Goal: Information Seeking & Learning: Learn about a topic

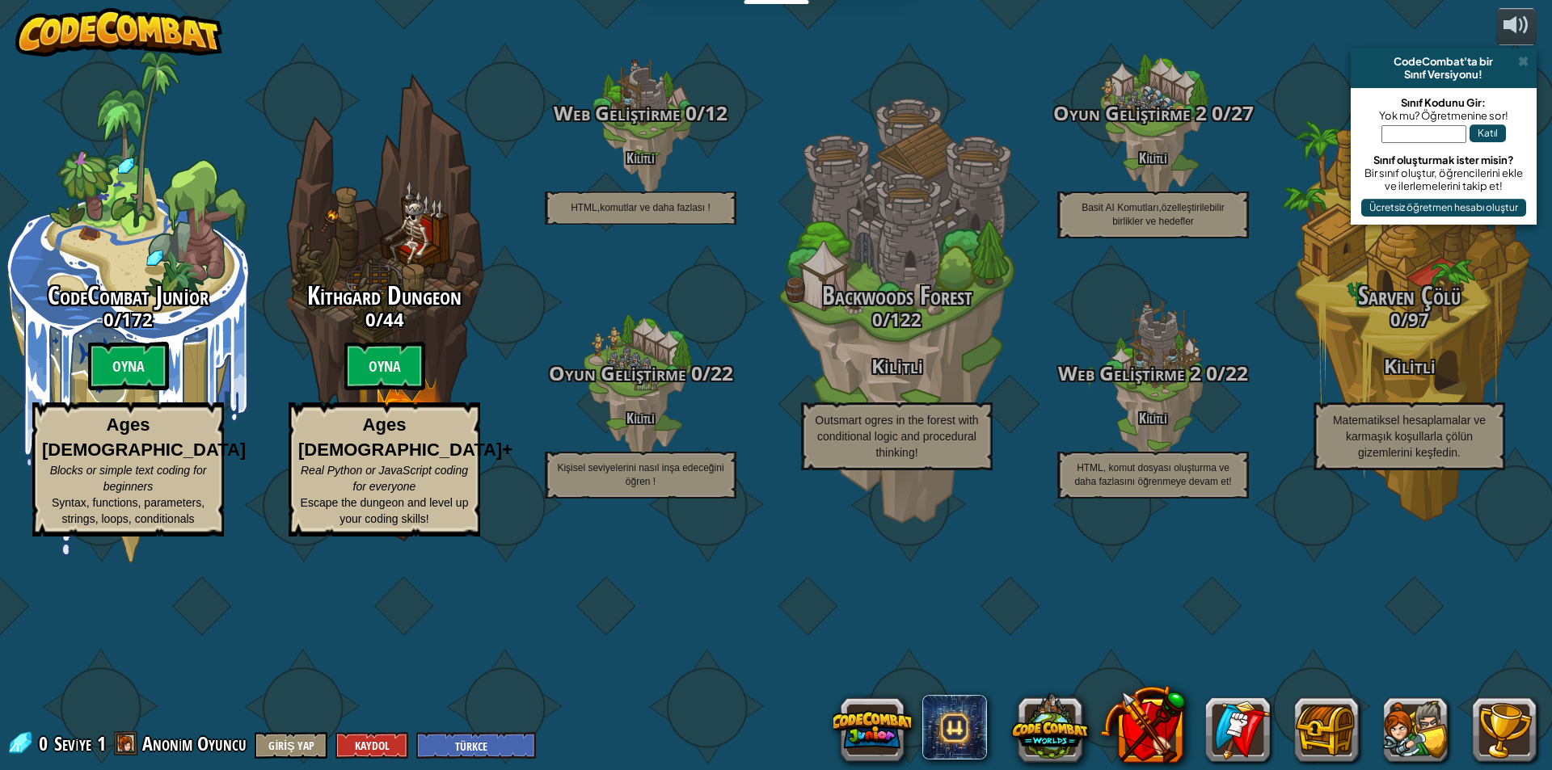
select select "tr"
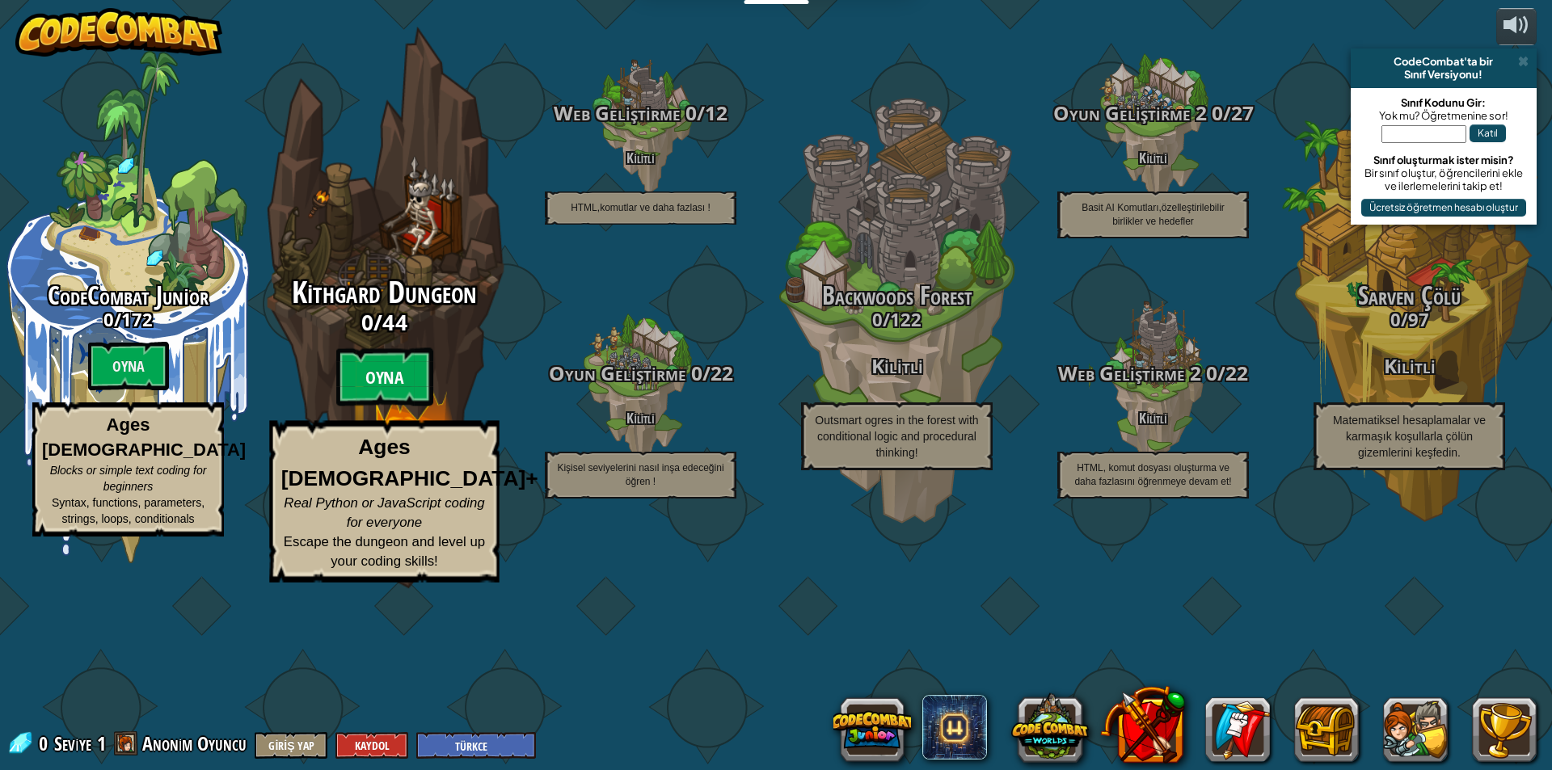
click at [407, 406] on btn "Oyna" at bounding box center [384, 377] width 97 height 58
select select "tr"
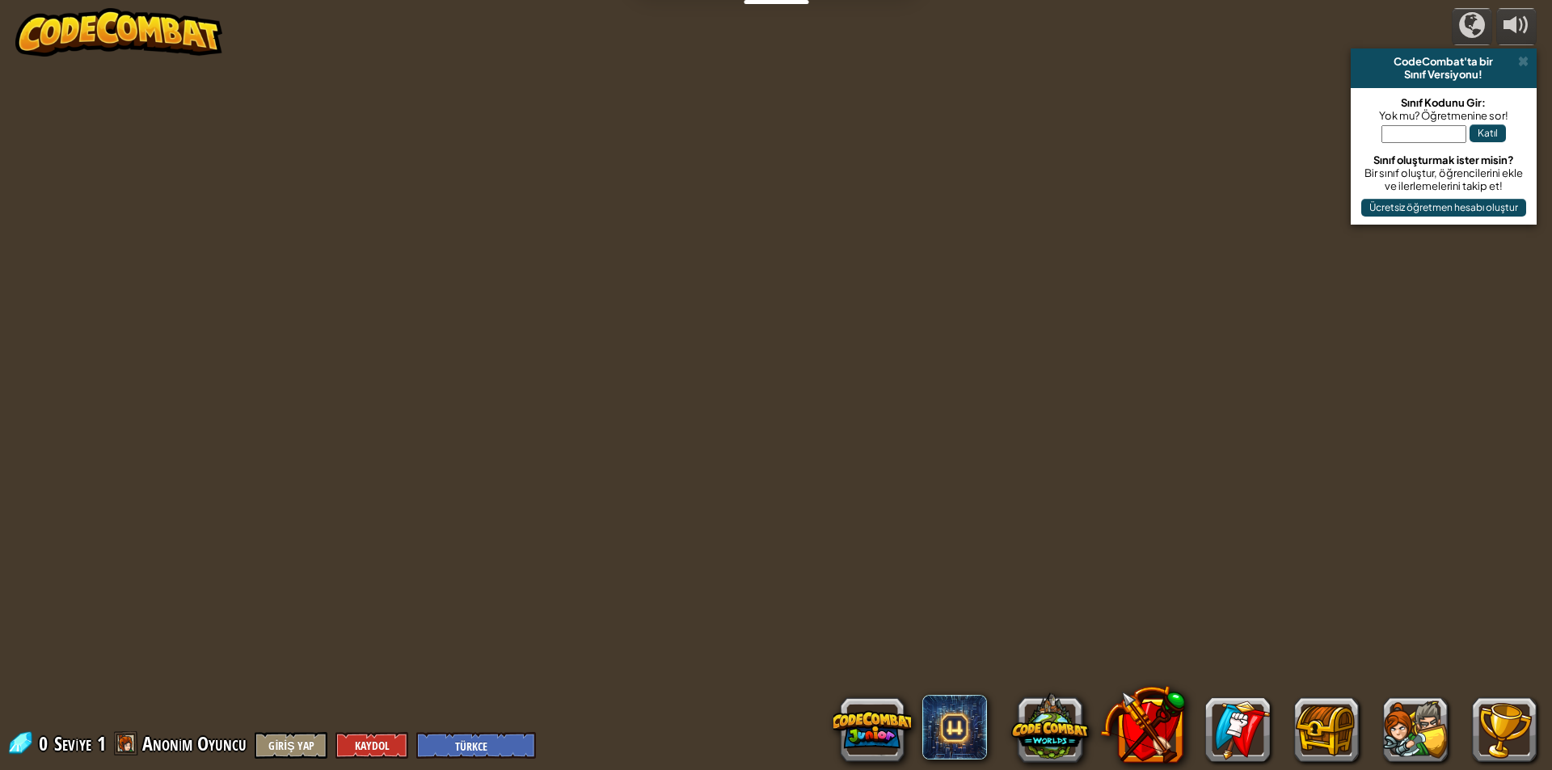
select select "tr"
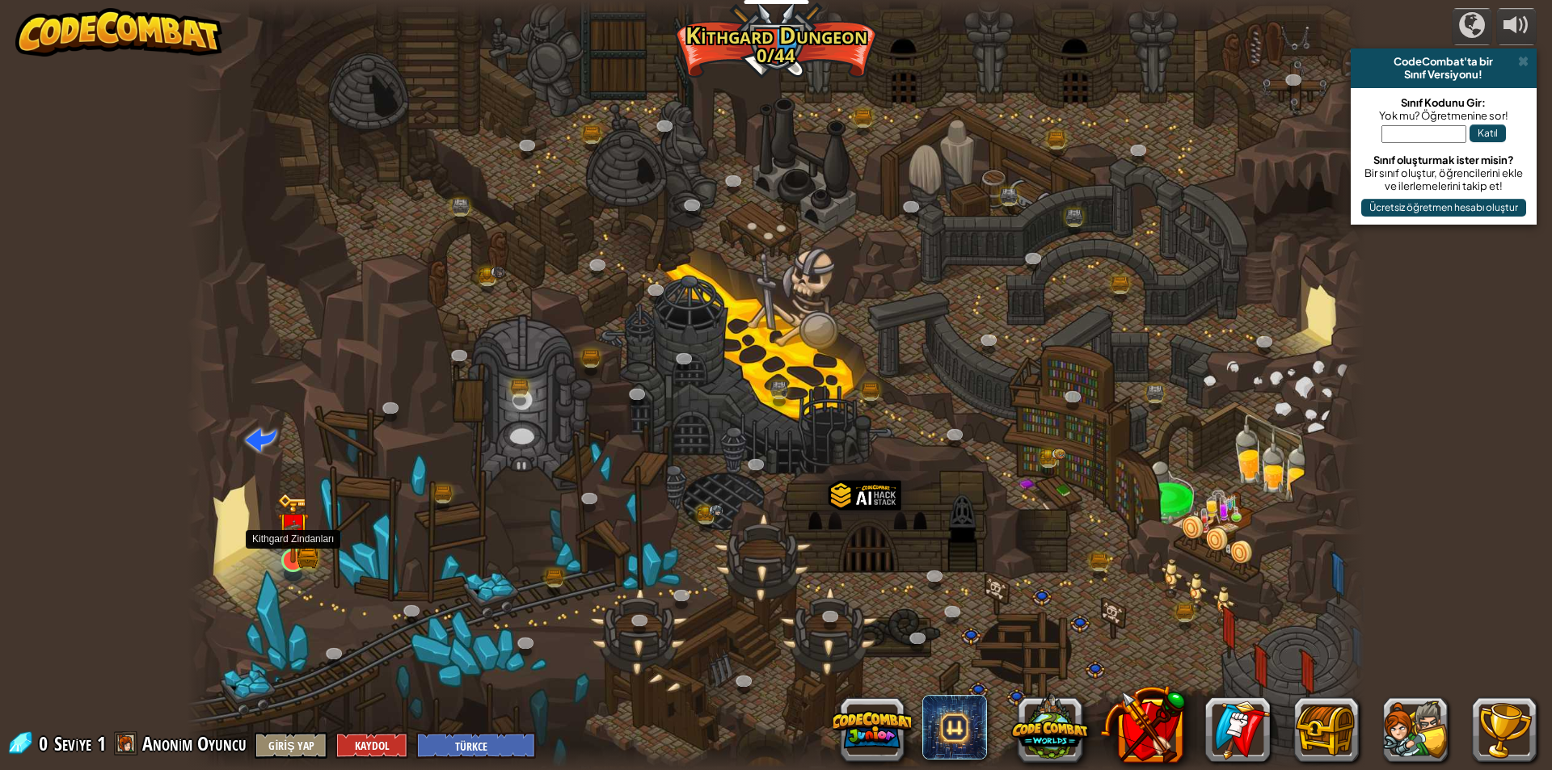
click at [295, 555] on img at bounding box center [293, 527] width 32 height 69
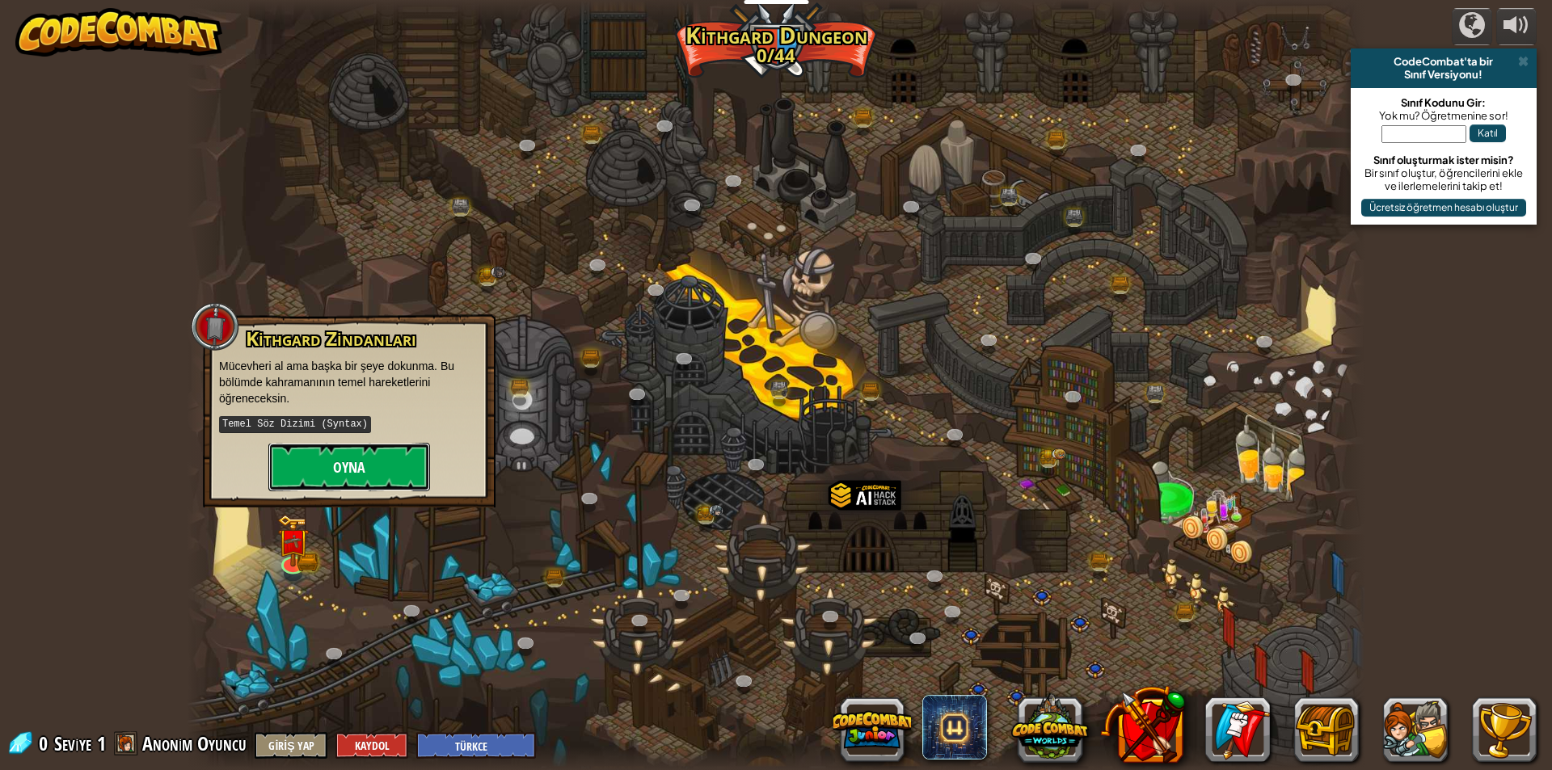
click at [288, 443] on button "Oyna" at bounding box center [349, 467] width 162 height 48
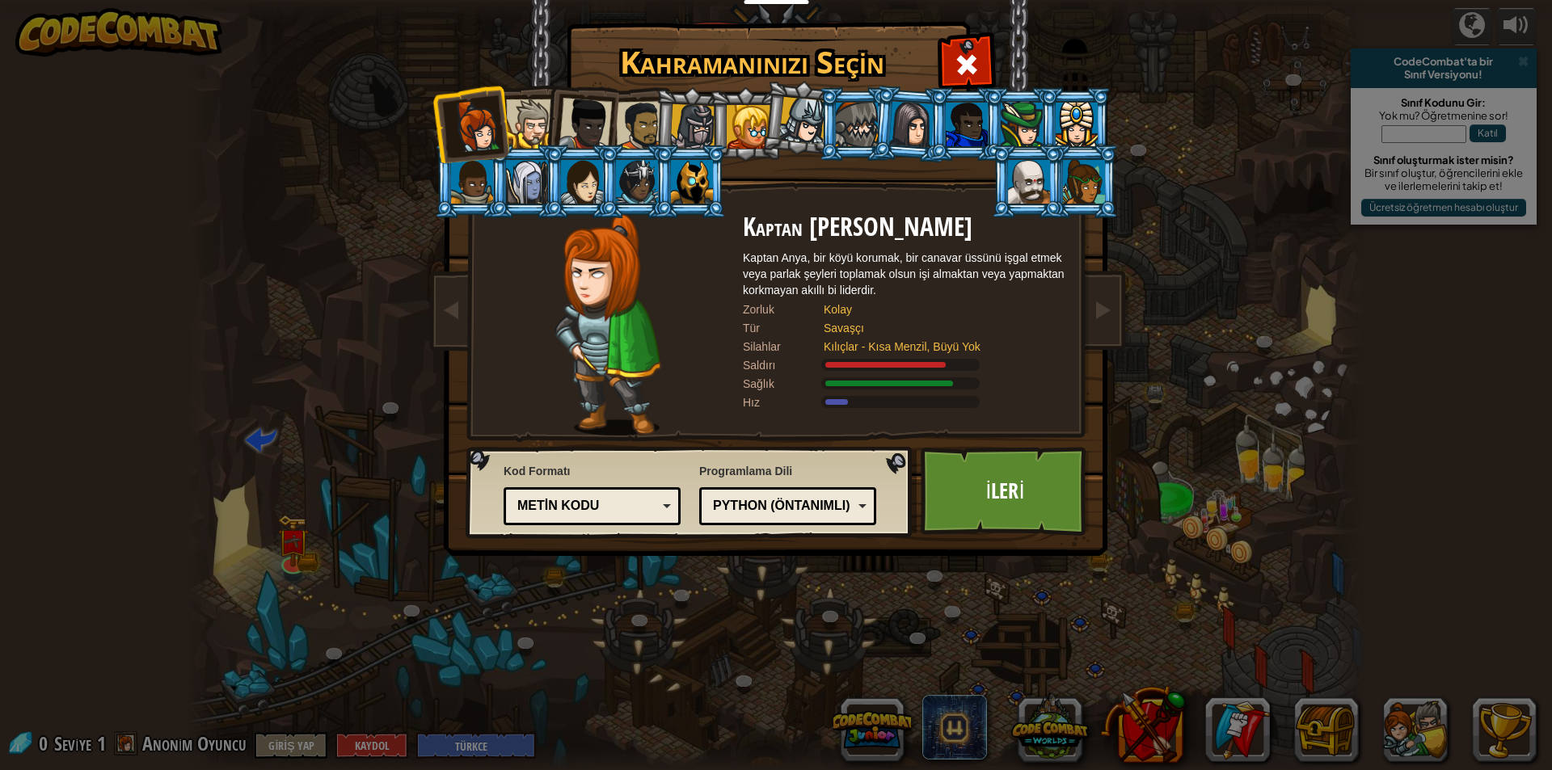
click at [747, 124] on div at bounding box center [748, 127] width 44 height 44
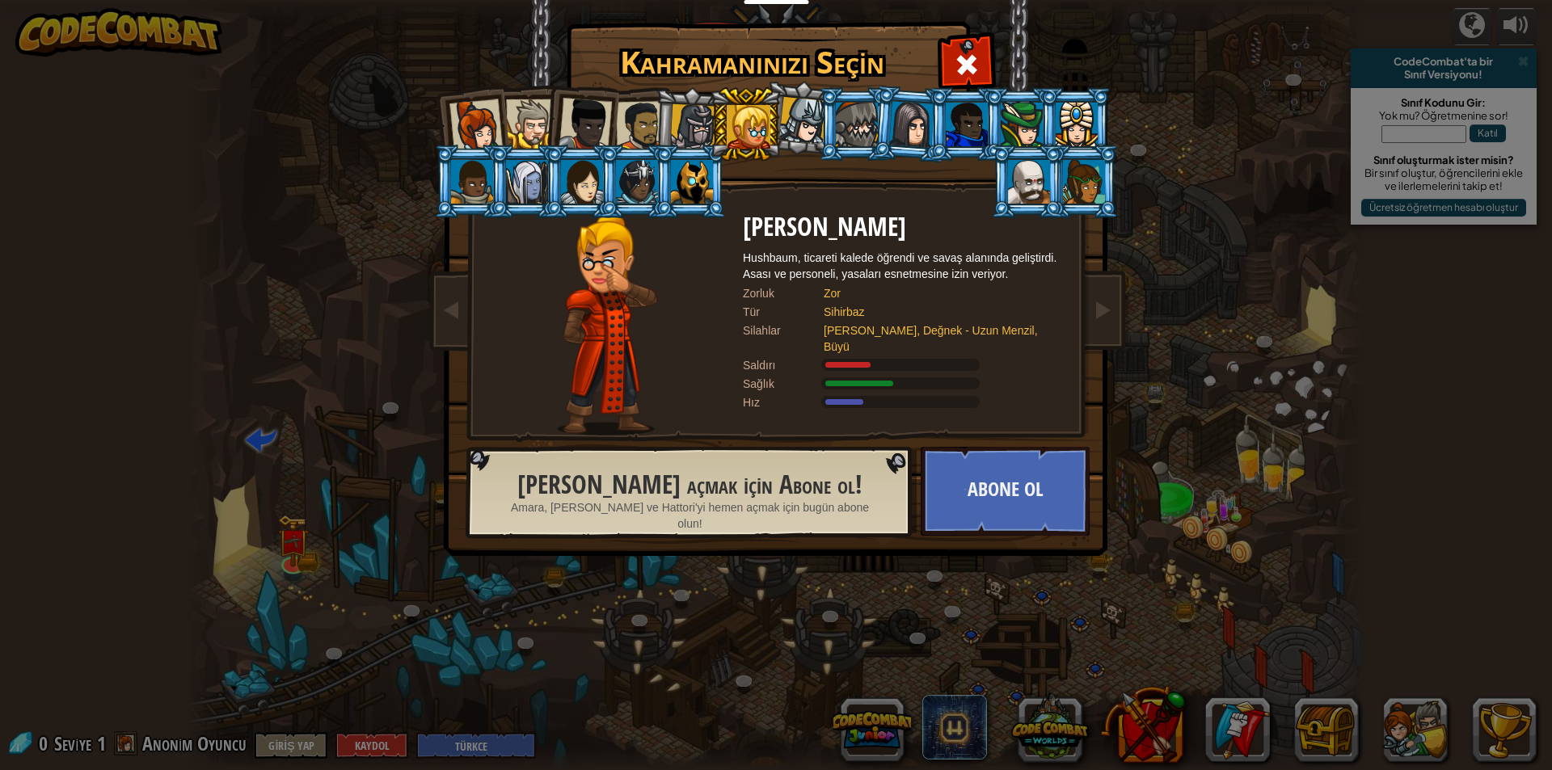
click at [1072, 182] on div at bounding box center [1084, 182] width 42 height 44
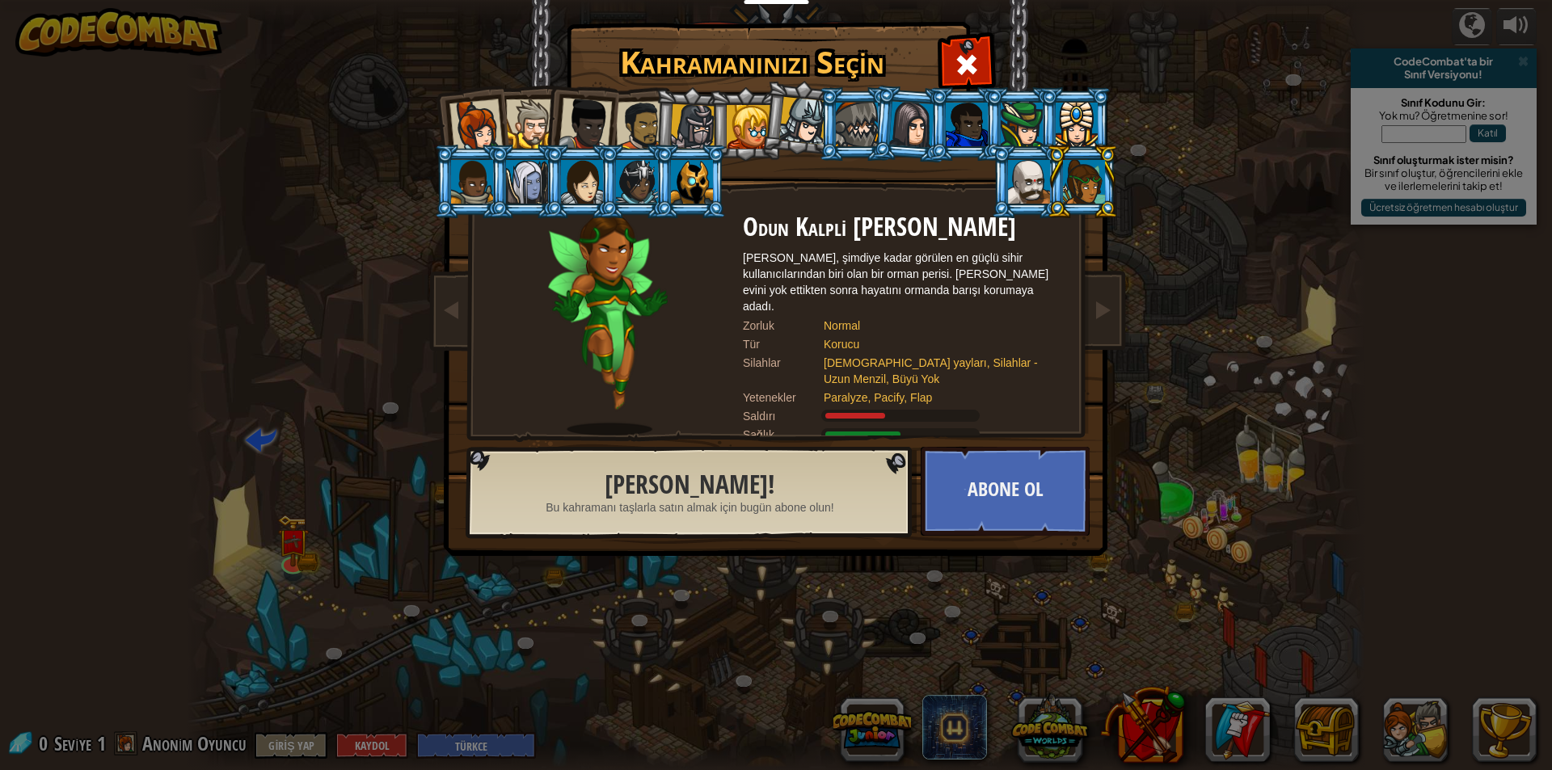
click at [478, 190] on div at bounding box center [472, 182] width 42 height 44
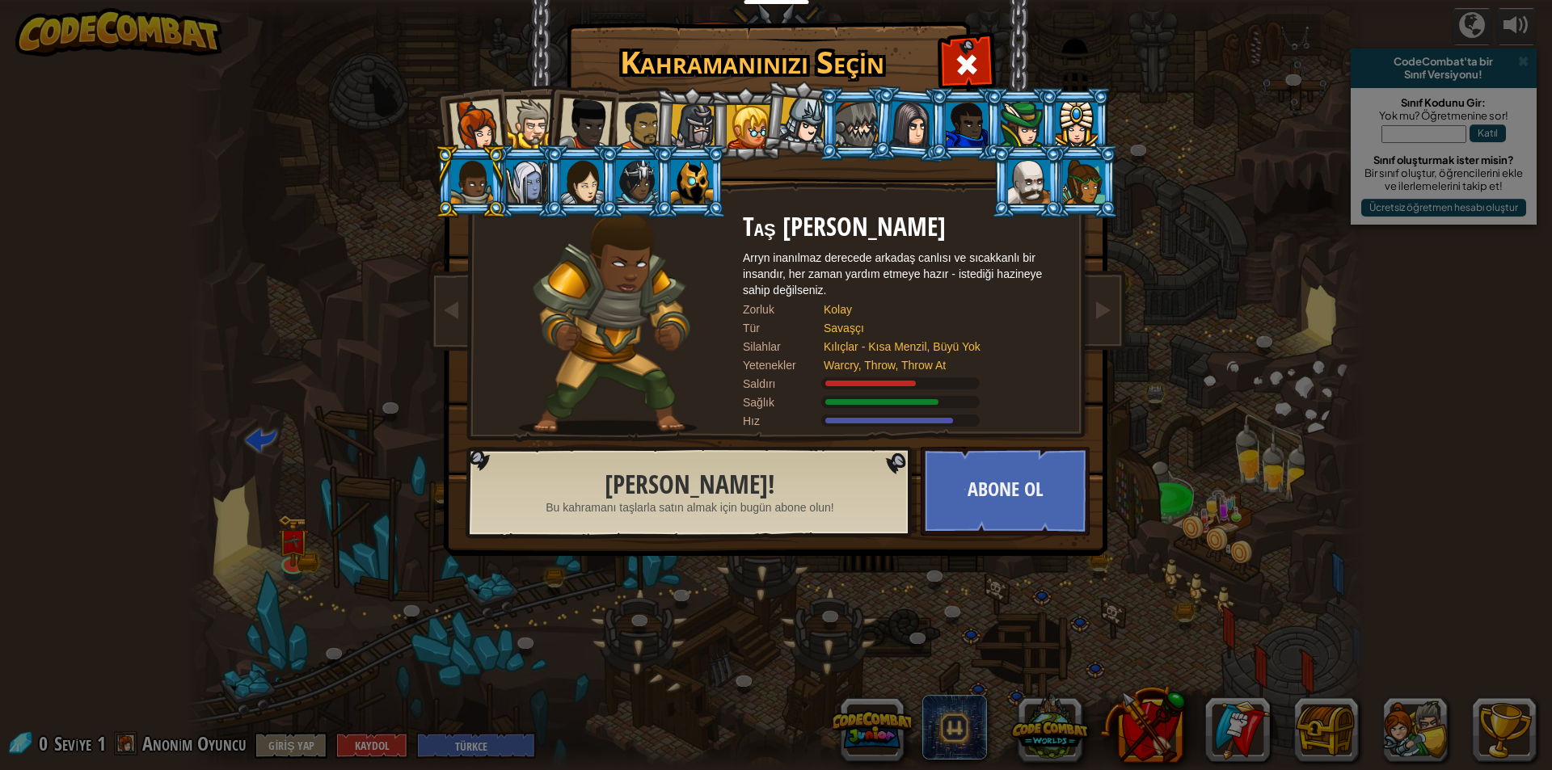
click at [532, 167] on div at bounding box center [527, 182] width 42 height 44
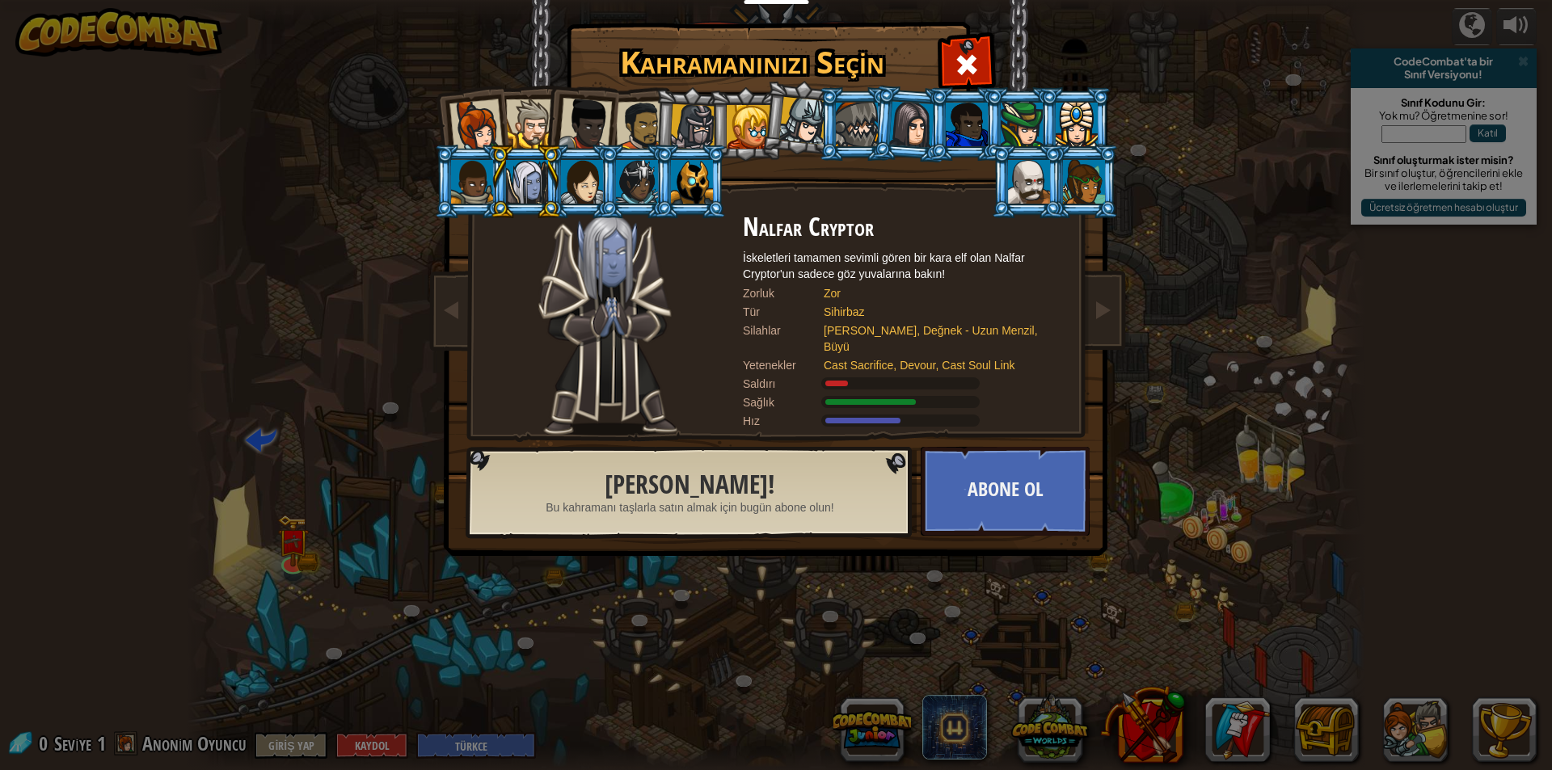
click at [589, 163] on div at bounding box center [582, 182] width 42 height 44
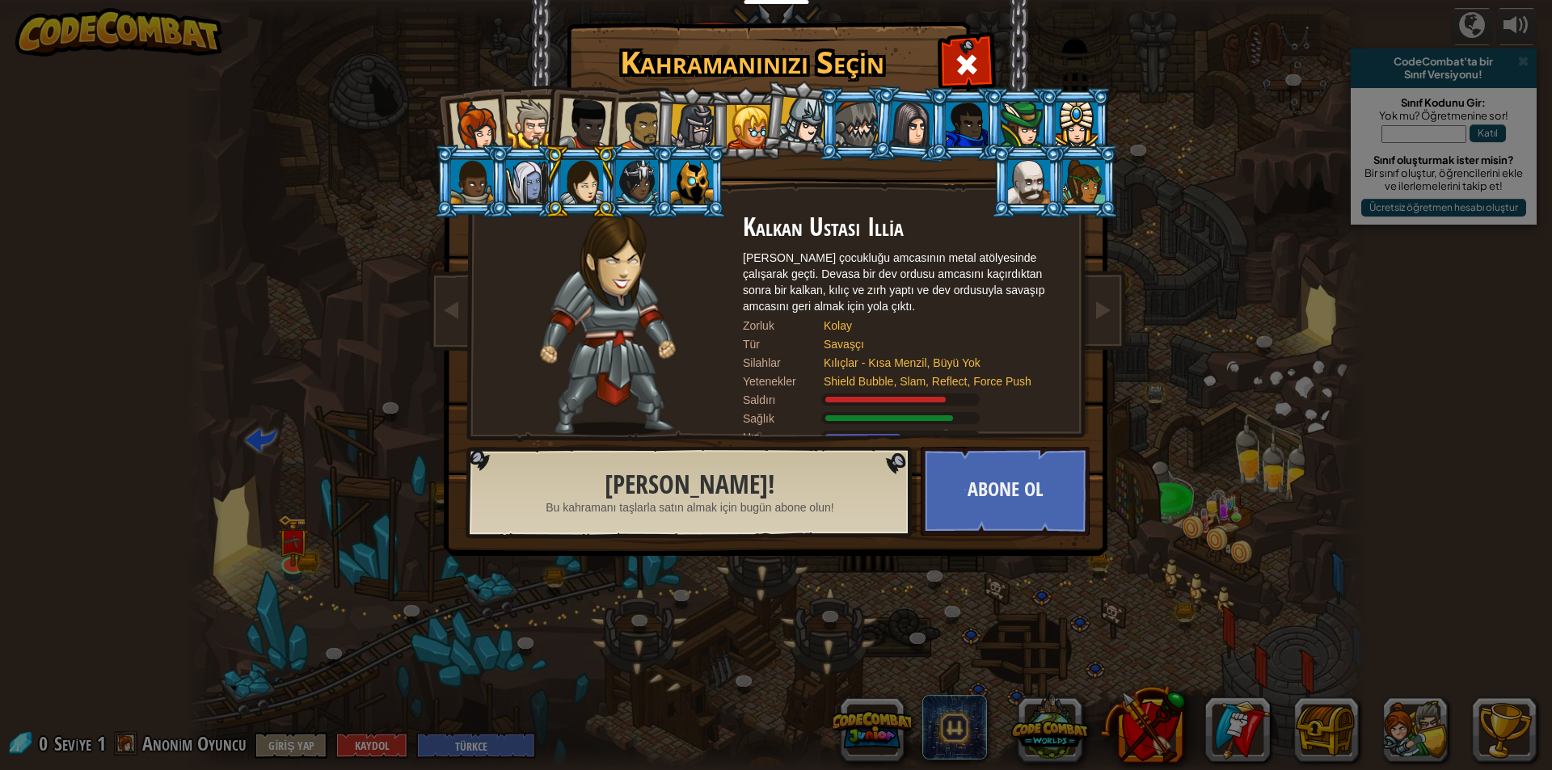
click at [646, 172] on div at bounding box center [637, 182] width 42 height 44
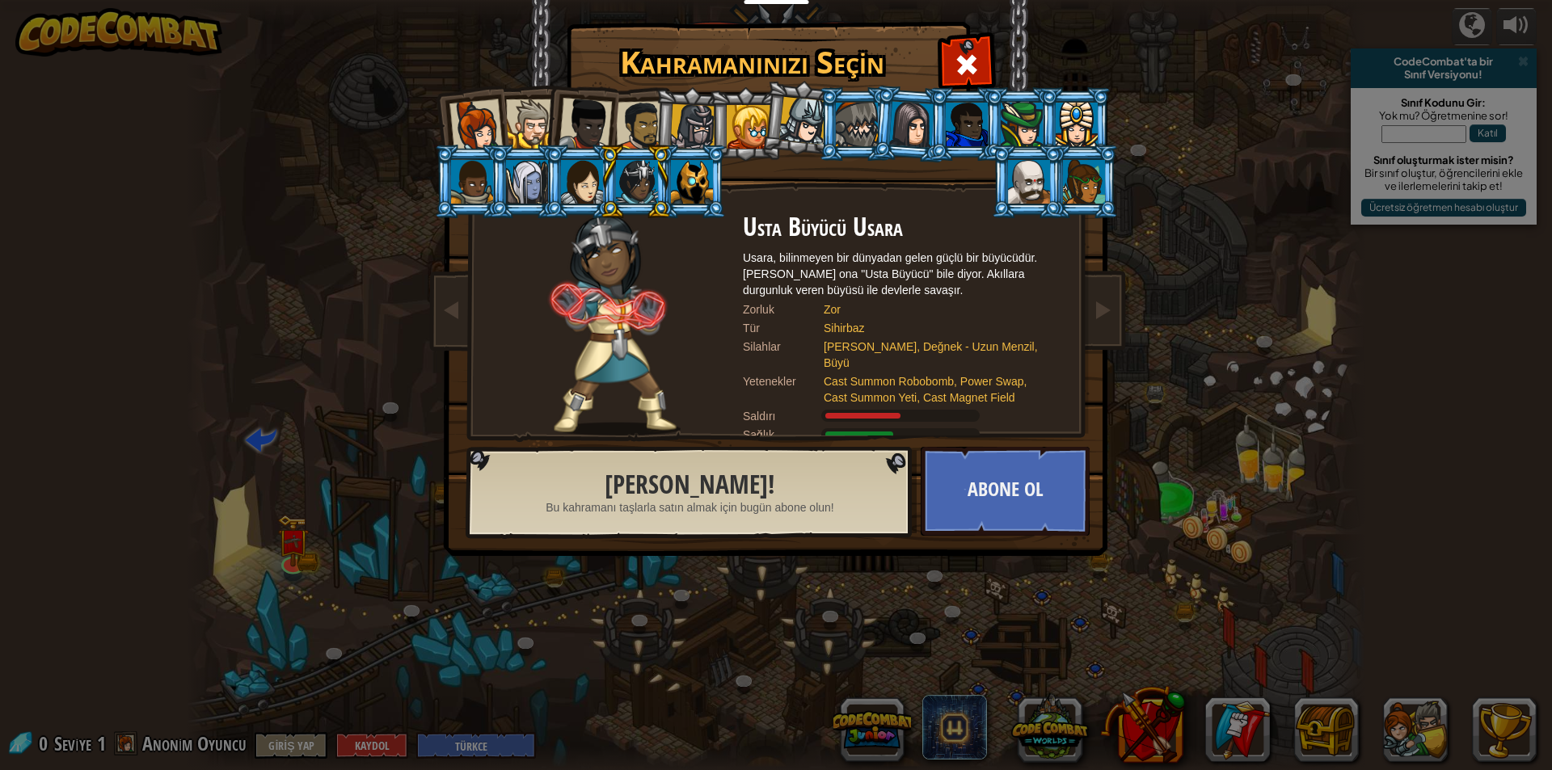
click at [681, 170] on div at bounding box center [692, 182] width 42 height 44
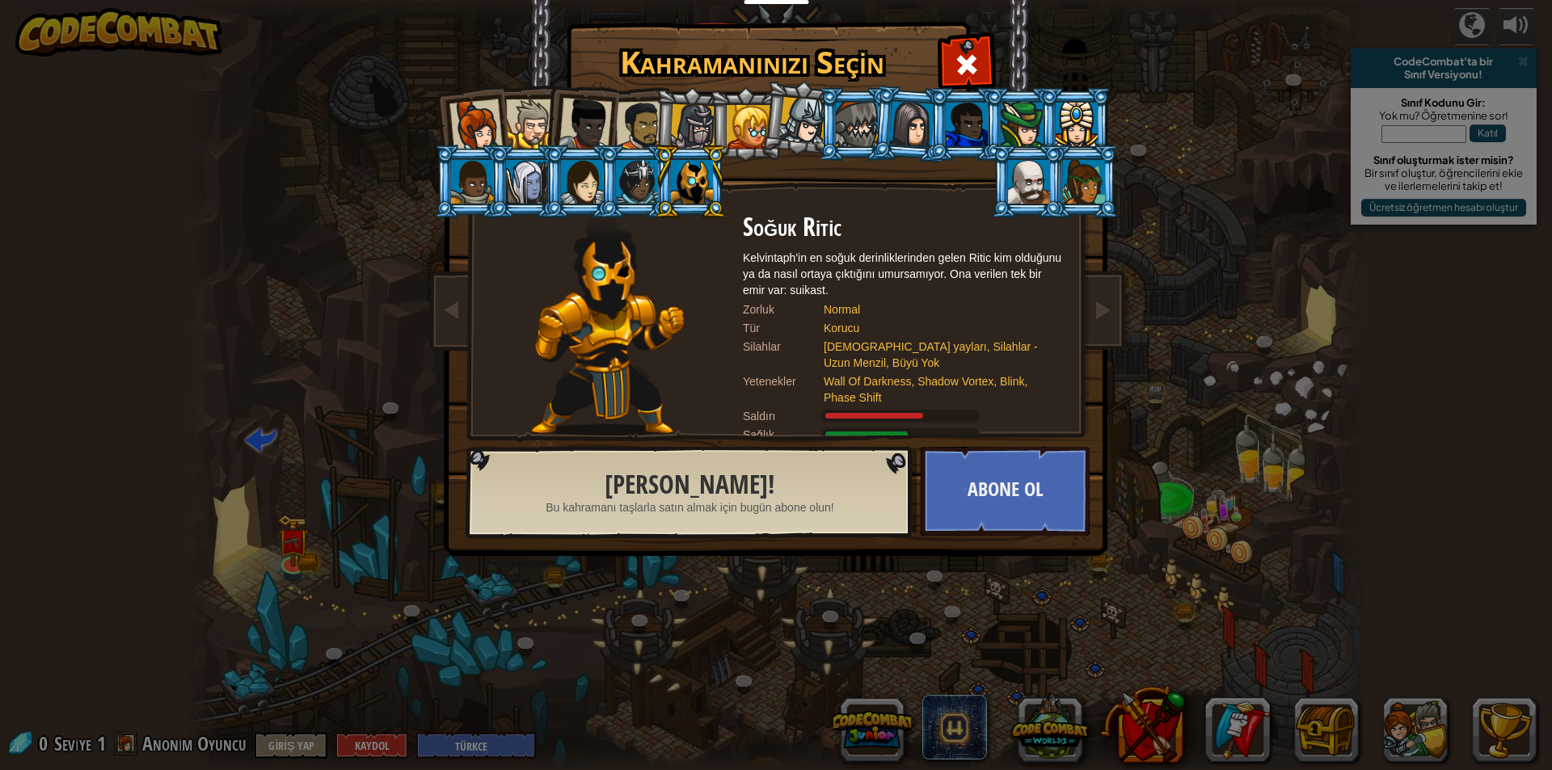
click at [924, 133] on div at bounding box center [911, 124] width 45 height 46
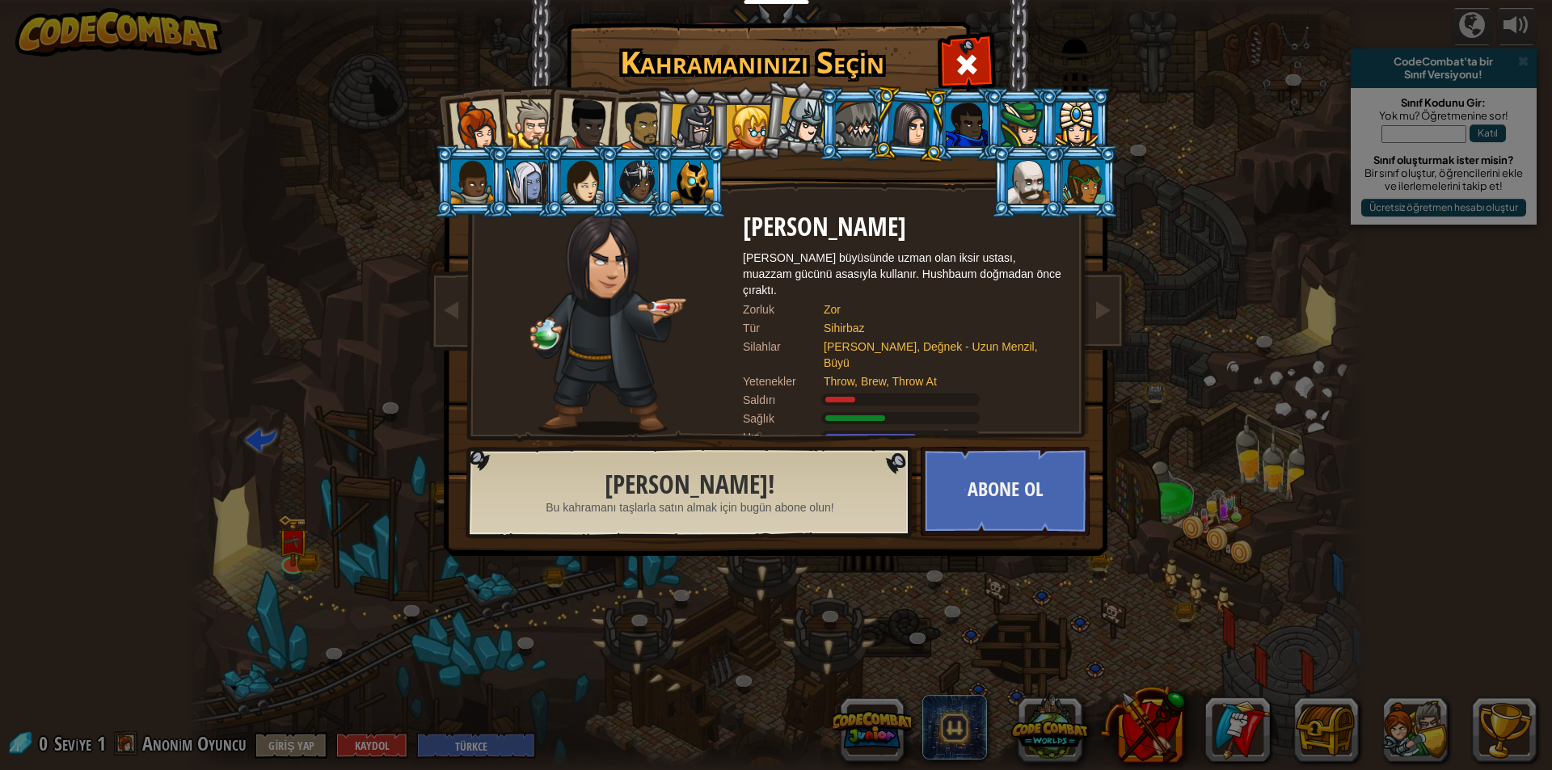
click at [491, 138] on div at bounding box center [475, 125] width 53 height 53
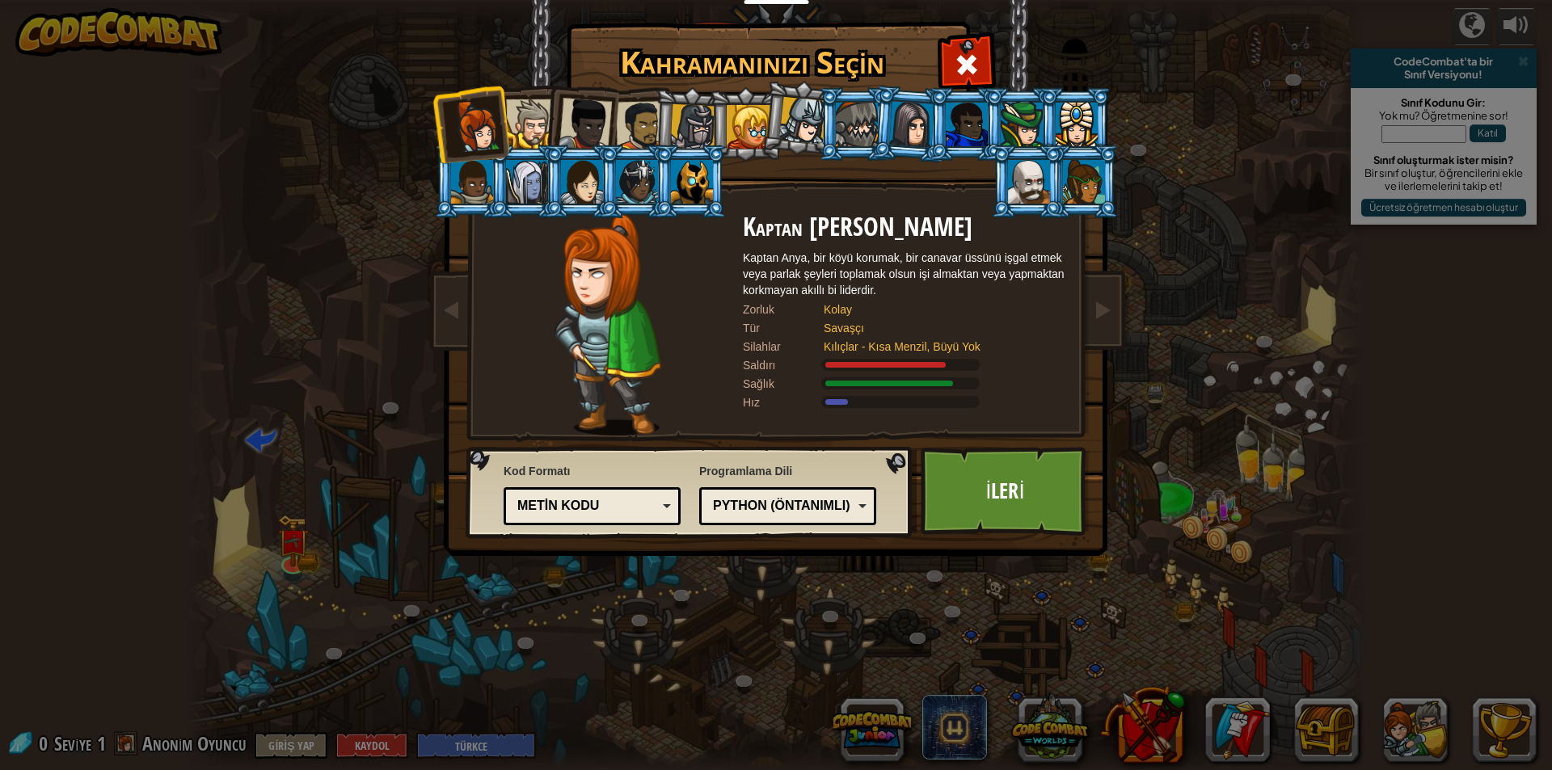
click at [743, 124] on div at bounding box center [748, 127] width 44 height 44
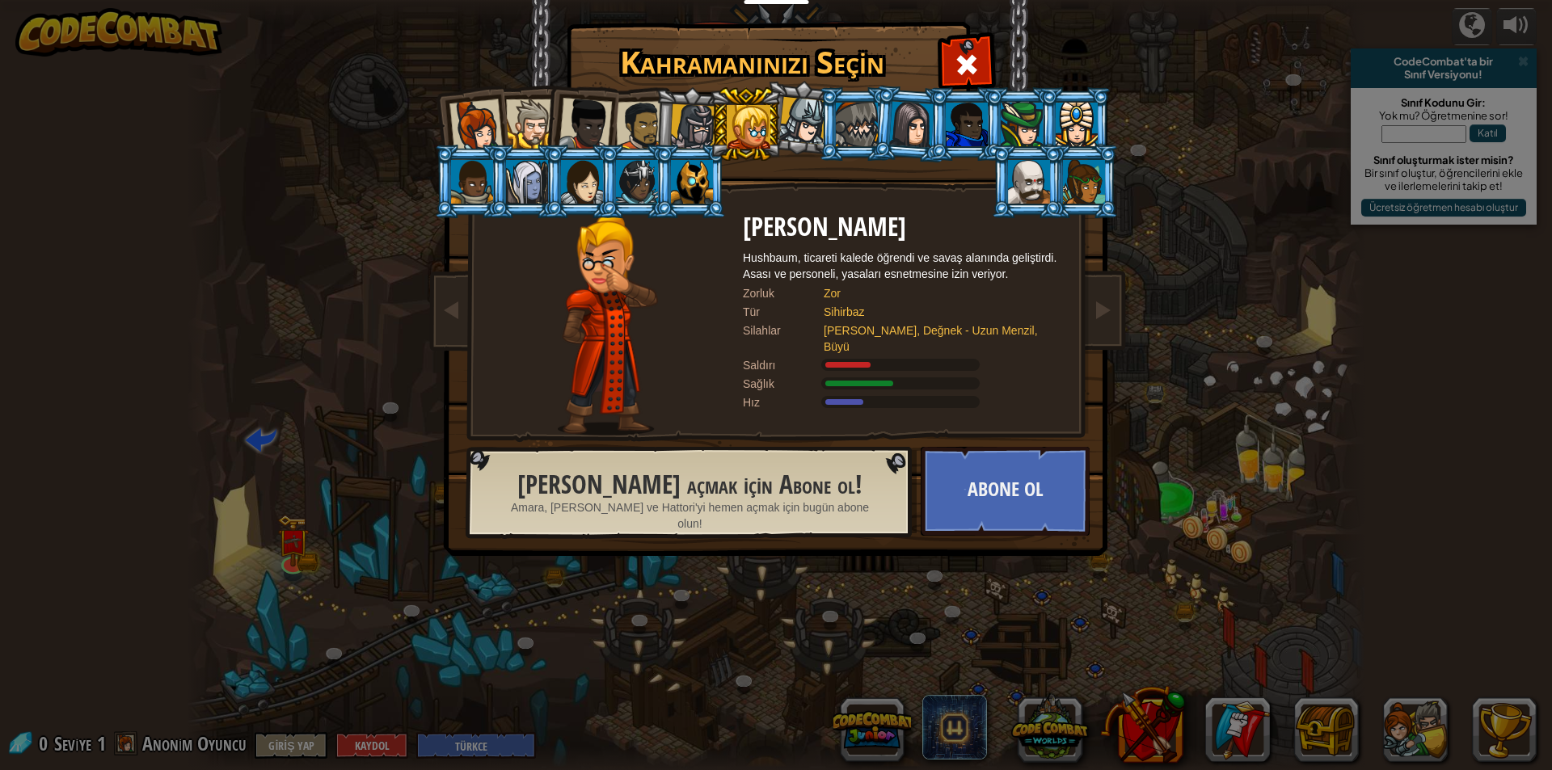
click at [1075, 117] on div at bounding box center [1076, 125] width 42 height 44
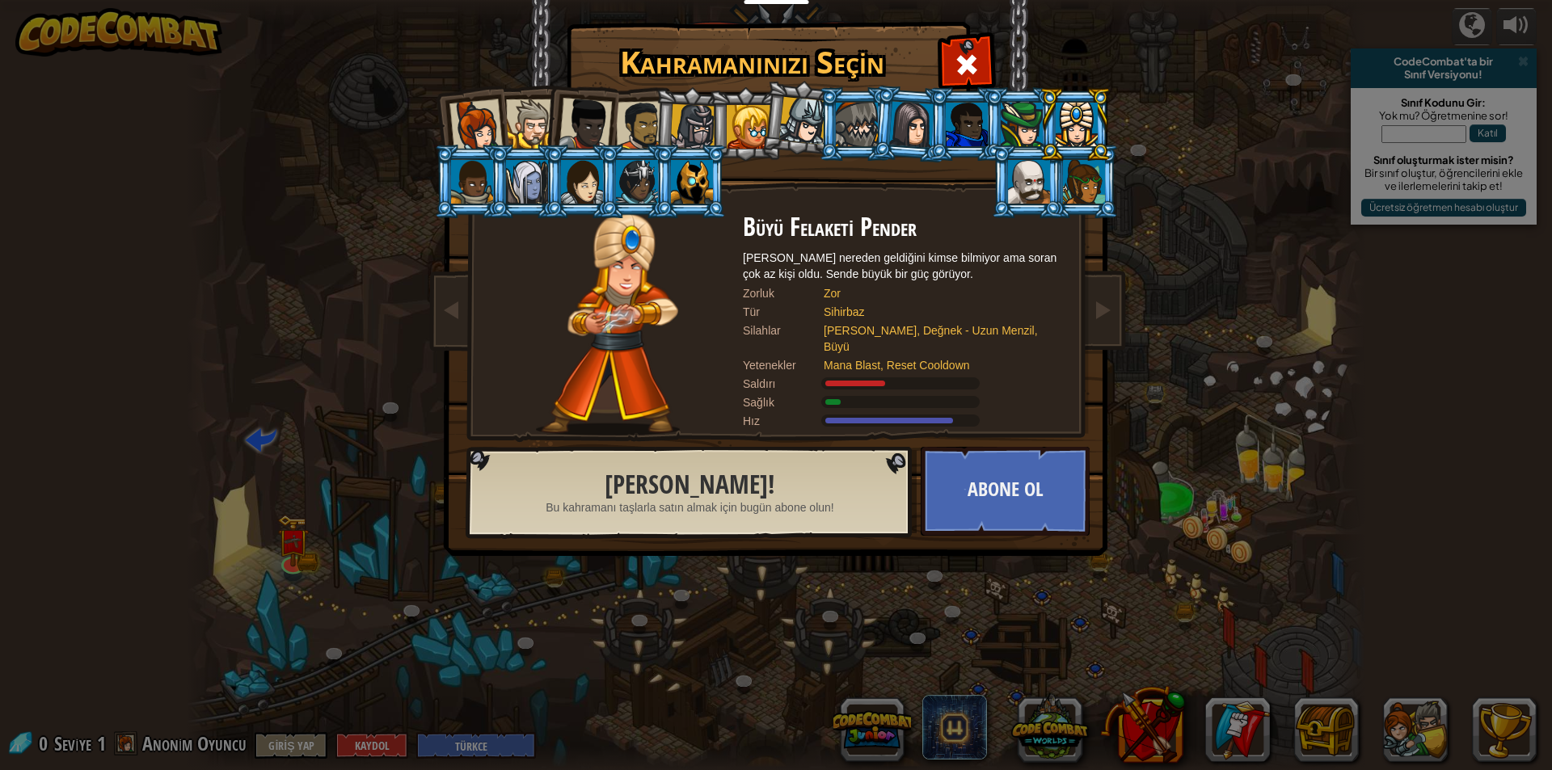
click at [1078, 172] on div at bounding box center [1084, 182] width 42 height 44
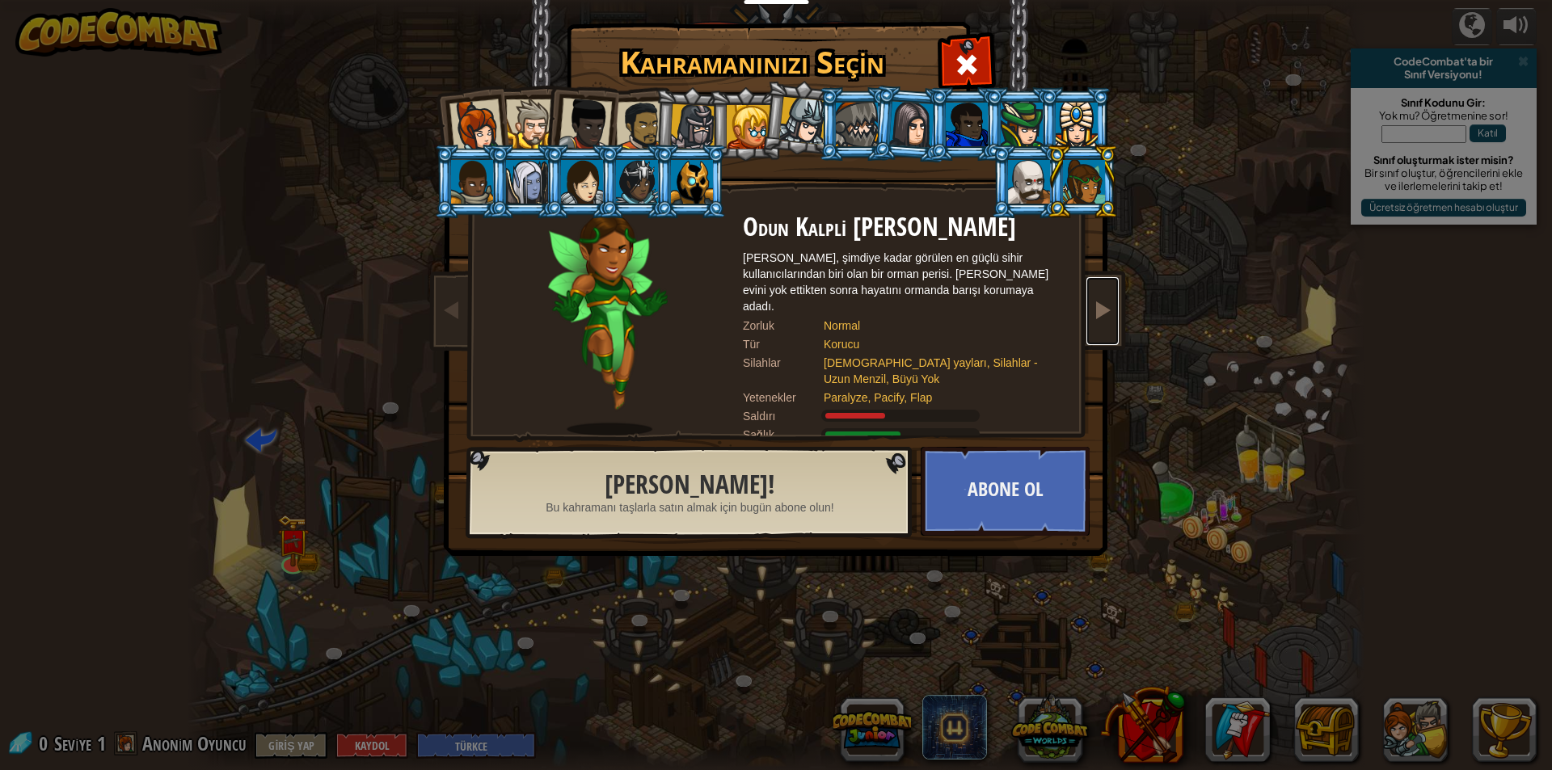
click at [1098, 330] on link at bounding box center [1102, 311] width 32 height 68
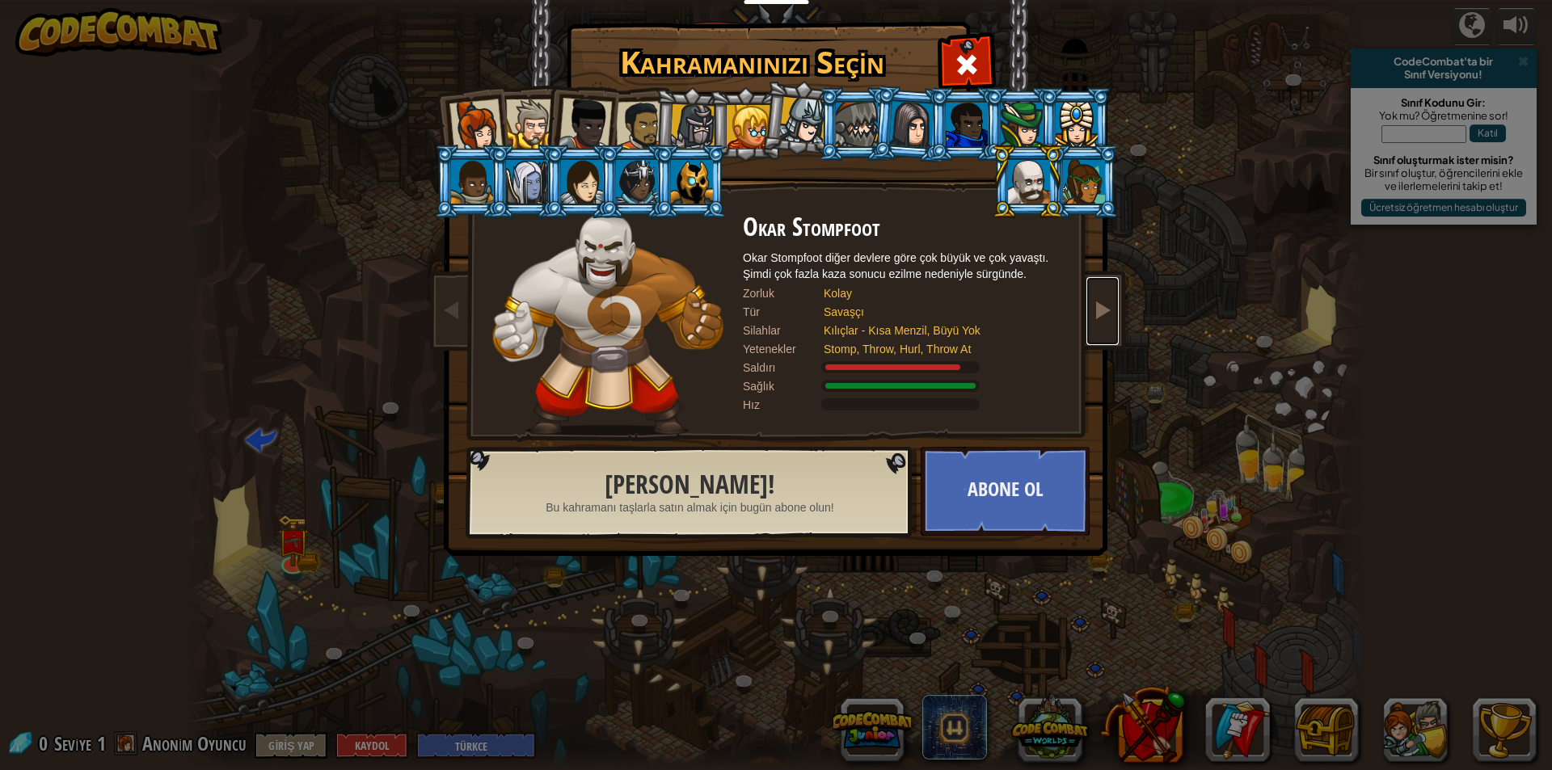
click at [1098, 329] on link at bounding box center [1102, 311] width 32 height 68
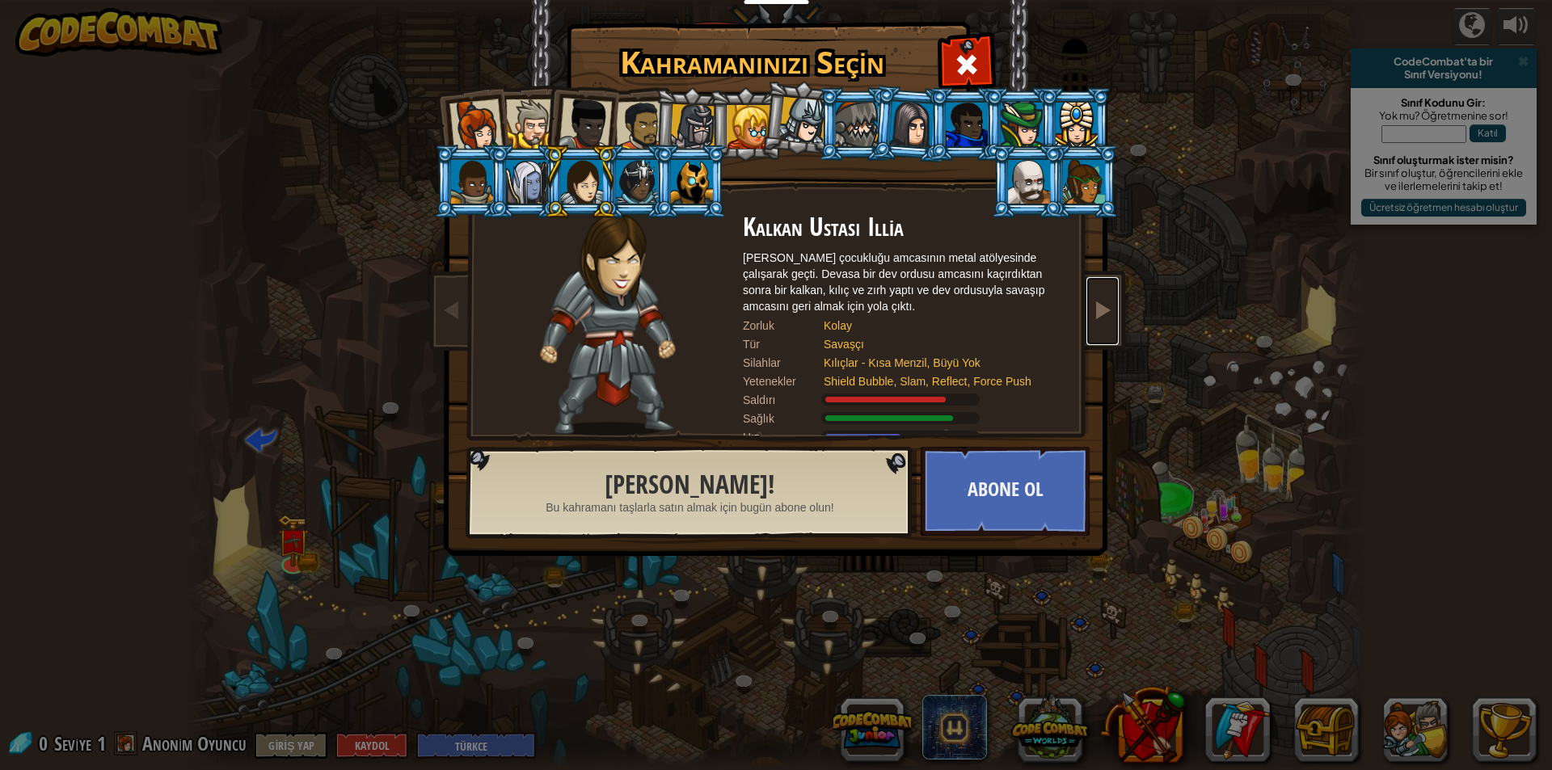
click at [1098, 329] on link at bounding box center [1102, 311] width 32 height 68
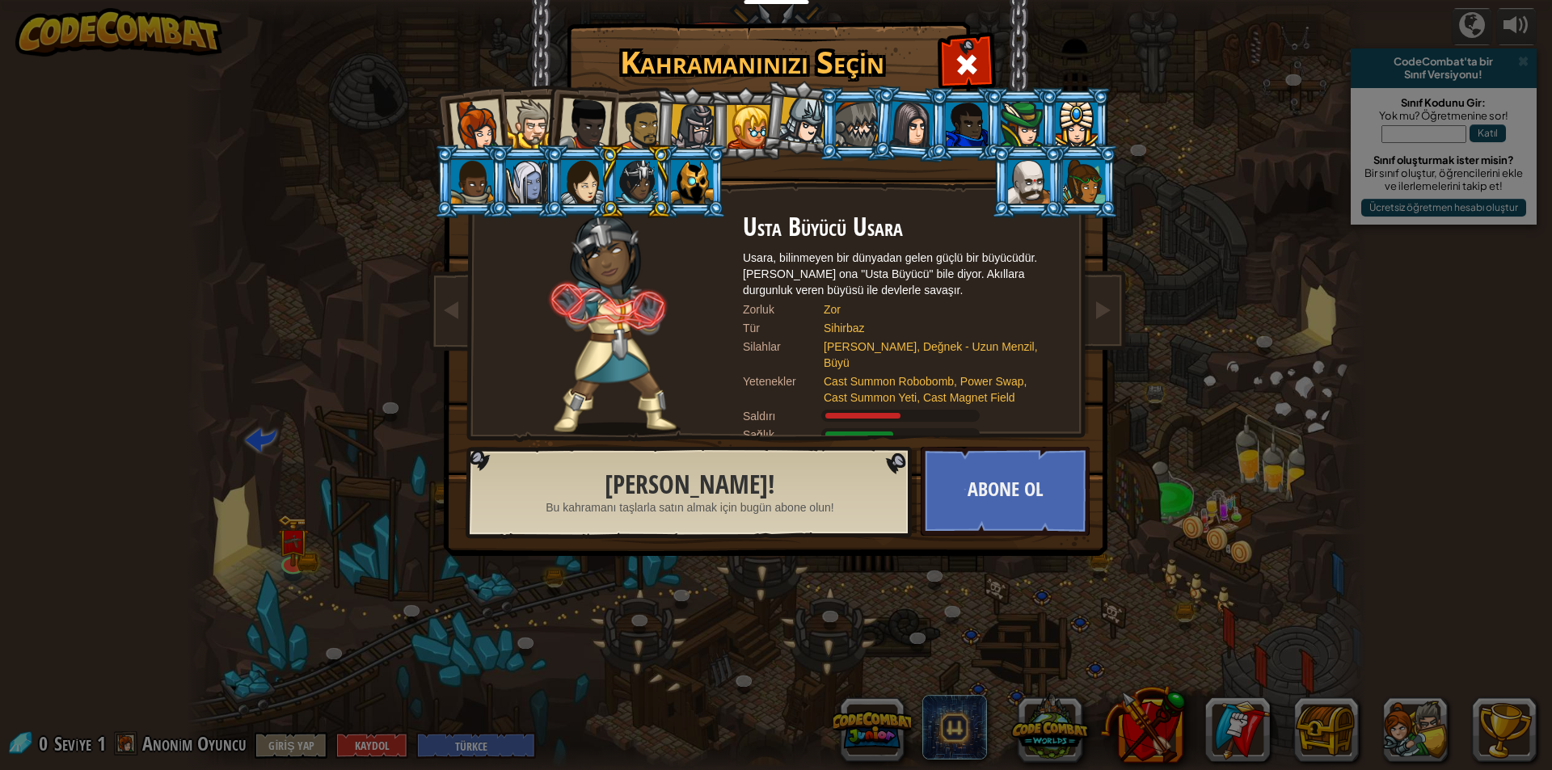
click at [477, 291] on div at bounding box center [608, 324] width 270 height 222
click at [440, 299] on link at bounding box center [452, 311] width 32 height 68
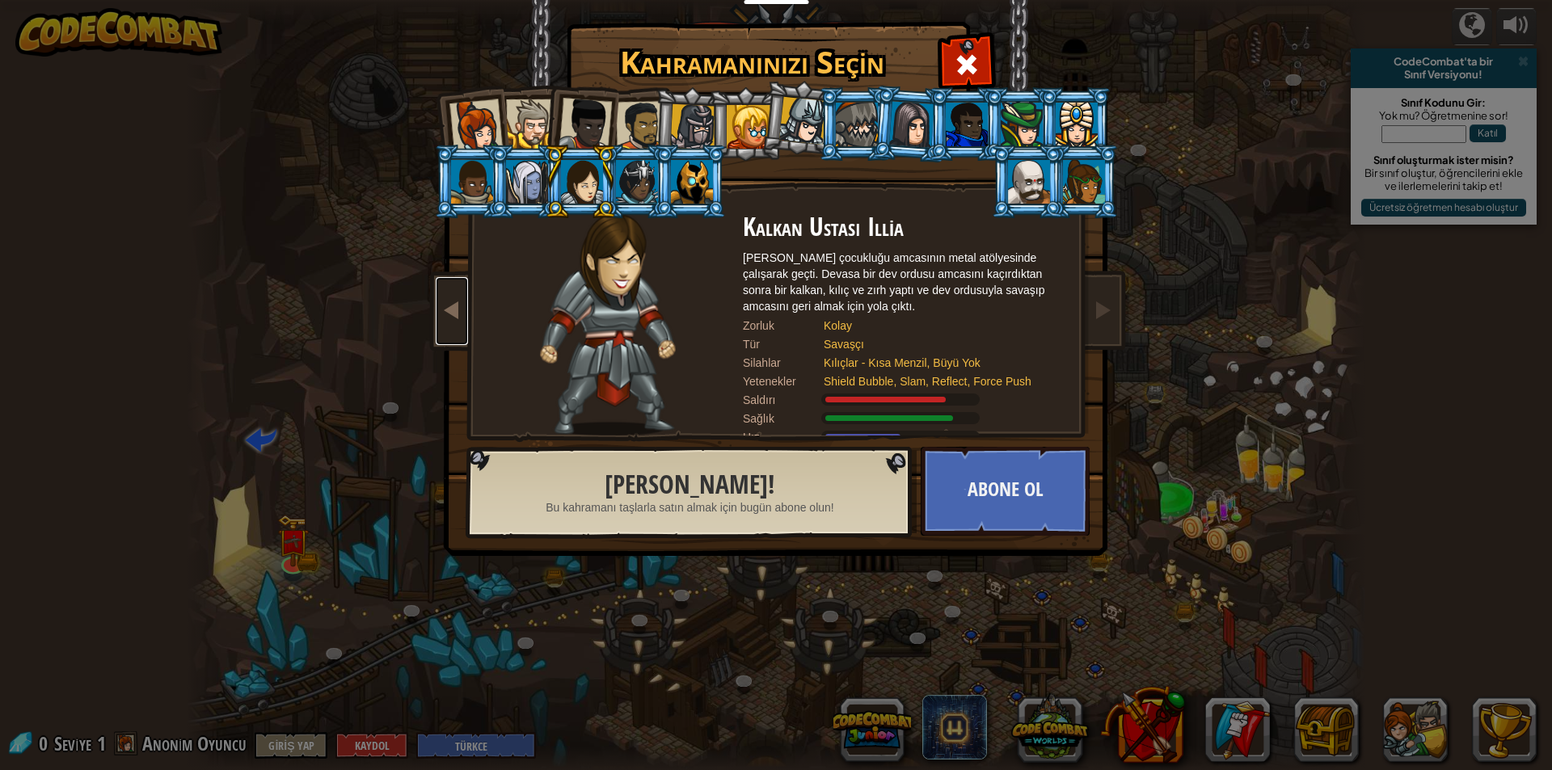
click at [440, 299] on link at bounding box center [452, 311] width 32 height 68
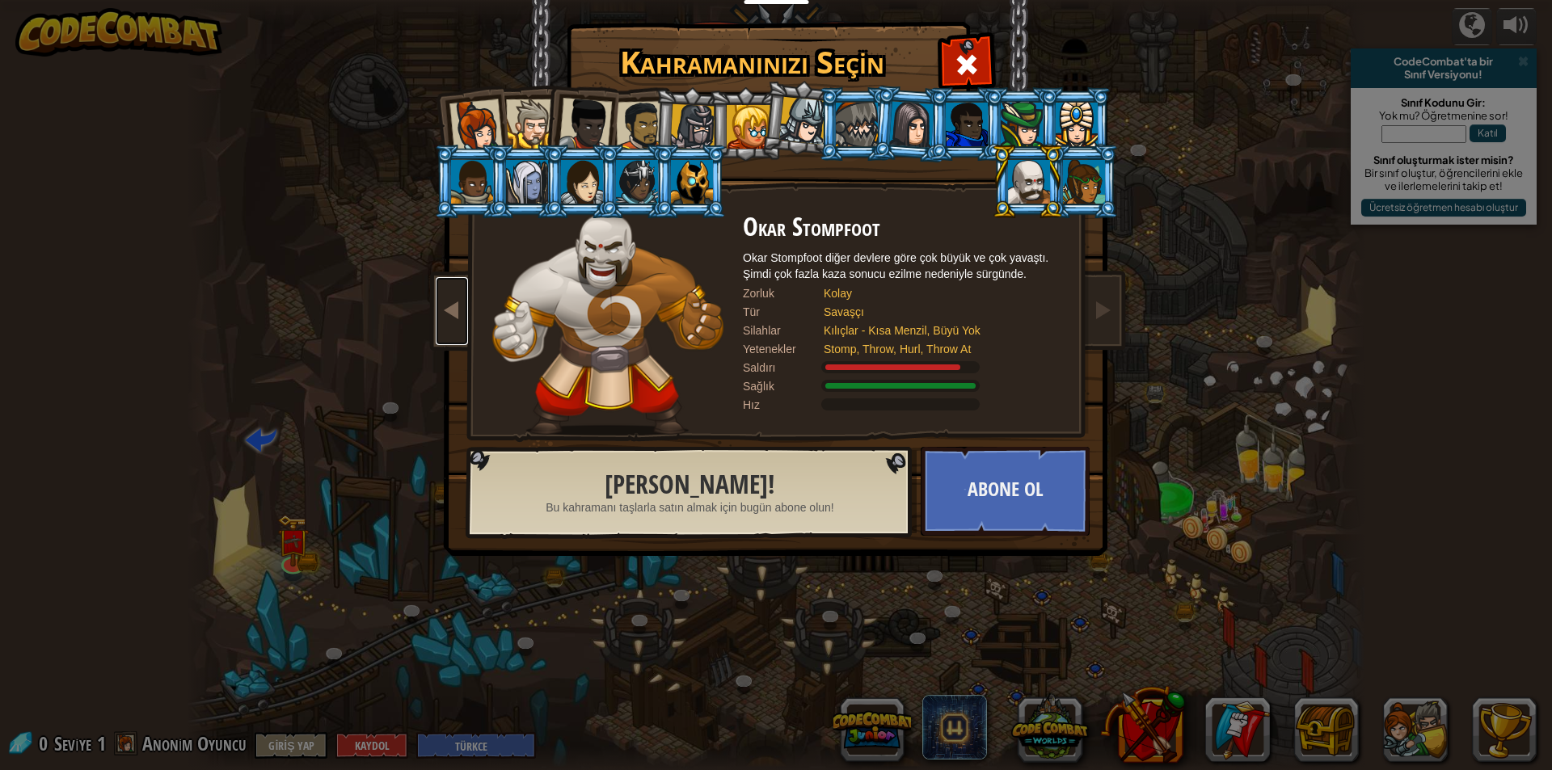
click at [440, 299] on link at bounding box center [452, 311] width 32 height 68
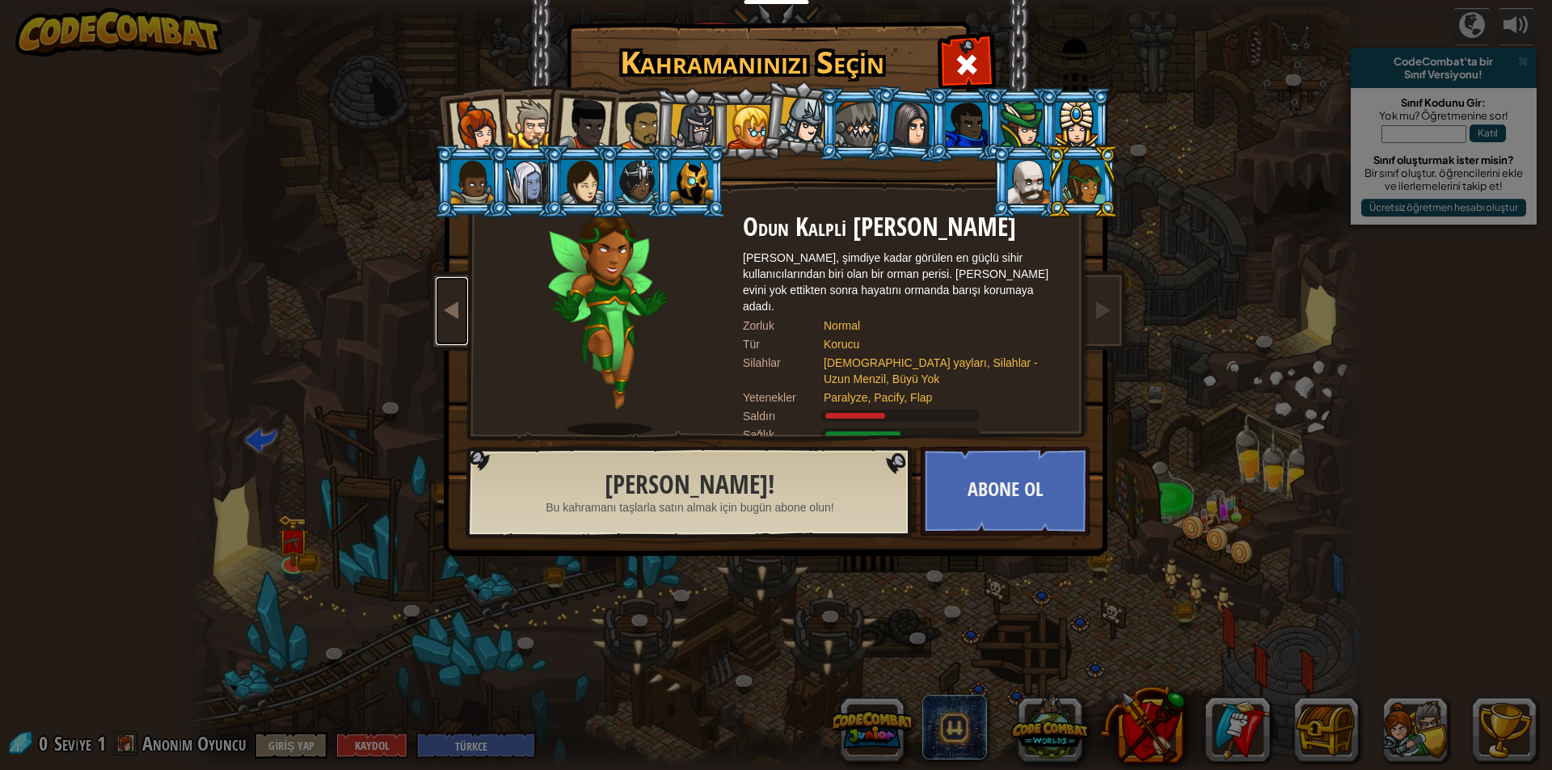
click at [440, 299] on link at bounding box center [452, 311] width 32 height 68
click at [682, 499] on span "Bu kahramanı taşlarla satın almak için bugün abone olun!" at bounding box center [689, 507] width 288 height 16
click at [978, 42] on div at bounding box center [966, 62] width 51 height 51
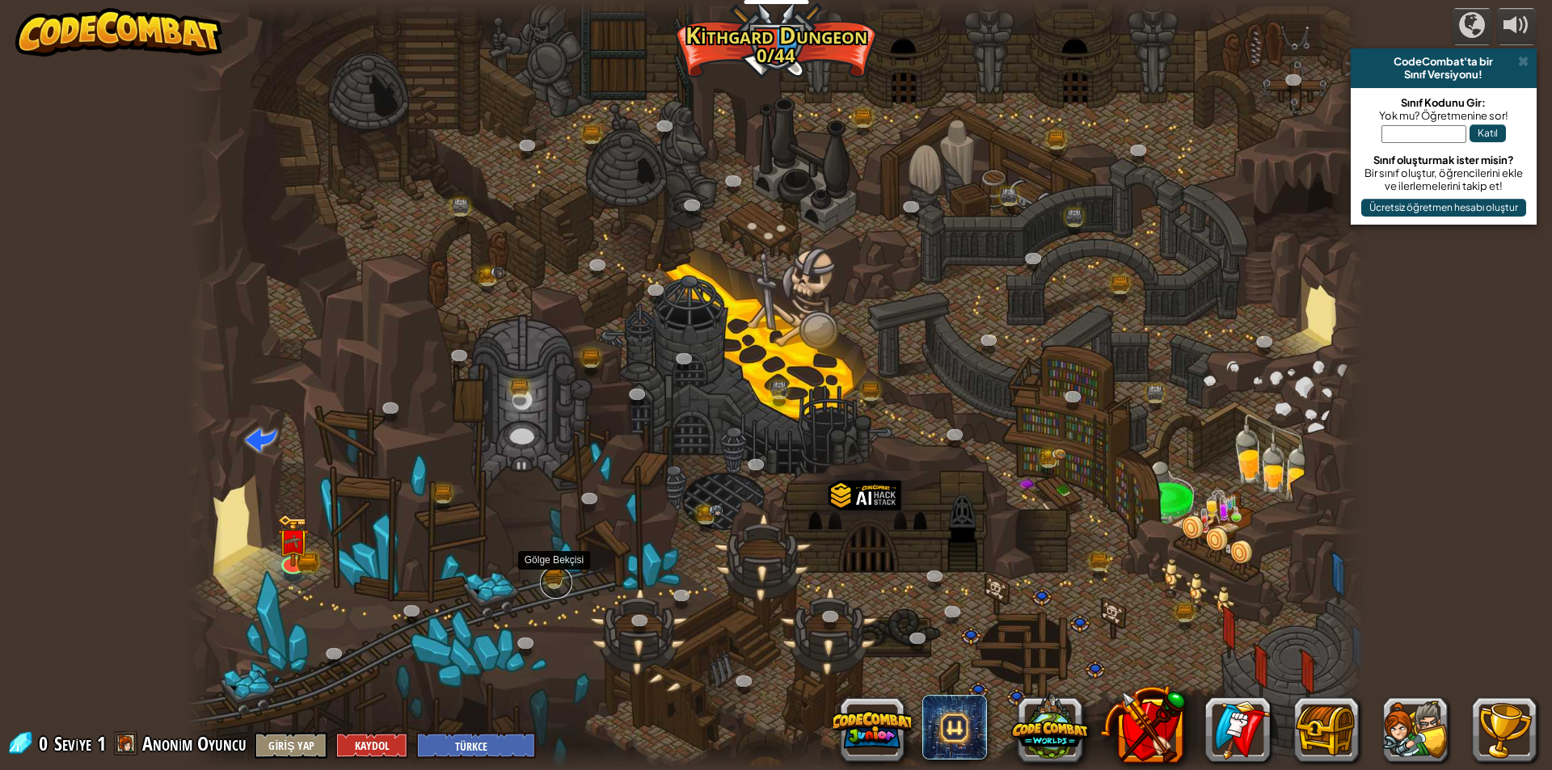
click at [555, 573] on link at bounding box center [556, 582] width 32 height 32
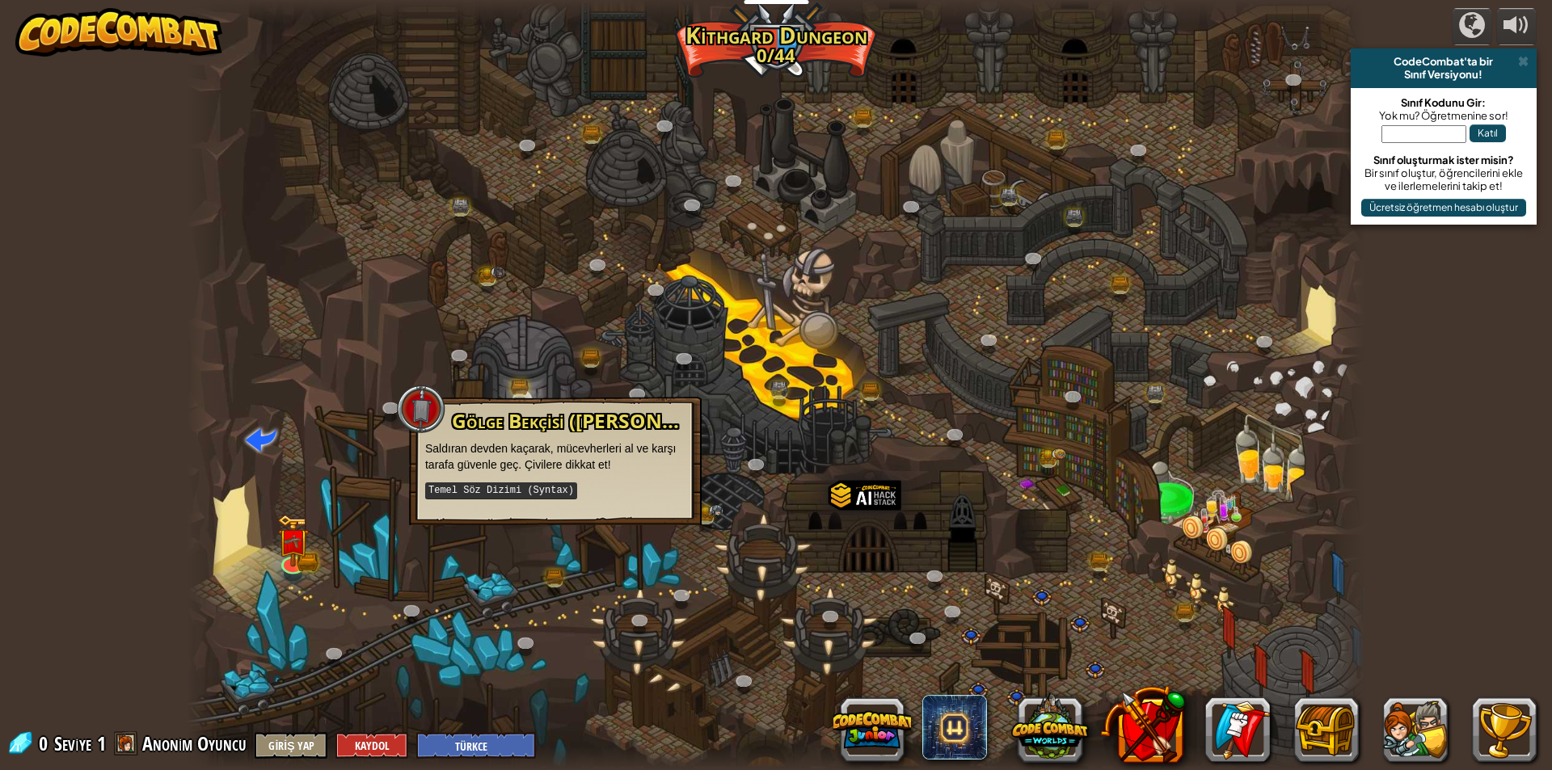
click at [457, 481] on p "Temel Söz Dizimi (Syntax)" at bounding box center [555, 491] width 260 height 20
click at [461, 497] on kbd "Temel Söz Dizimi (Syntax)" at bounding box center [501, 490] width 152 height 17
click at [470, 426] on span "Gölge Bekçisi ([PERSON_NAME])" at bounding box center [597, 420] width 291 height 27
click at [541, 552] on div at bounding box center [776, 385] width 1178 height 770
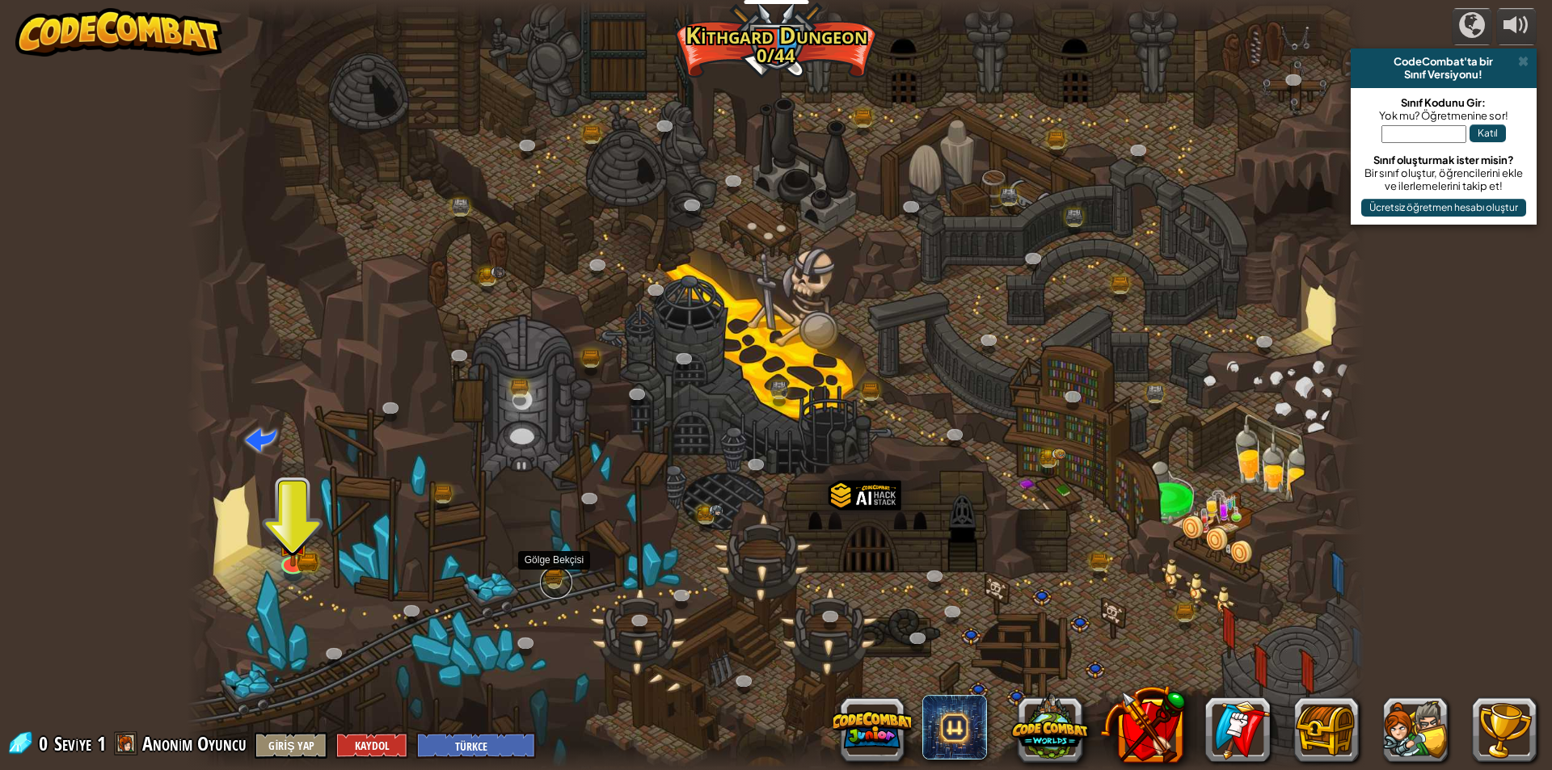
click at [551, 587] on link at bounding box center [556, 582] width 32 height 32
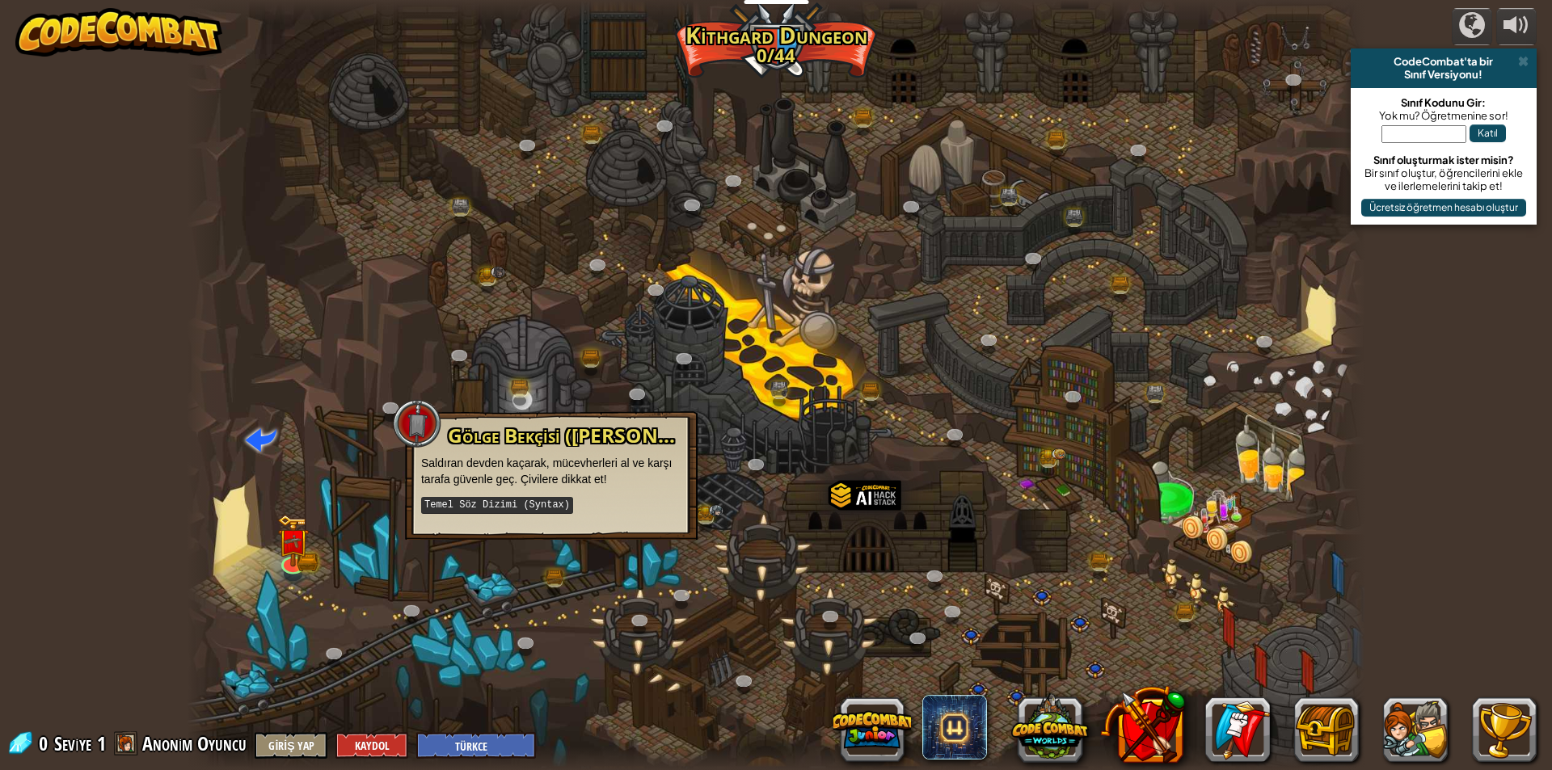
click at [498, 507] on kbd "Temel Söz Dizimi (Syntax)" at bounding box center [497, 505] width 152 height 17
click at [497, 506] on kbd "Temel Söz Dizimi (Syntax)" at bounding box center [497, 505] width 152 height 17
click at [555, 466] on p "Saldıran devden kaçarak, mücevherleri al ve karşı tarafa güvenle geç. Çivilere …" at bounding box center [551, 471] width 260 height 32
click at [559, 473] on p "Saldıran devden kaçarak, mücevherleri al ve karşı tarafa güvenle geç. Çivilere …" at bounding box center [551, 471] width 260 height 32
click at [164, 570] on div "powered by CodeCombat'ta bir Sınıf Versiyonu! Sınıf Kodunu Gir: Yok mu? Öğretme…" at bounding box center [776, 385] width 1552 height 770
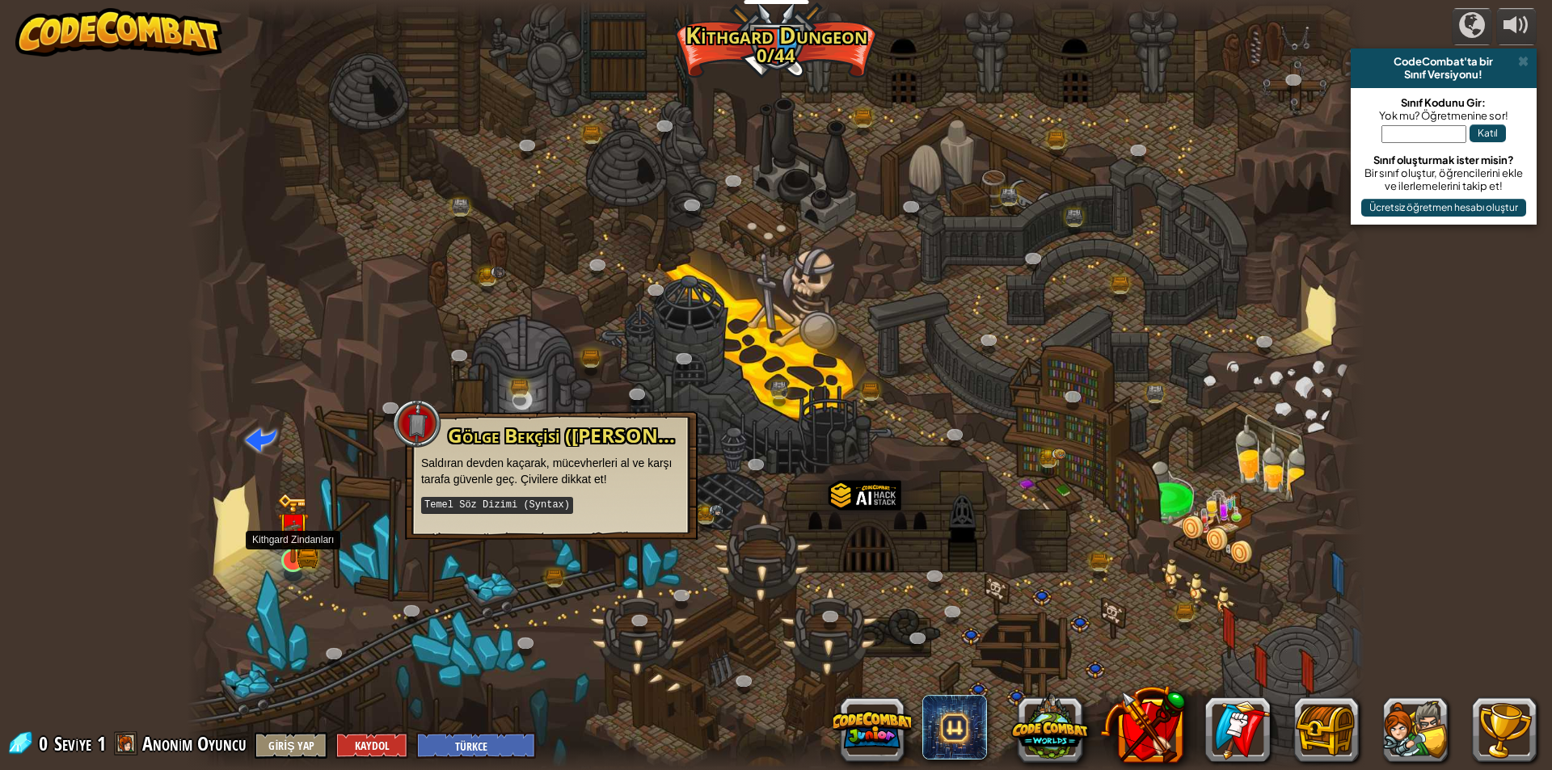
click at [304, 548] on img at bounding box center [293, 527] width 32 height 69
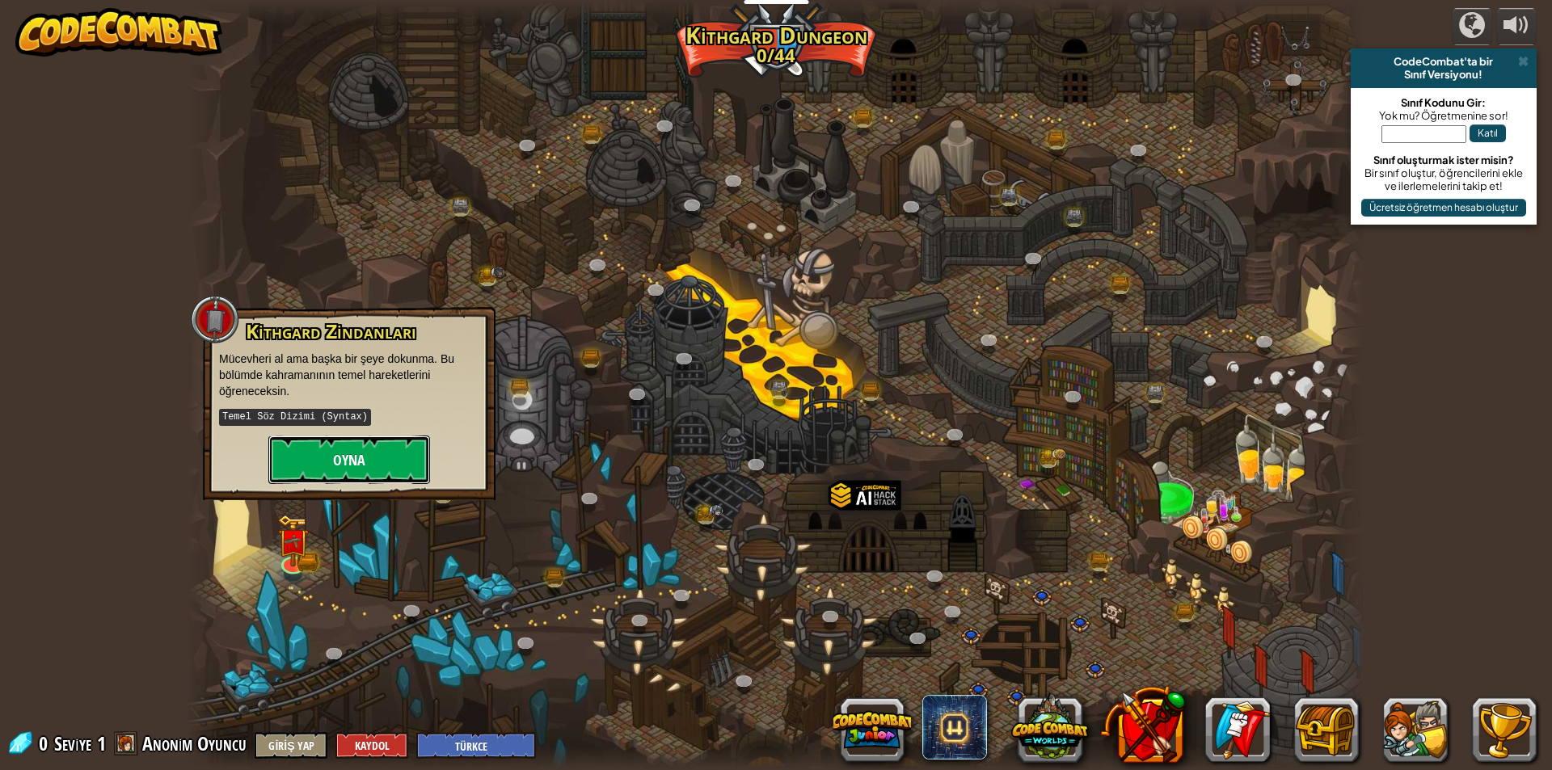
click at [322, 472] on button "Oyna" at bounding box center [349, 460] width 162 height 48
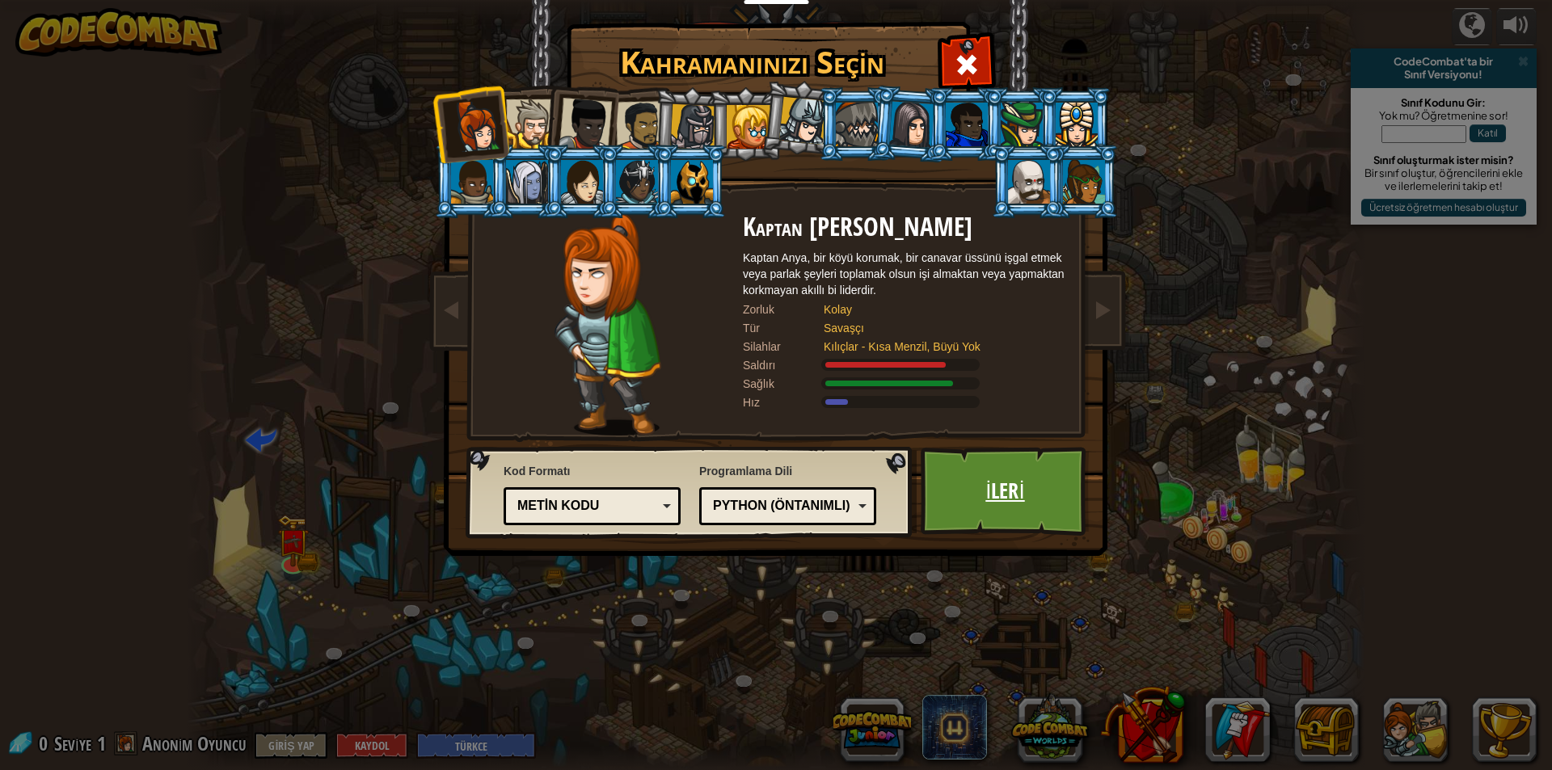
click at [970, 470] on link "İleri" at bounding box center [1004, 491] width 169 height 89
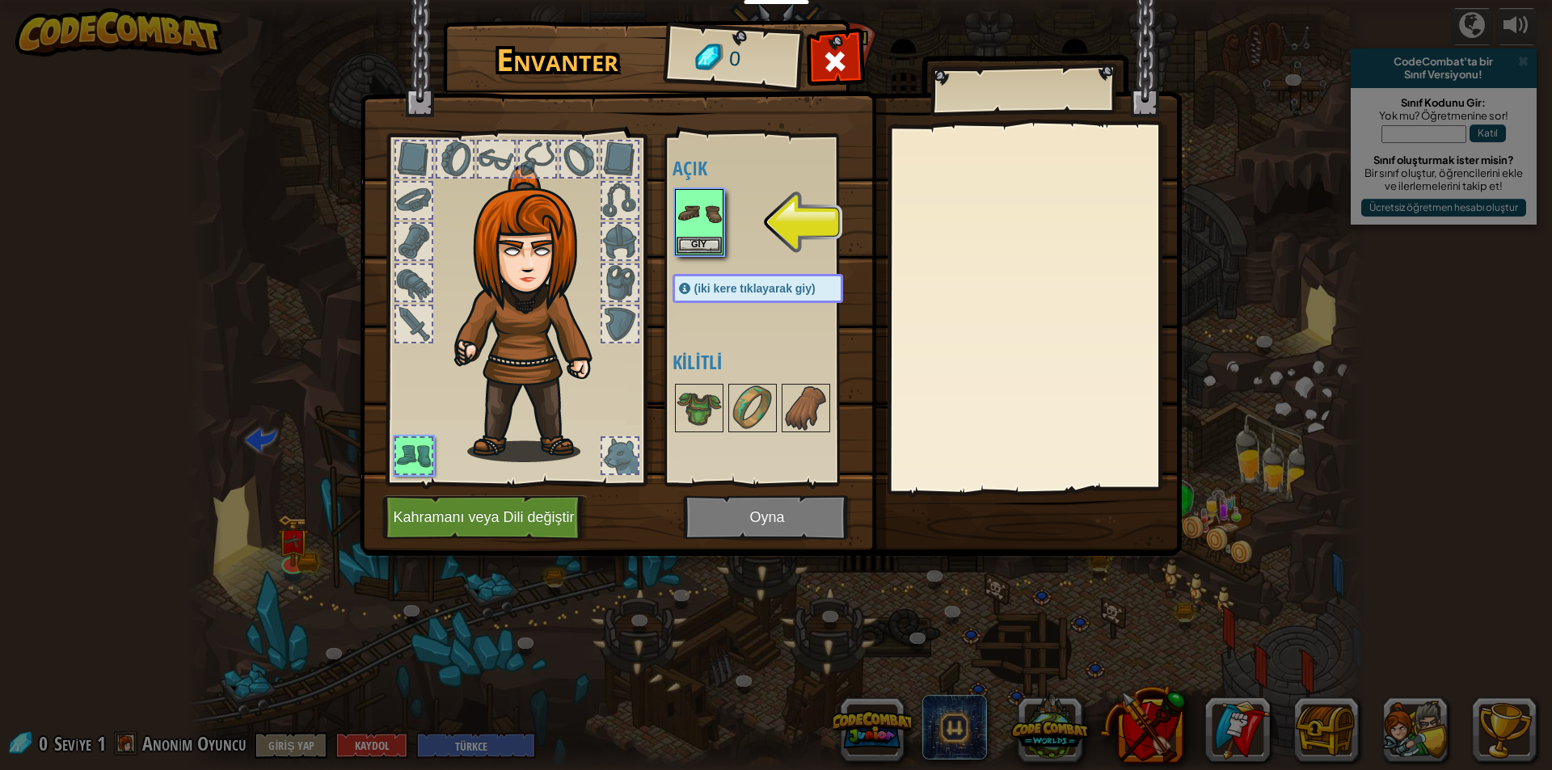
click at [844, 40] on img at bounding box center [771, 262] width 822 height 587
click at [816, 61] on div at bounding box center [835, 65] width 51 height 51
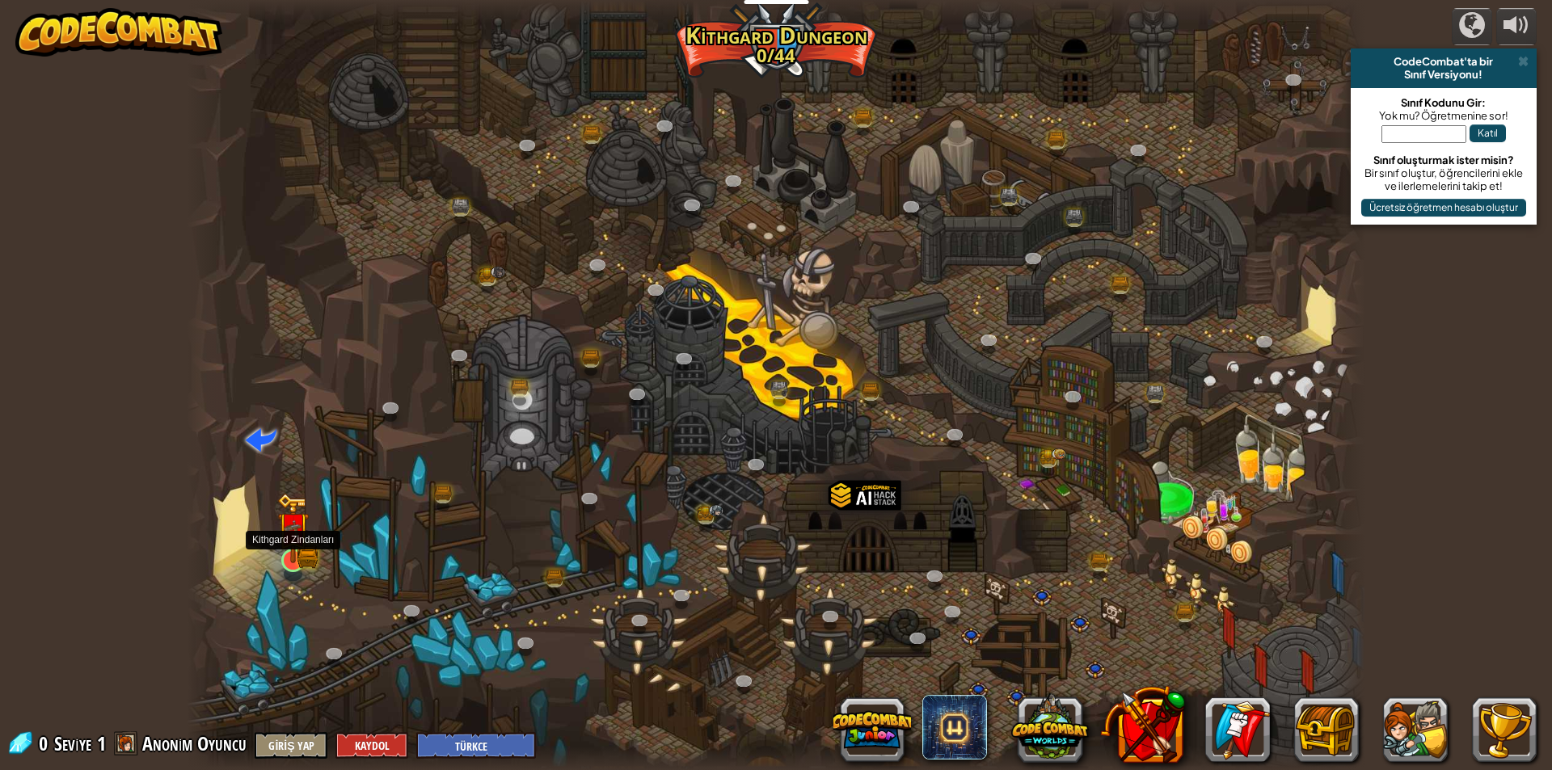
click at [305, 533] on img at bounding box center [293, 527] width 32 height 69
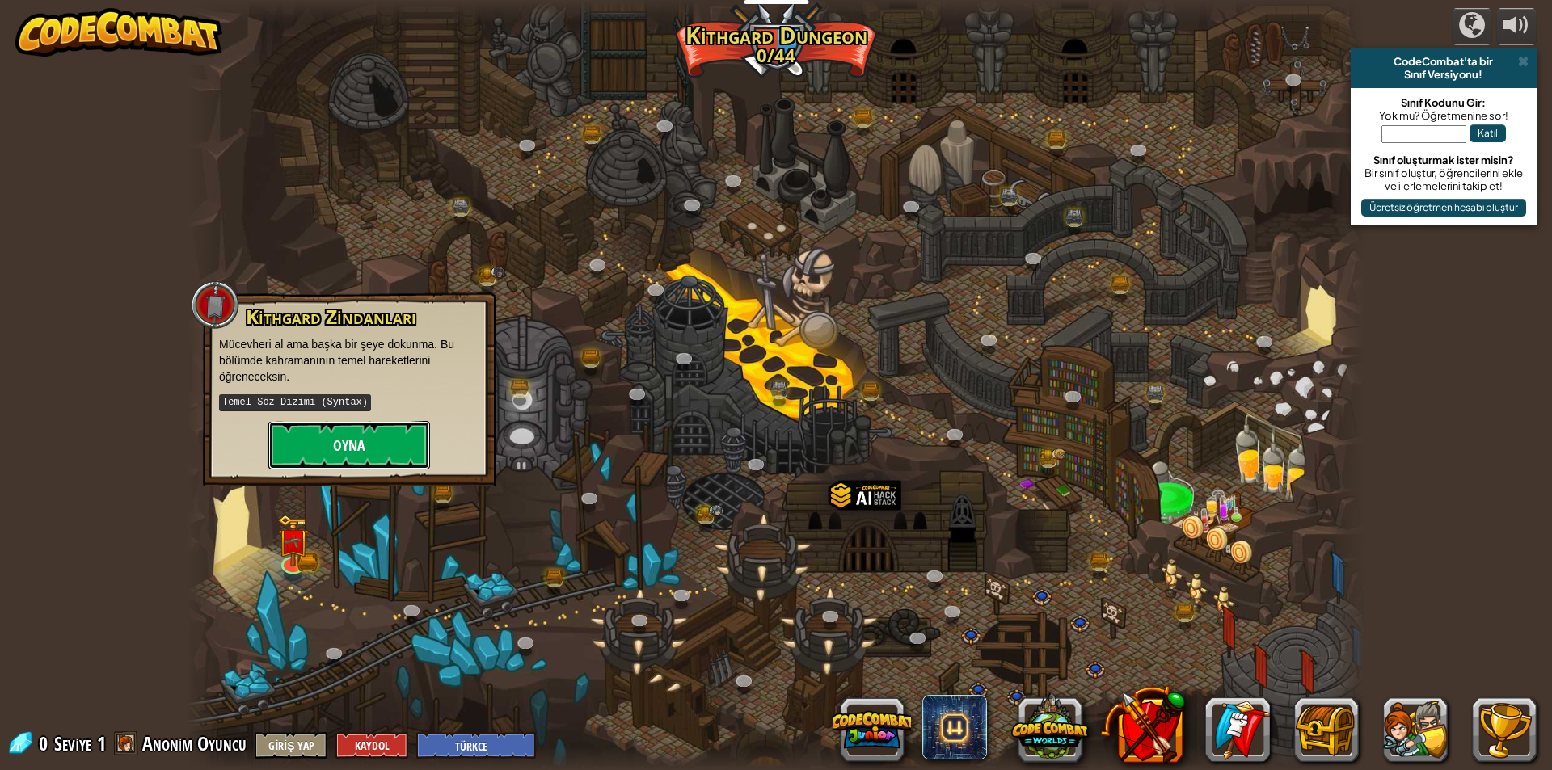
click at [310, 442] on button "Oyna" at bounding box center [349, 445] width 162 height 48
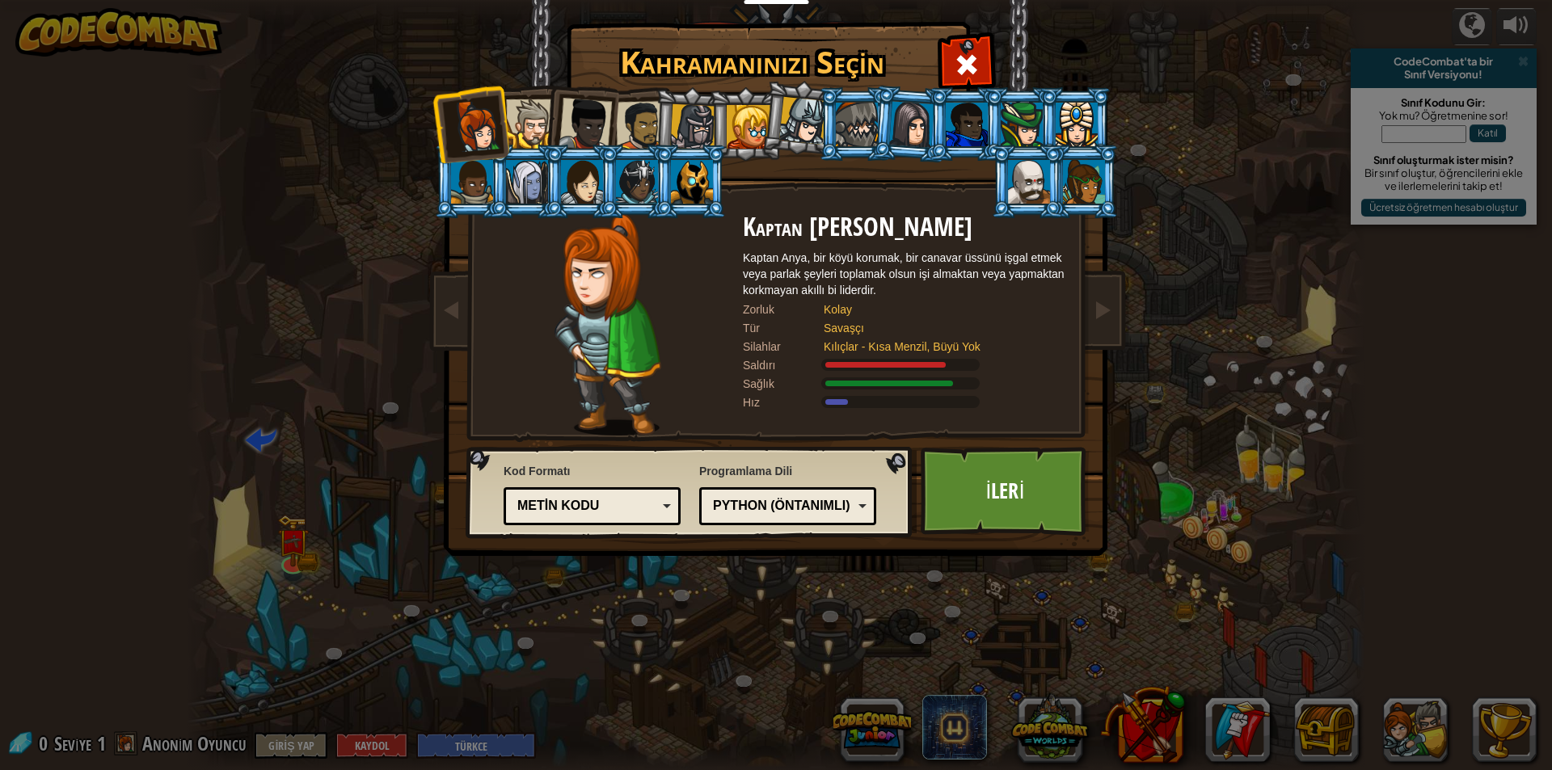
click at [1072, 163] on div at bounding box center [1084, 182] width 42 height 44
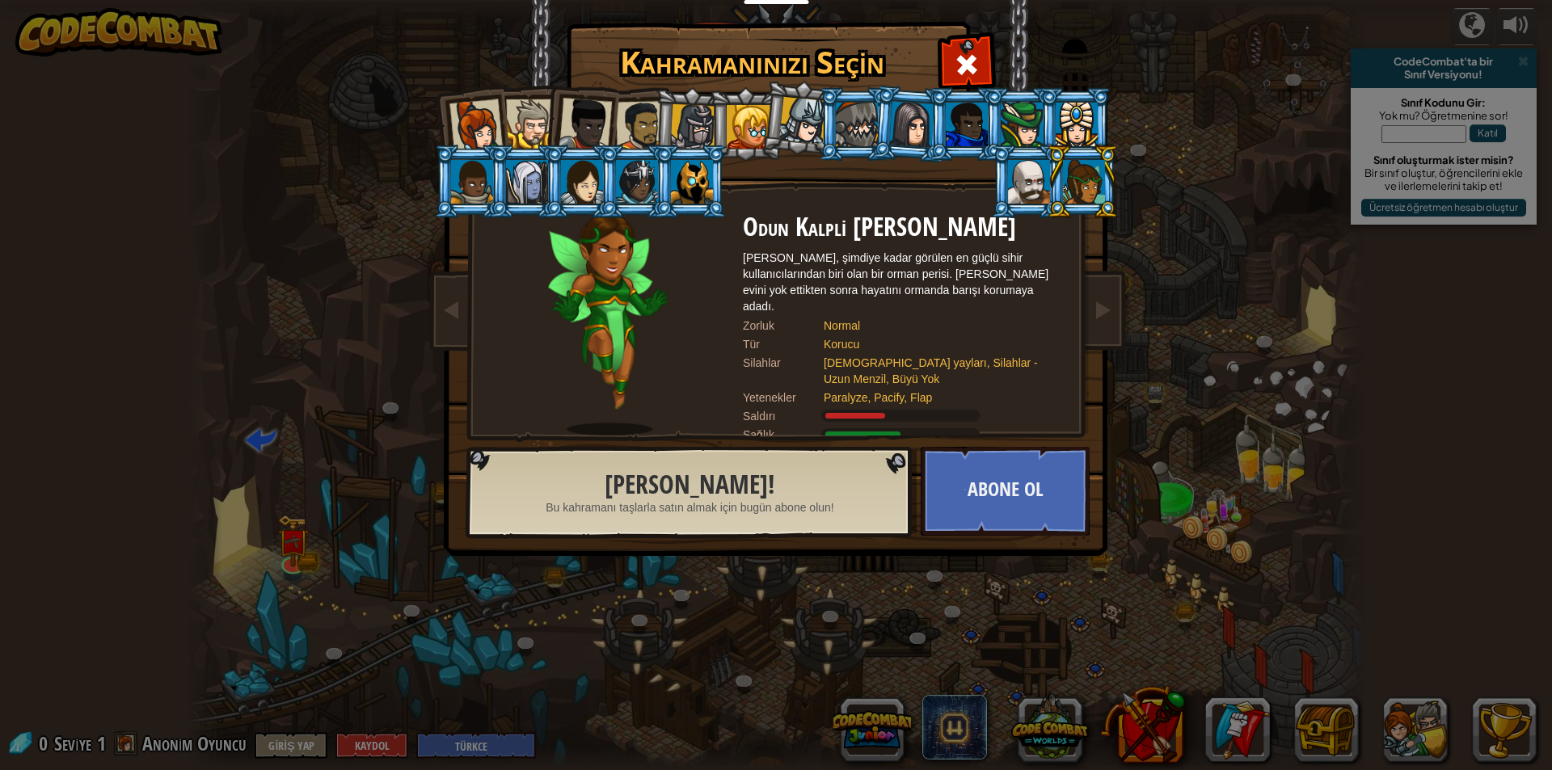
click at [463, 115] on div at bounding box center [475, 125] width 53 height 53
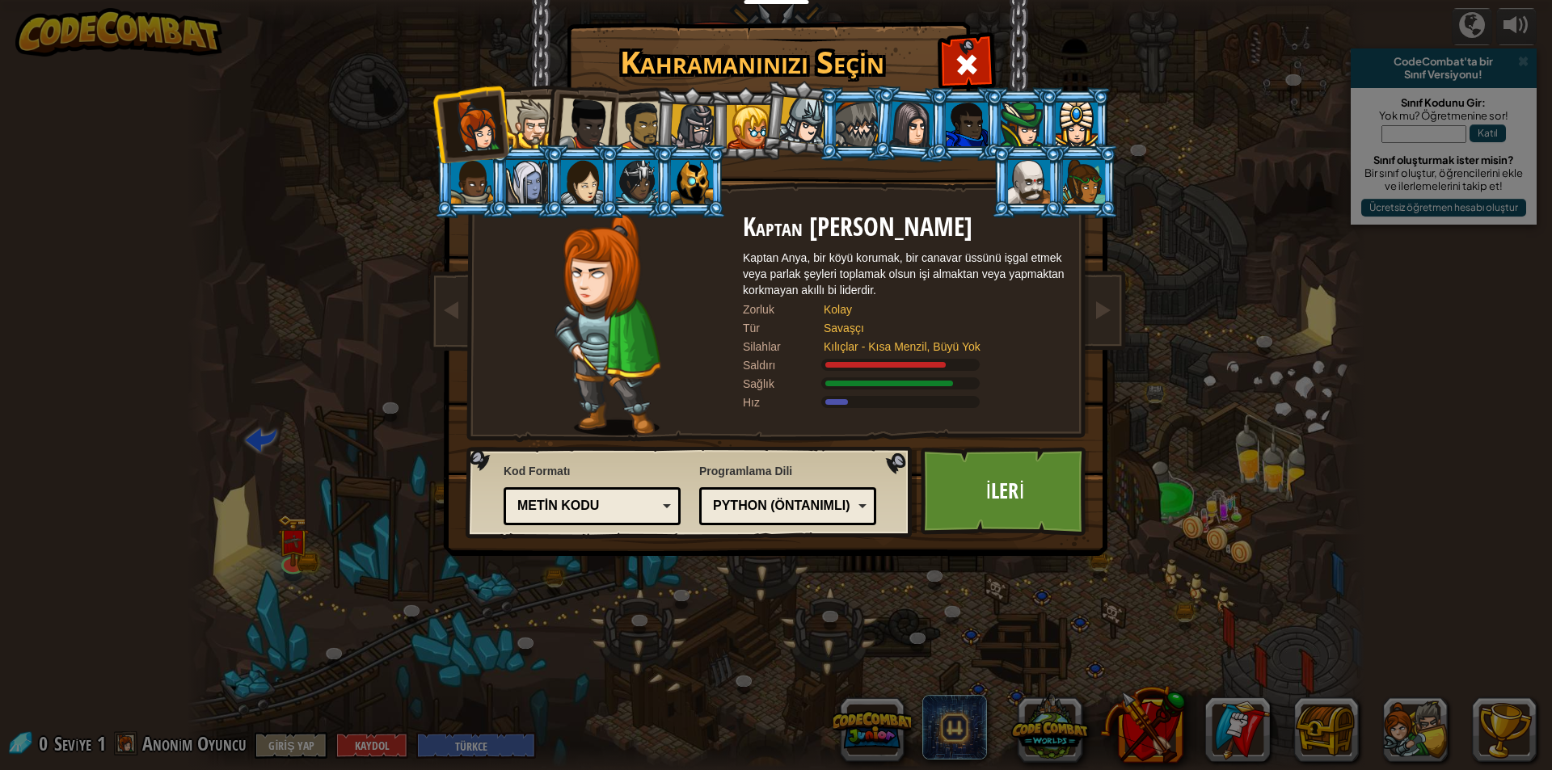
click at [741, 112] on div at bounding box center [748, 127] width 44 height 44
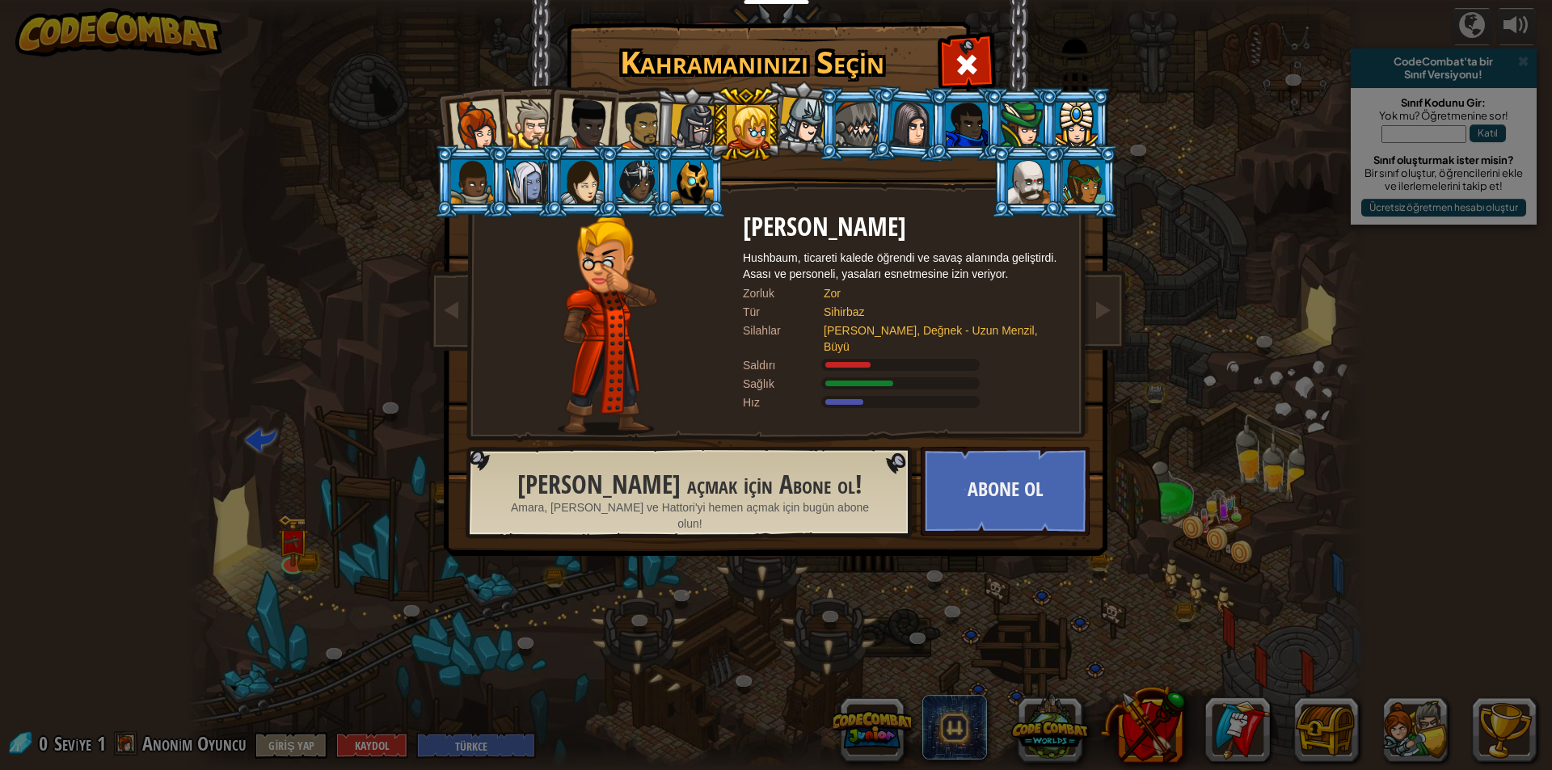
click at [457, 120] on div at bounding box center [475, 125] width 53 height 53
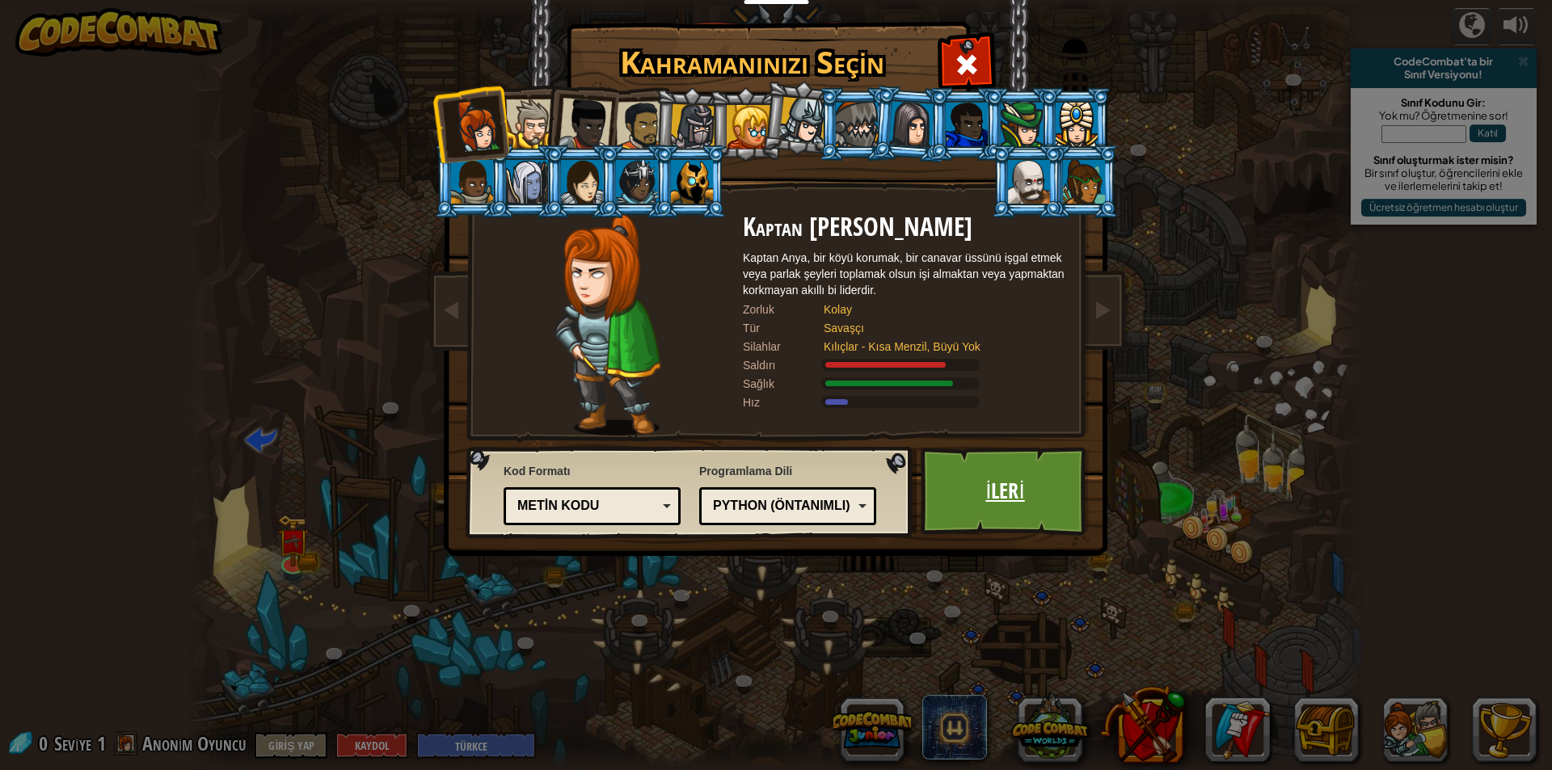
click at [988, 497] on link "İleri" at bounding box center [1004, 491] width 169 height 89
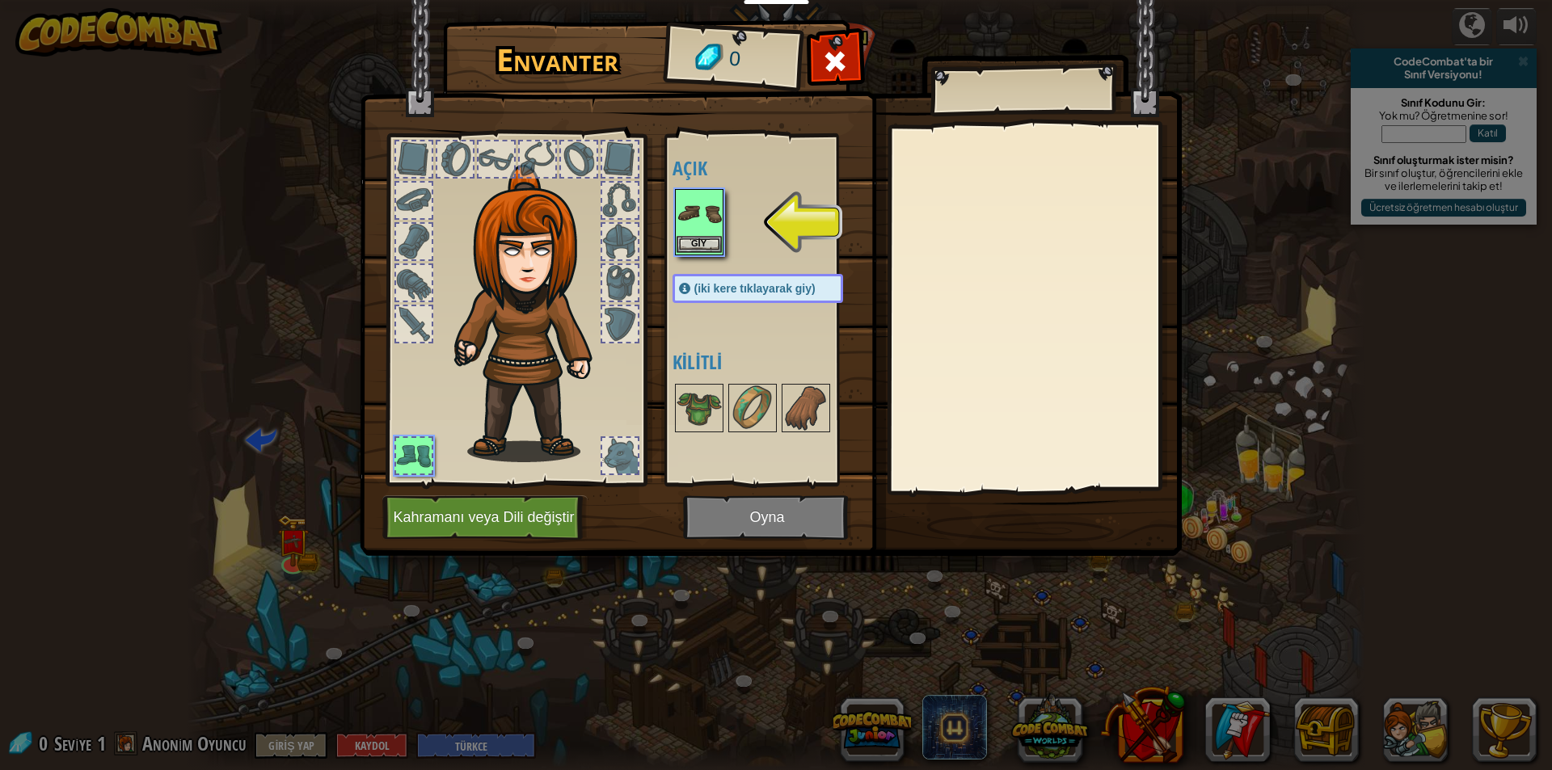
click at [688, 234] on img at bounding box center [698, 213] width 45 height 45
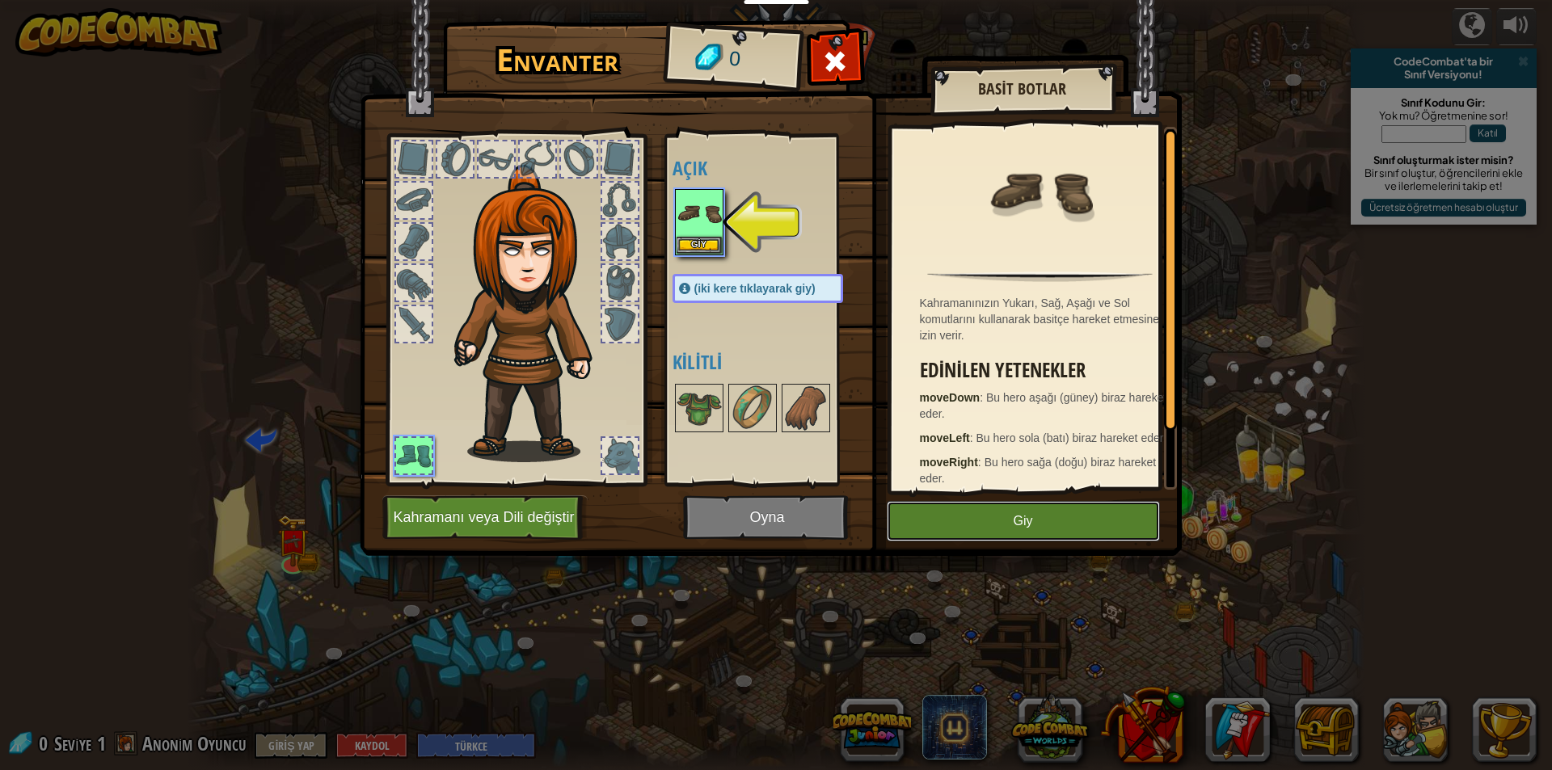
click at [1078, 506] on button "Giy" at bounding box center [1023, 521] width 273 height 40
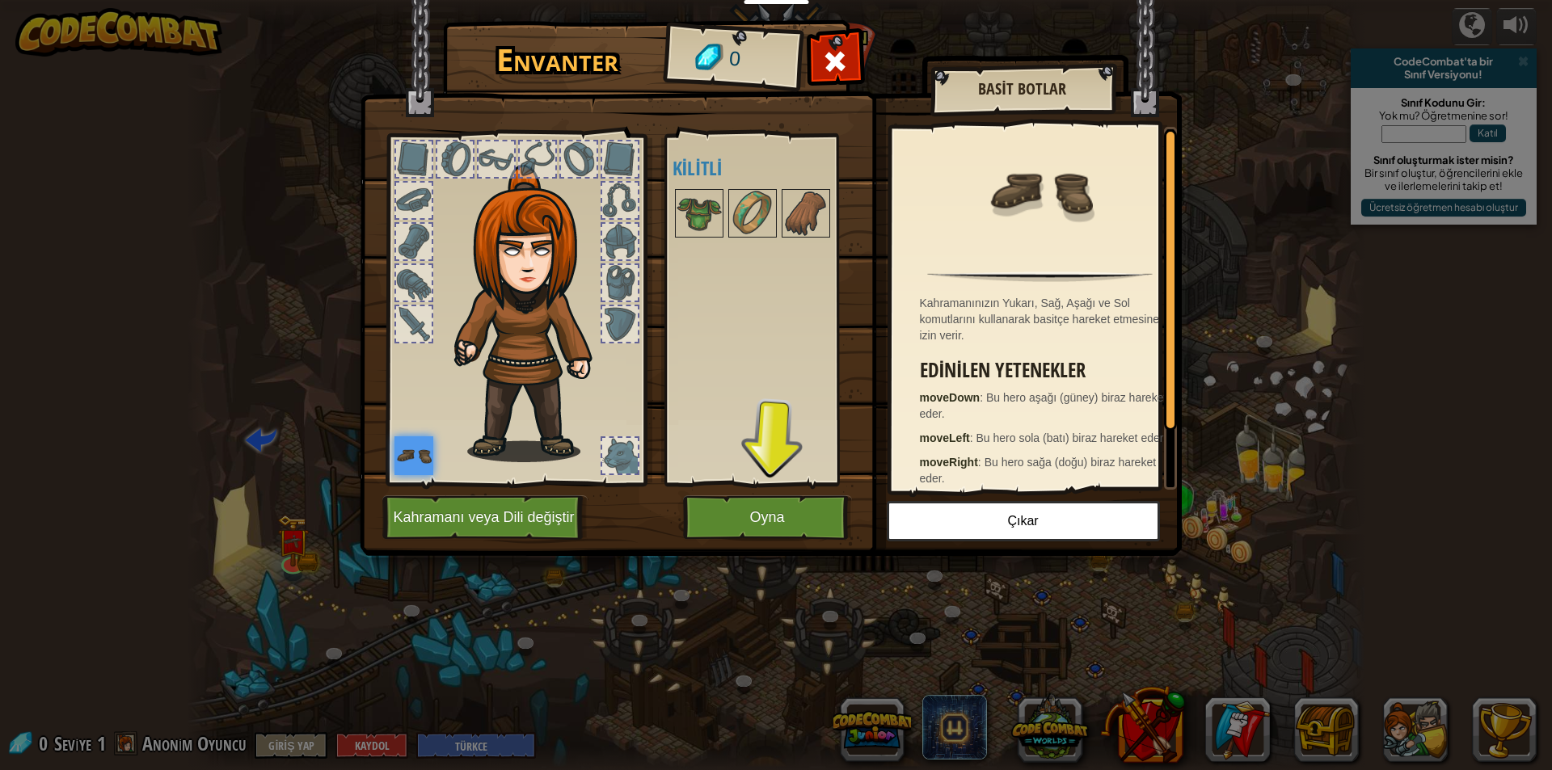
click at [705, 488] on img at bounding box center [771, 262] width 822 height 587
click at [714, 512] on button "Oyna" at bounding box center [767, 517] width 169 height 44
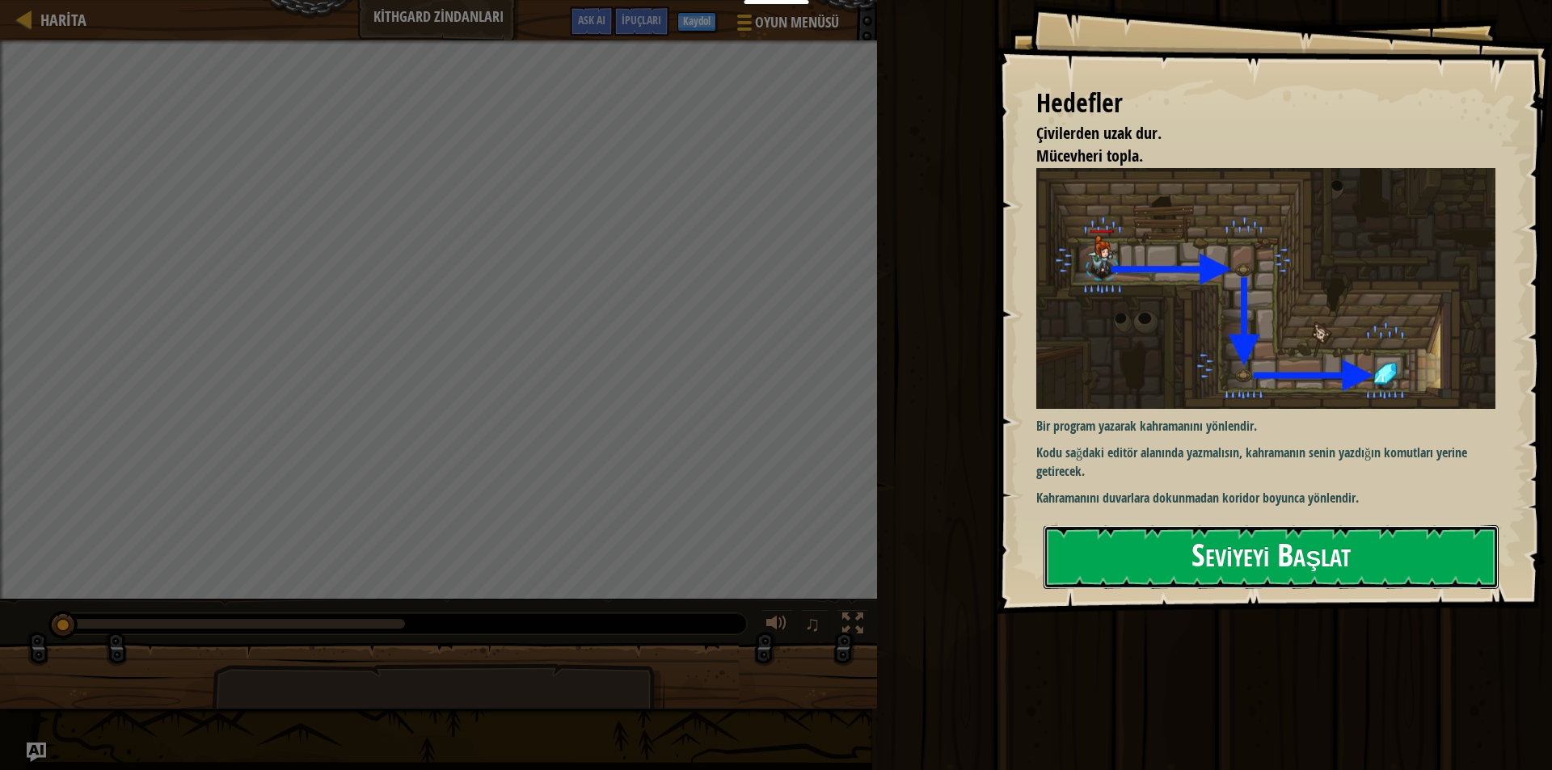
click at [1259, 558] on button "Seviyeyi Başlat" at bounding box center [1270, 557] width 455 height 64
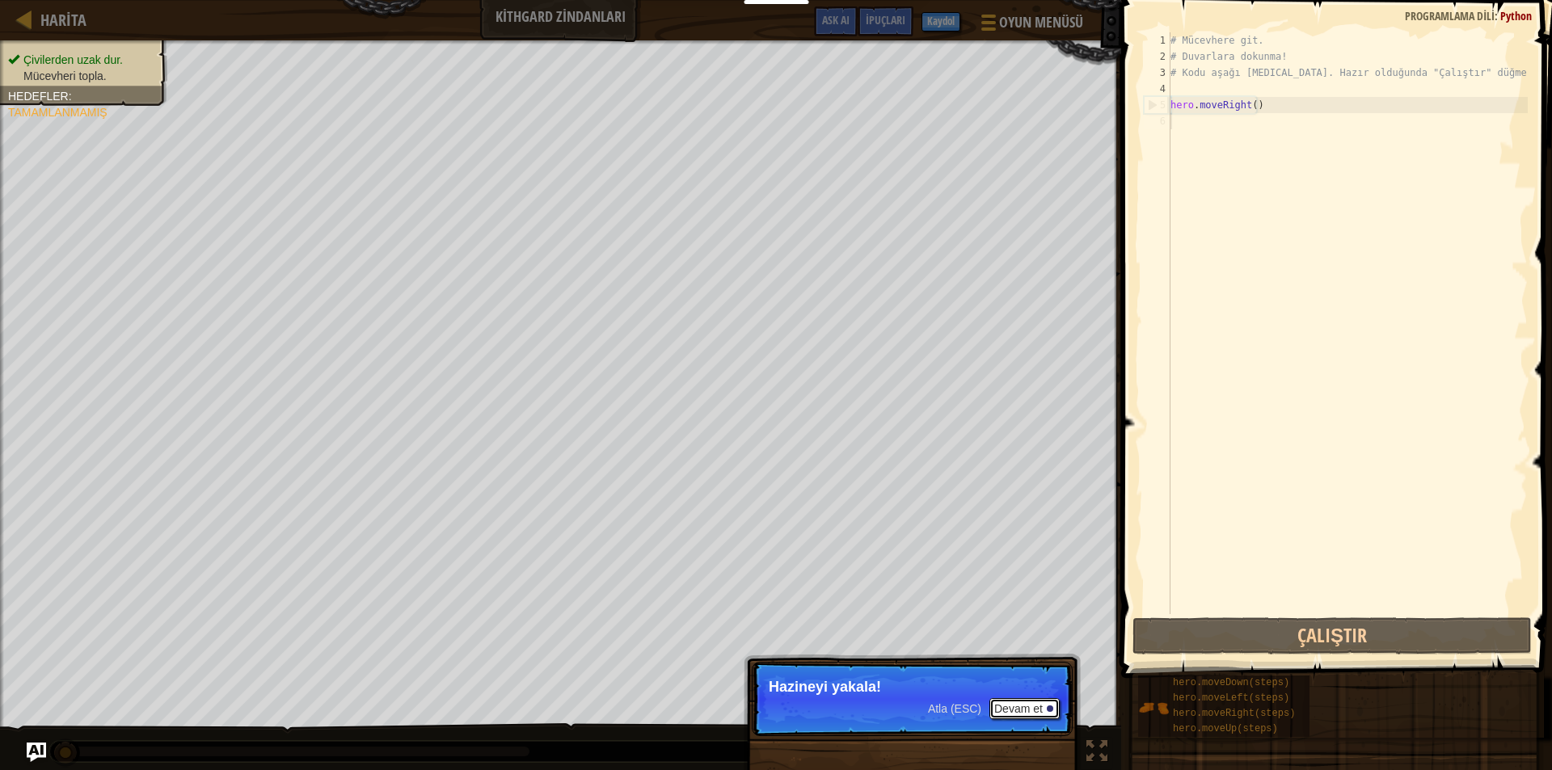
click at [1004, 710] on button "Devam et" at bounding box center [1024, 708] width 70 height 21
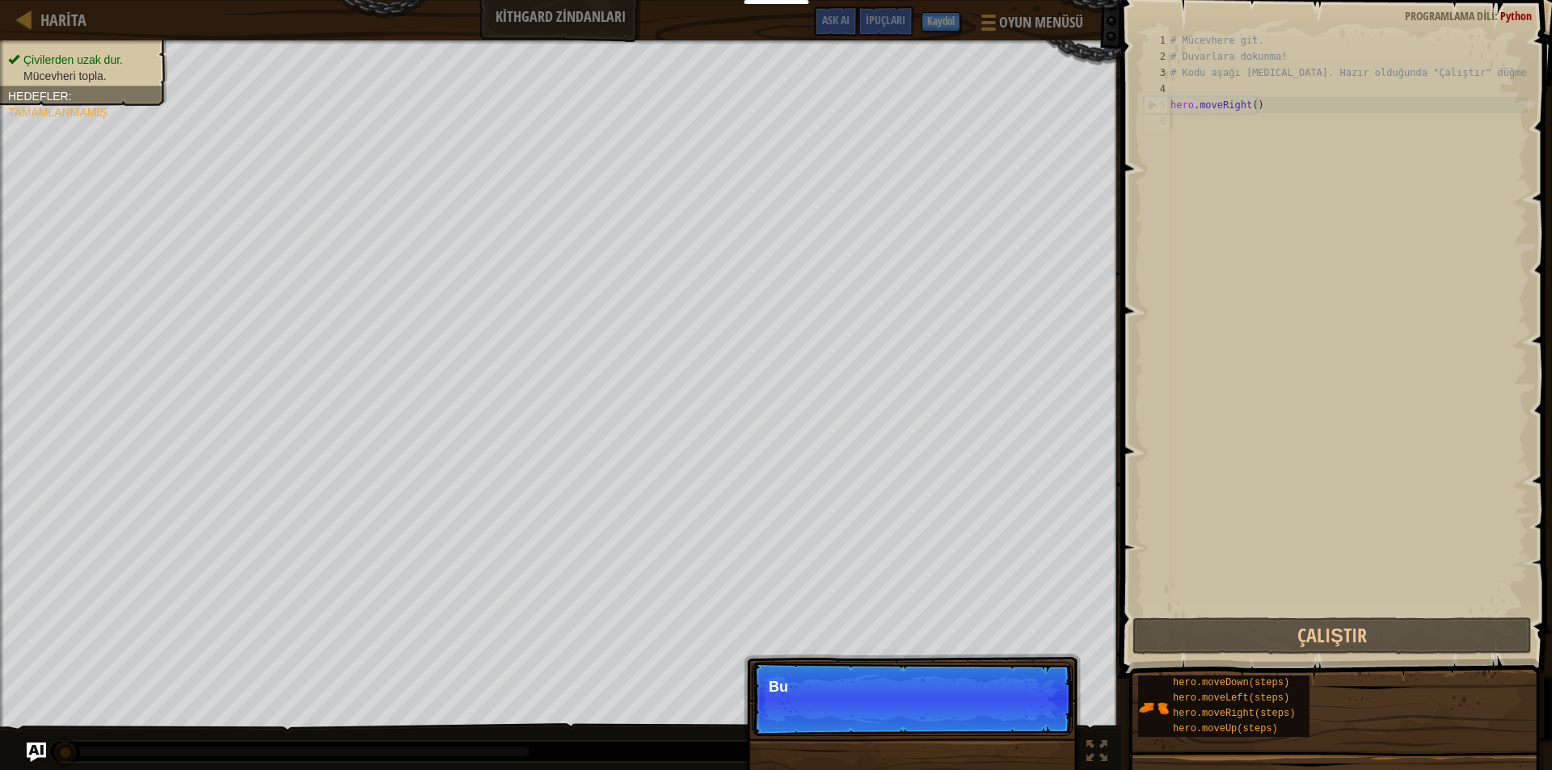
scroll to position [7, 0]
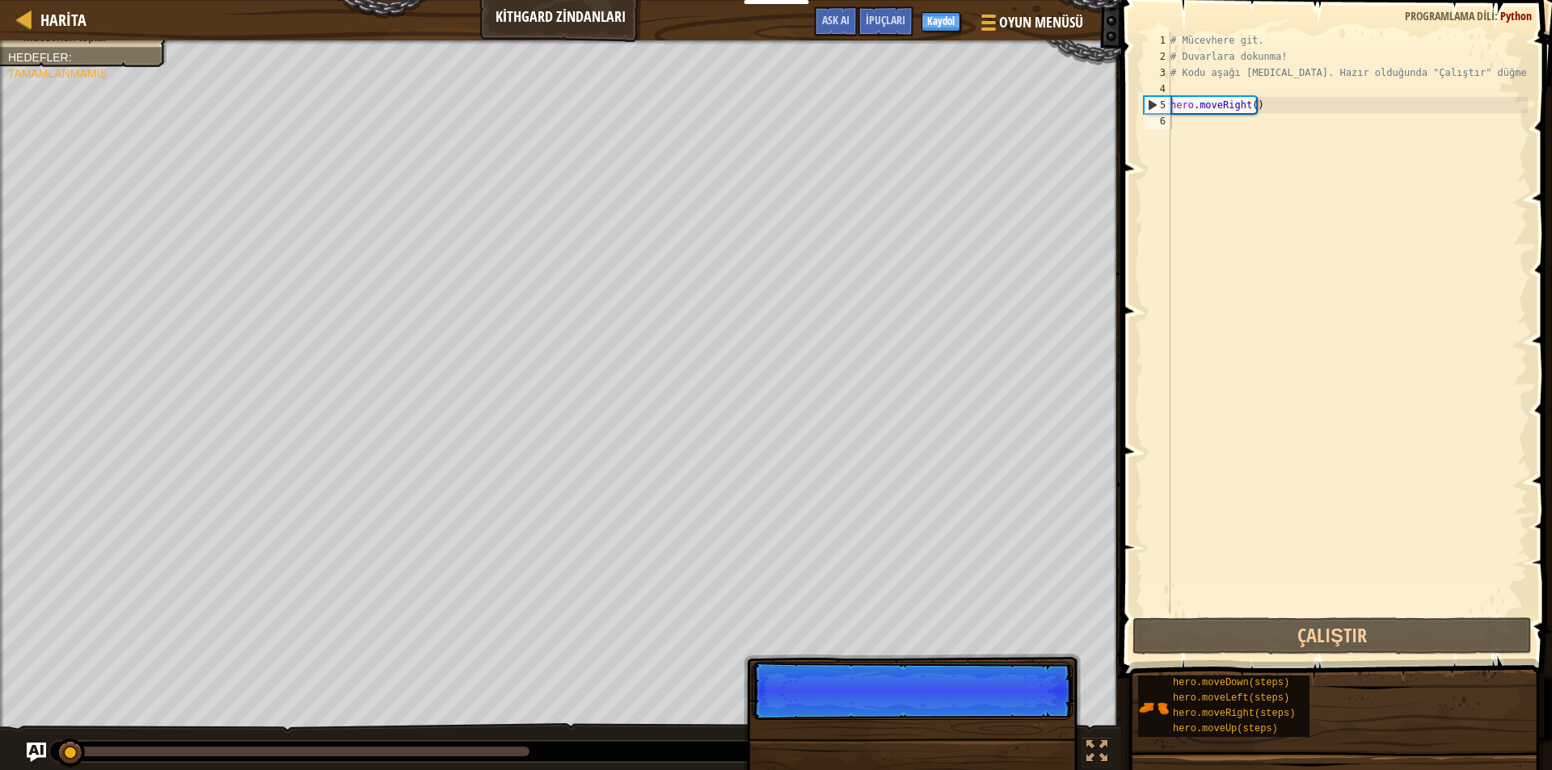
click at [1047, 712] on div "Atla (ESC) [PERSON_NAME] et" at bounding box center [911, 781] width 337 height 239
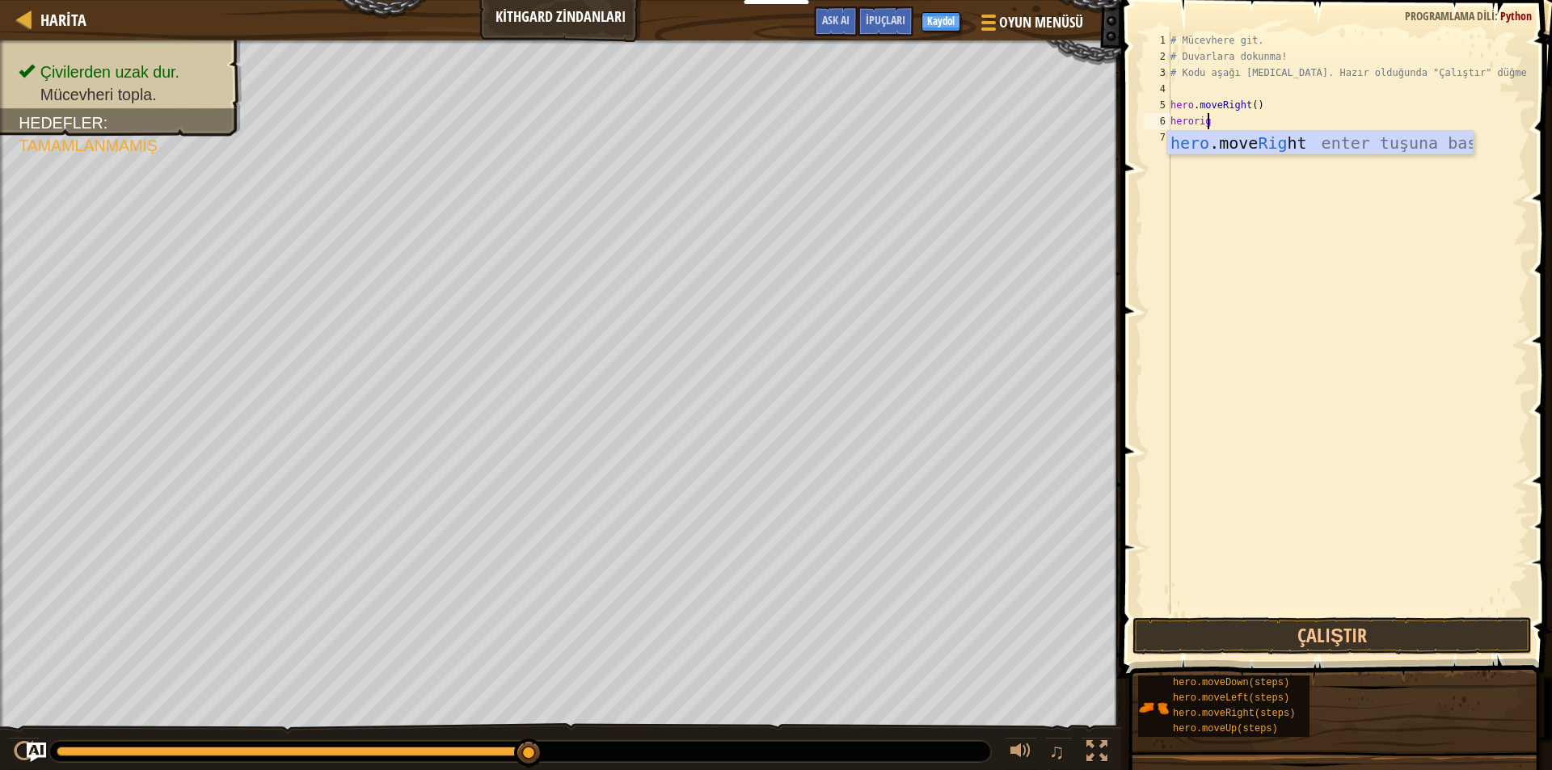
scroll to position [7, 2]
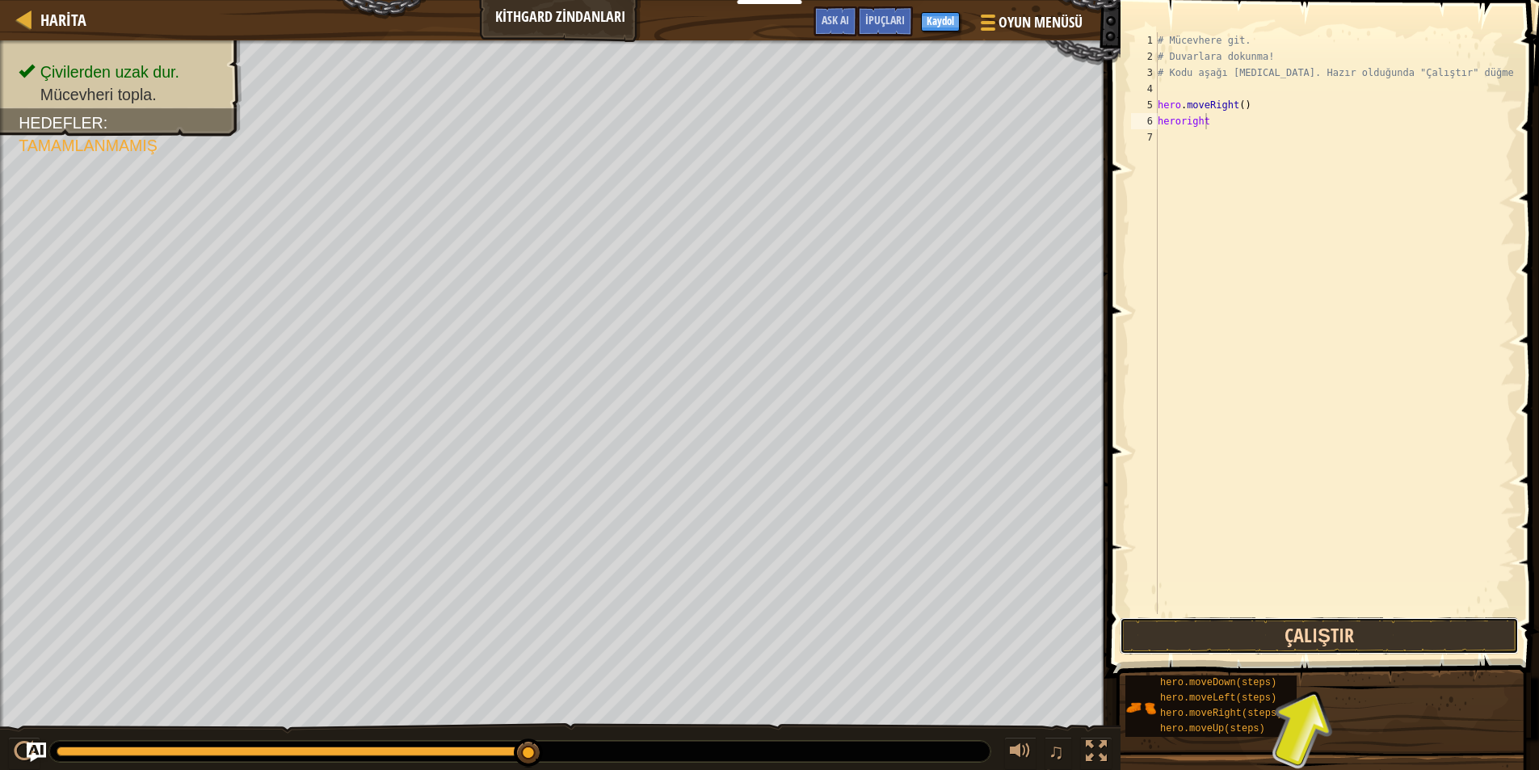
click at [1223, 630] on button "Çalıştır" at bounding box center [1319, 635] width 399 height 37
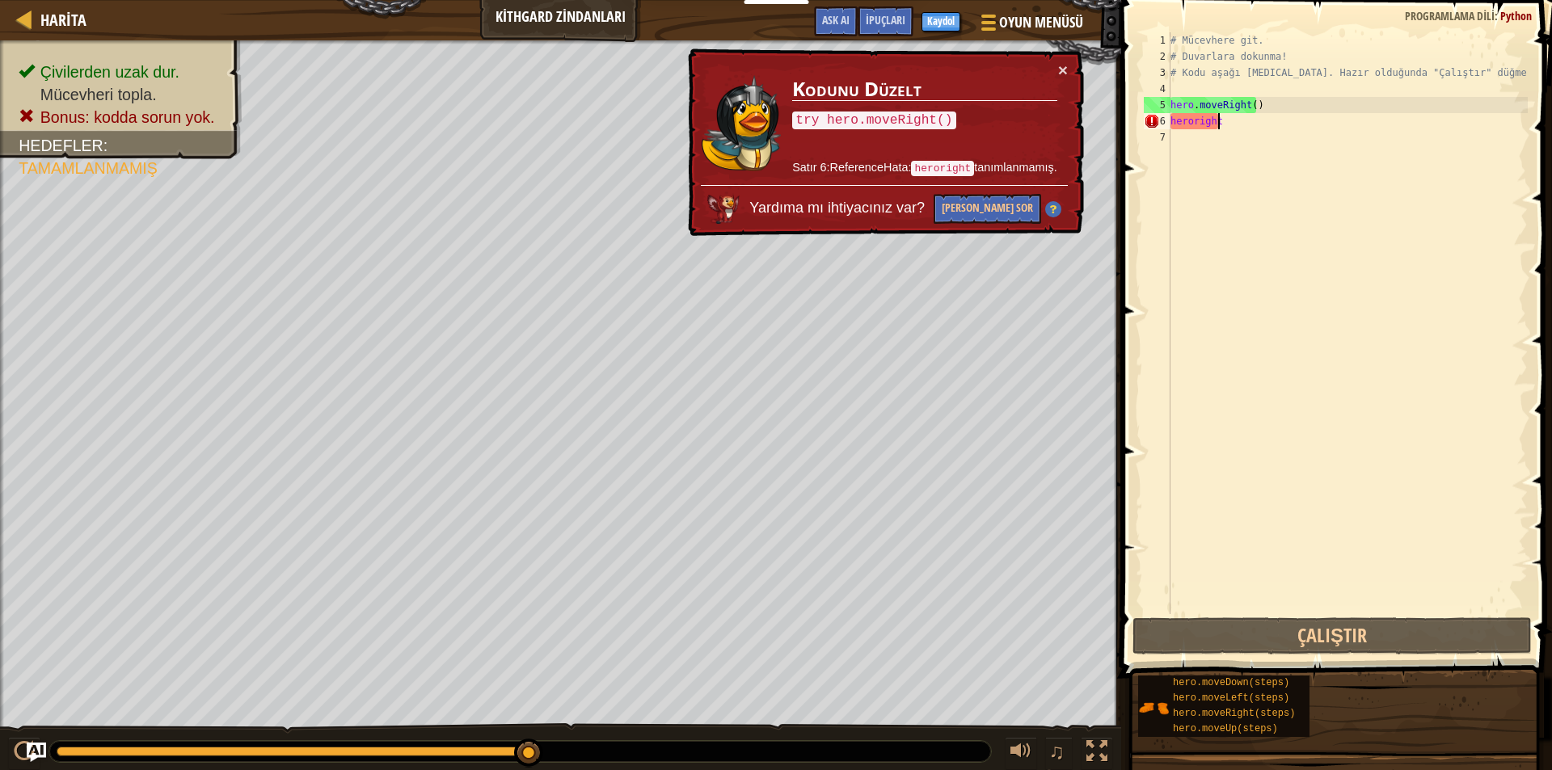
click at [1243, 114] on div "# Mücevhere git. # Duvarlara dokunma! # Kodu aşağı [MEDICAL_DATA]. Hazır olduğu…" at bounding box center [1347, 339] width 360 height 614
click at [1248, 105] on div "# Mücevhere git. # Duvarlara dokunma! # Kodu aşağı [MEDICAL_DATA]. Hazır olduğu…" at bounding box center [1347, 339] width 360 height 614
click at [1217, 121] on div "# Mücevhere git. # Duvarlara dokunma! # Kodu aşağı [MEDICAL_DATA]. Hazır olduğu…" at bounding box center [1347, 339] width 360 height 614
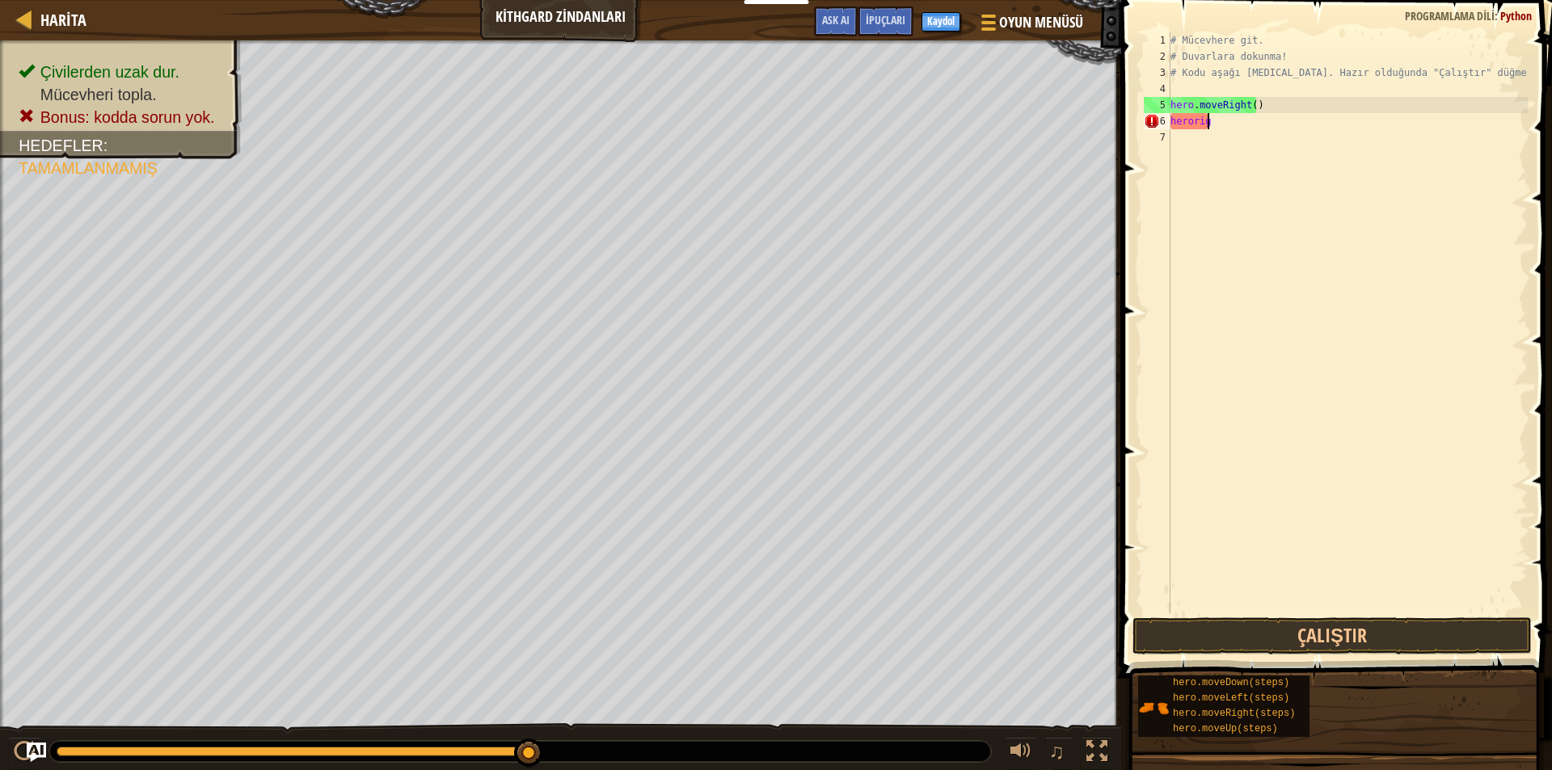
scroll to position [7, 0]
type textarea "h"
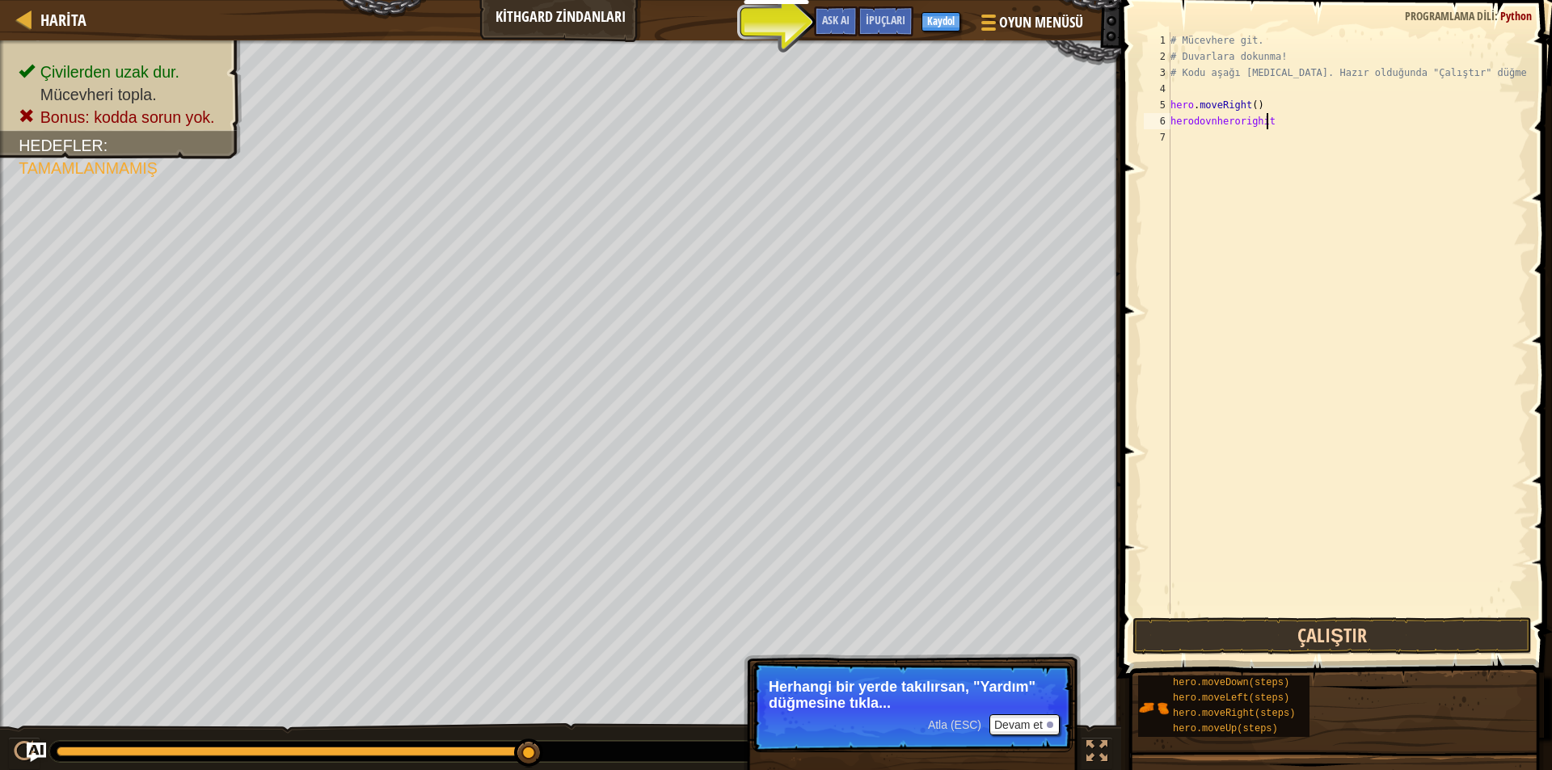
scroll to position [7, 7]
click at [1194, 638] on button "Çalıştır" at bounding box center [1331, 635] width 399 height 37
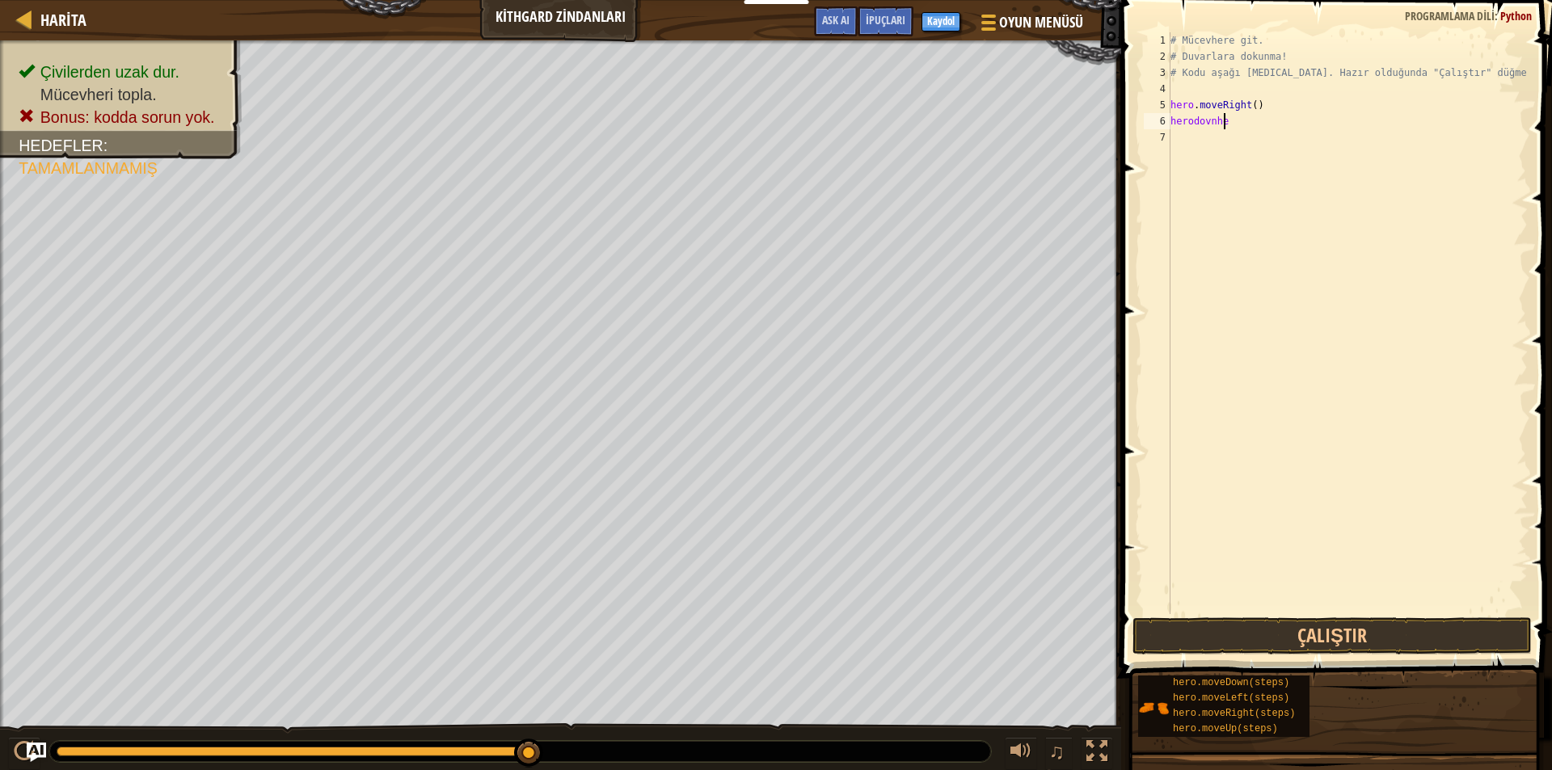
scroll to position [7, 3]
type textarea "herodovn"
click at [1178, 136] on div "# Mücevhere git. # Duvarlara dokunma! # Kodu aşağı [MEDICAL_DATA]. Hazır olduğu…" at bounding box center [1347, 339] width 360 height 614
click at [1189, 642] on button "Çalıştır" at bounding box center [1331, 635] width 399 height 37
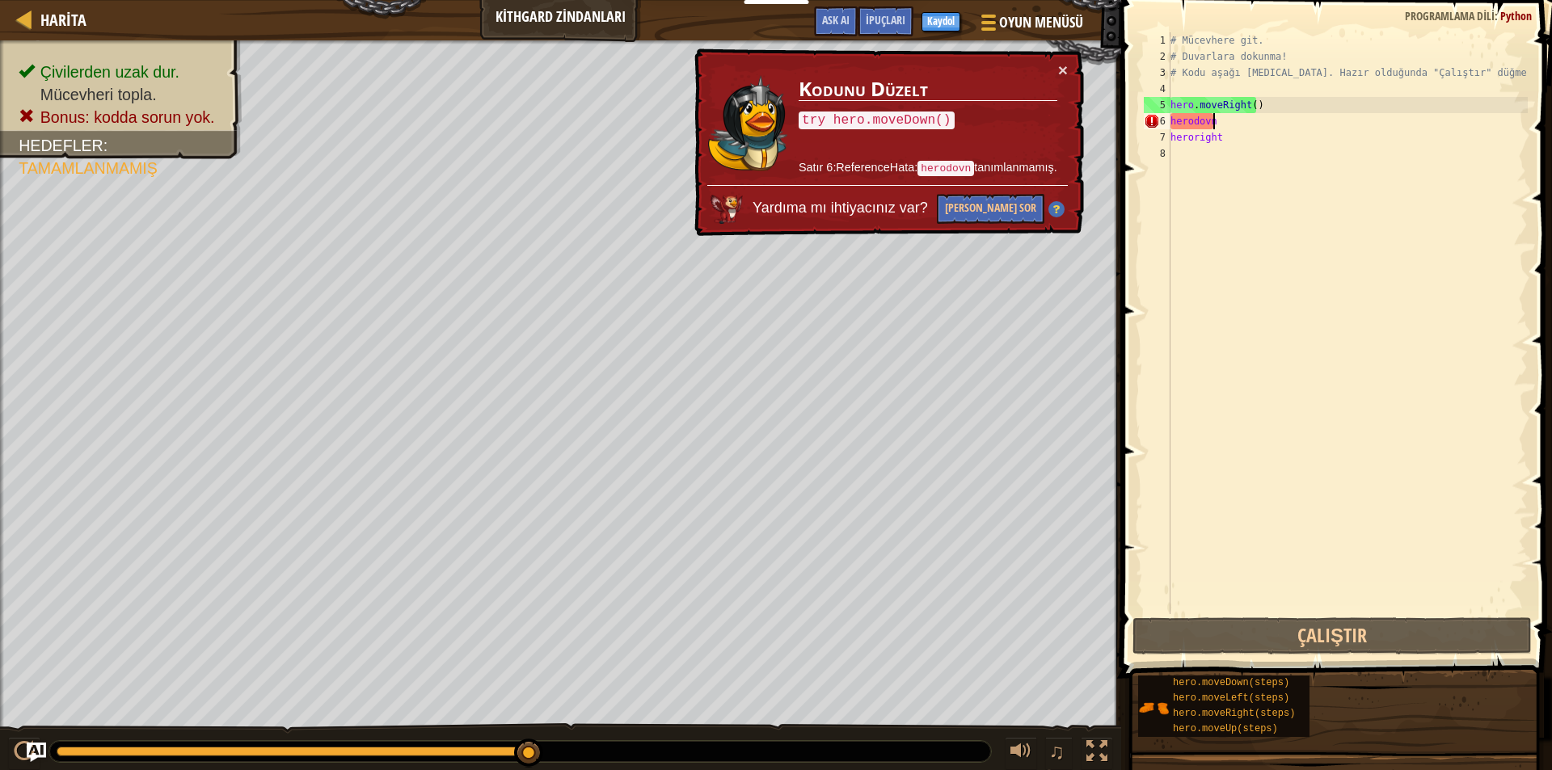
click at [1217, 124] on div "# Mücevhere git. # Duvarlara dokunma! # Kodu aşağı [MEDICAL_DATA]. Hazır olduğu…" at bounding box center [1347, 339] width 360 height 614
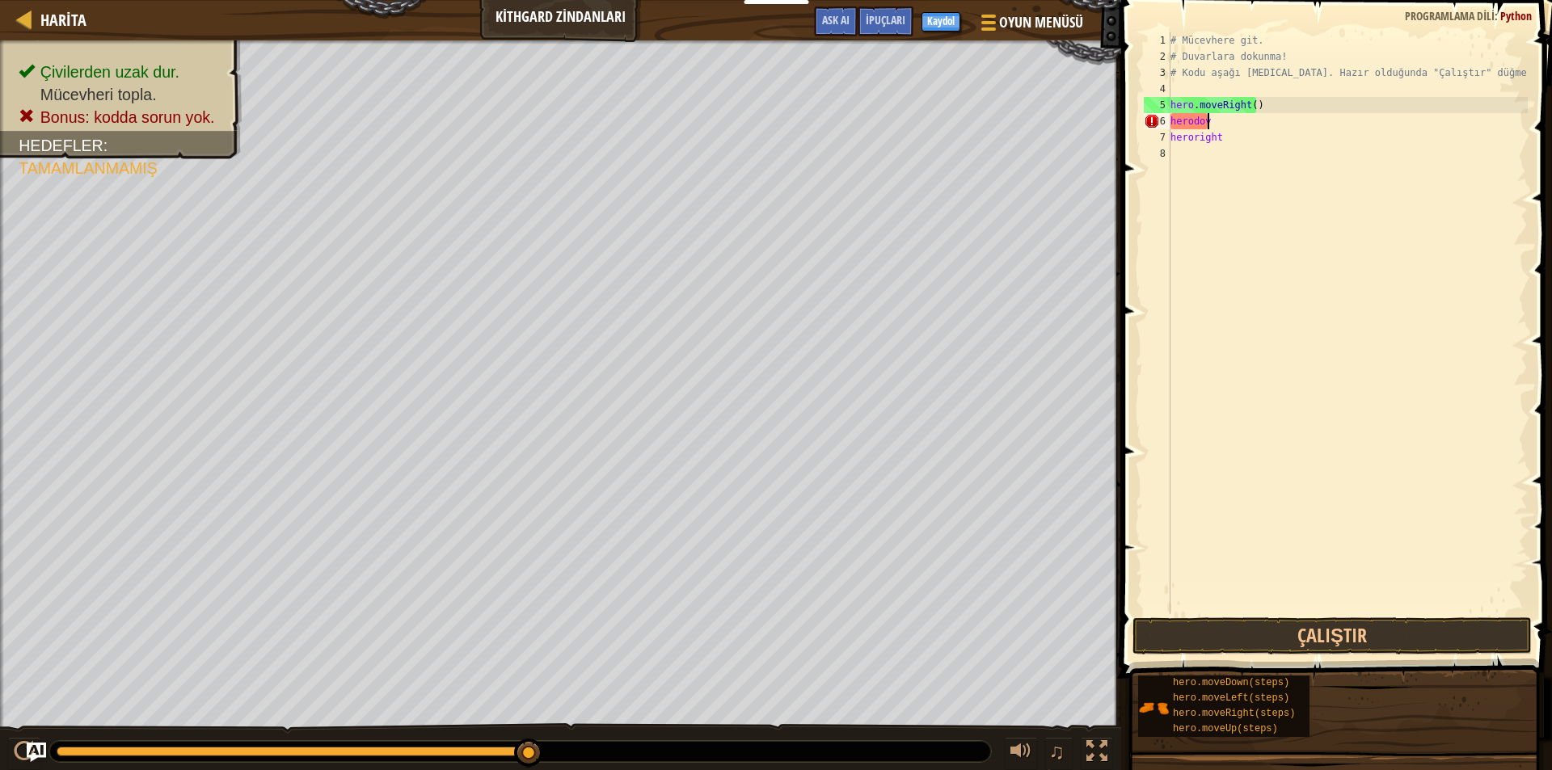
scroll to position [7, 2]
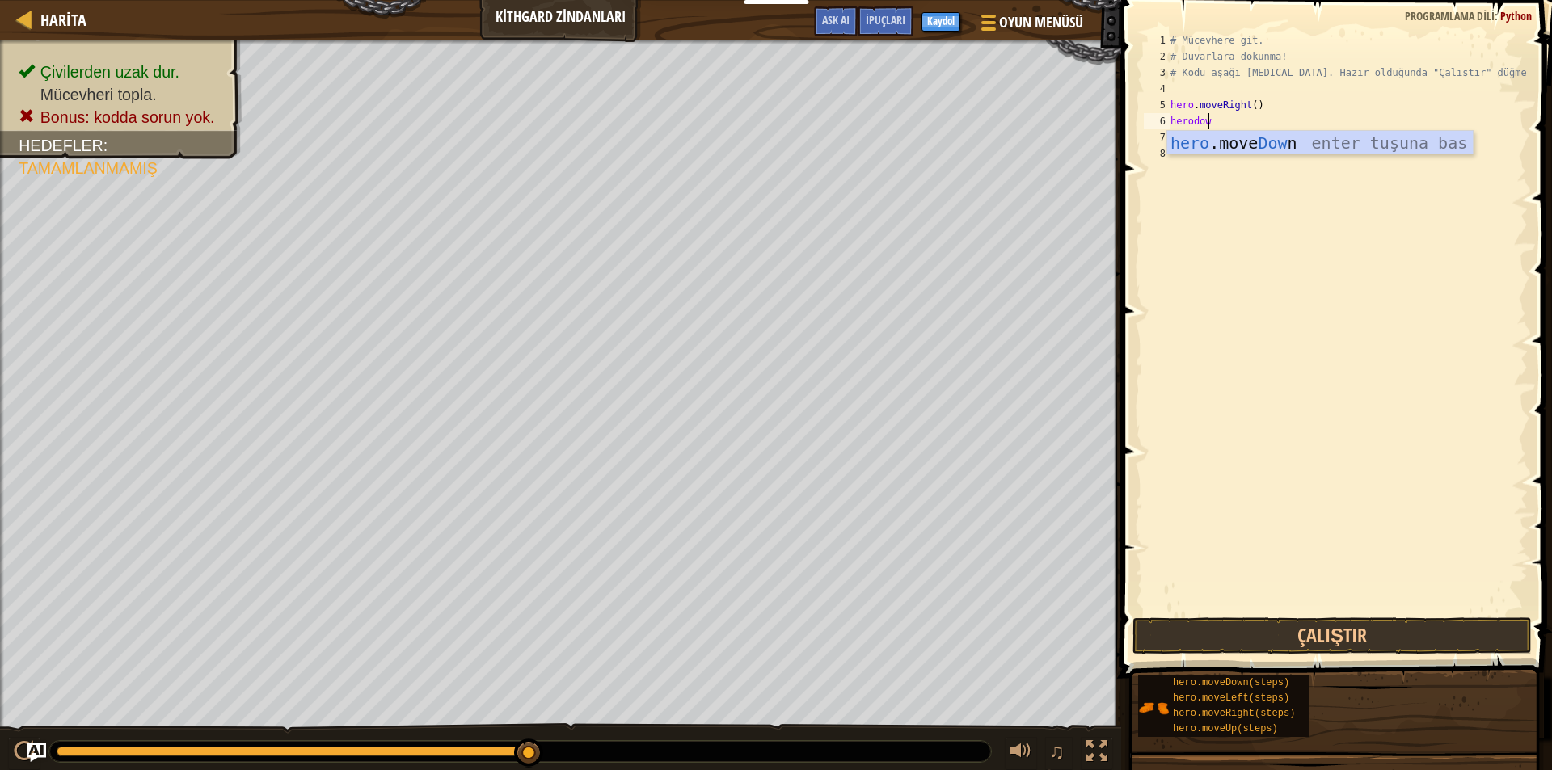
type textarea "herodown"
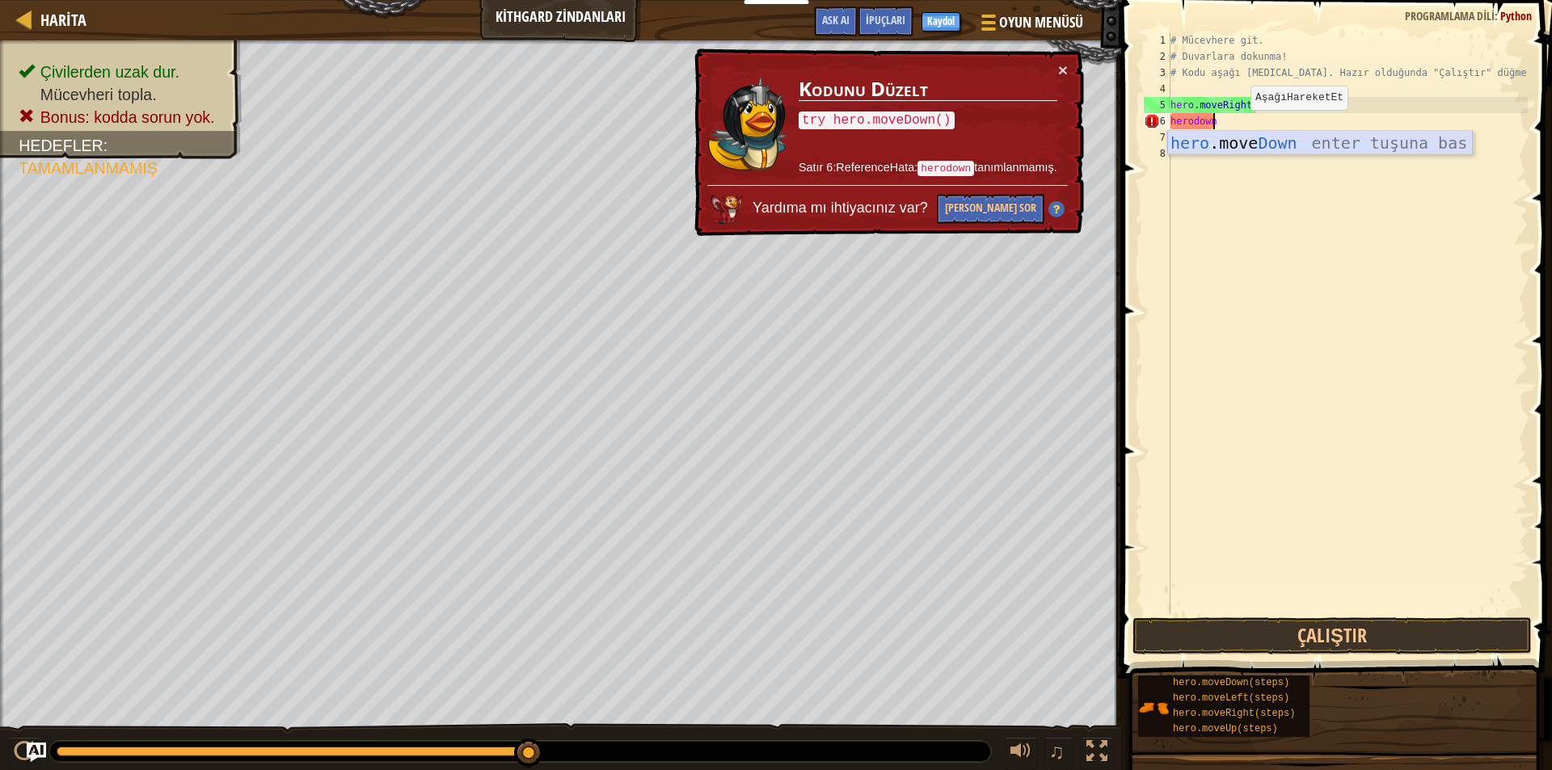
click at [1244, 145] on div "hero .move Down enter tuşuna bas" at bounding box center [1319, 167] width 305 height 73
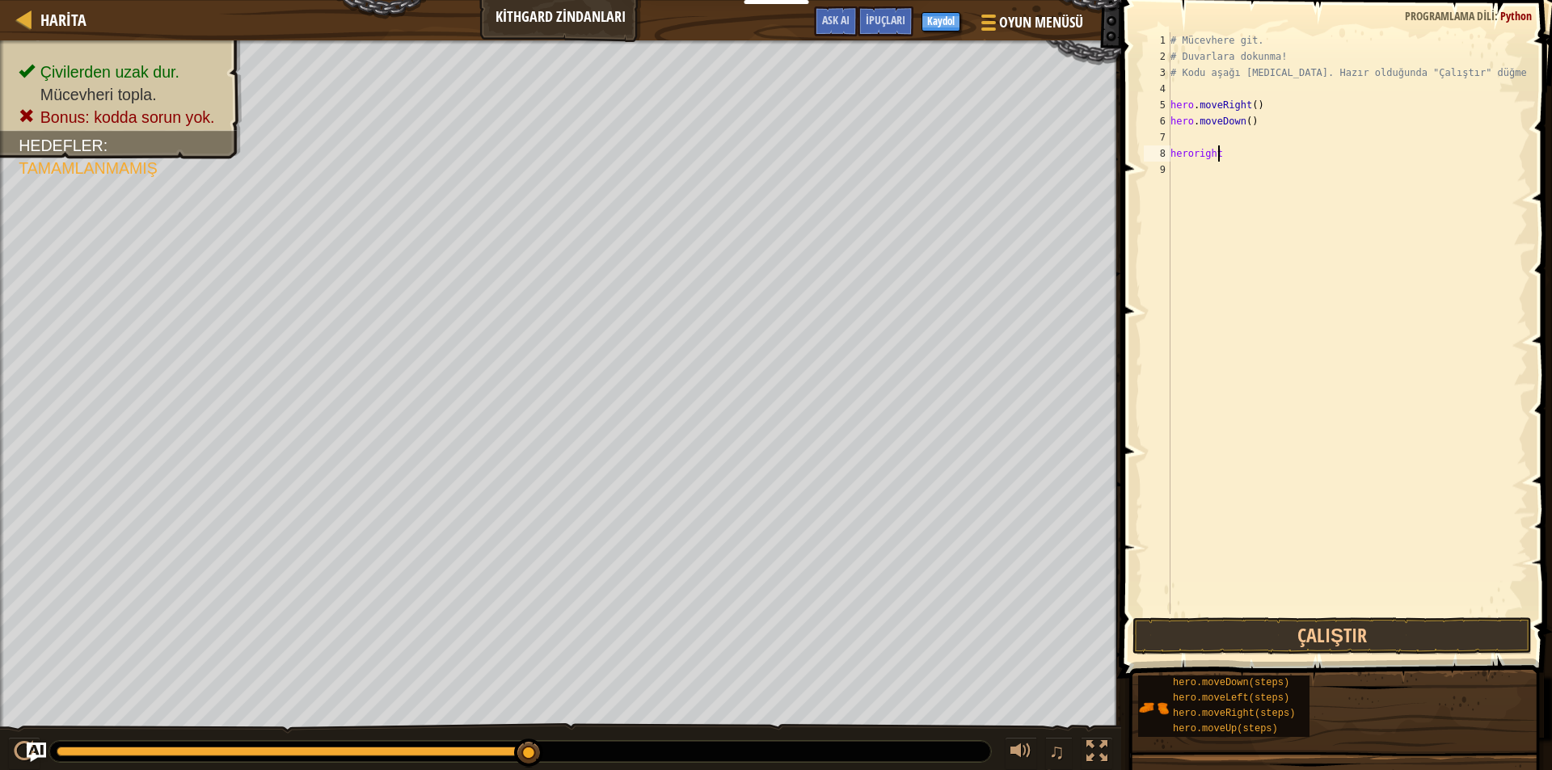
click at [1227, 155] on div "# Mücevhere git. # Duvarlara dokunma! # Kodu aşağı [MEDICAL_DATA]. Hazır olduğu…" at bounding box center [1347, 339] width 360 height 614
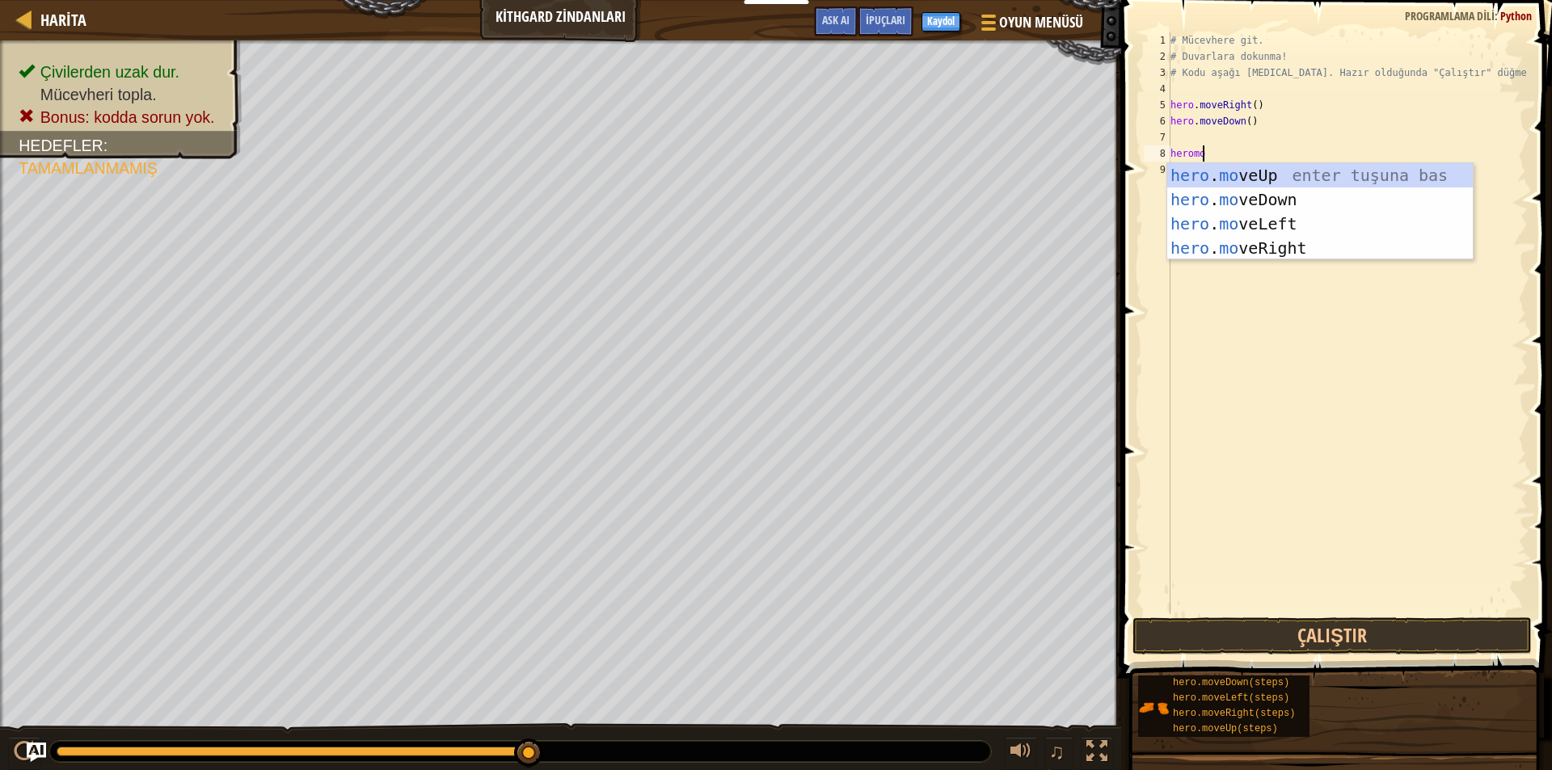
scroll to position [7, 2]
type textarea "heromove"
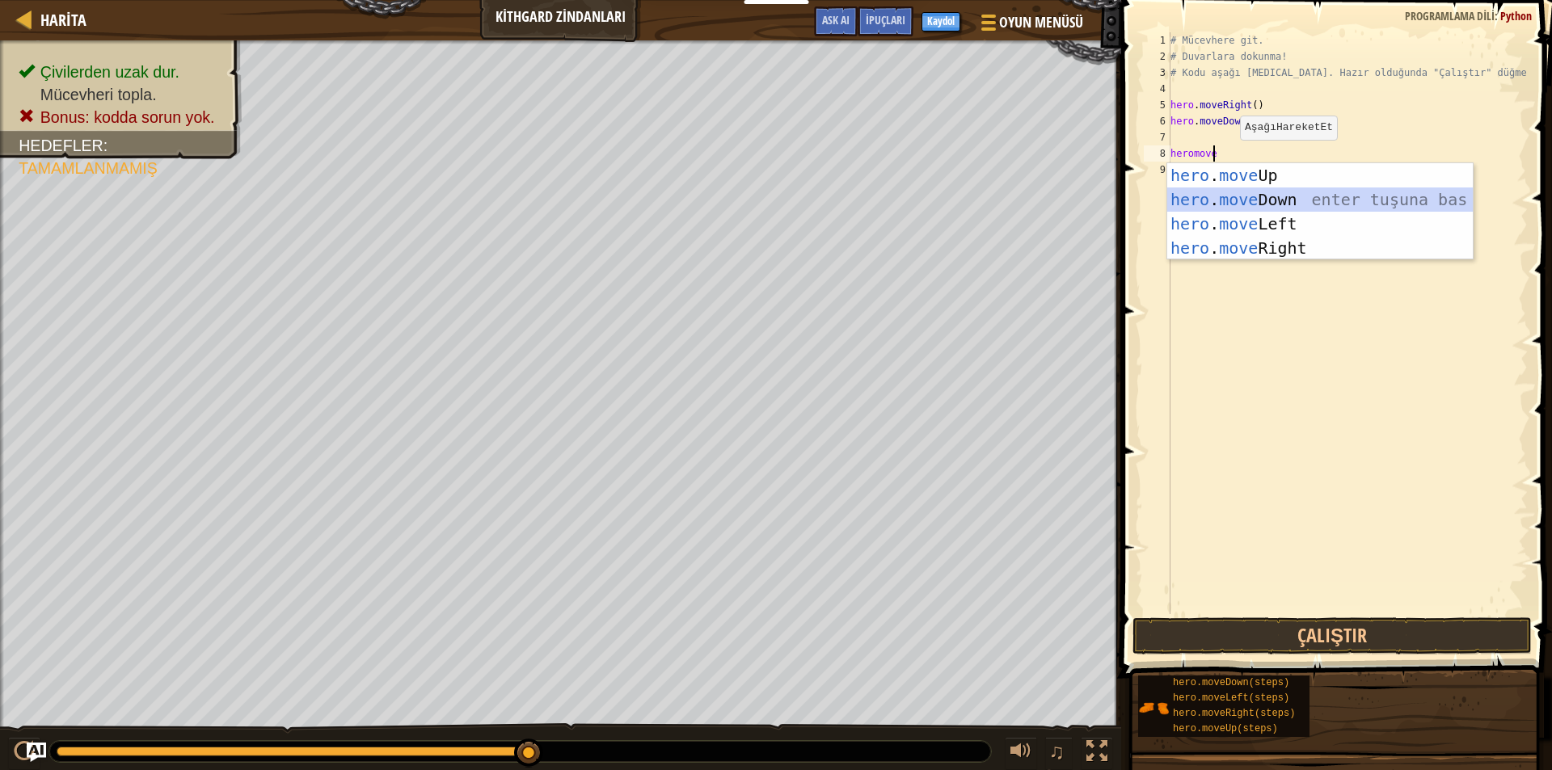
click at [1218, 203] on div "hero . move Up enter tuşuna bas hero . move Down enter tuşuna bas hero . move L…" at bounding box center [1319, 235] width 305 height 145
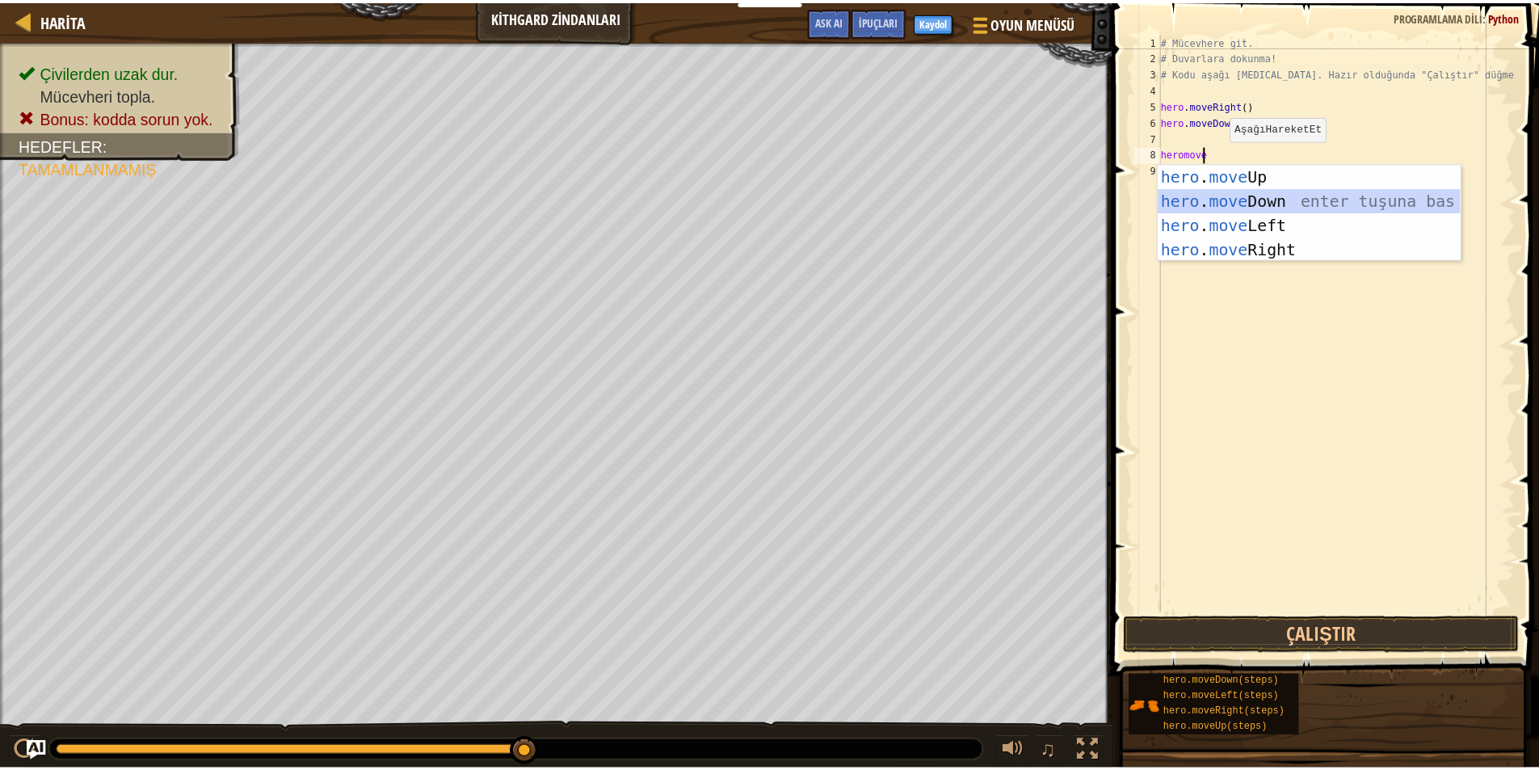
scroll to position [7, 0]
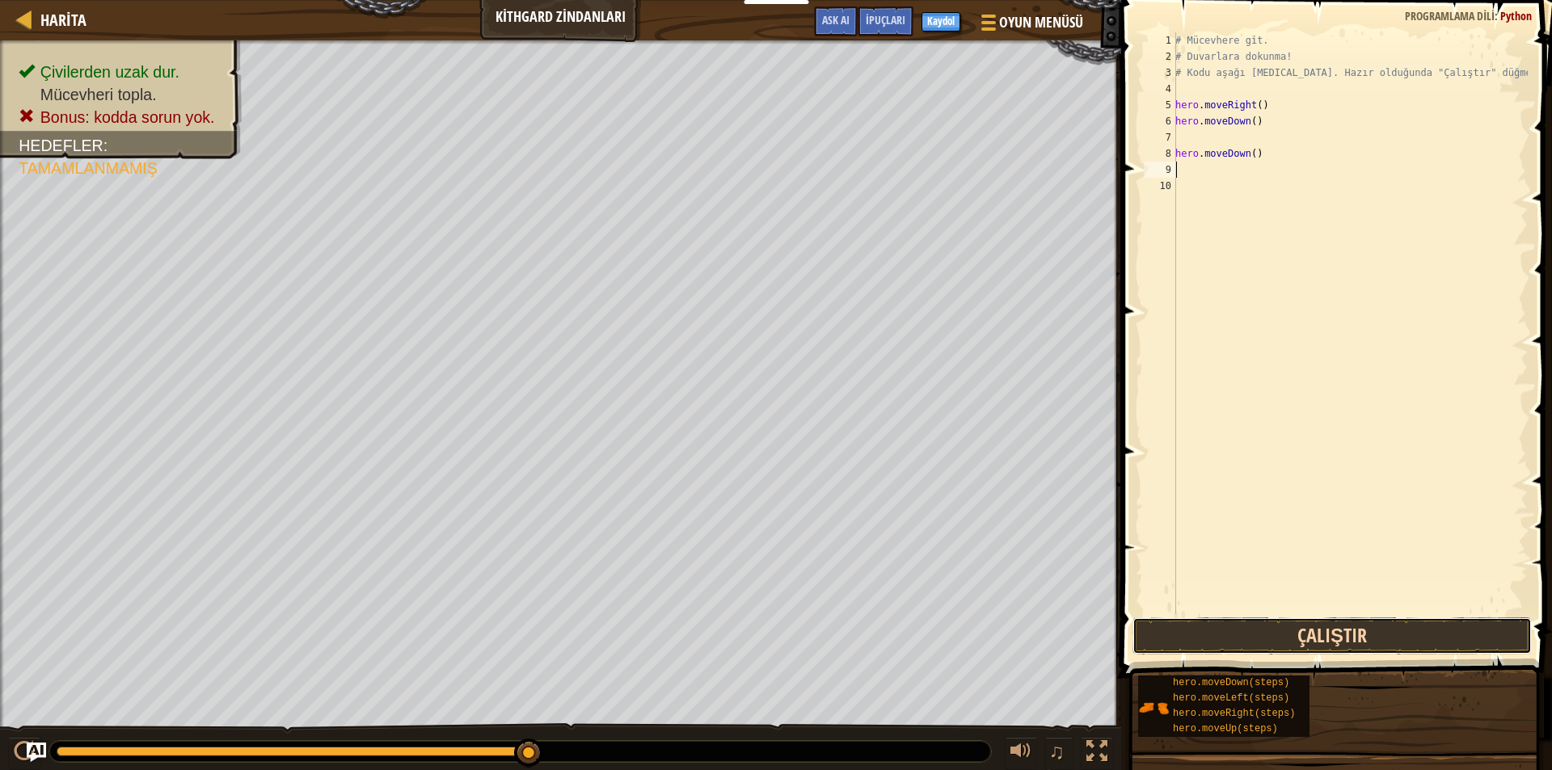
click at [1230, 628] on button "Çalıştır" at bounding box center [1331, 635] width 399 height 37
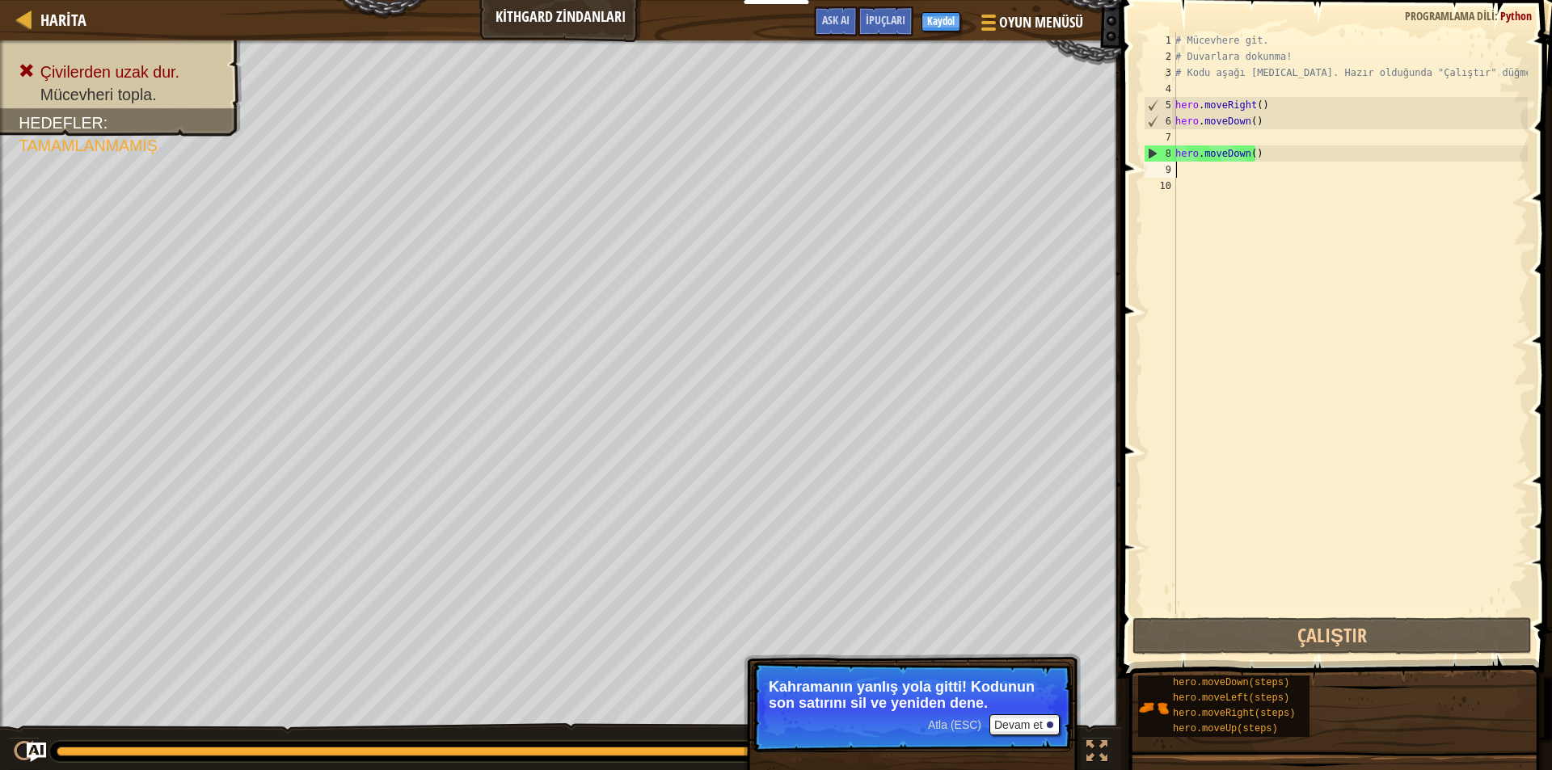
click at [1283, 145] on div "# Mücevhere git. # Duvarlara dokunma! # Kodu aşağı [MEDICAL_DATA]. Hazır olduğu…" at bounding box center [1350, 339] width 356 height 614
click at [1280, 154] on div "# Mücevhere git. # Duvarlara dokunma! # Kodu aşağı [MEDICAL_DATA]. Hazır olduğu…" at bounding box center [1350, 339] width 356 height 614
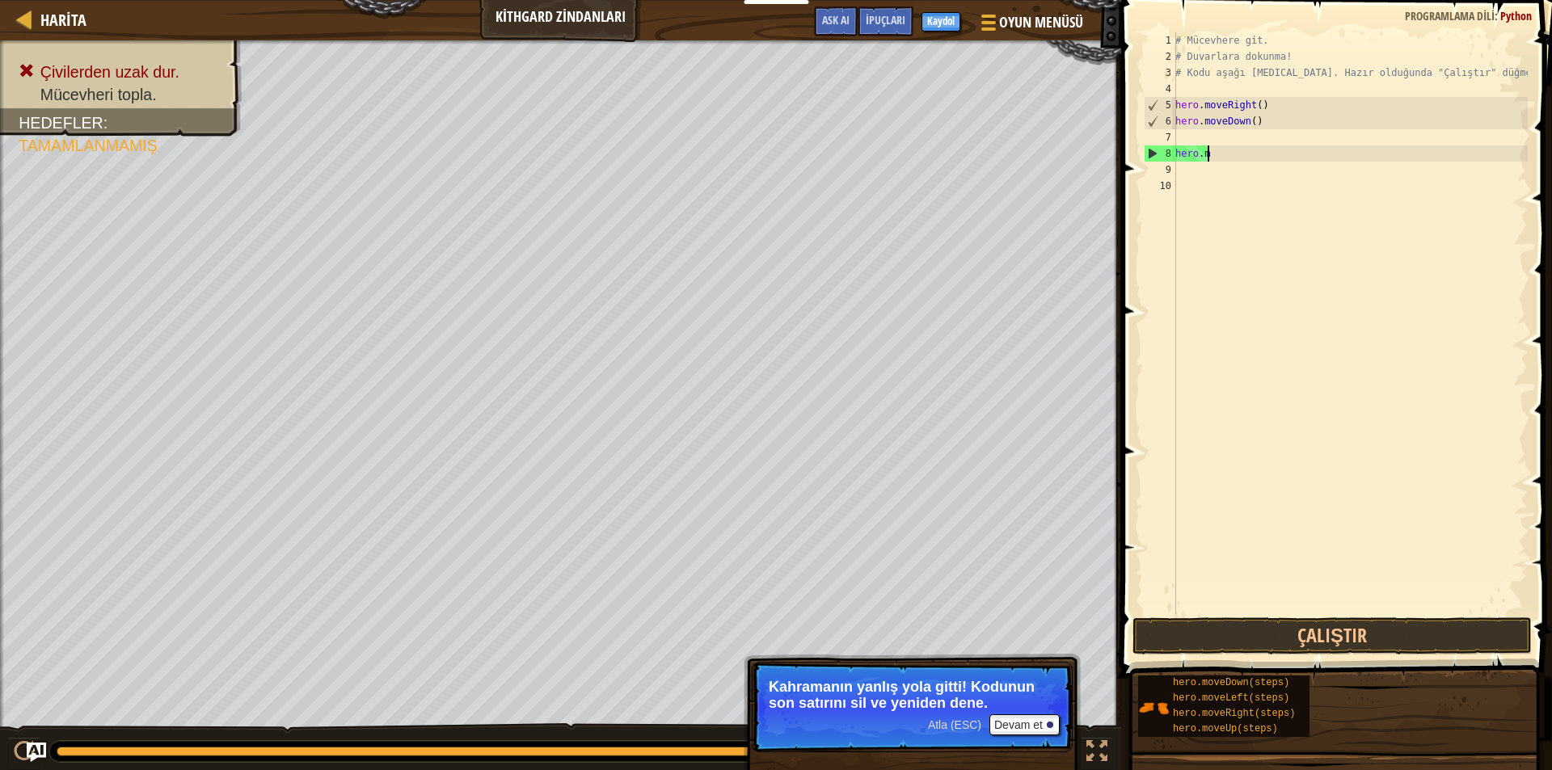
type textarea "h"
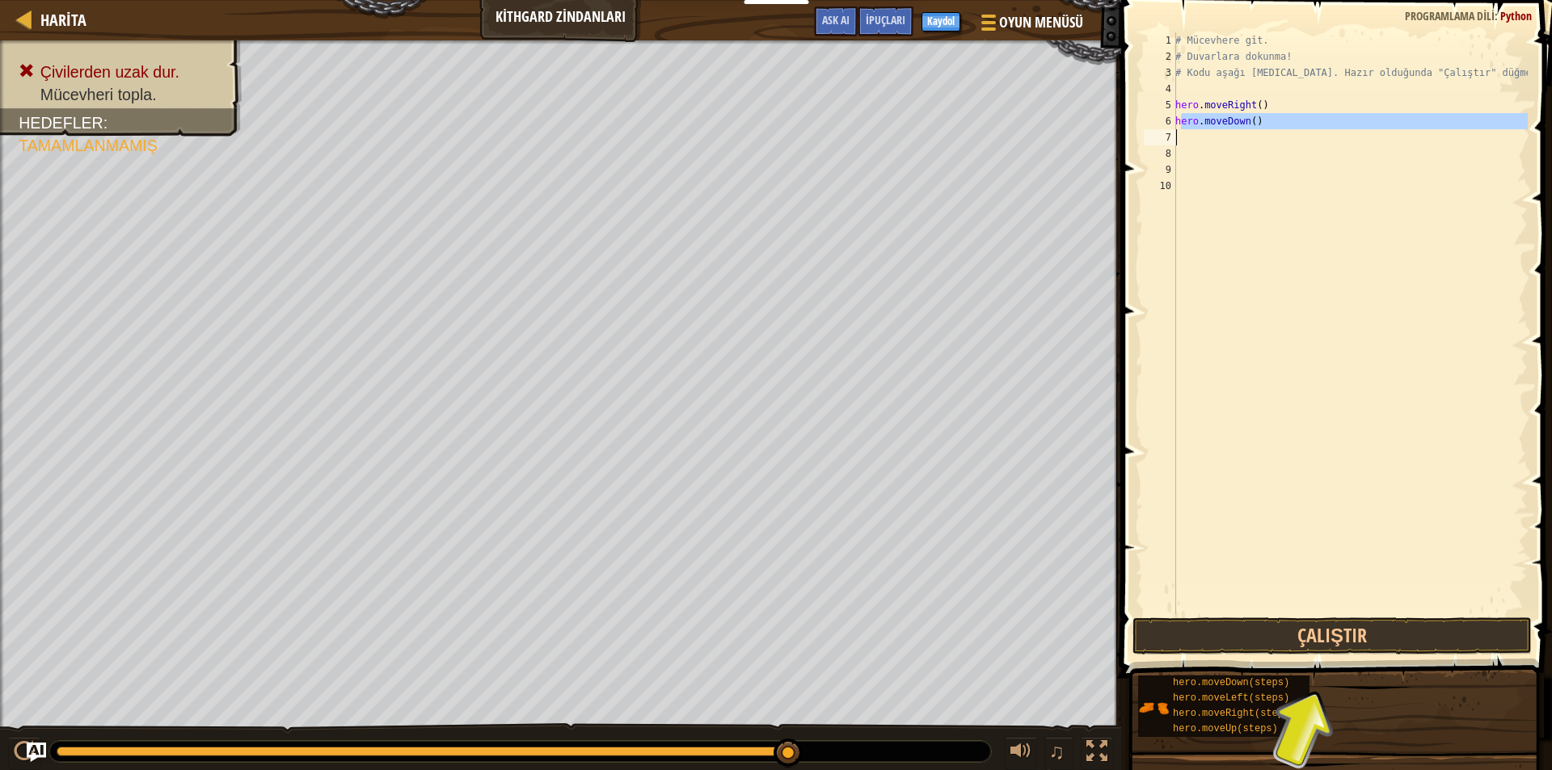
drag, startPoint x: 1179, startPoint y: 127, endPoint x: 1180, endPoint y: 138, distance: 11.3
click at [1180, 138] on div "# Mücevhere git. # Duvarlara dokunma! # Kodu aşağı [MEDICAL_DATA]. Hazır olduğu…" at bounding box center [1350, 339] width 356 height 614
type textarea "hero.moveDown()"
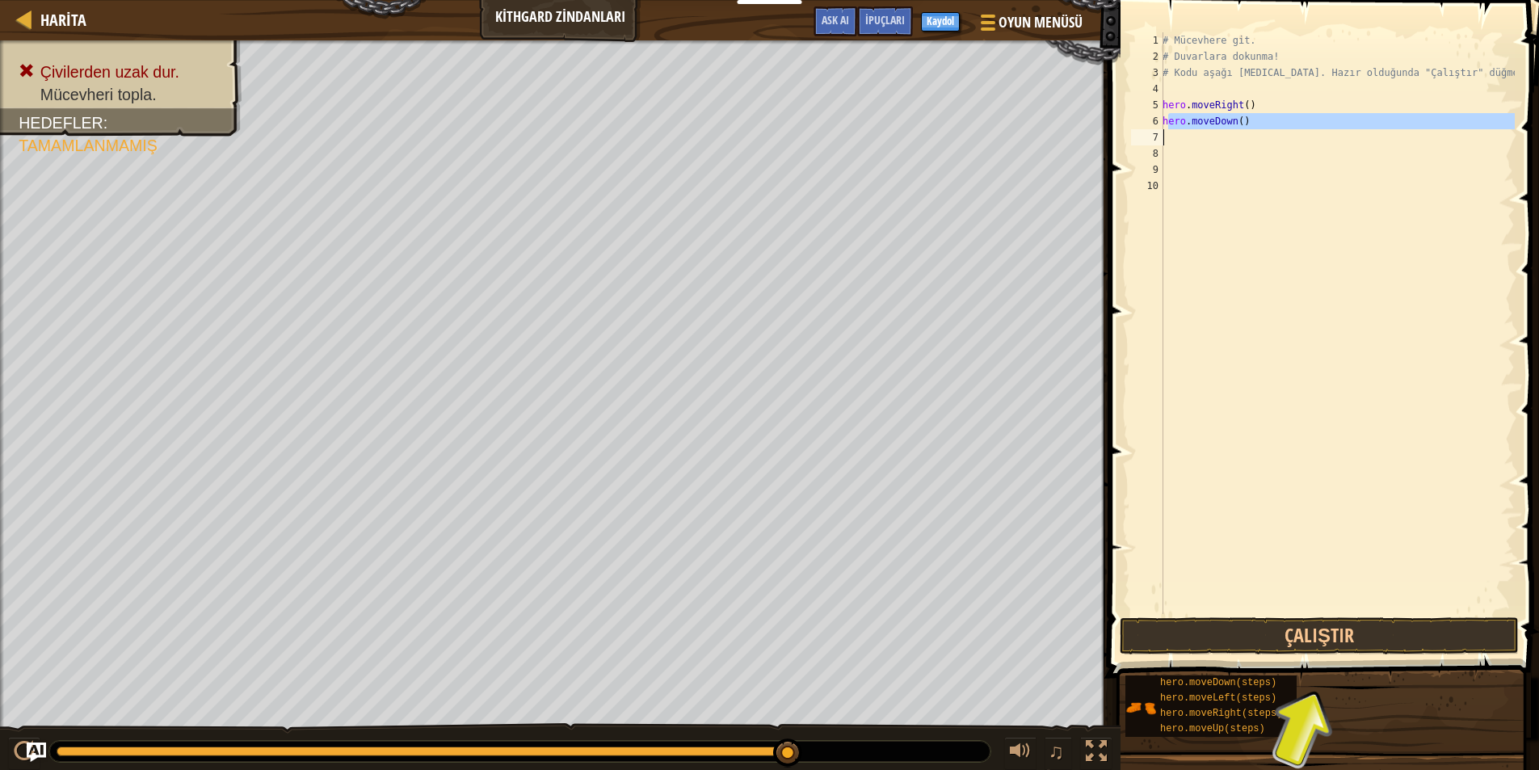
click at [1180, 138] on div "# Mücevhere git. # Duvarlara dokunma! # Kodu aşağı [MEDICAL_DATA]. Hazır olduğu…" at bounding box center [1338, 323] width 356 height 582
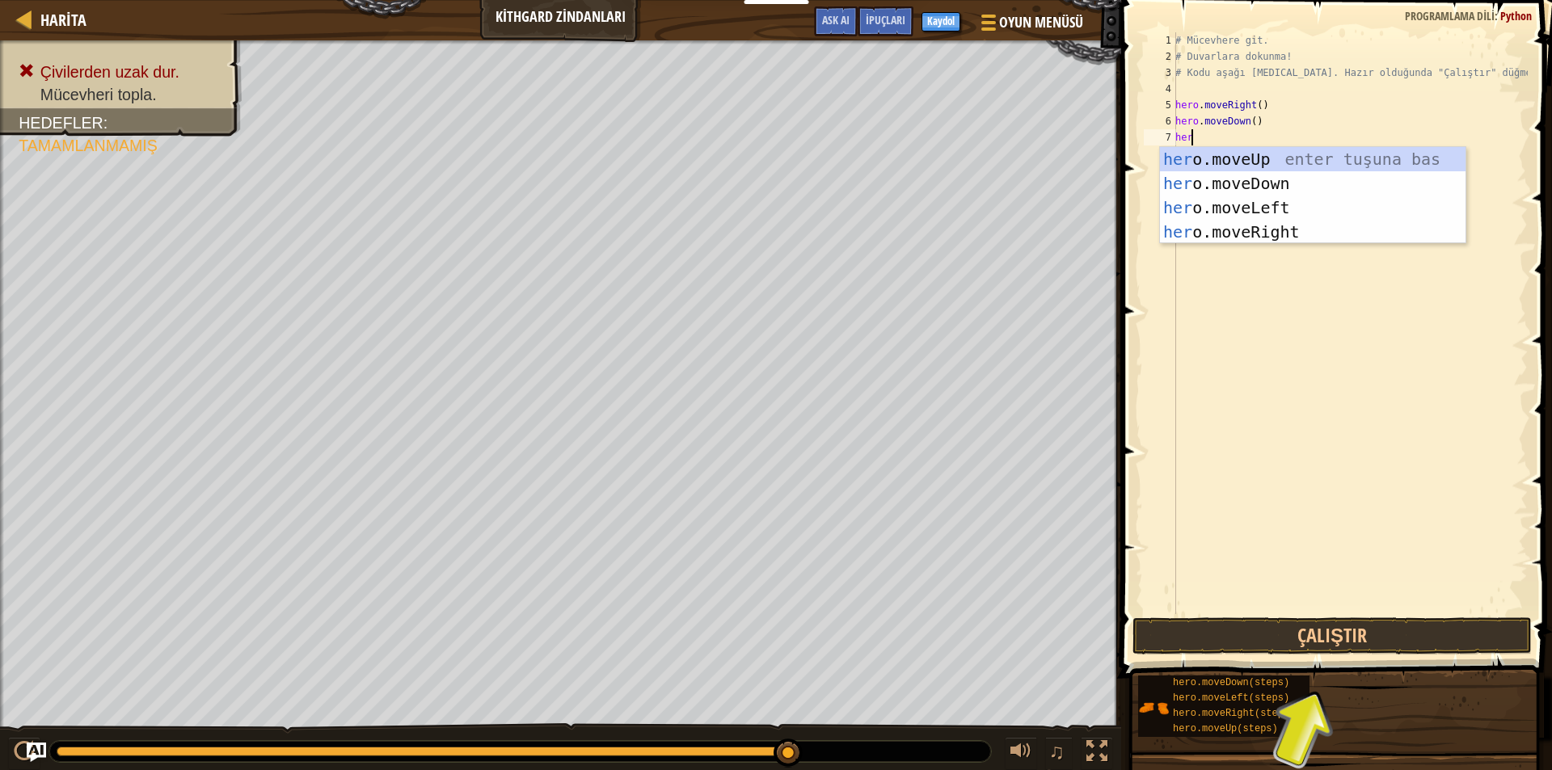
type textarea "hero"
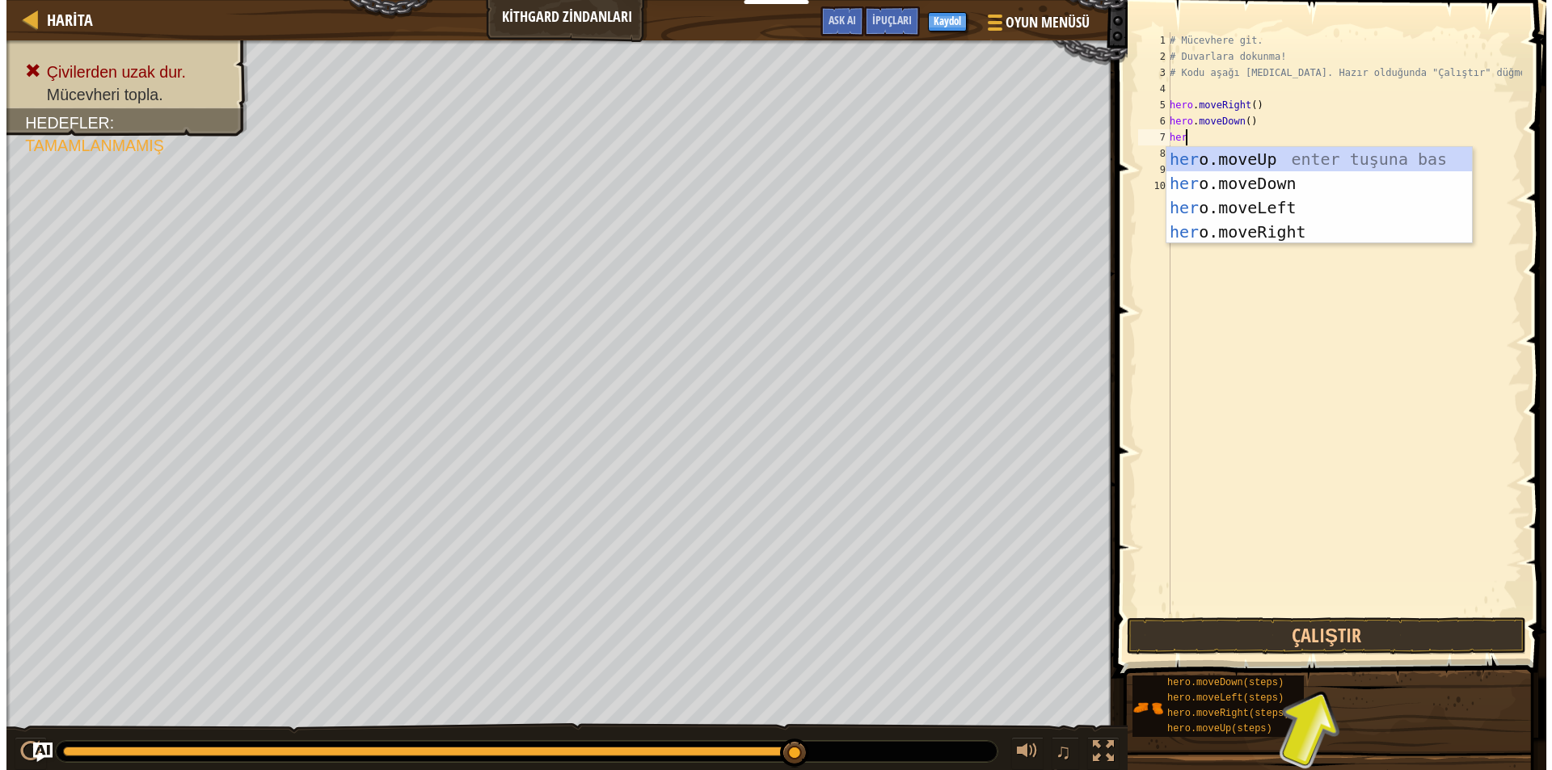
scroll to position [7, 1]
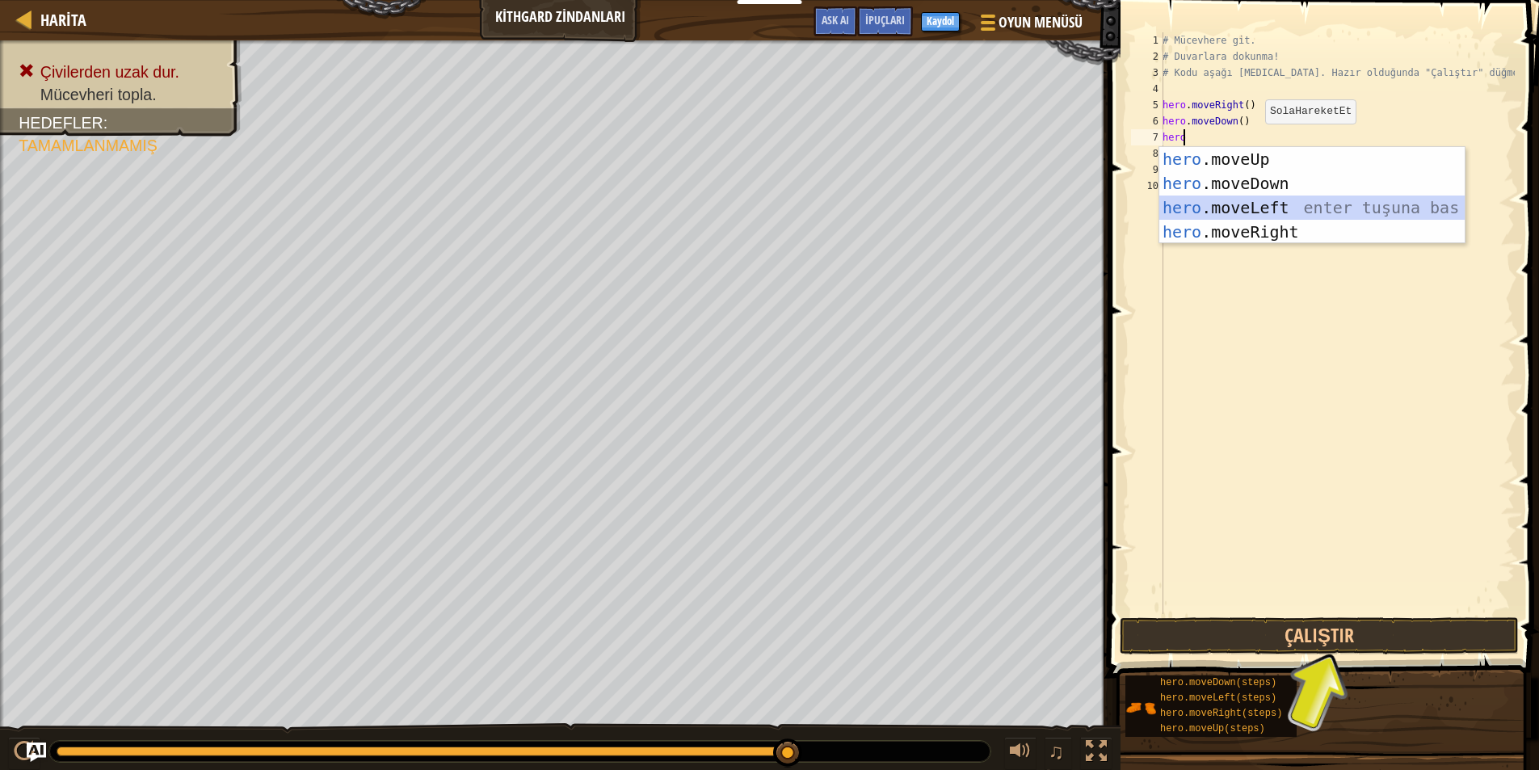
click at [1270, 207] on div "hero .moveUp enter tuşuna bas hero .moveDown enter tuşuna bas hero .moveLeft en…" at bounding box center [1312, 219] width 305 height 145
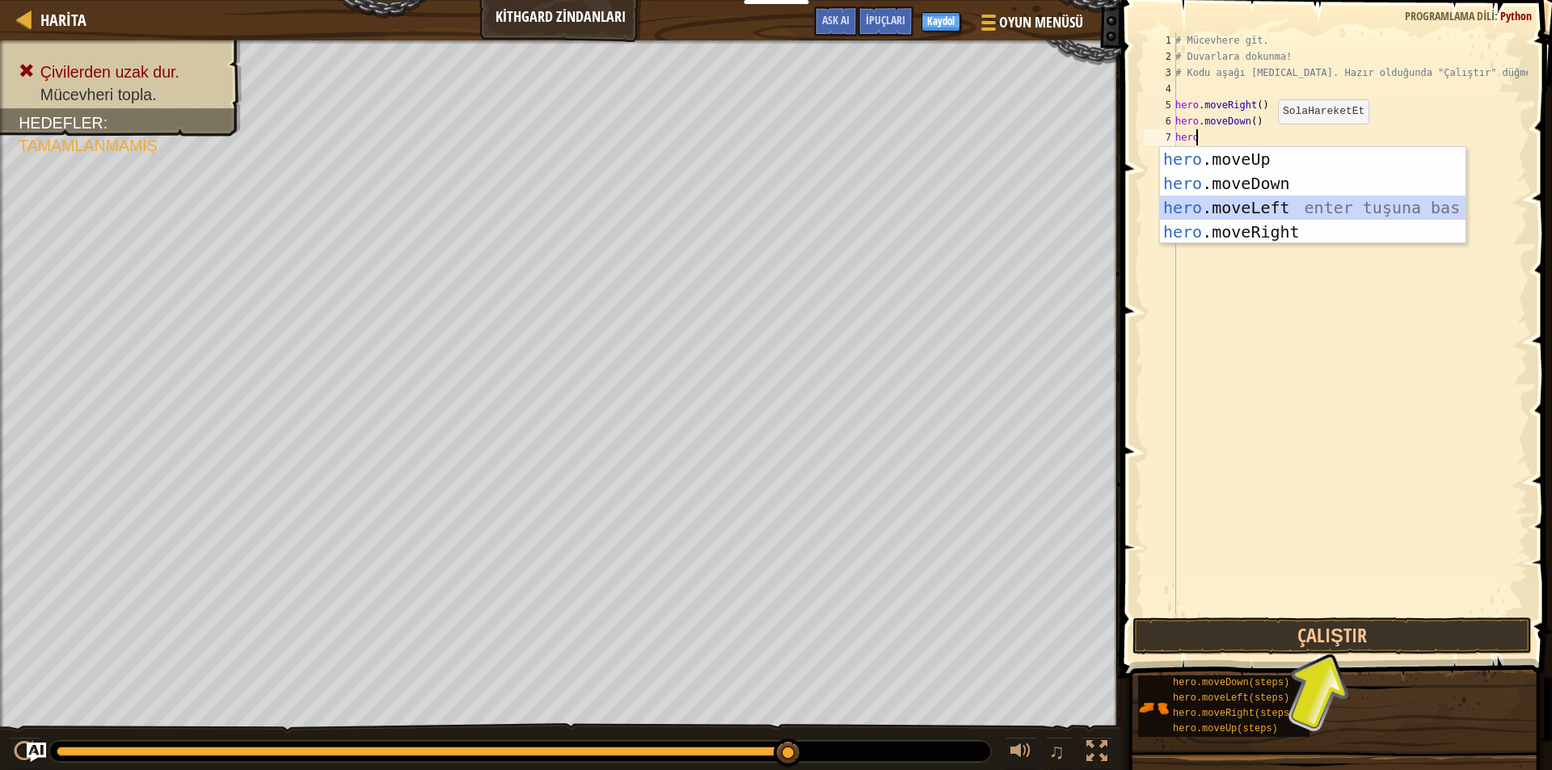
scroll to position [7, 0]
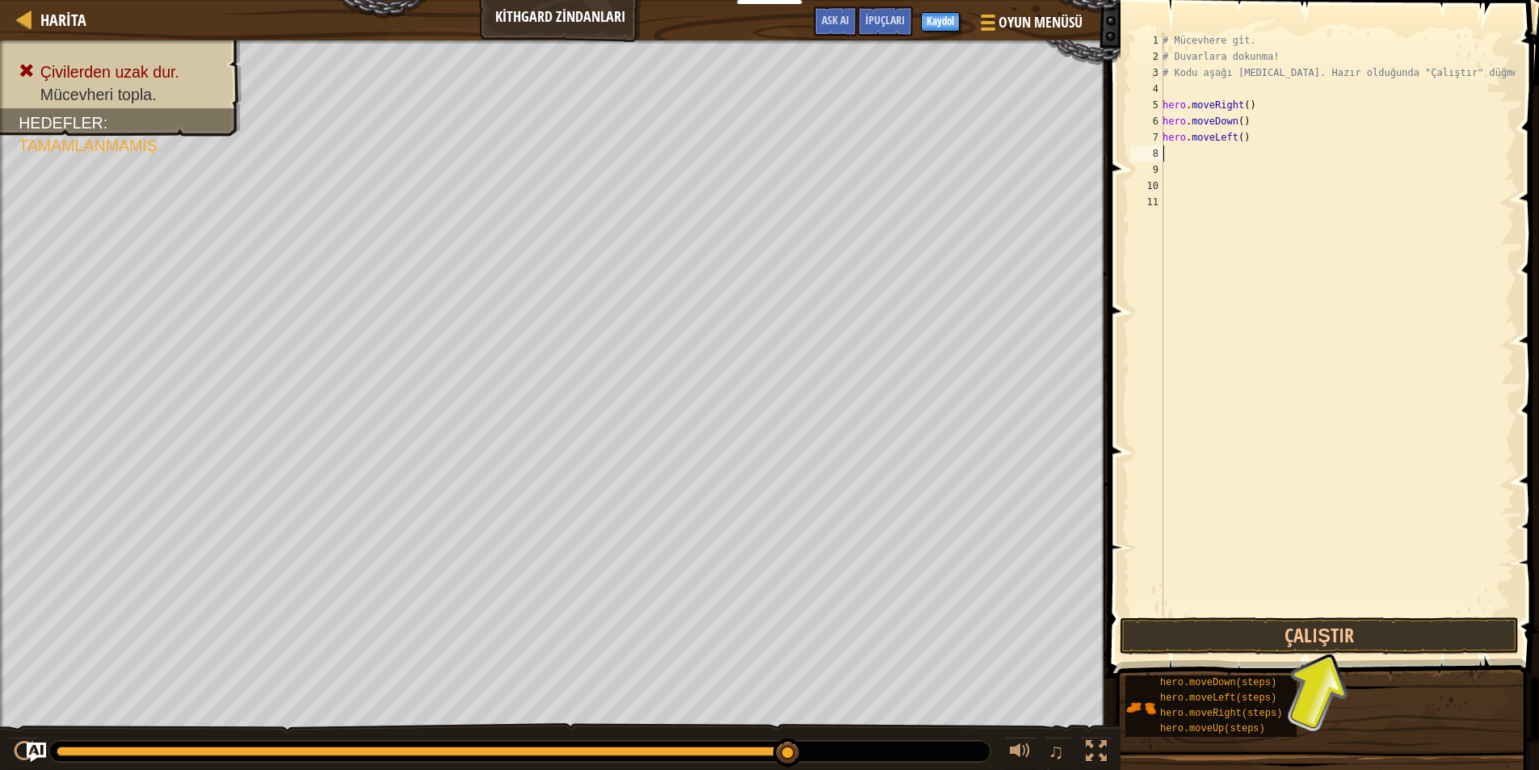
click at [1241, 157] on div "# Mücevhere git. # Duvarlara dokunma! # Kodu aşağı [MEDICAL_DATA]. Hazır olduğu…" at bounding box center [1338, 339] width 356 height 614
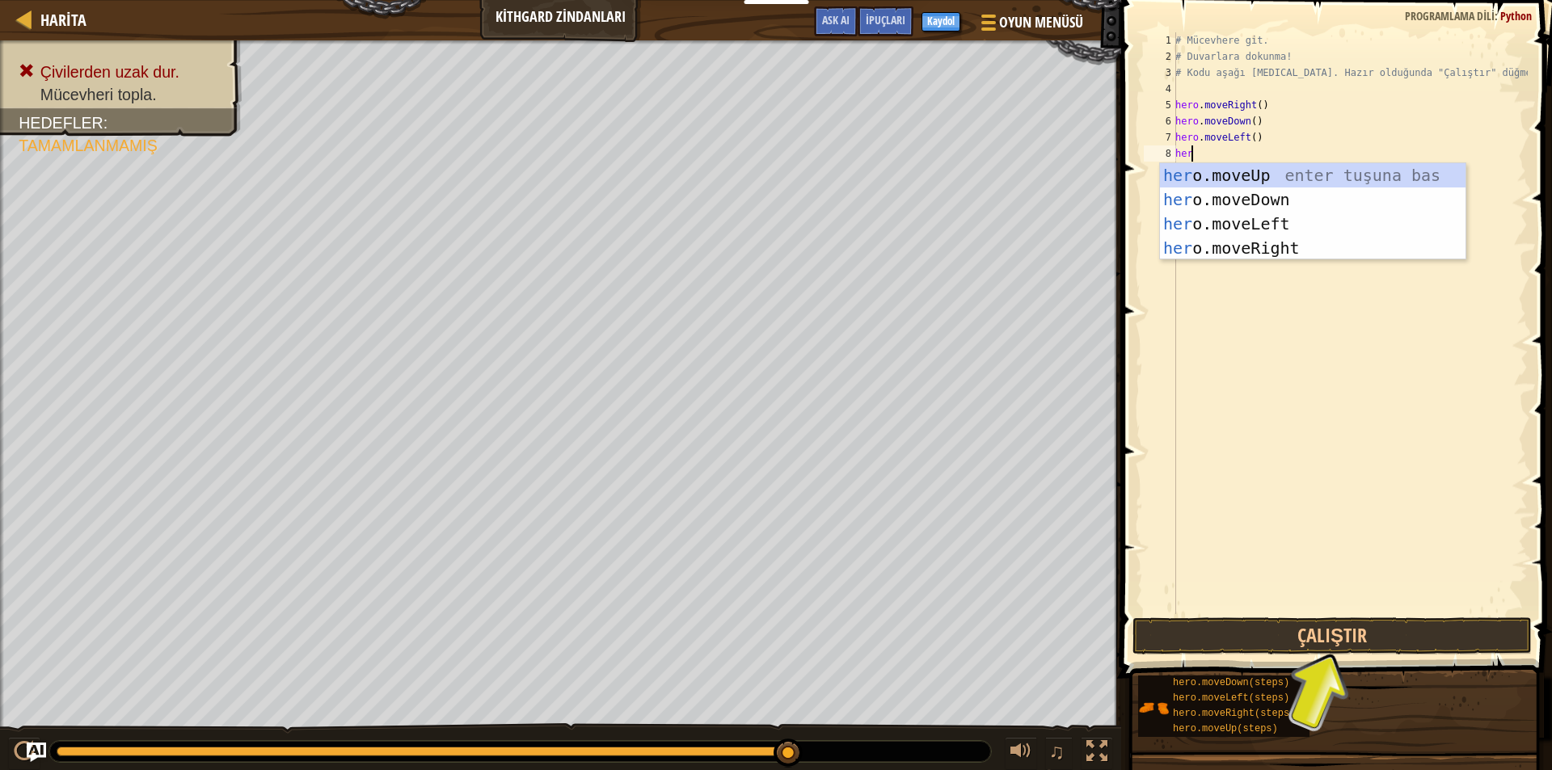
type textarea "hero"
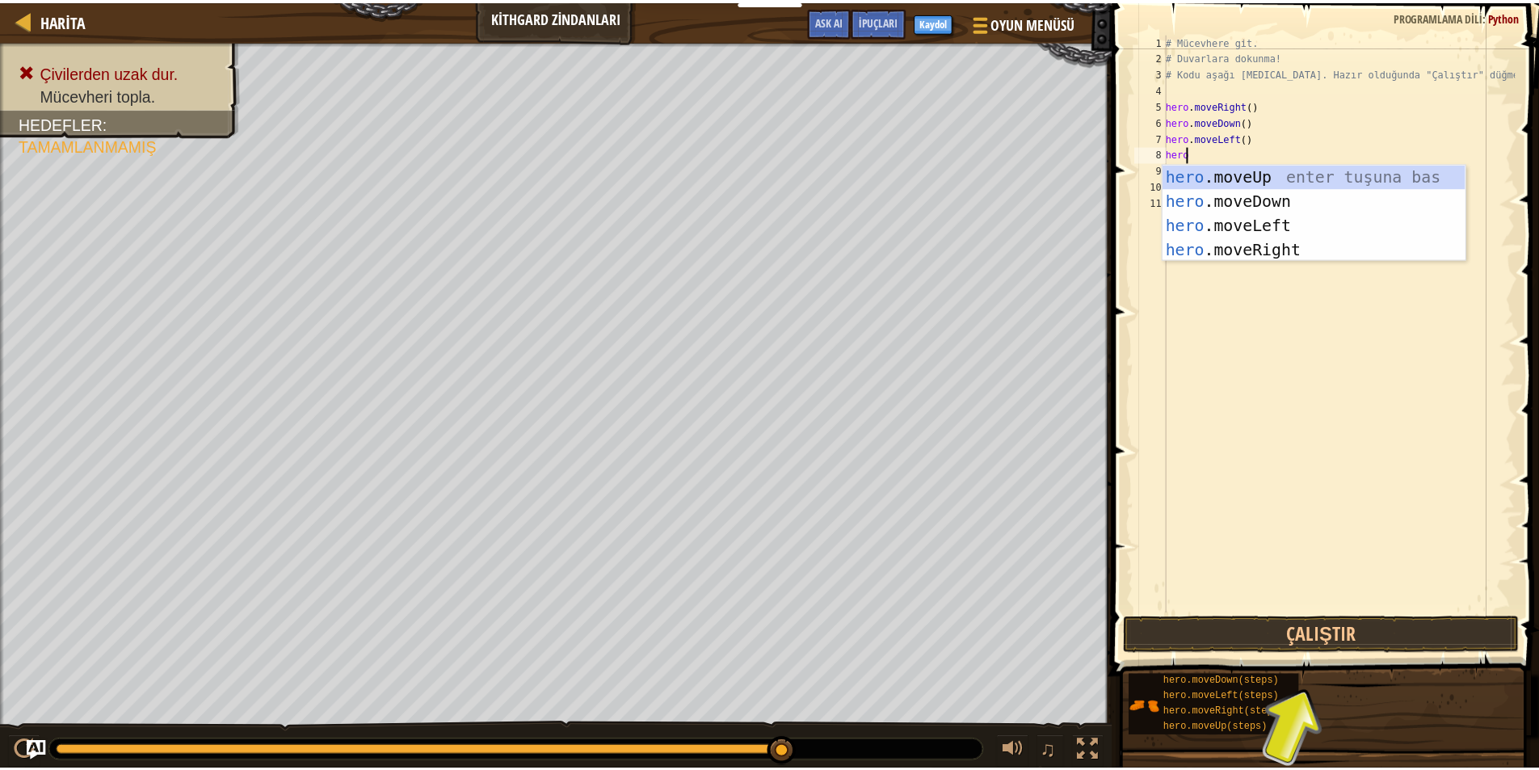
scroll to position [7, 1]
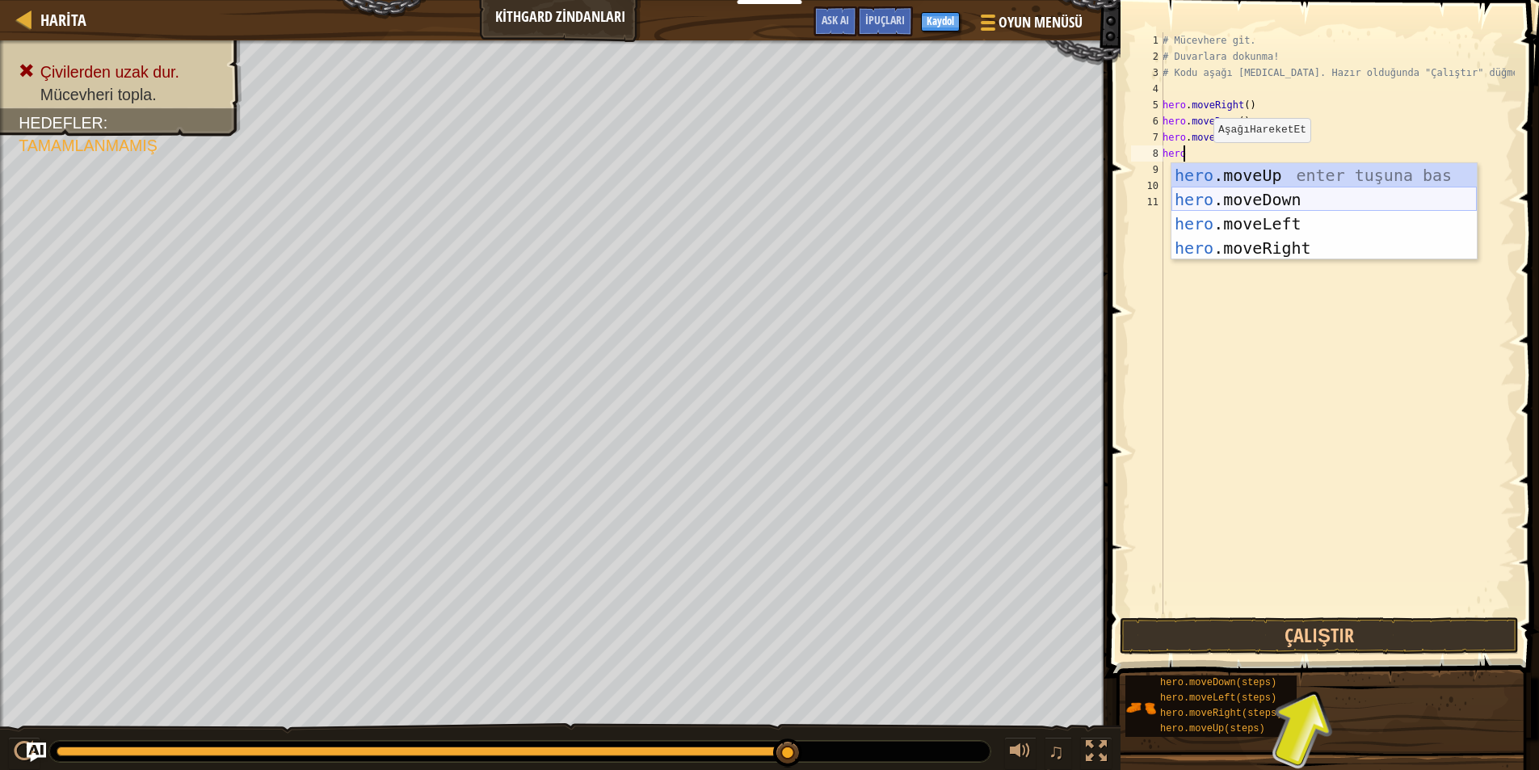
click at [1218, 196] on div "hero .moveUp enter tuşuna bas hero .moveDown enter tuşuna bas hero .moveLeft en…" at bounding box center [1324, 235] width 305 height 145
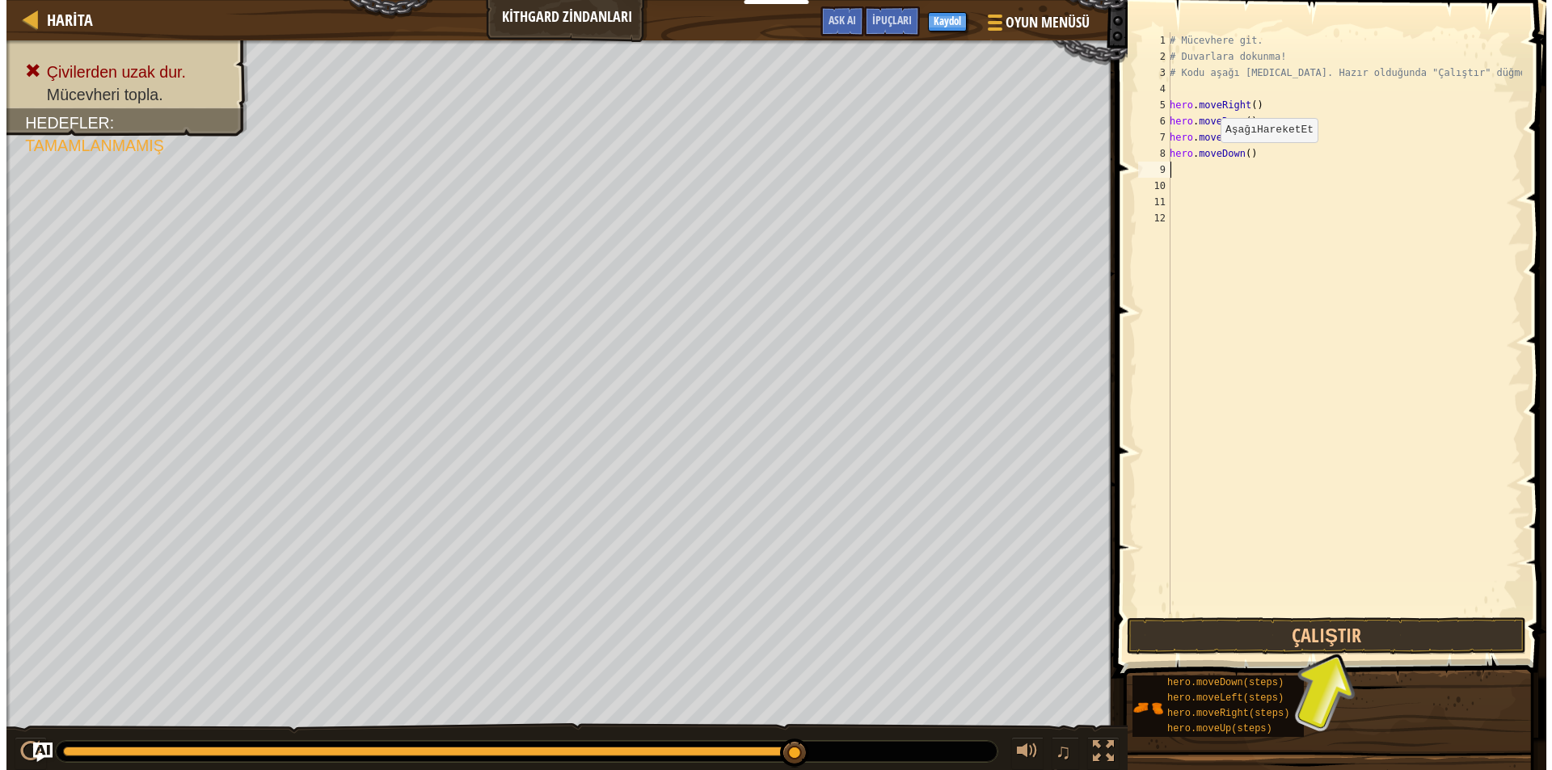
scroll to position [7, 0]
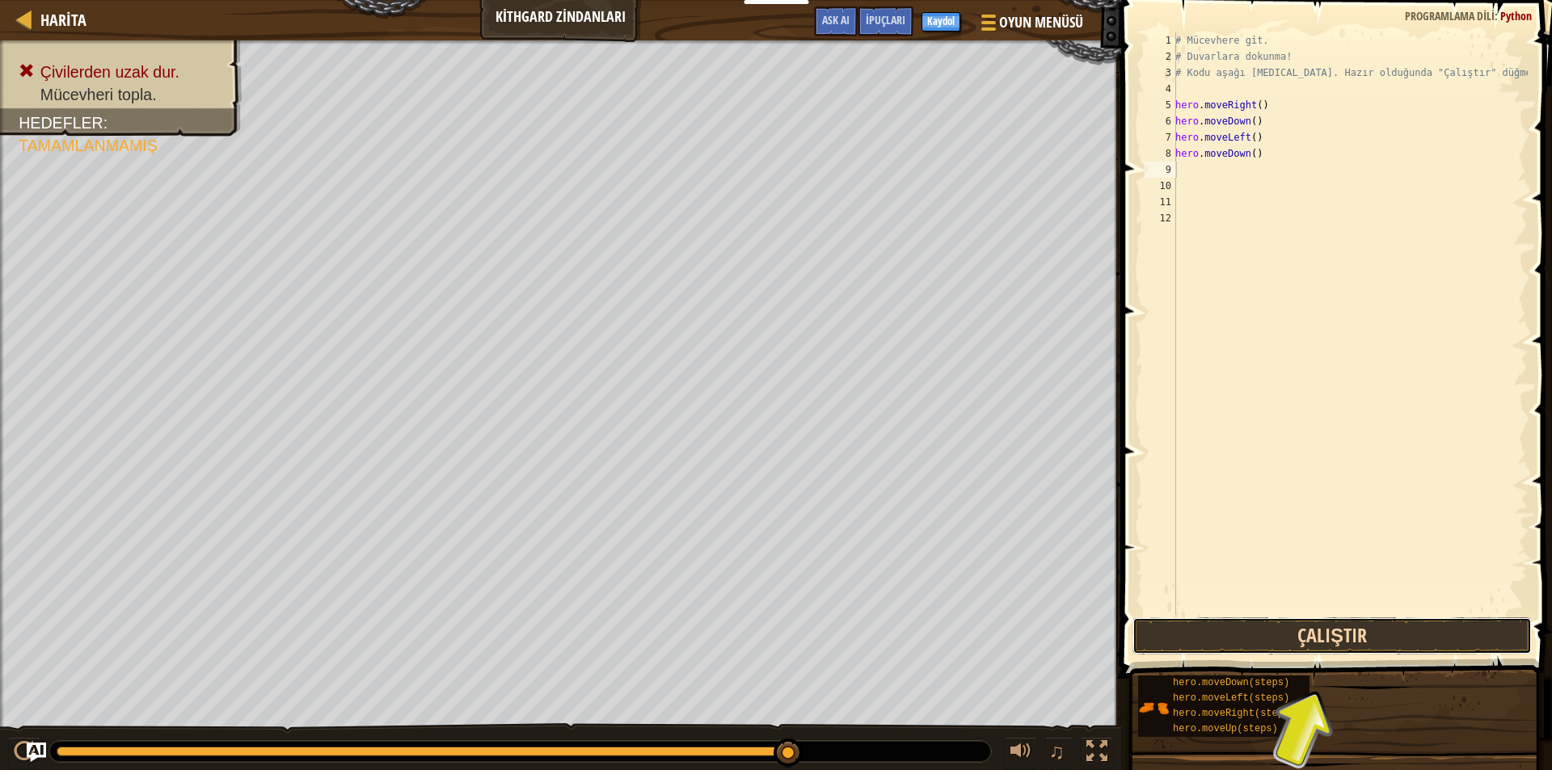
click at [1263, 630] on button "Çalıştır" at bounding box center [1331, 635] width 399 height 37
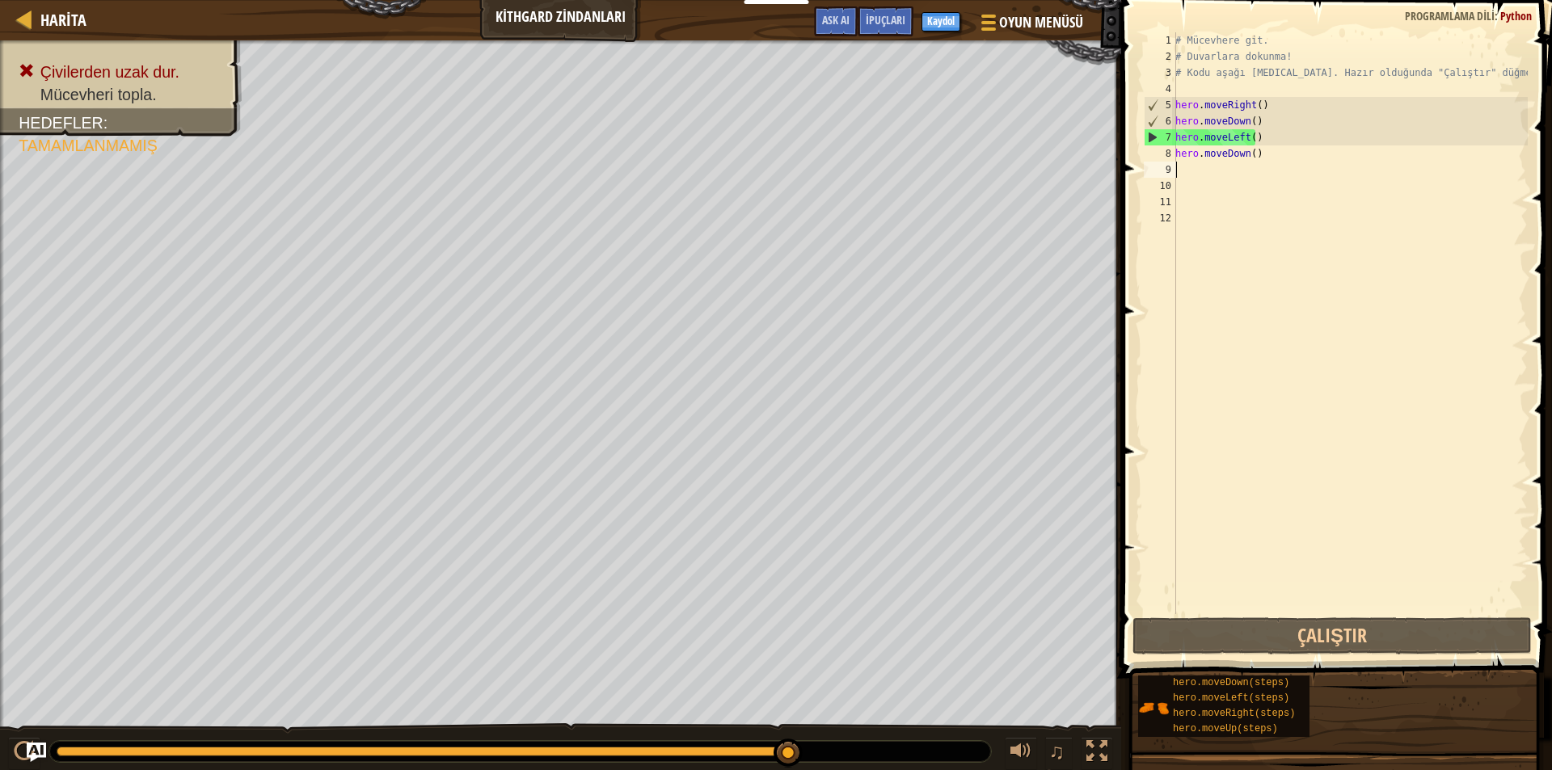
click at [1179, 166] on div "# Mücevhere git. # Duvarlara dokunma! # Kodu aşağı [MEDICAL_DATA]. Hazır olduğu…" at bounding box center [1350, 339] width 356 height 614
click at [1183, 174] on div "# Mücevhere git. # Duvarlara dokunma! # Kodu aşağı [MEDICAL_DATA]. Hazır olduğu…" at bounding box center [1350, 339] width 356 height 614
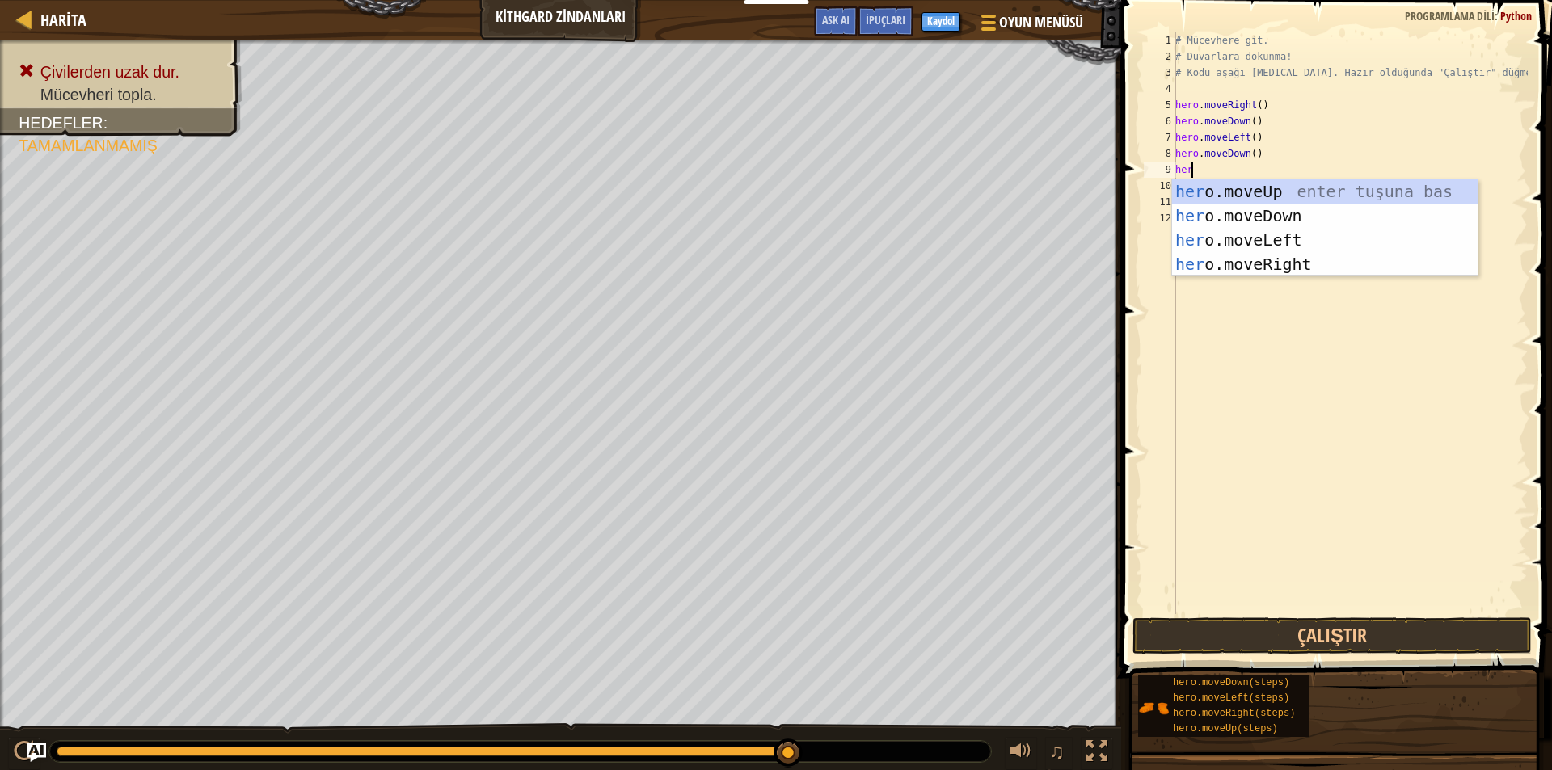
type textarea "hero"
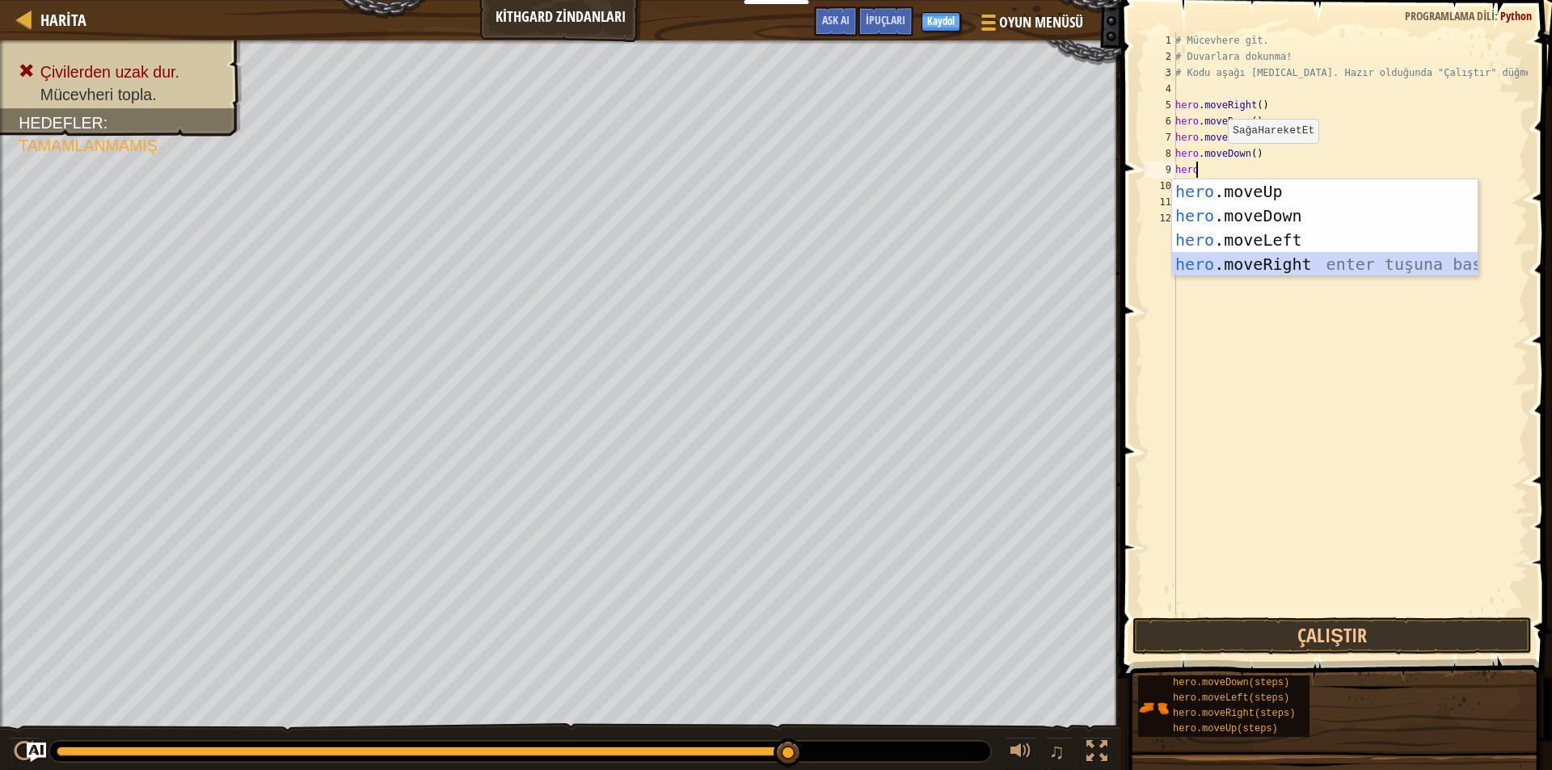
click at [1186, 266] on div "hero .moveUp enter tuşuna bas hero .moveDown enter tuşuna bas hero .moveLeft en…" at bounding box center [1324, 251] width 305 height 145
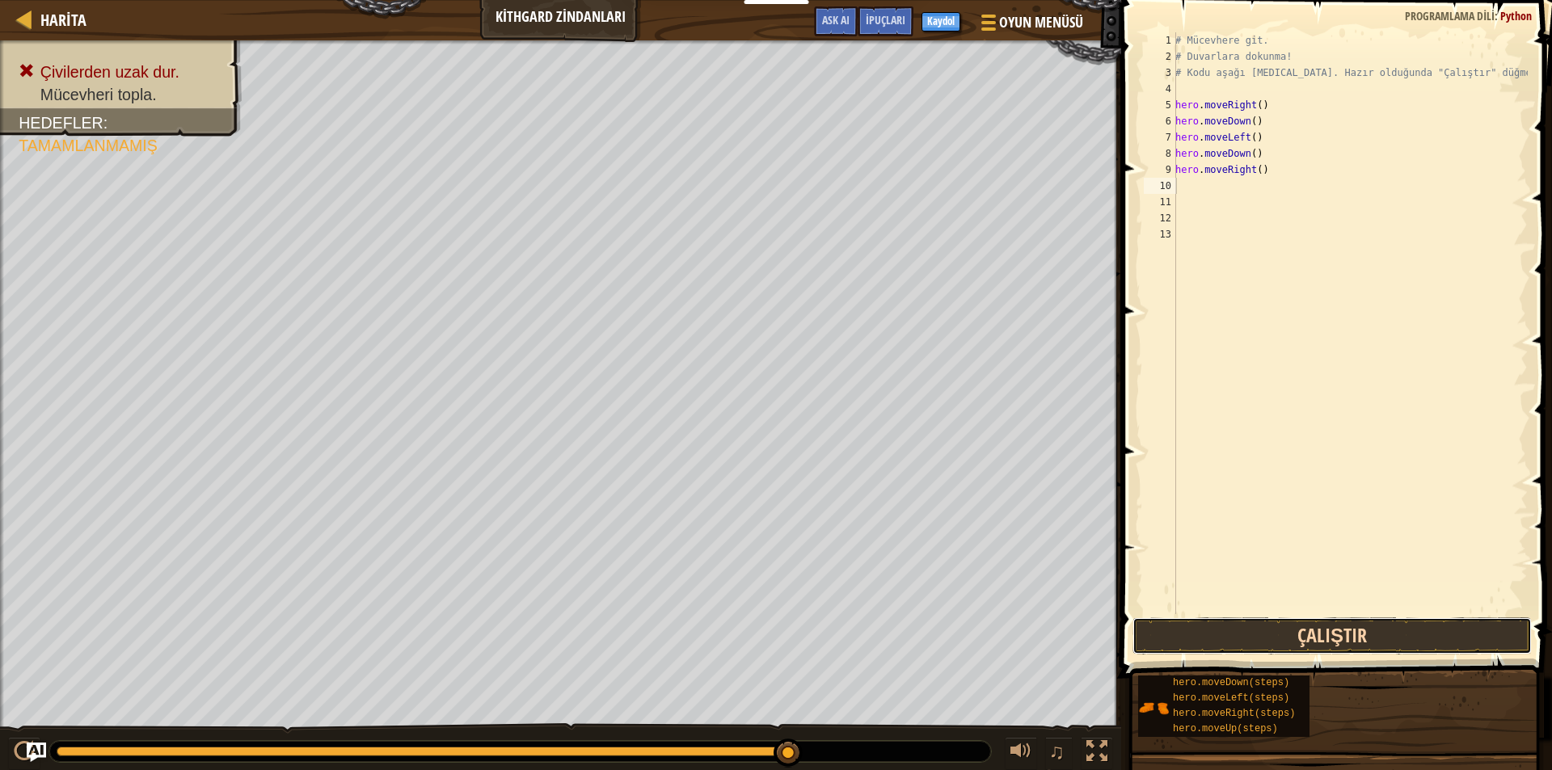
click at [1229, 624] on button "Çalıştır" at bounding box center [1331, 635] width 399 height 37
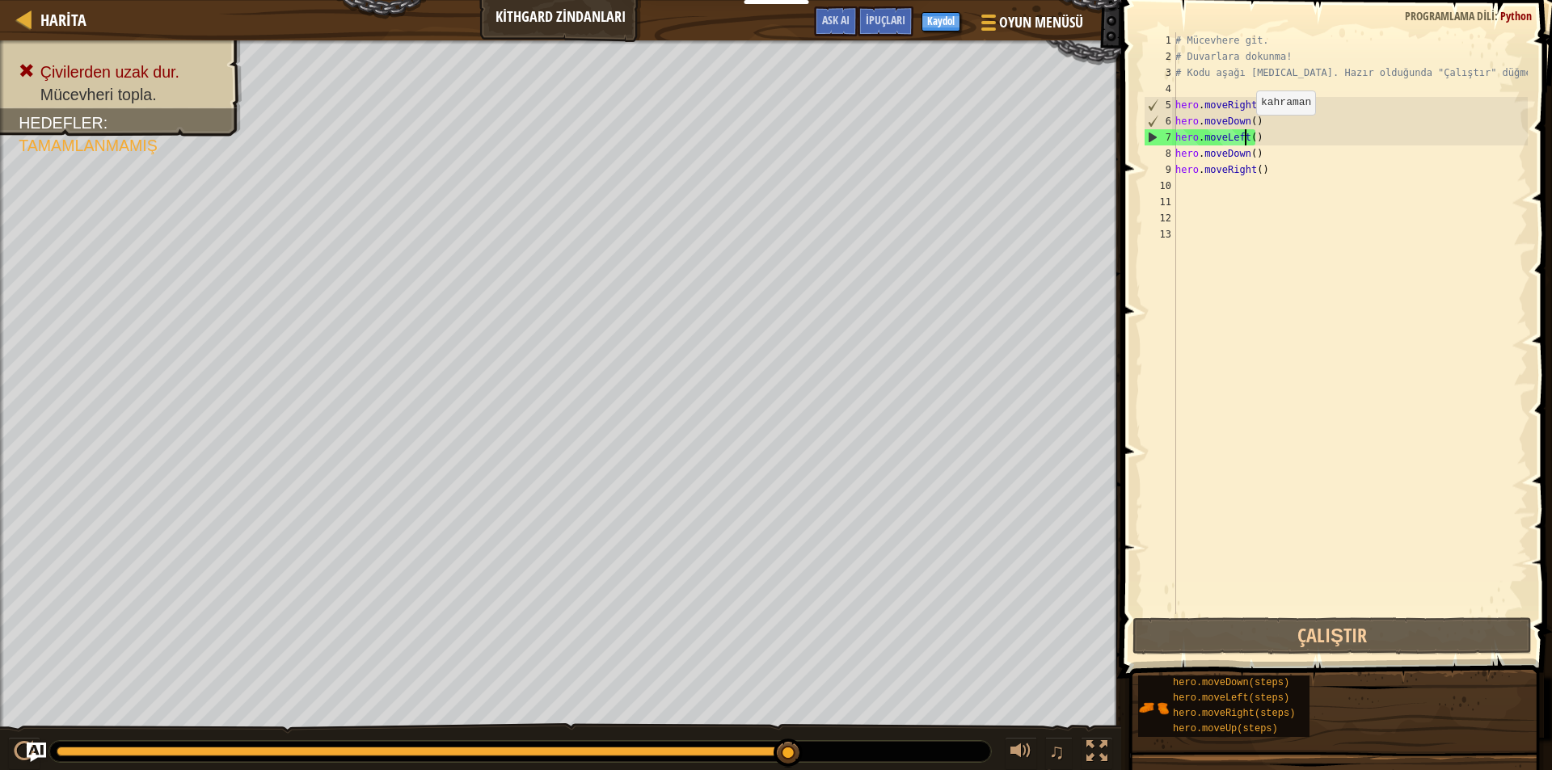
click at [1247, 131] on div "# Mücevhere git. # Duvarlara dokunma! # Kodu aşağı [MEDICAL_DATA]. Hazır olduğu…" at bounding box center [1350, 339] width 356 height 614
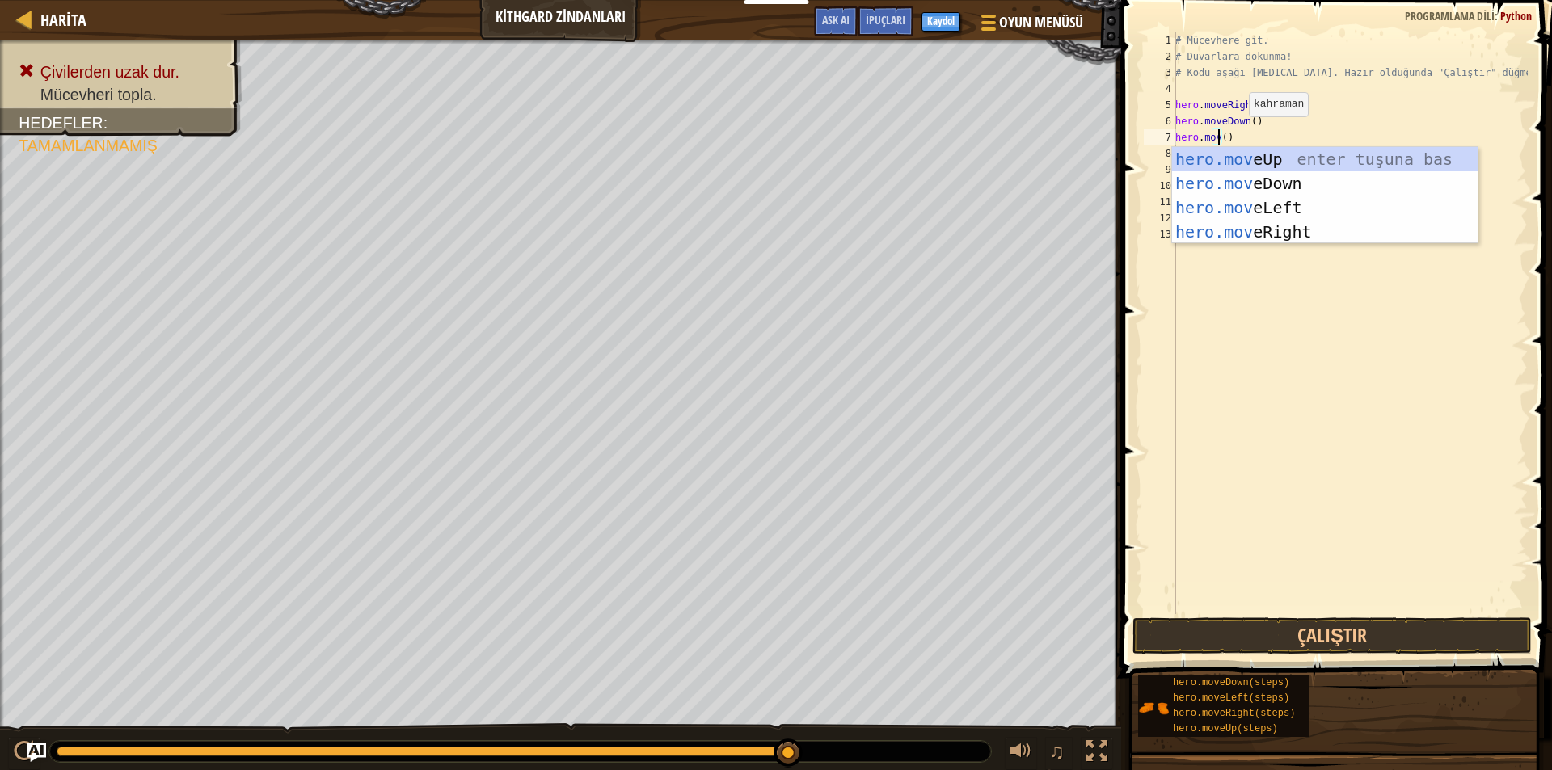
scroll to position [7, 3]
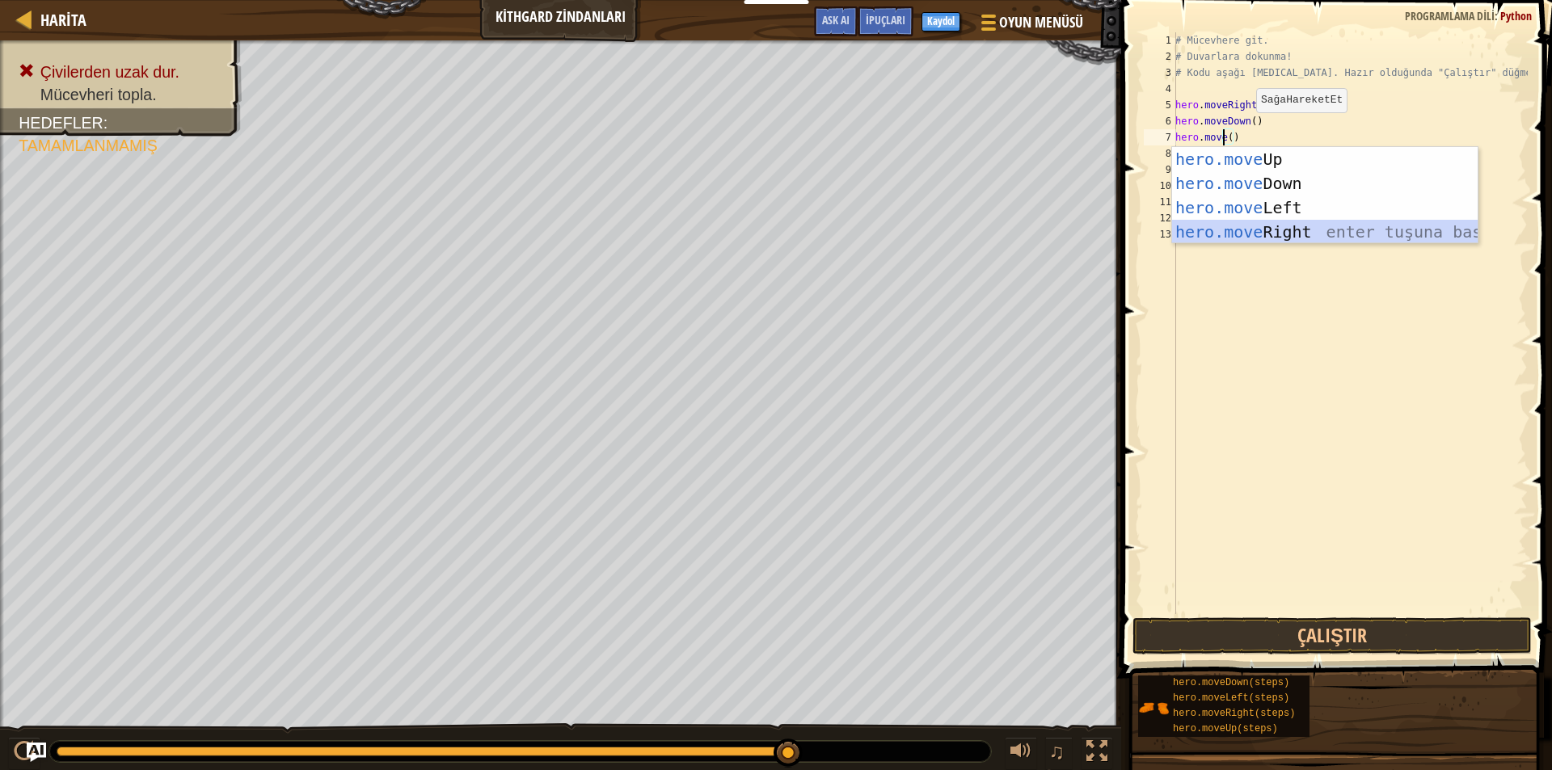
click at [1285, 227] on div "hero.move Up enter tuşuna bas hero.move Down enter tuşuna bas hero.move Left en…" at bounding box center [1324, 219] width 305 height 145
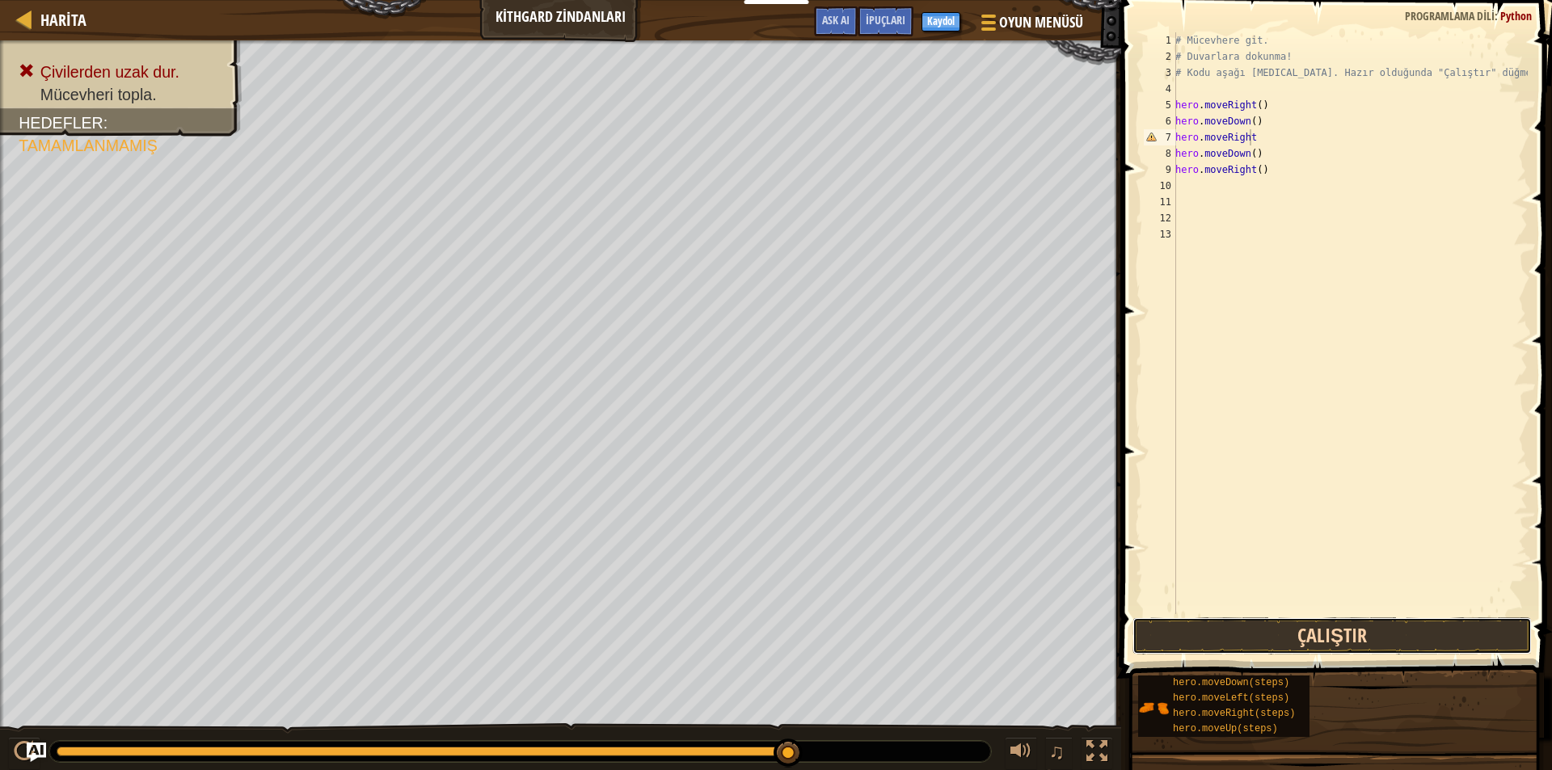
click at [1176, 626] on button "Çalıştır" at bounding box center [1331, 635] width 399 height 37
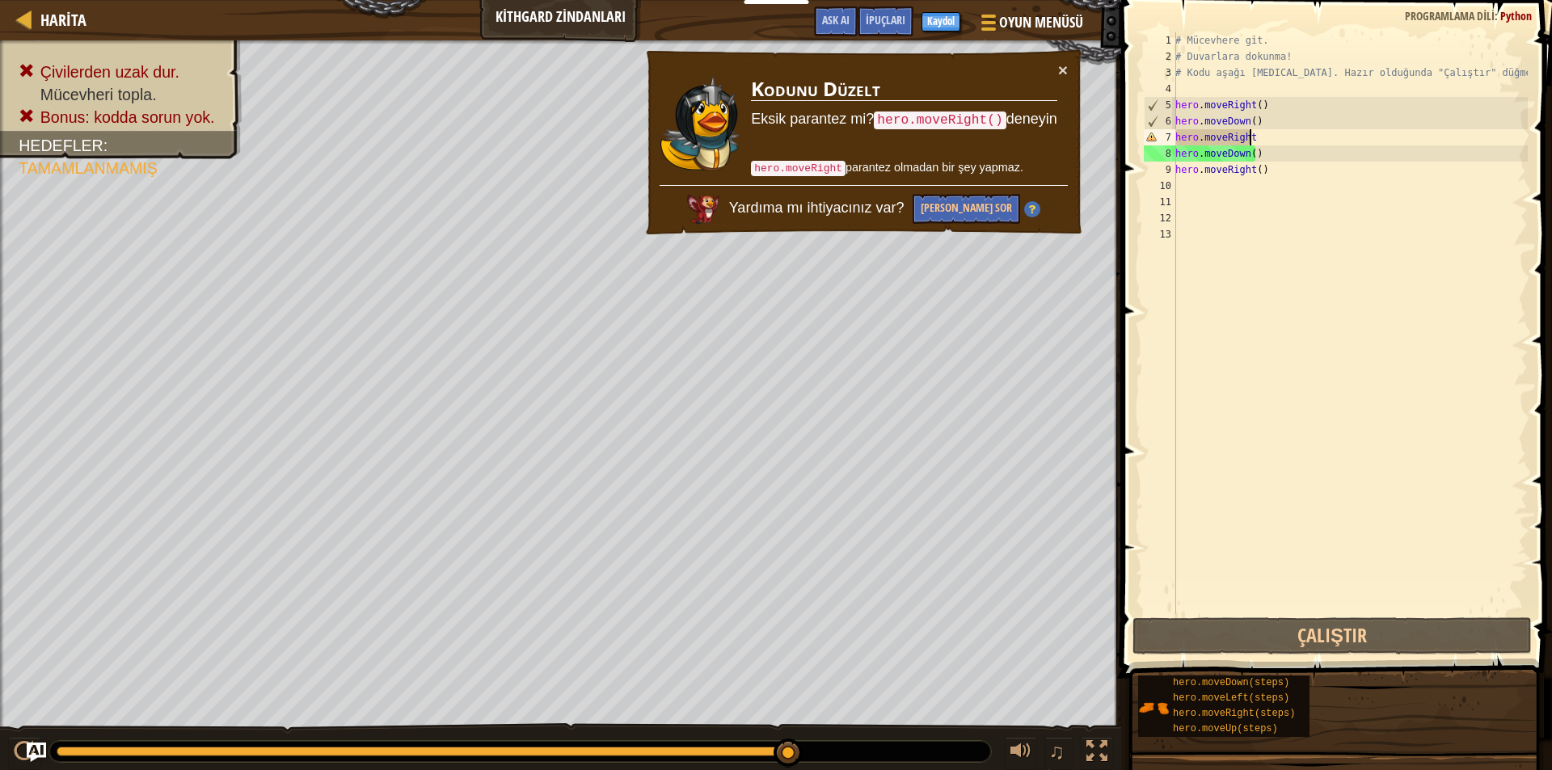
click at [1257, 135] on div "# Mücevhere git. # Duvarlara dokunma! # Kodu aşağı [MEDICAL_DATA]. Hazır olduğu…" at bounding box center [1350, 339] width 356 height 614
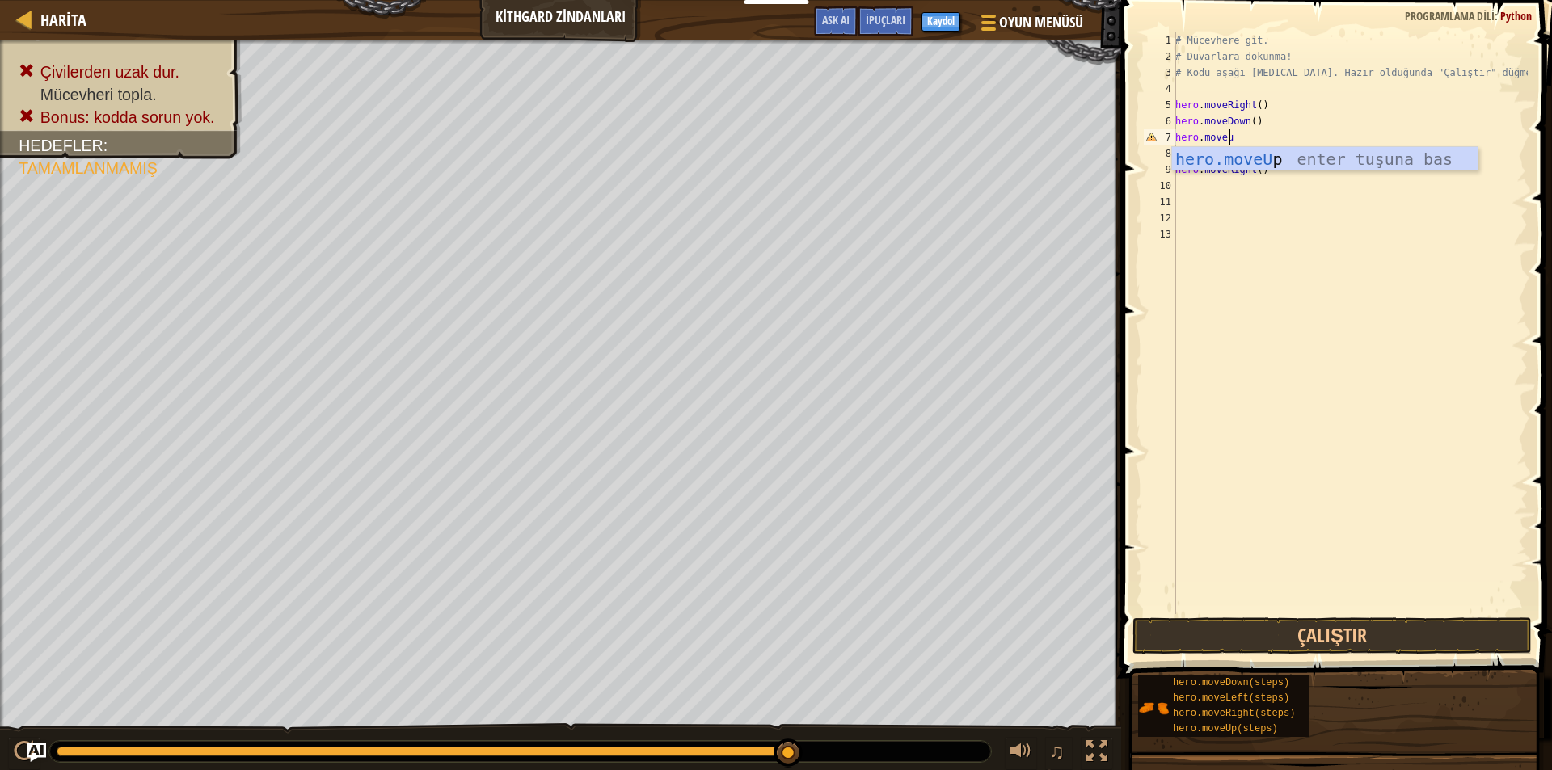
scroll to position [7, 4]
click at [1331, 625] on button "Çalıştır" at bounding box center [1331, 635] width 399 height 37
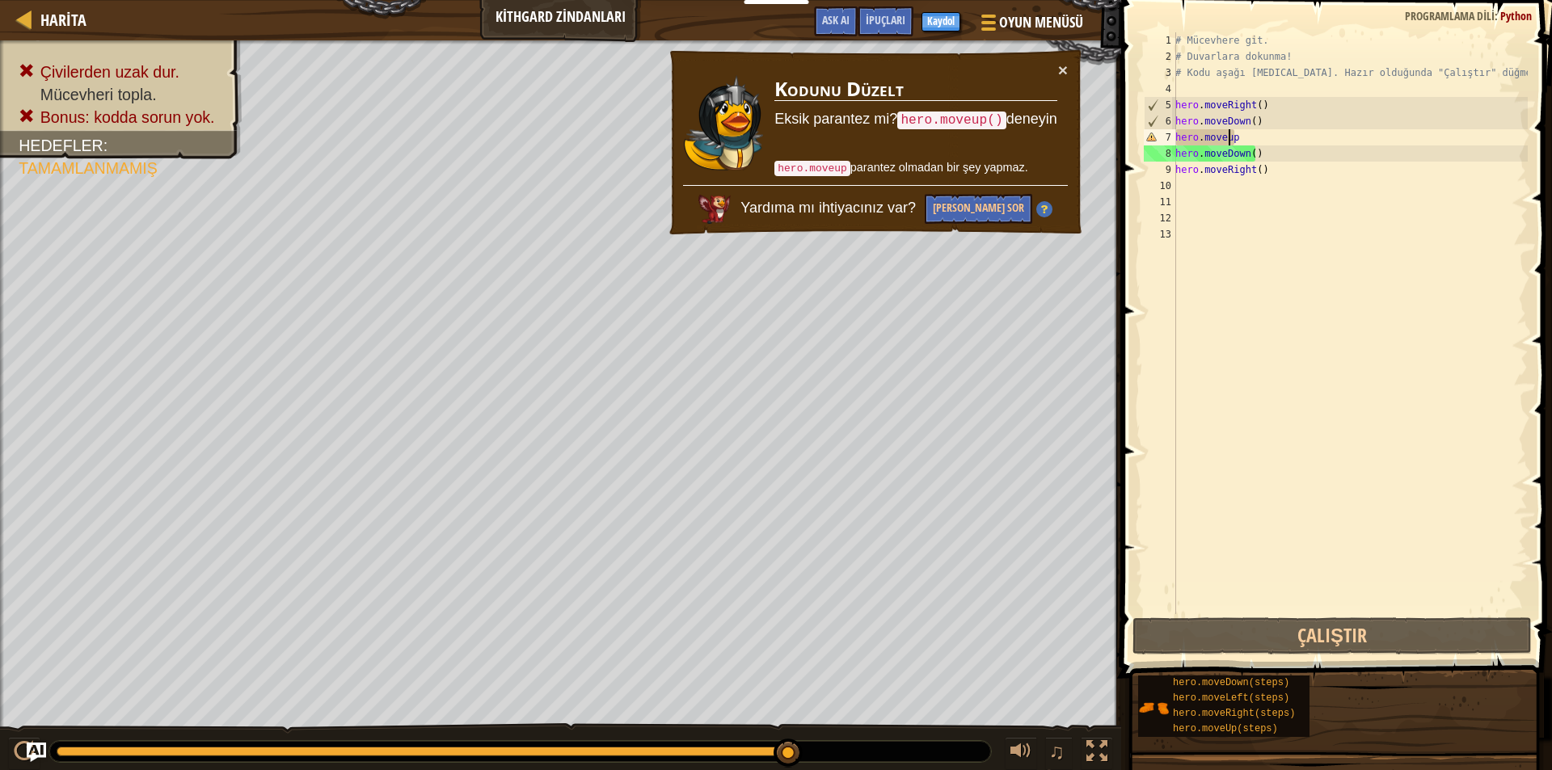
drag, startPoint x: 1230, startPoint y: 136, endPoint x: 1237, endPoint y: 127, distance: 11.5
click at [1234, 130] on div "# Mücevhere git. # Duvarlara dokunma! # Kodu aşağı [MEDICAL_DATA]. Hazır olduğu…" at bounding box center [1350, 339] width 356 height 614
click at [1239, 127] on div "# Mücevhere git. # Duvarlara dokunma! # Kodu aşağı [MEDICAL_DATA]. Hazır olduğu…" at bounding box center [1350, 339] width 356 height 614
click at [1242, 133] on div "# Mücevhere git. # Duvarlara dokunma! # Kodu aşağı [MEDICAL_DATA]. Hazır olduğu…" at bounding box center [1350, 339] width 356 height 614
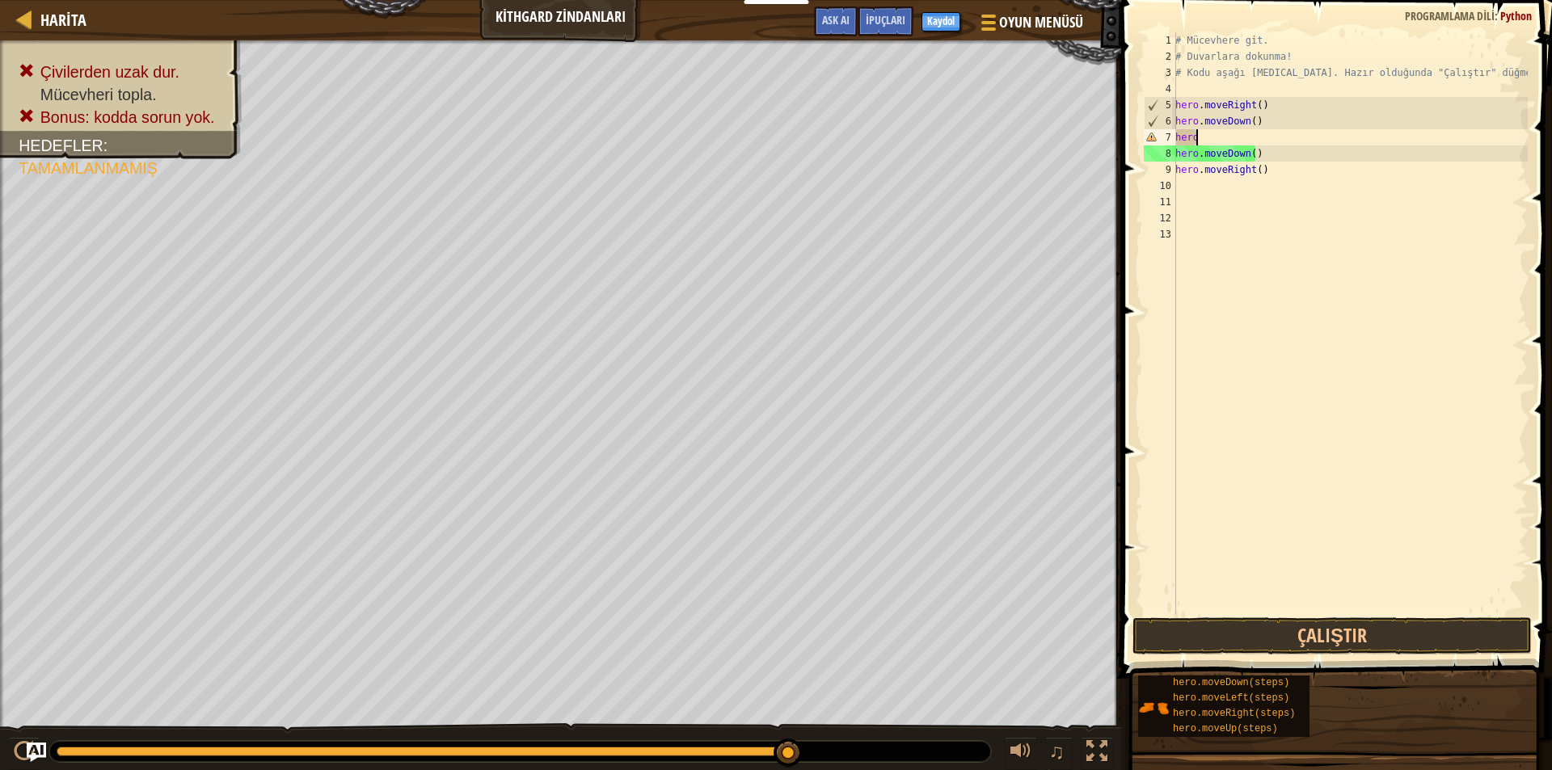
scroll to position [7, 1]
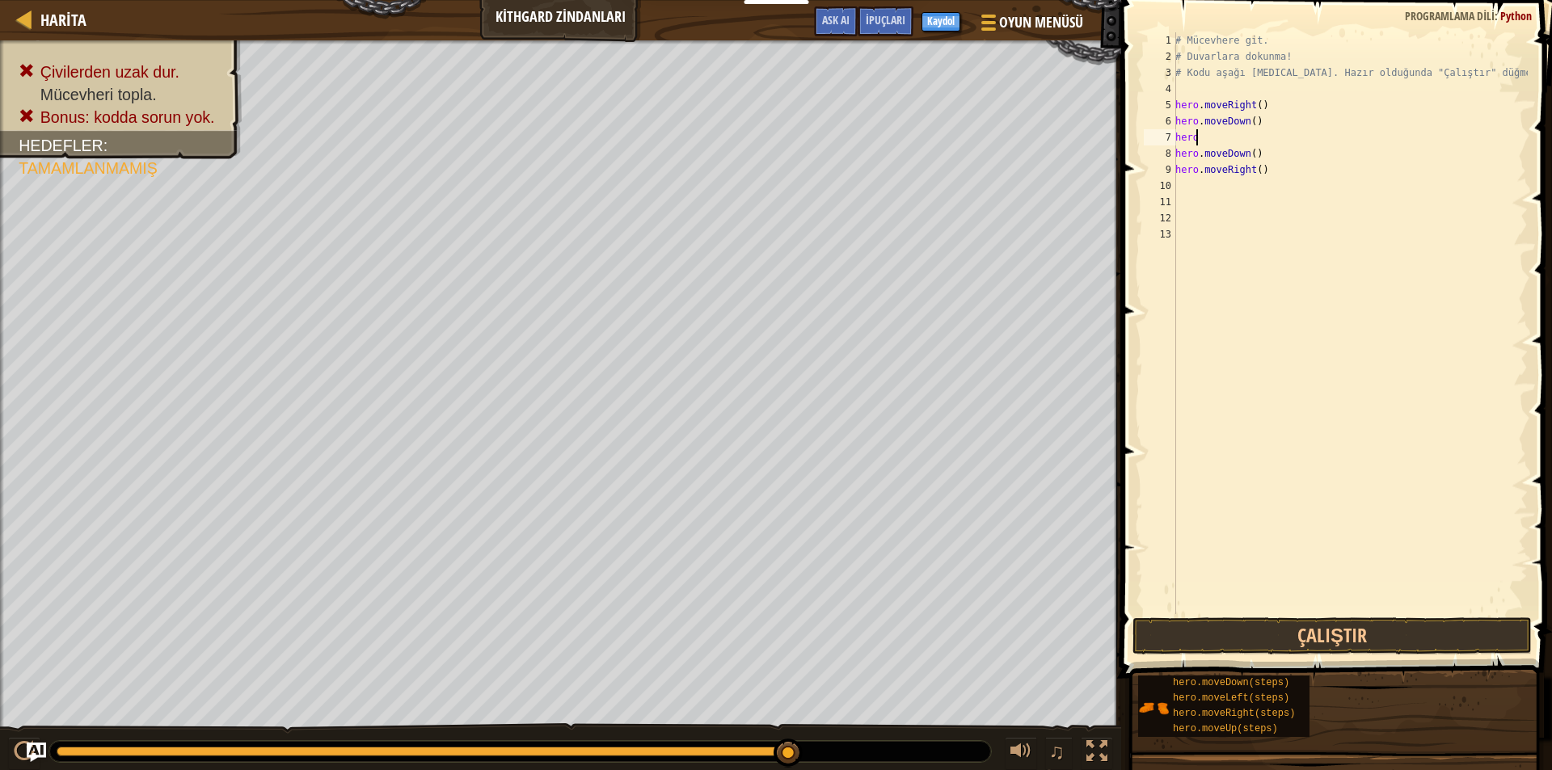
type textarea "hero."
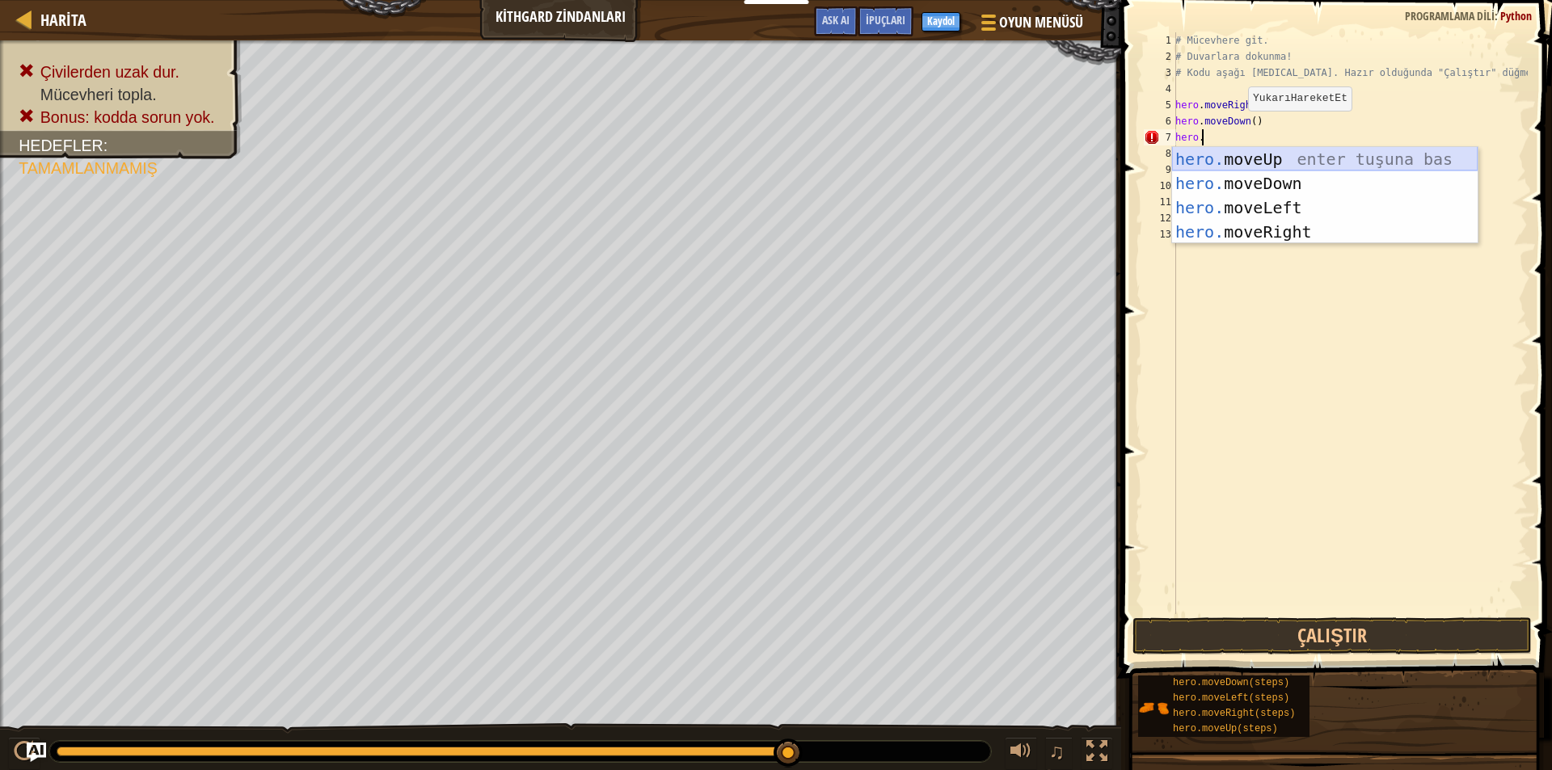
click at [1322, 154] on div "hero. moveUp enter tuşuna bas hero. moveDown enter tuşuna bas hero. moveLeft en…" at bounding box center [1324, 219] width 305 height 145
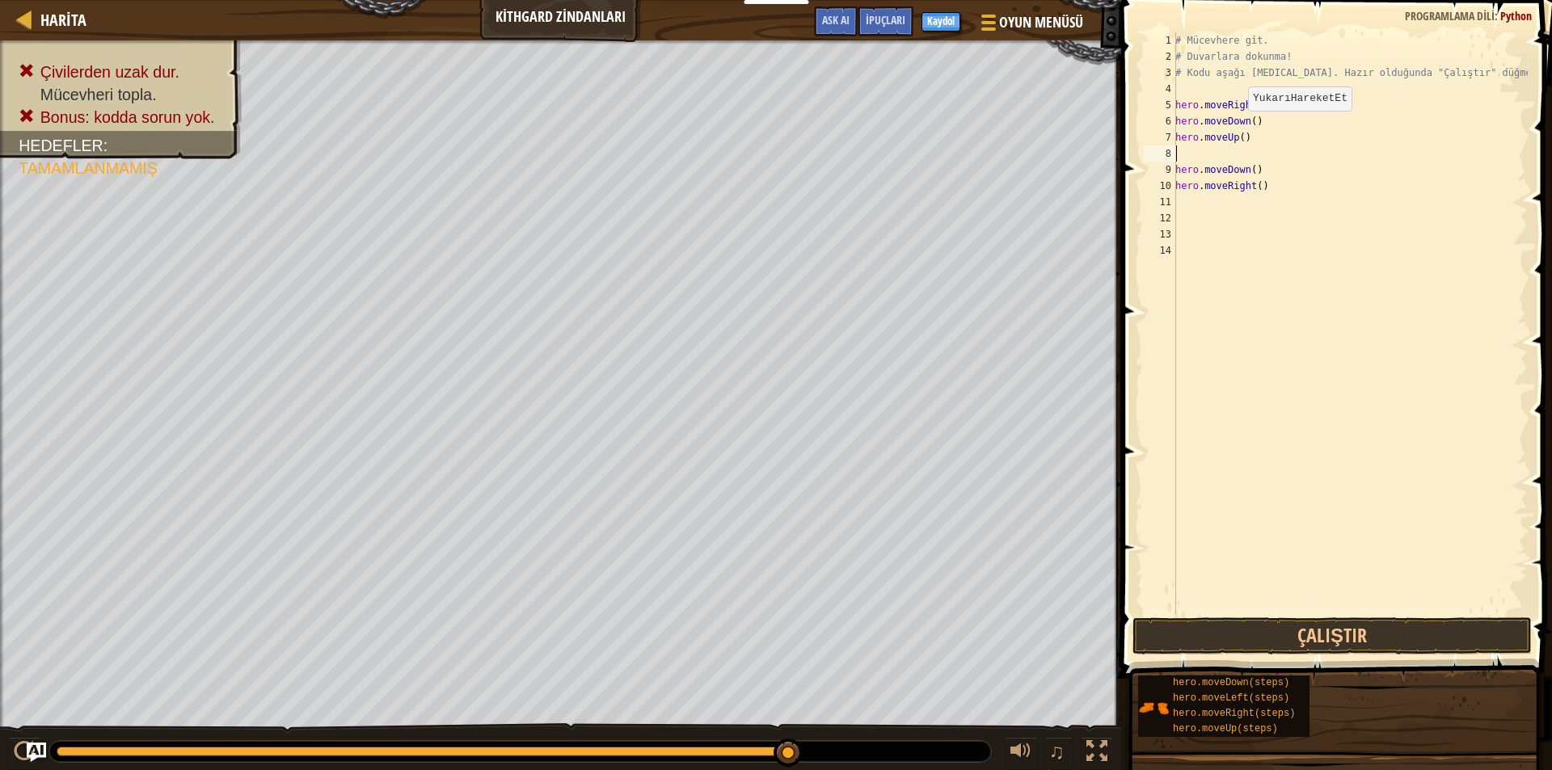
scroll to position [7, 0]
click at [1251, 625] on button "Çalıştır" at bounding box center [1331, 635] width 399 height 37
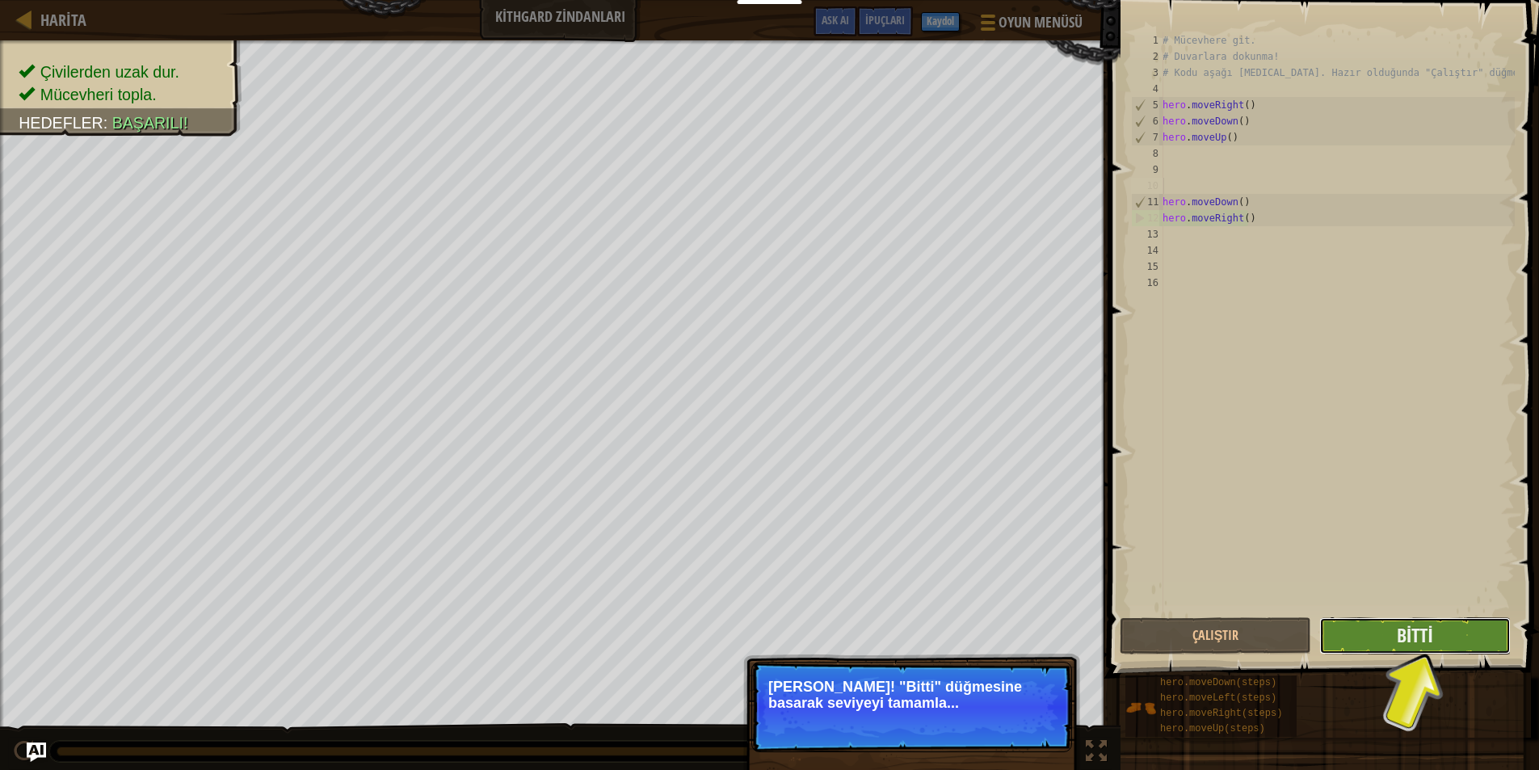
click at [1389, 629] on button "Bitti" at bounding box center [1416, 635] width 192 height 37
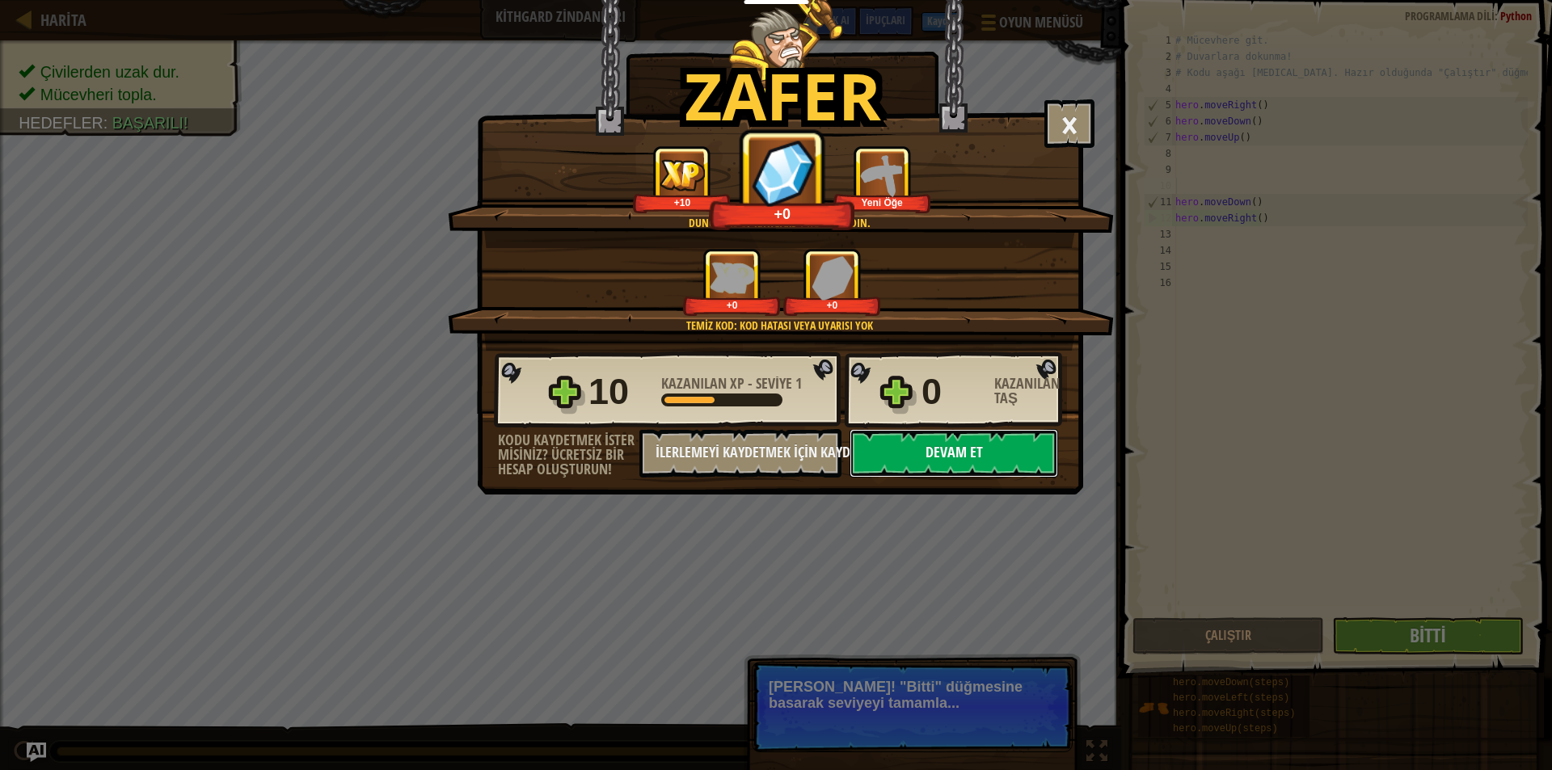
click at [1021, 453] on button "Devam et" at bounding box center [953, 453] width 208 height 48
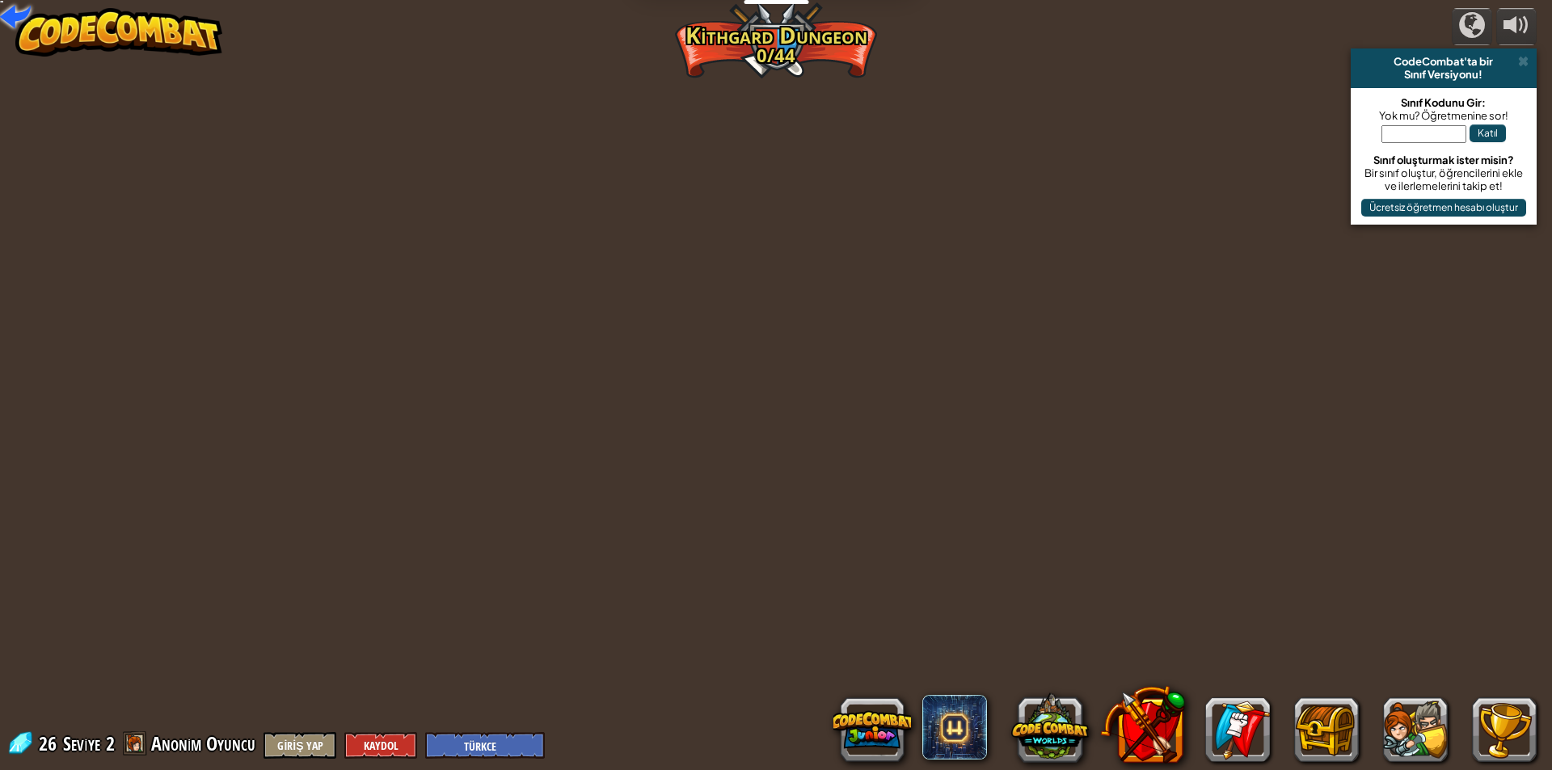
select select "tr"
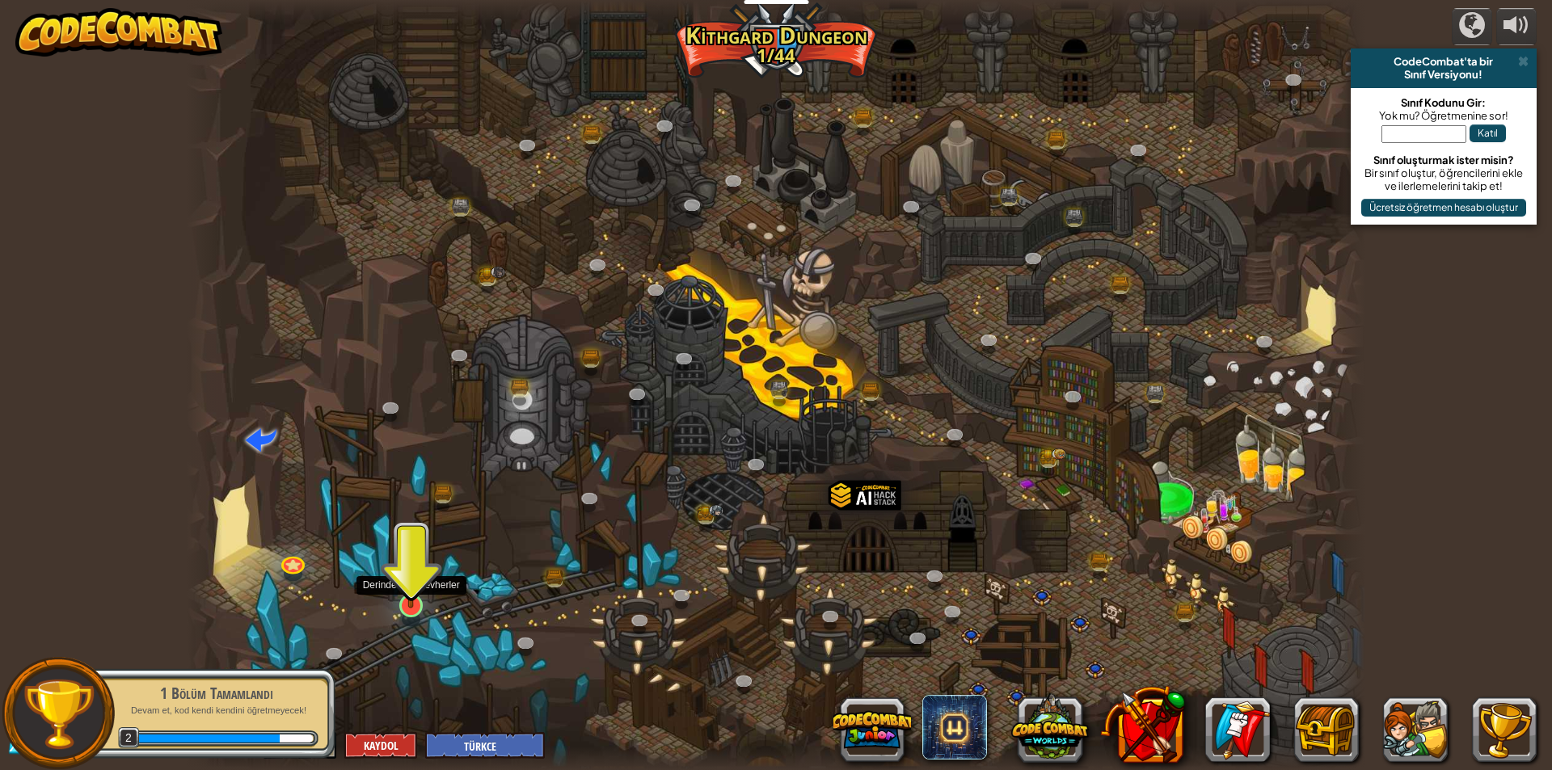
click at [398, 596] on img at bounding box center [411, 571] width 32 height 73
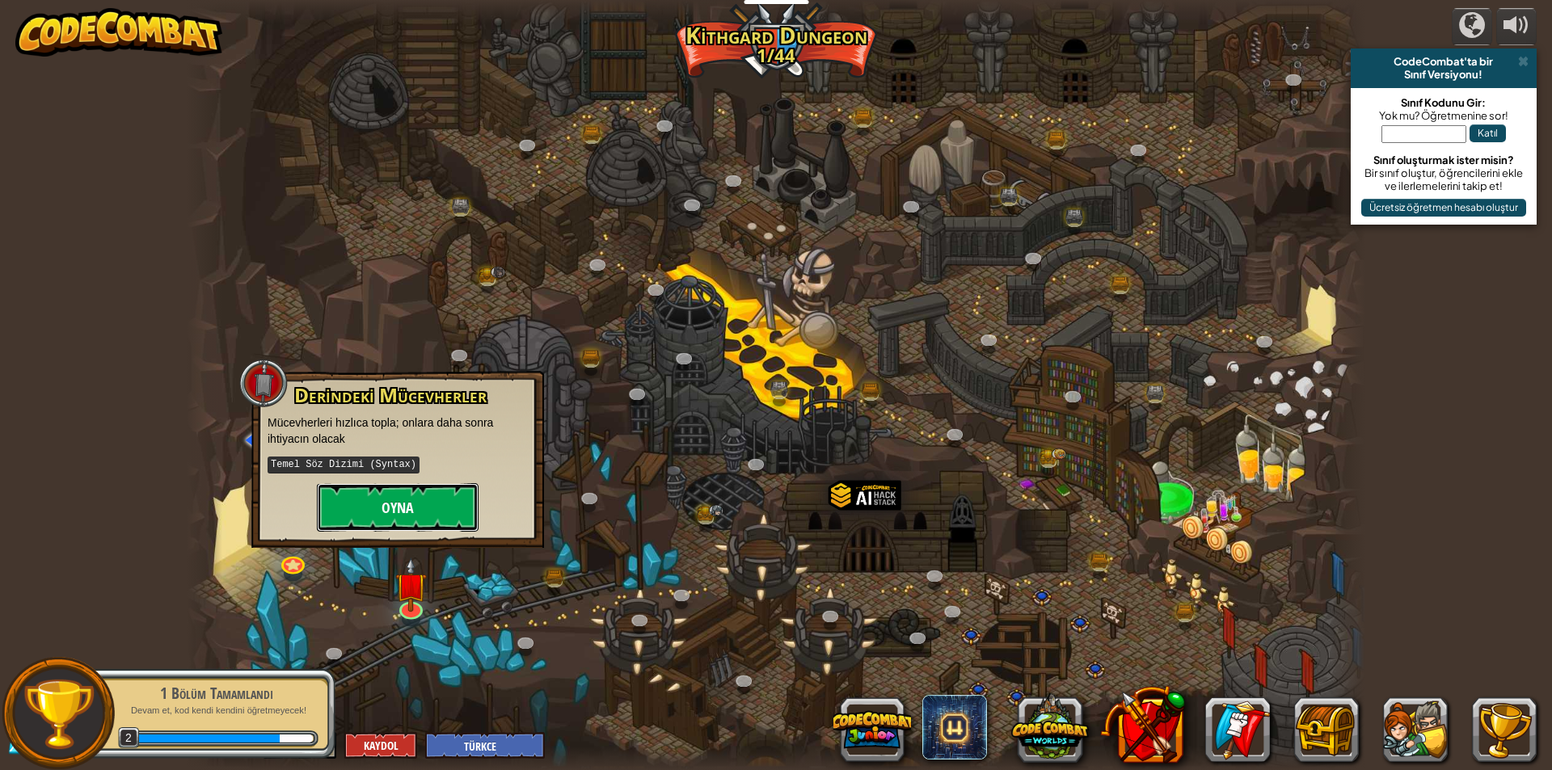
click at [378, 499] on button "Oyna" at bounding box center [398, 507] width 162 height 48
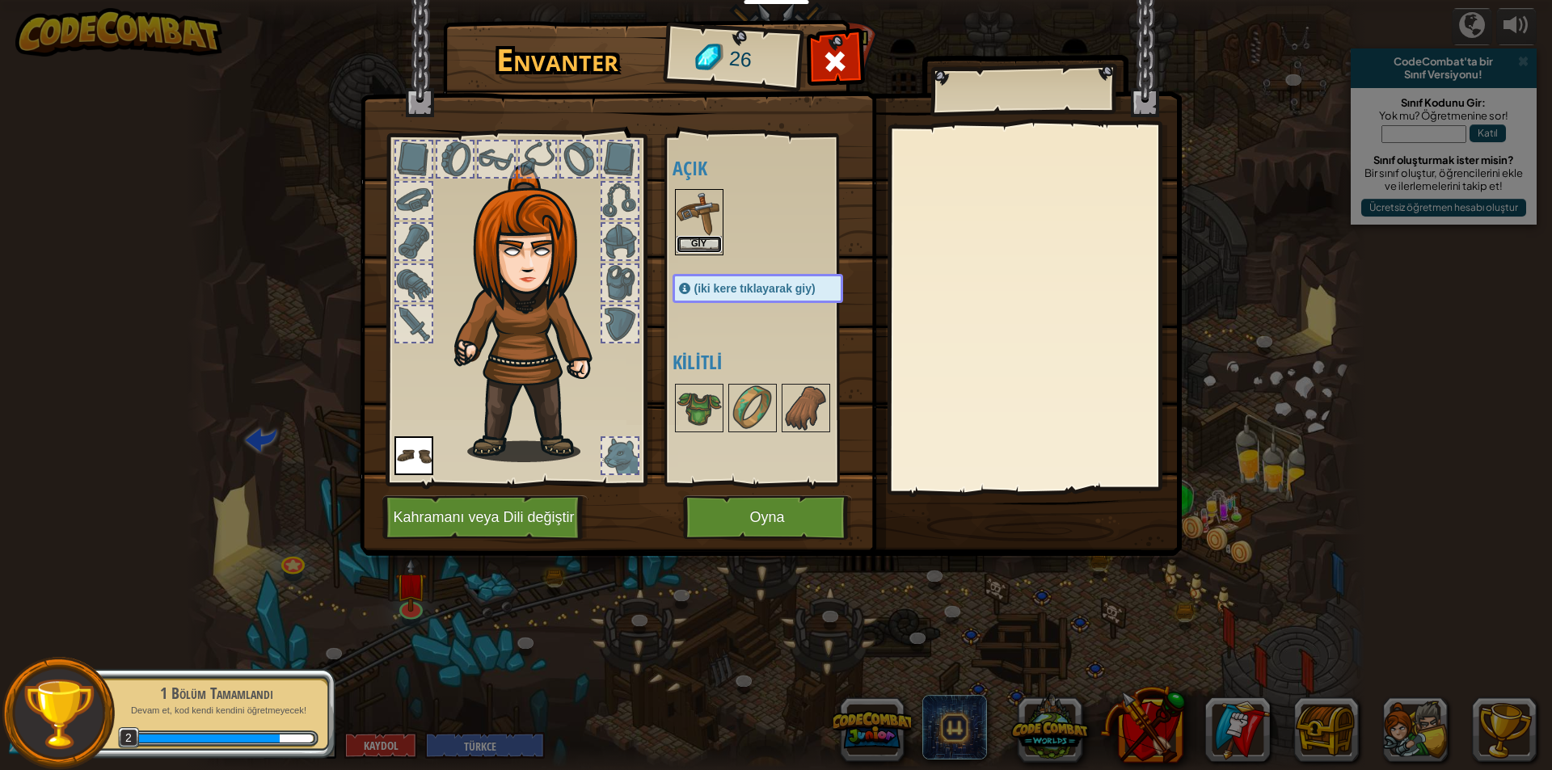
click at [714, 243] on button "Giy" at bounding box center [698, 244] width 45 height 17
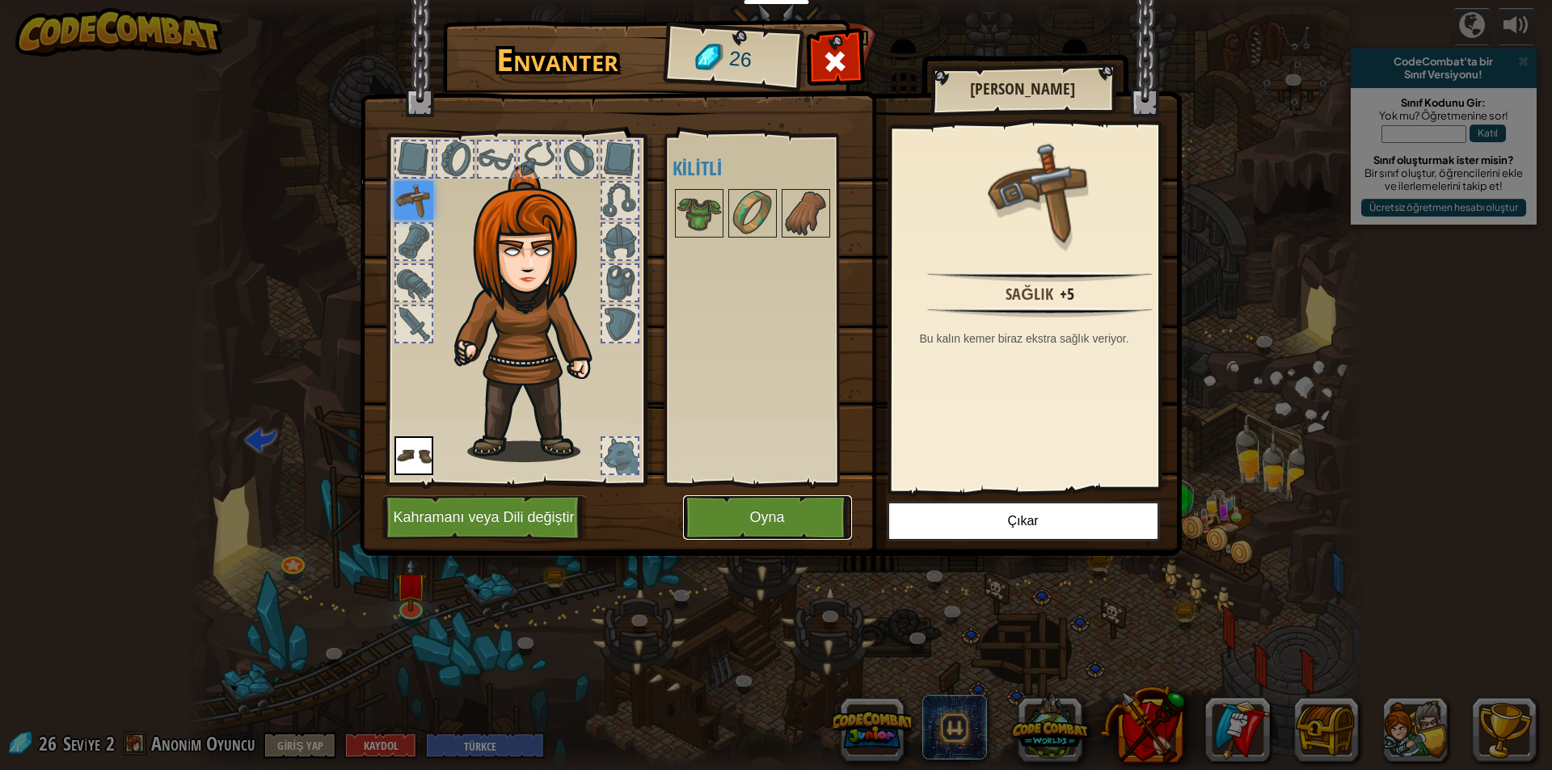
click at [790, 498] on button "Oyna" at bounding box center [767, 517] width 169 height 44
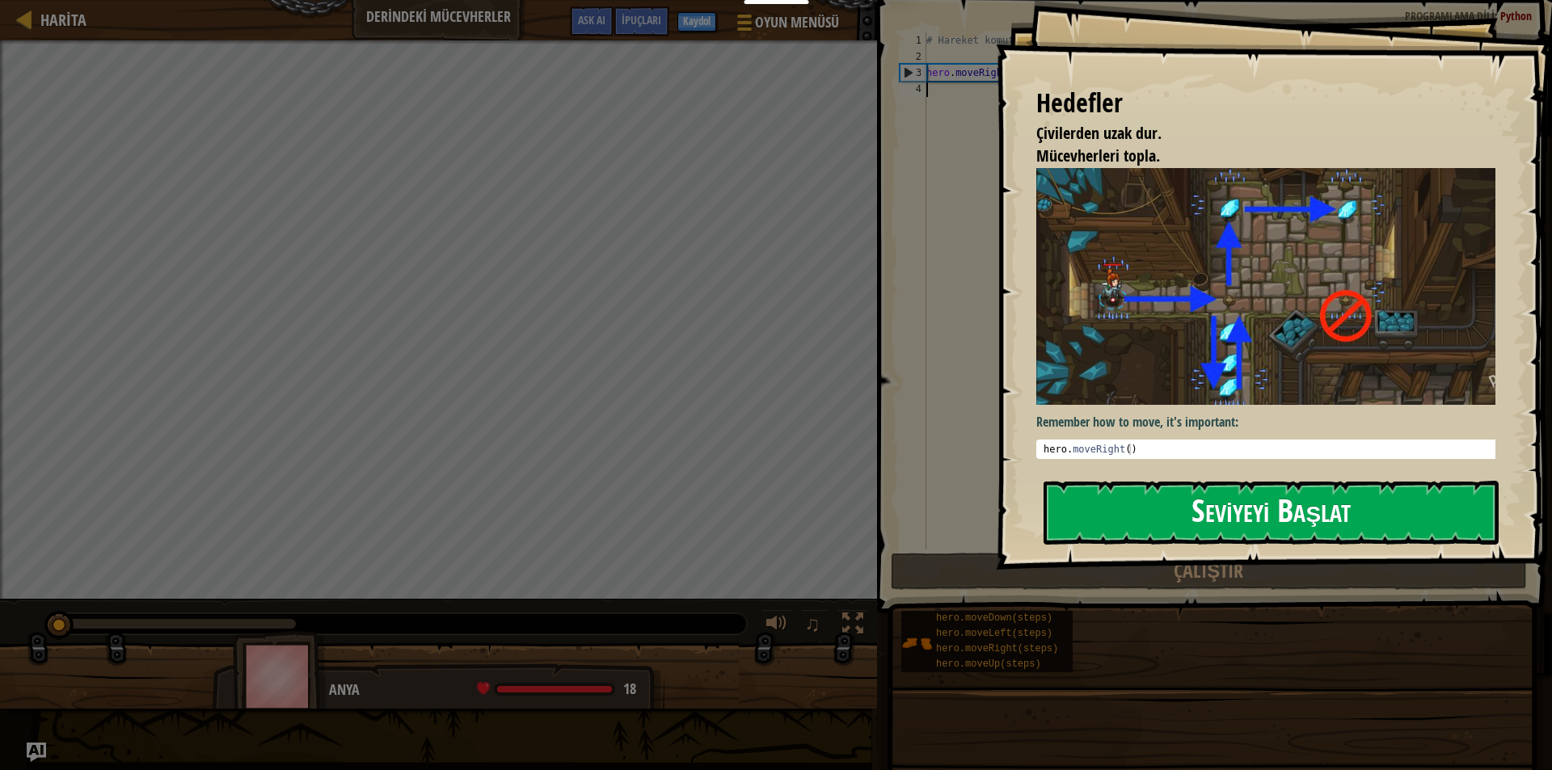
click at [1224, 489] on button "Seviyeyi Başlat" at bounding box center [1270, 513] width 455 height 64
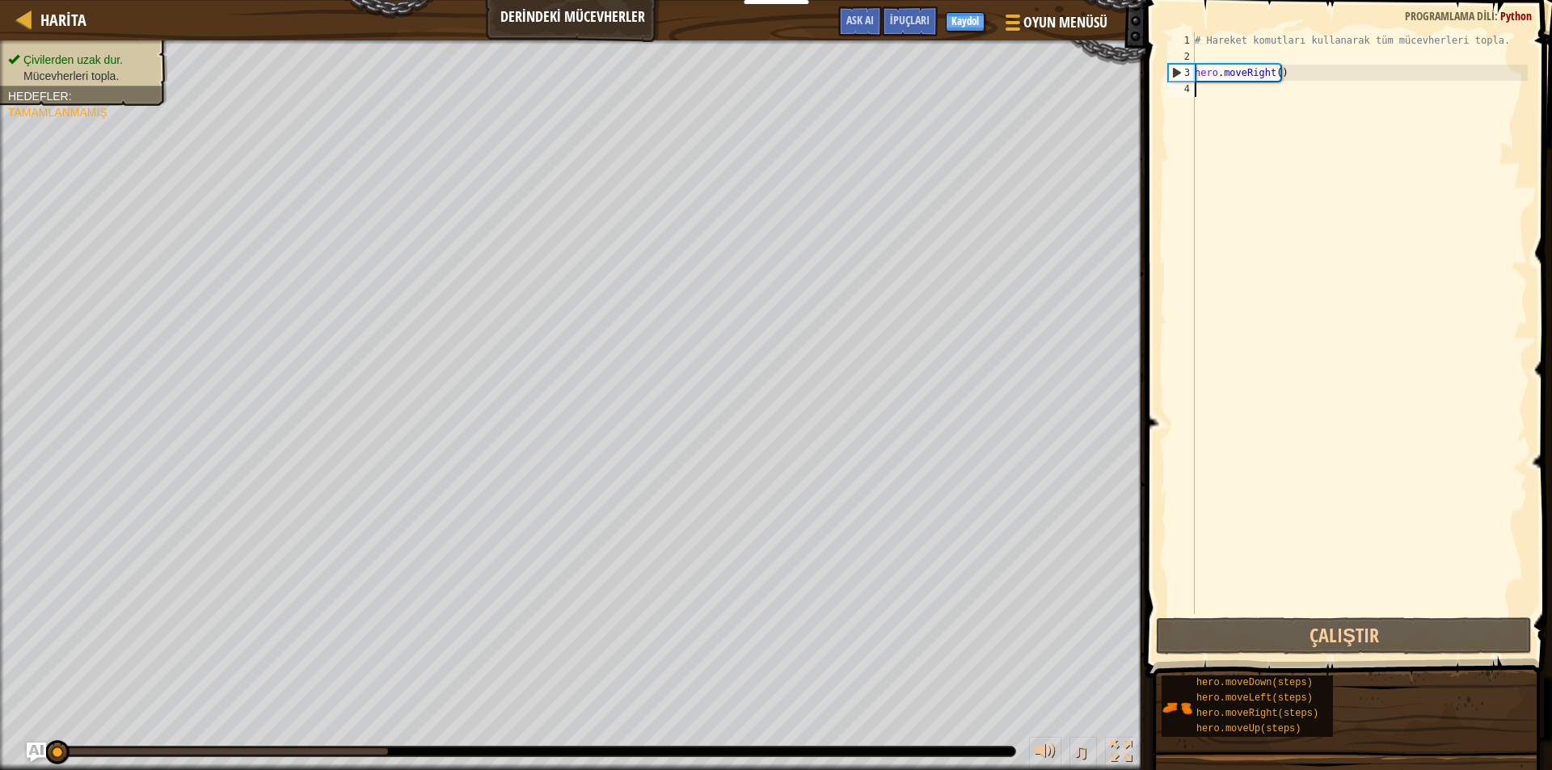
click at [1196, 82] on div "# Hareket komutları kullanarak tüm mücevherleri topla. hero . moveRight ( )" at bounding box center [1359, 339] width 336 height 614
click at [1202, 43] on div "# Hareket komutları kullanarak tüm mücevherleri topla. hero . moveRight ( )" at bounding box center [1359, 339] width 336 height 614
type textarea "# Hareket komutları kullanarak tüm mücevherleri topla."
click at [1200, 55] on div "# Hareket komutları kullanarak tüm mücevherleri topla. hero . moveRight ( )" at bounding box center [1359, 339] width 336 height 614
click at [1207, 93] on div "# Hareket komutları kullanarak tüm mücevherleri topla. hero . moveRight ( )" at bounding box center [1359, 339] width 336 height 614
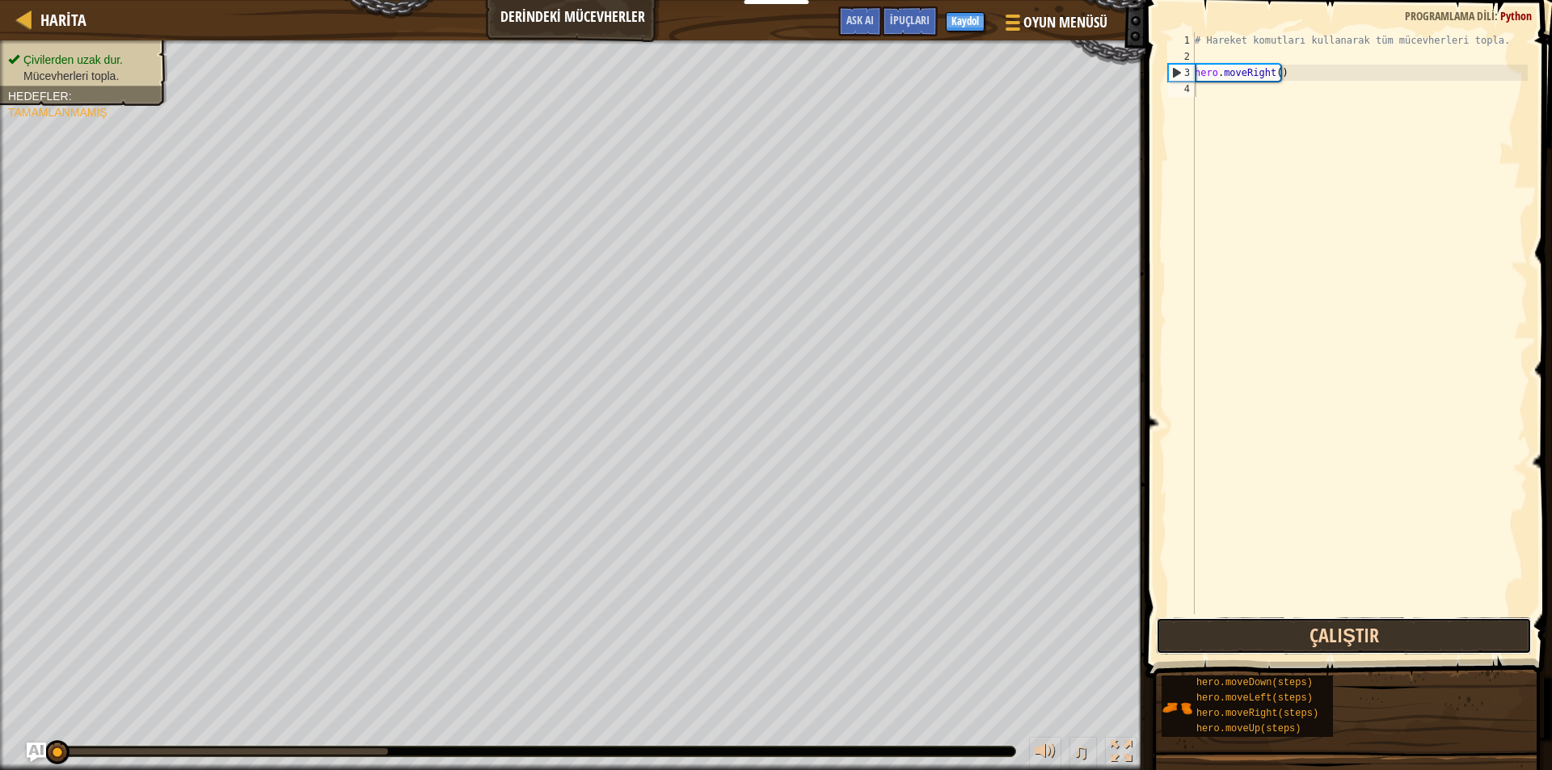
click at [1426, 631] on button "Çalıştır" at bounding box center [1344, 635] width 376 height 37
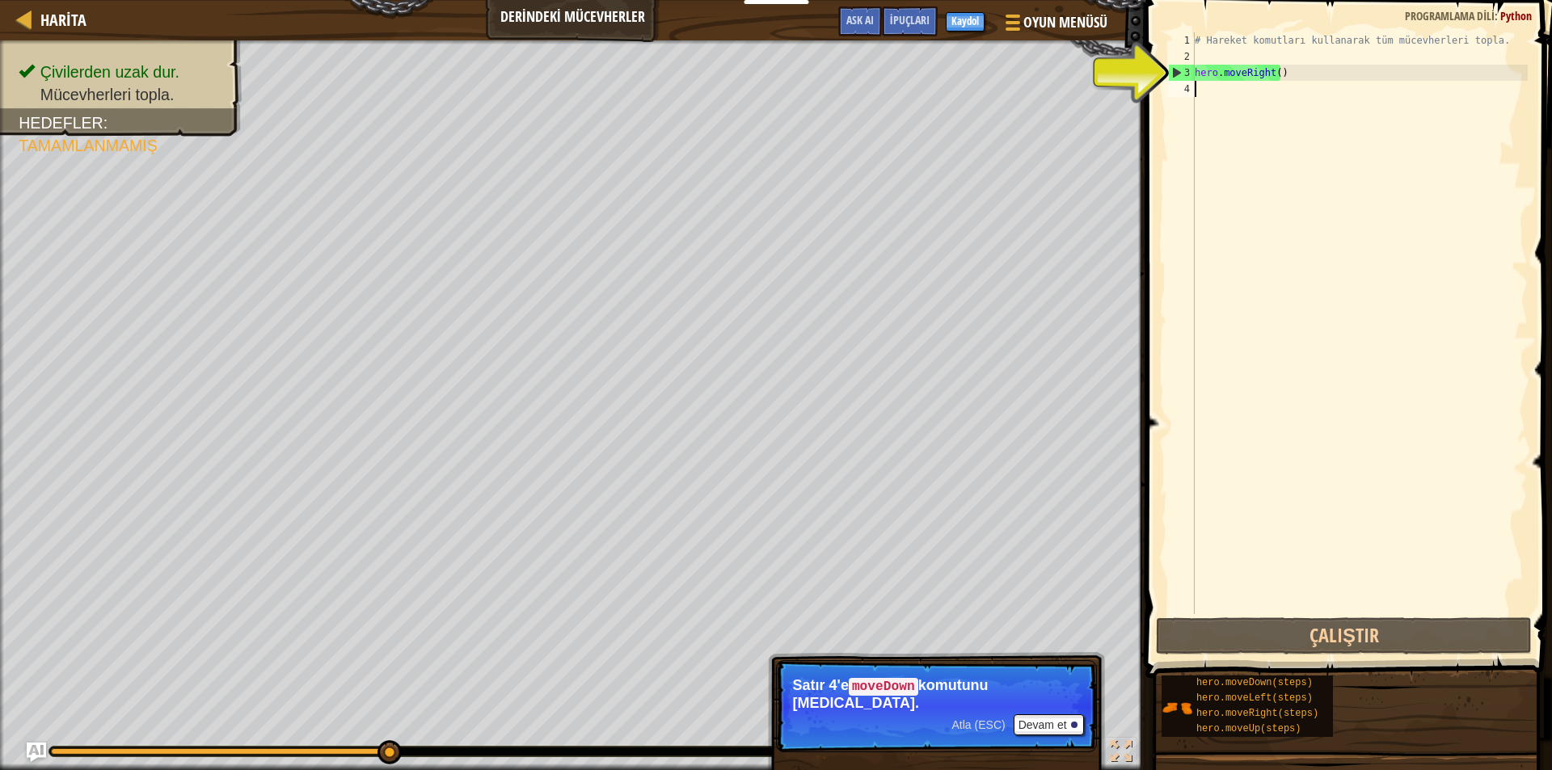
click at [1213, 90] on div "# Hareket komutları kullanarak tüm mücevherleri topla. hero . moveRight ( )" at bounding box center [1359, 339] width 336 height 614
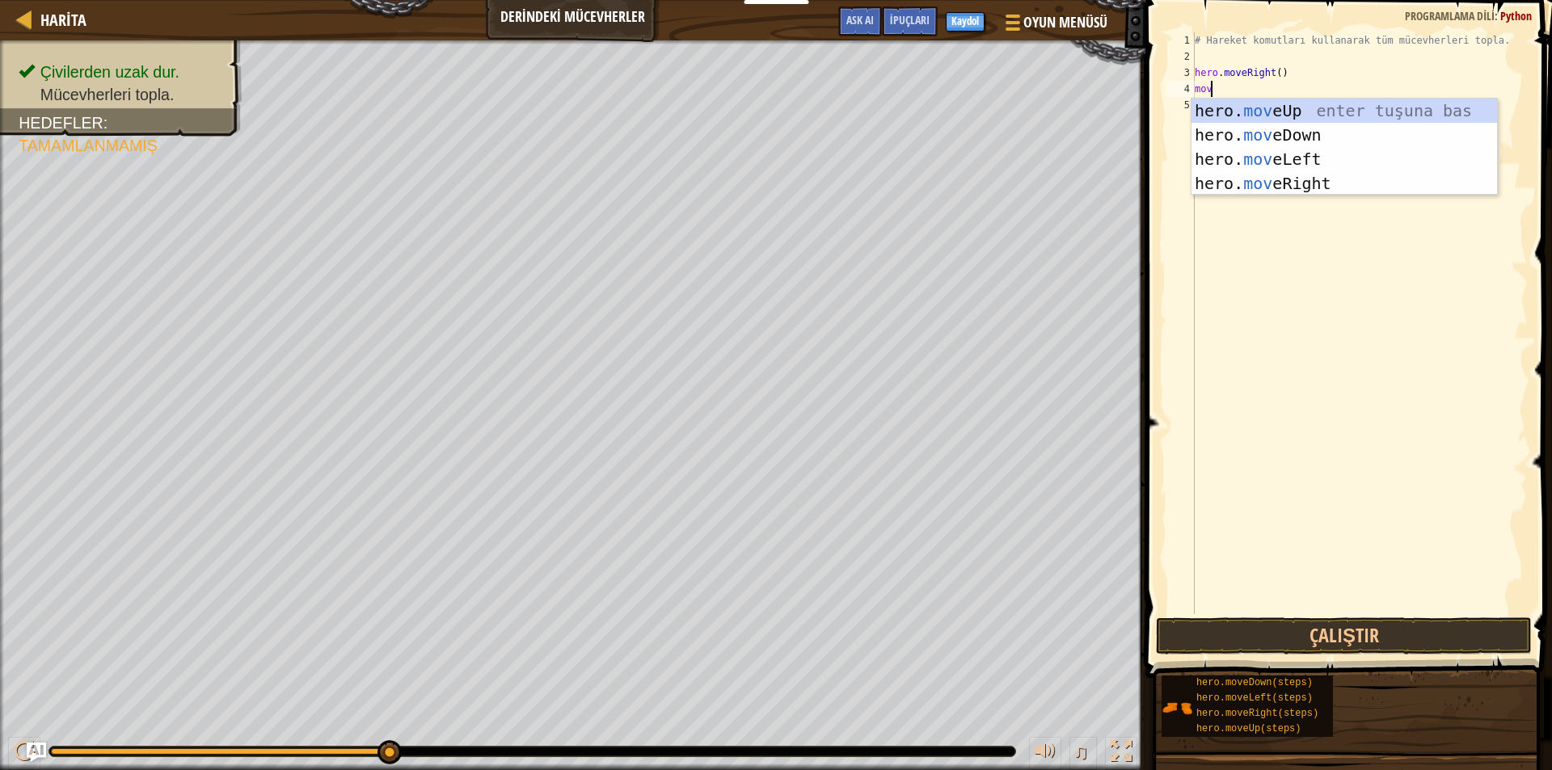
scroll to position [7, 1]
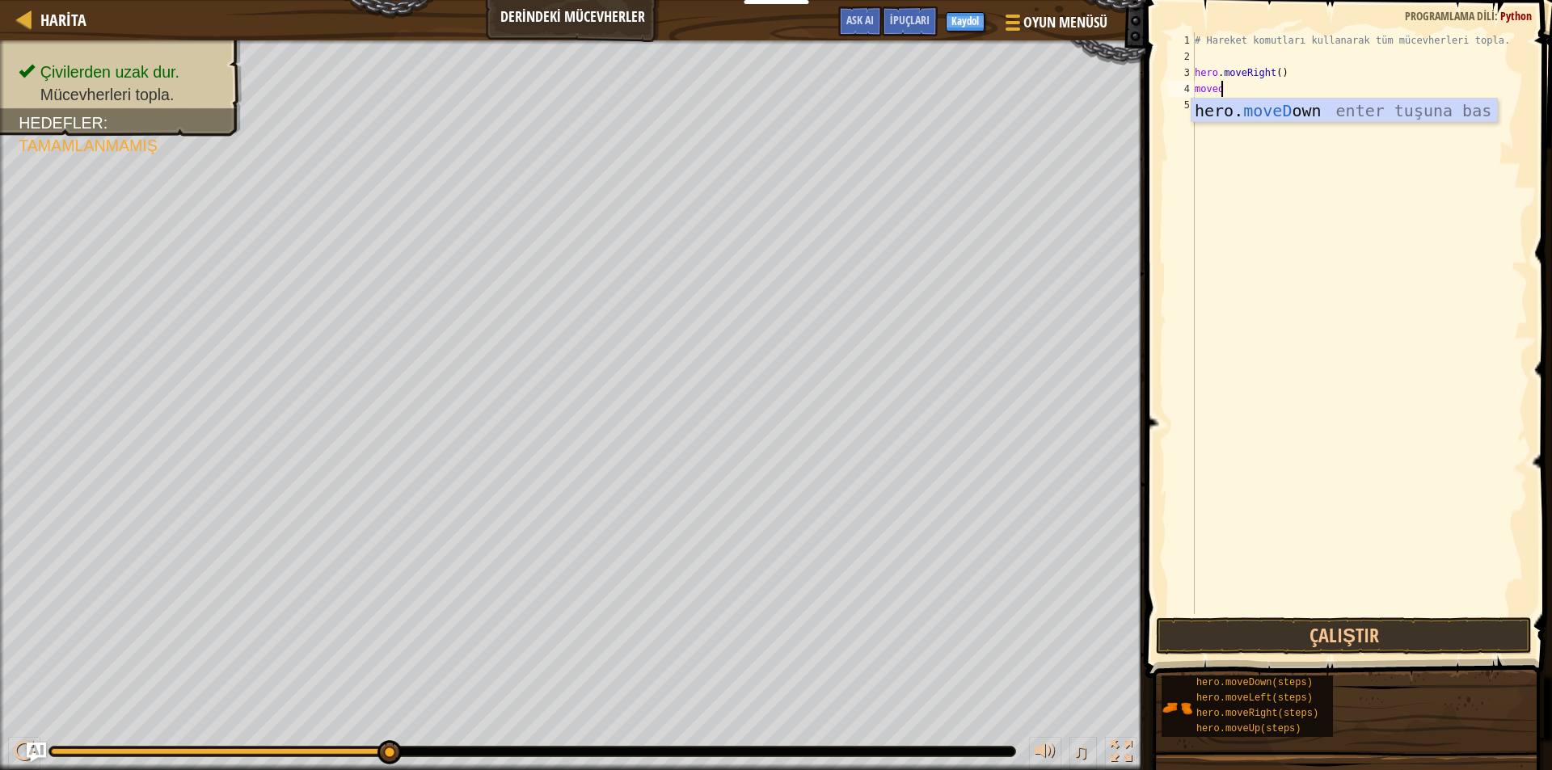
type textarea "movedo"
click at [1221, 100] on div "hero. moveDo wn enter tuşuna bas" at bounding box center [1343, 135] width 305 height 73
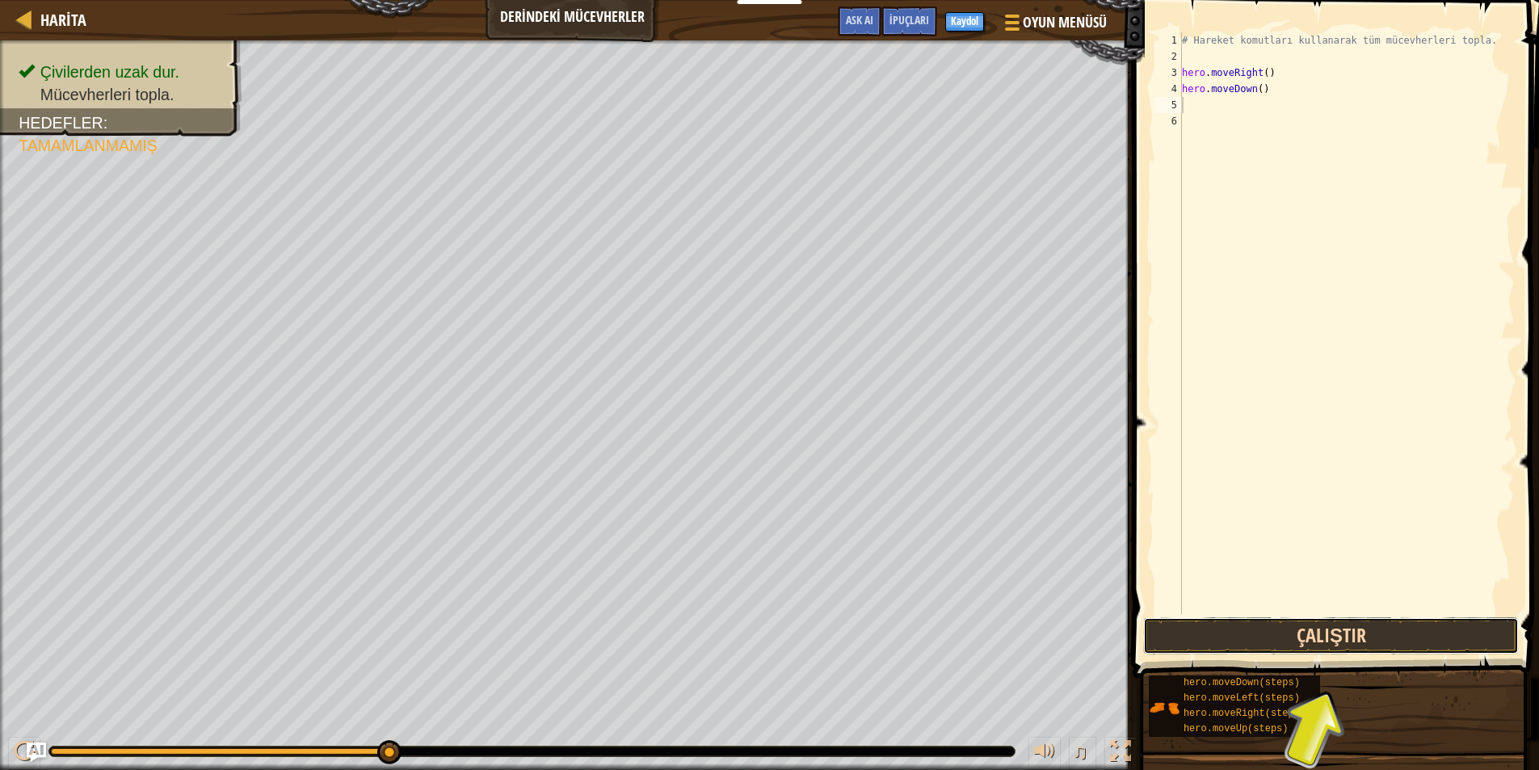
drag, startPoint x: 1307, startPoint y: 635, endPoint x: 1299, endPoint y: 638, distance: 8.7
click at [1305, 636] on button "Çalıştır" at bounding box center [1331, 635] width 376 height 37
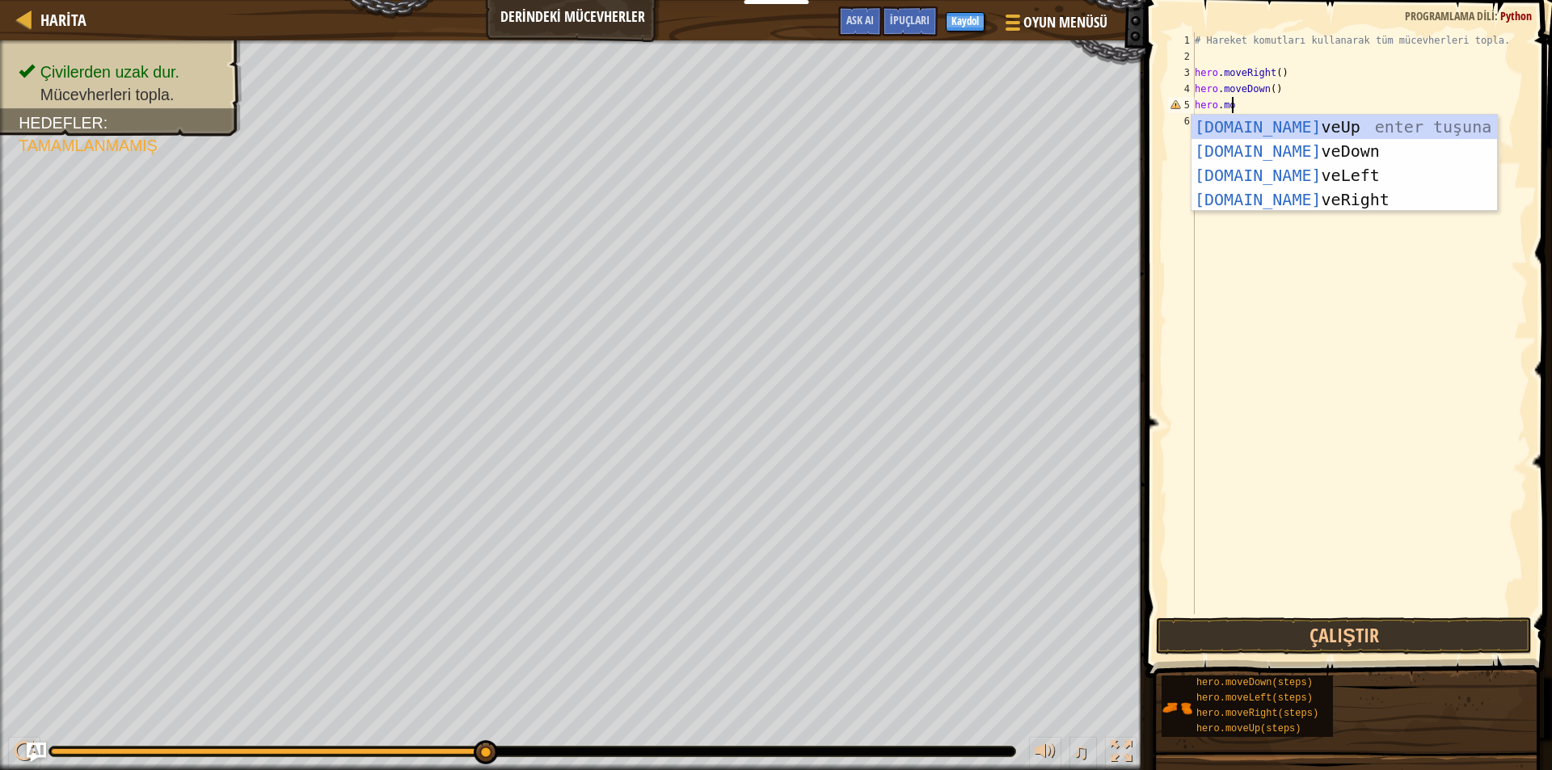
scroll to position [7, 2]
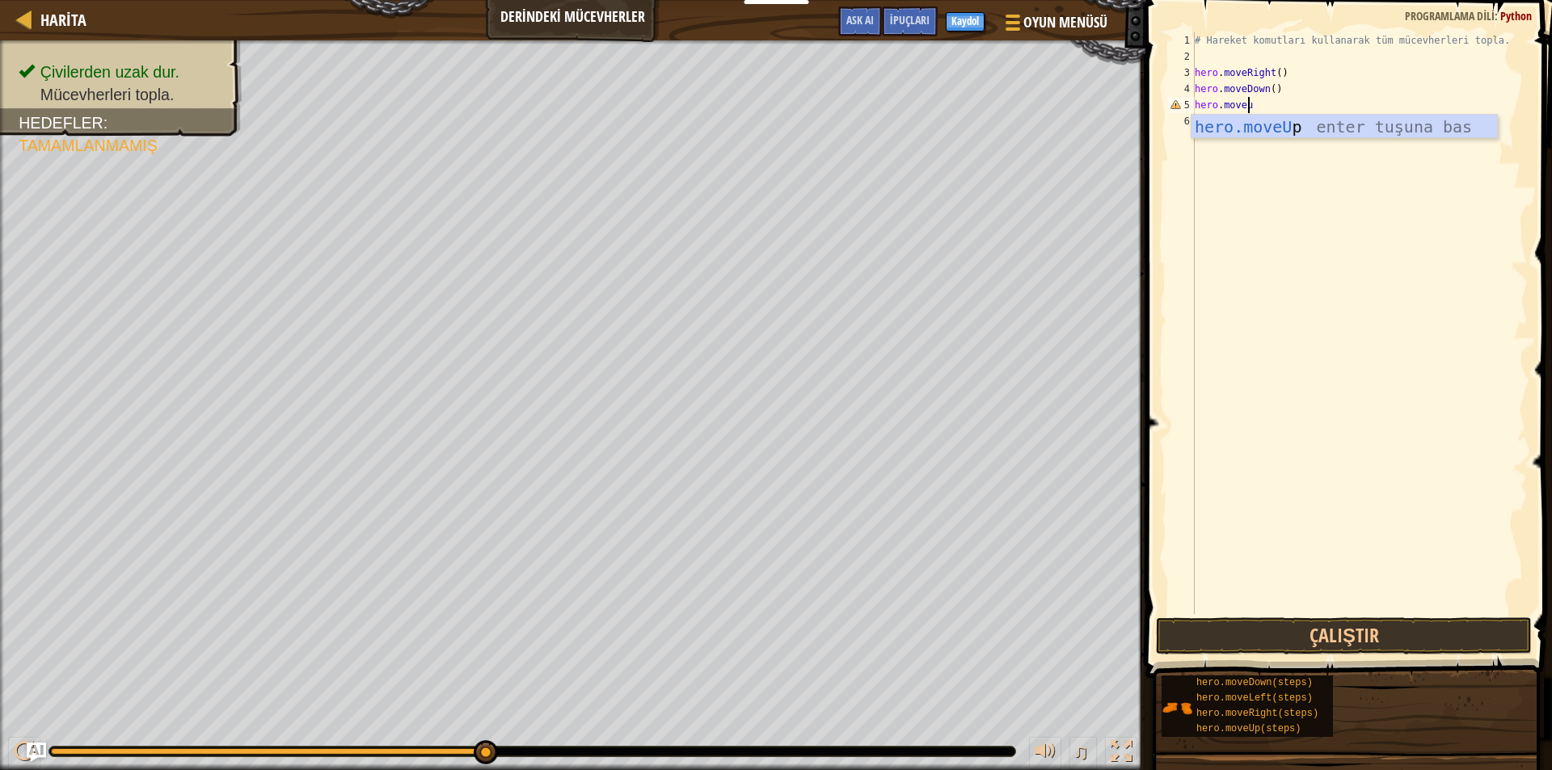
type textarea "hero.moveup"
click at [1325, 118] on div "hero.moveUp enter tuşuna bas" at bounding box center [1343, 151] width 305 height 73
click at [1318, 638] on button "Çalıştır" at bounding box center [1344, 635] width 376 height 37
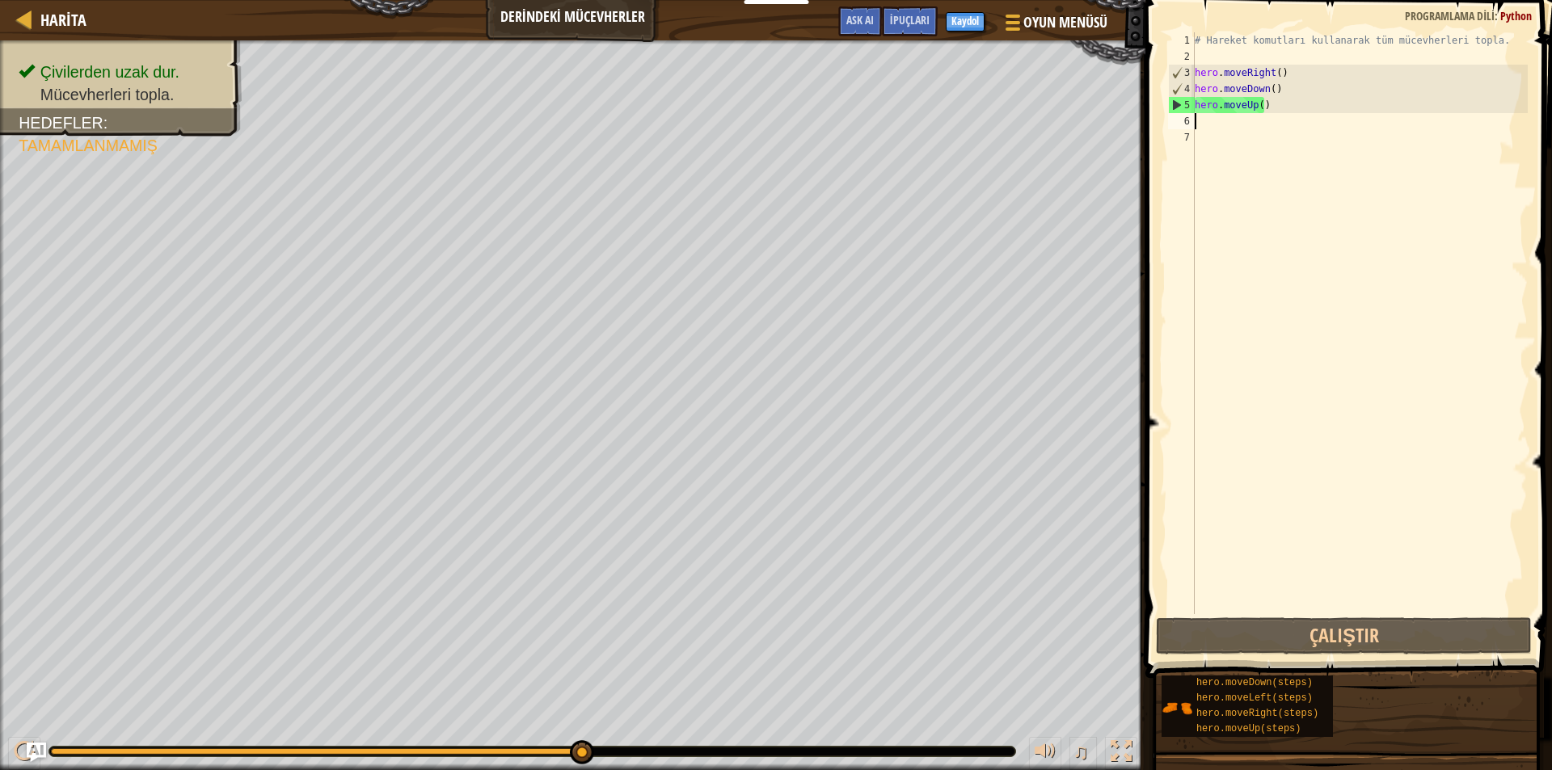
click at [1194, 121] on div "# Hareket komutları kullanarak tüm mücevherleri topla. hero . moveRight ( ) her…" at bounding box center [1359, 339] width 336 height 614
click at [1215, 133] on div "# Hareket komutları kullanarak tüm mücevherleri topla. hero . moveRight ( ) her…" at bounding box center [1359, 339] width 336 height 614
click at [1198, 115] on div "# Hareket komutları kullanarak tüm mücevherleri topla. hero . moveRight ( ) her…" at bounding box center [1359, 339] width 336 height 614
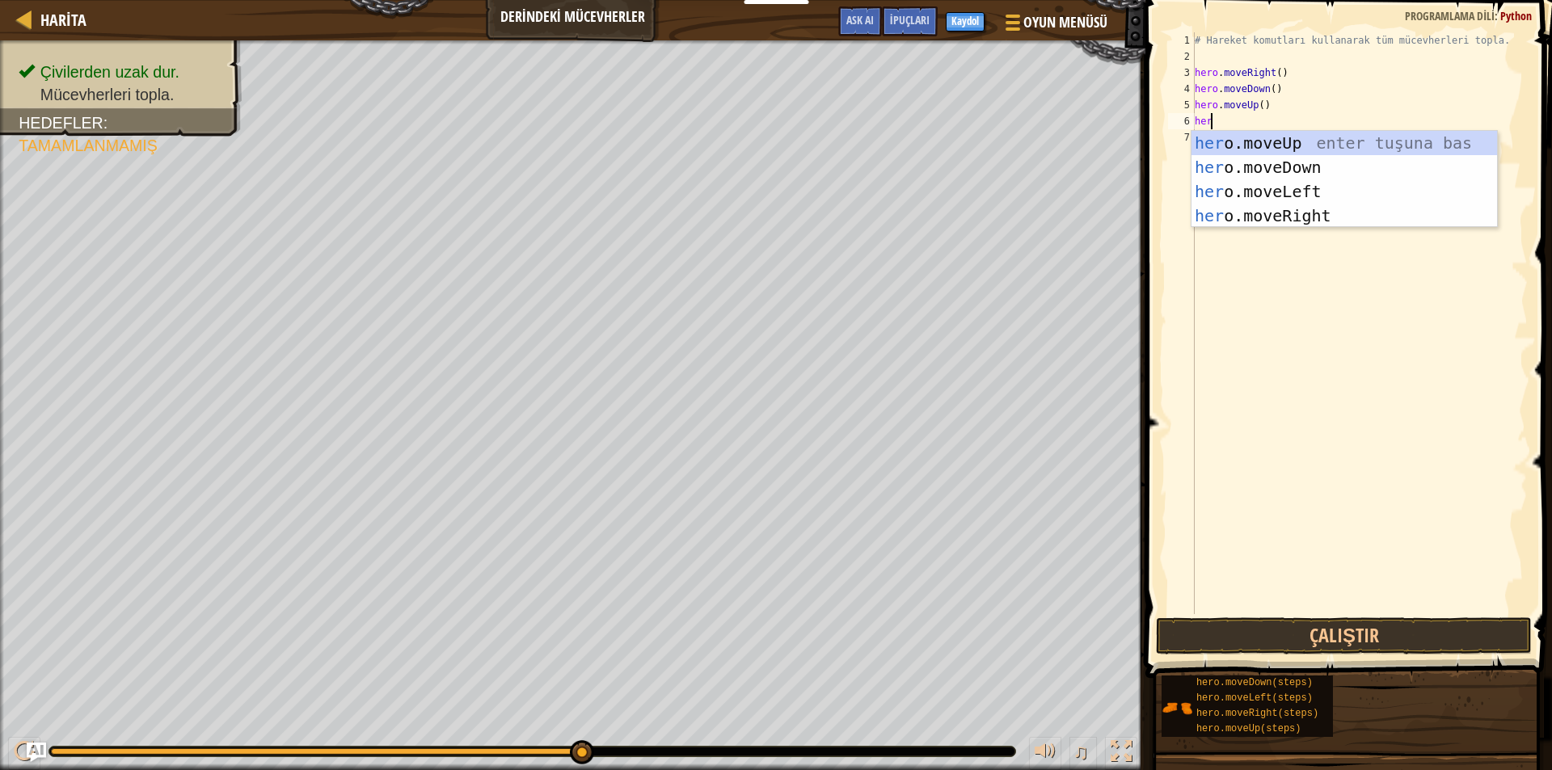
type textarea "hero"
click at [1291, 132] on div "hero .moveUp enter tuşuna bas hero .moveDown enter tuşuna bas hero .moveLeft en…" at bounding box center [1343, 203] width 305 height 145
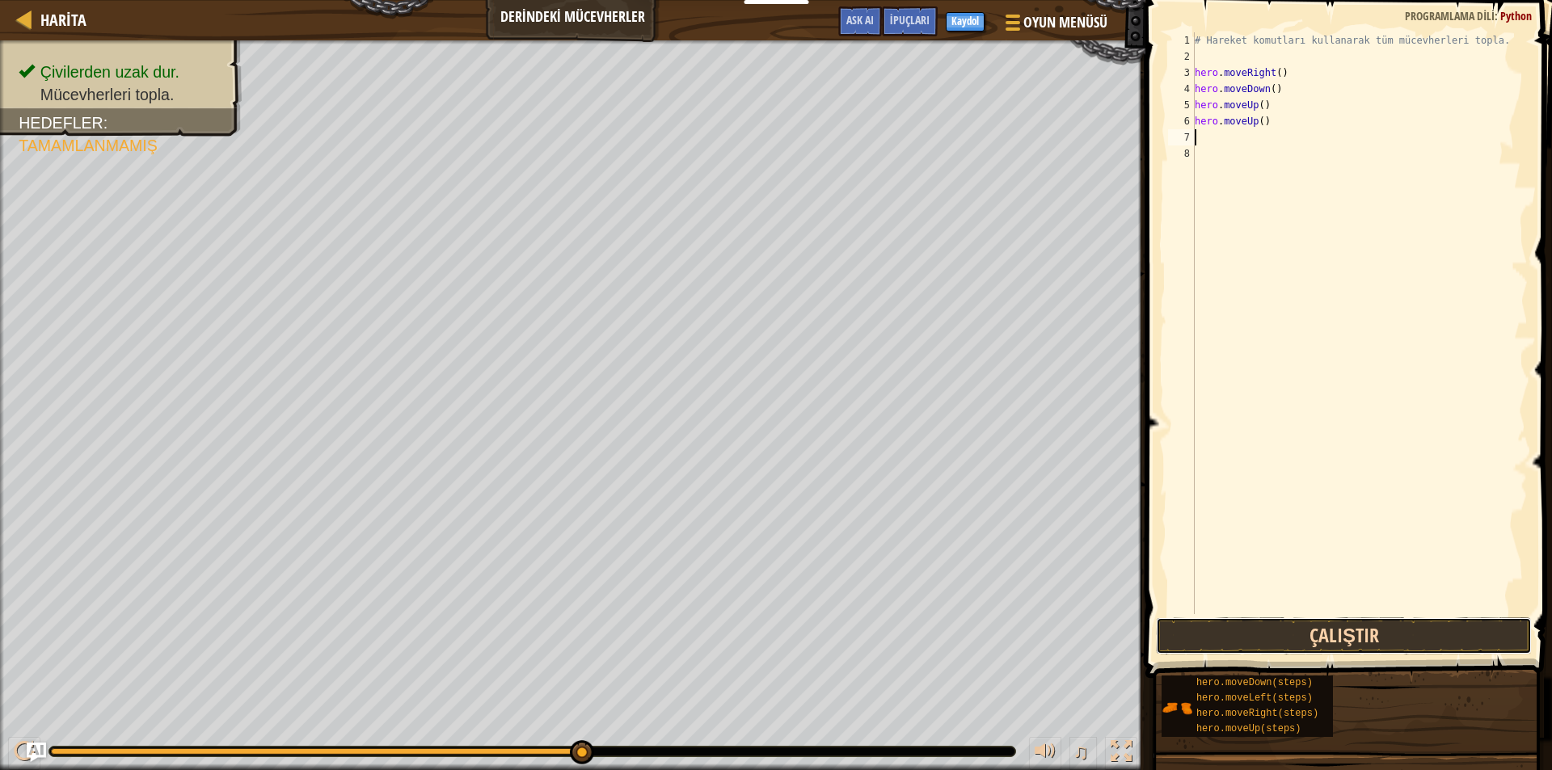
click at [1384, 630] on button "Çalıştır" at bounding box center [1344, 635] width 376 height 37
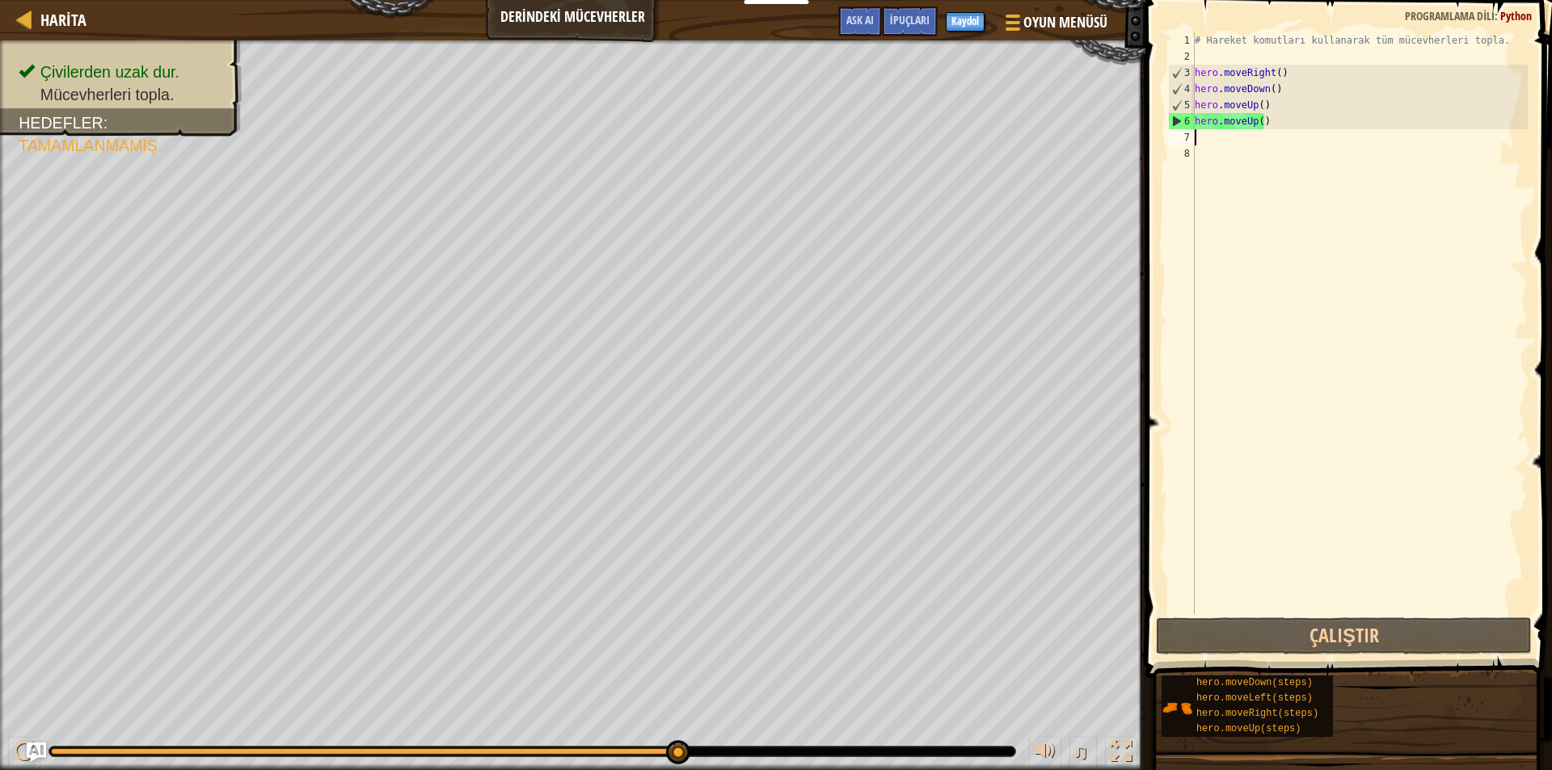
click at [1210, 140] on div "# Hareket komutları kullanarak tüm mücevherleri topla. hero . moveRight ( ) her…" at bounding box center [1359, 339] width 336 height 614
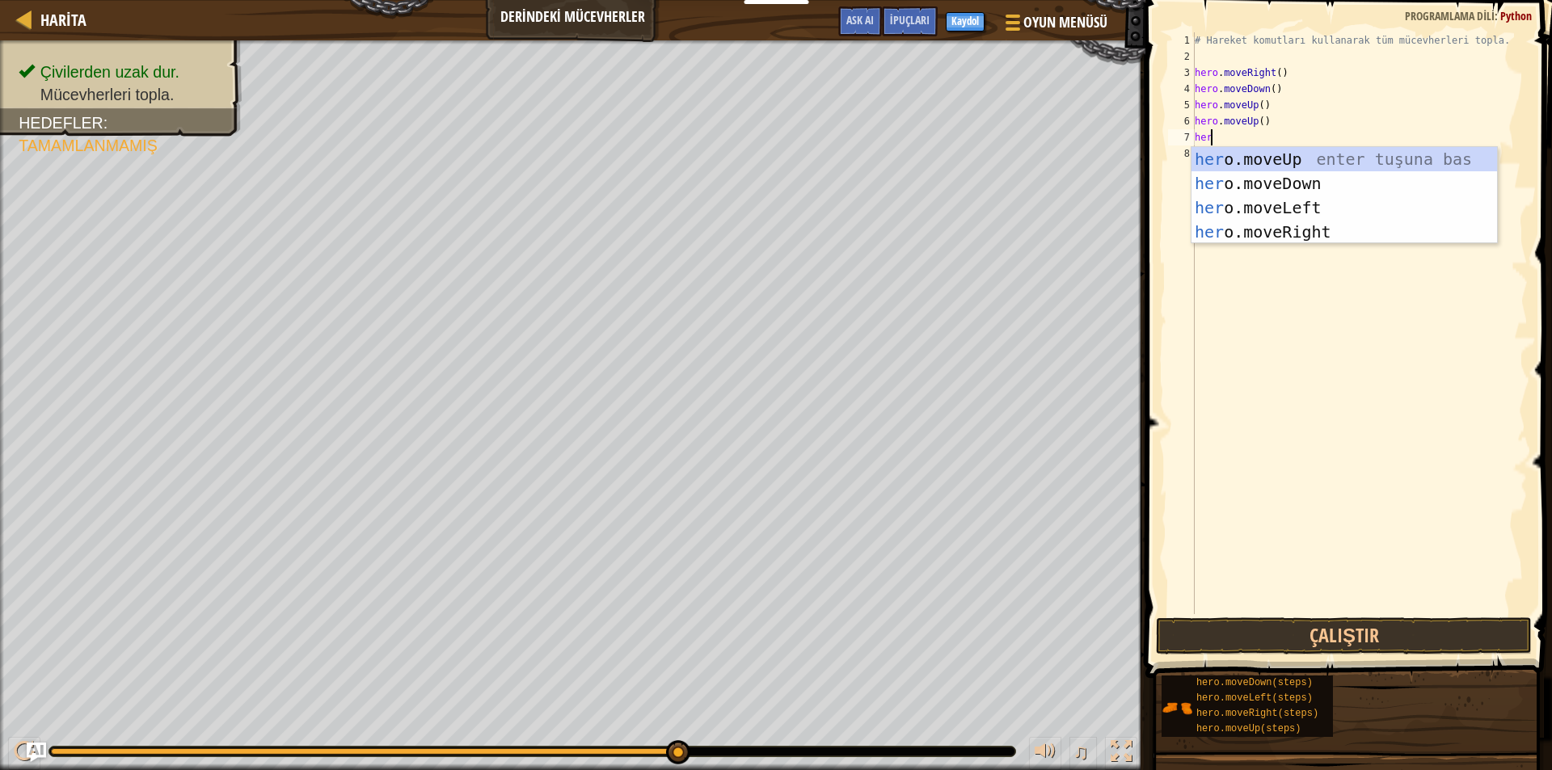
type textarea "hero"
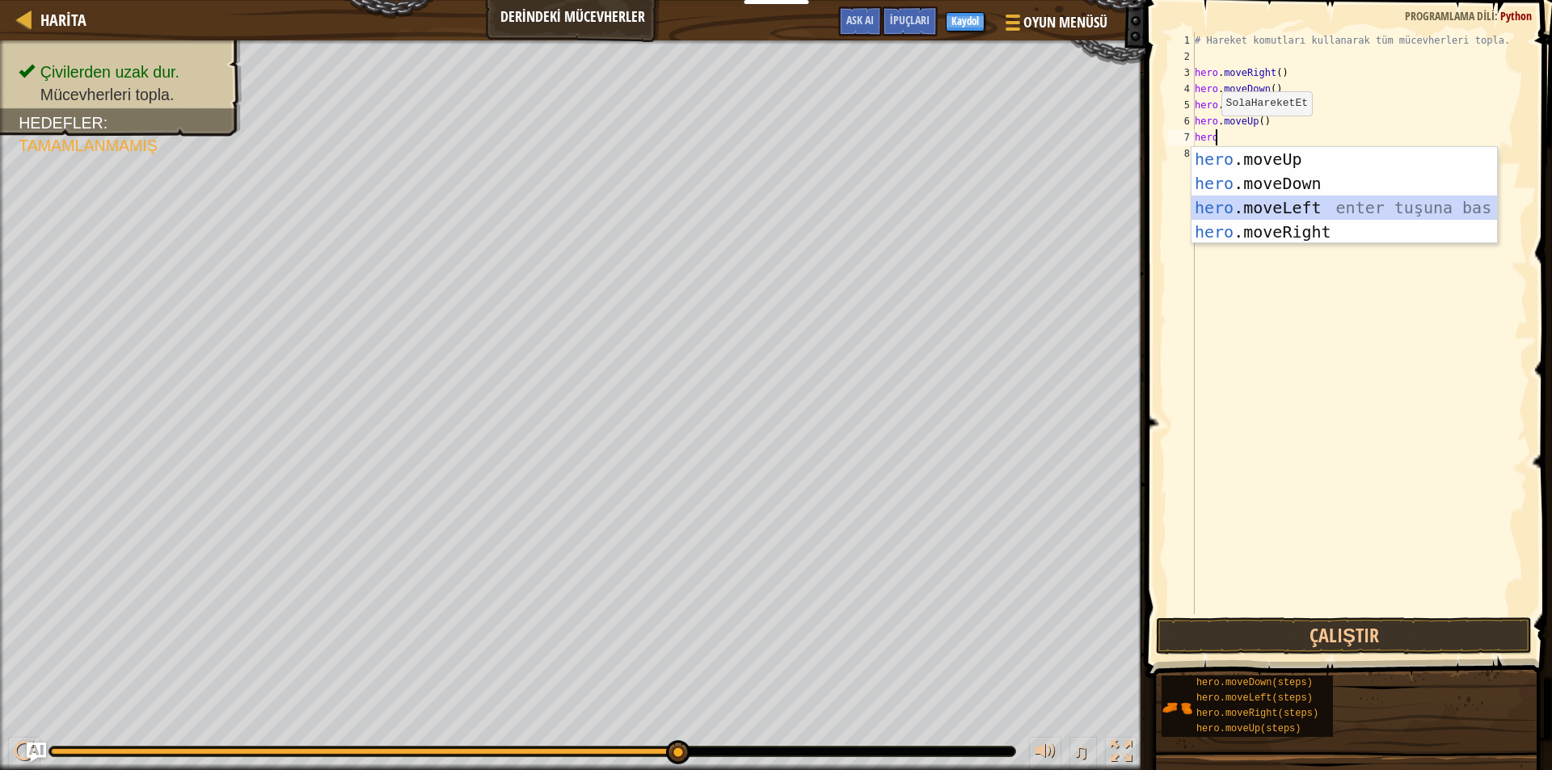
click at [1234, 196] on div "hero .moveUp enter tuşuna bas hero .moveDown enter tuşuna bas hero .moveLeft en…" at bounding box center [1343, 219] width 305 height 145
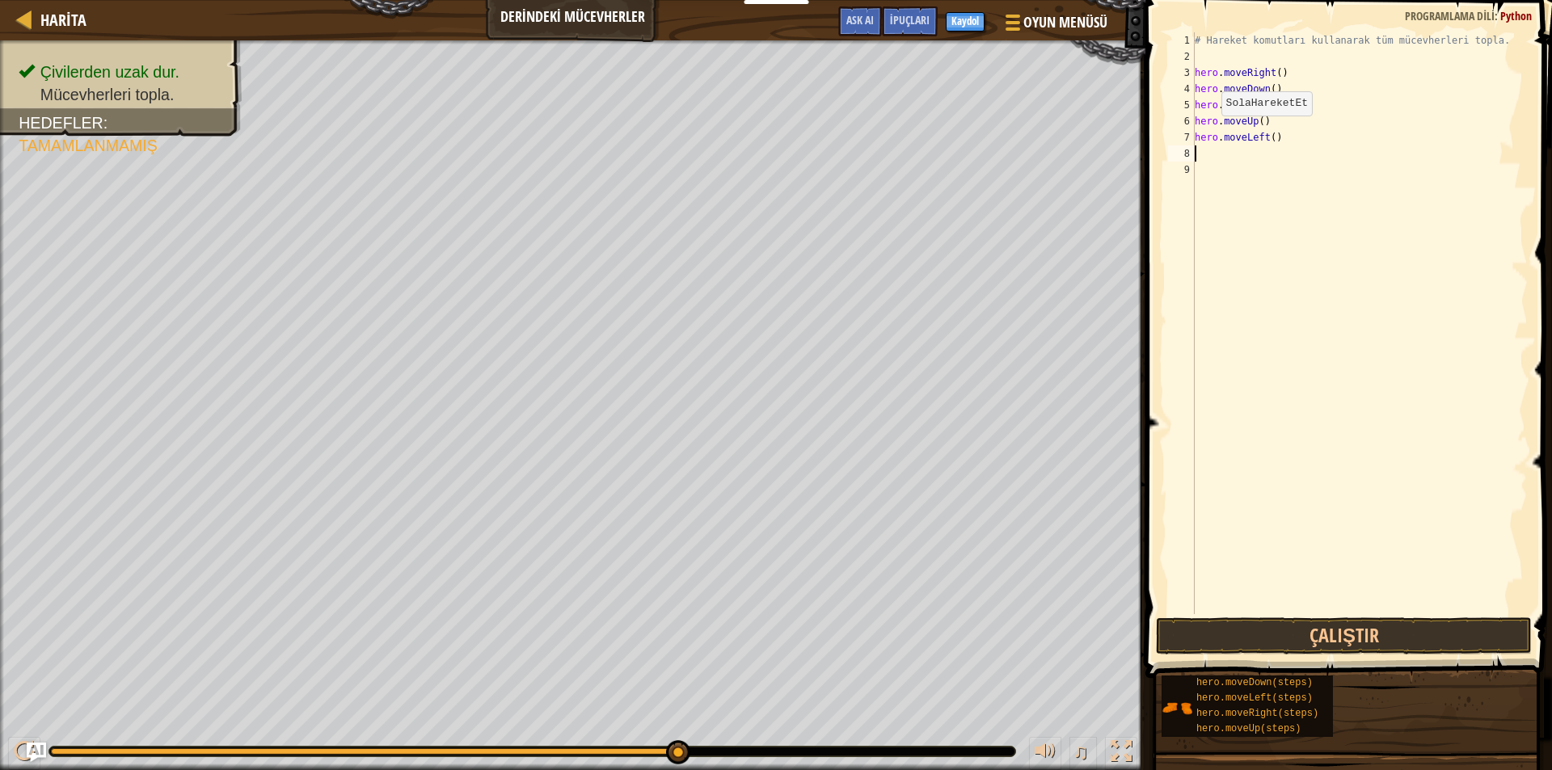
scroll to position [7, 0]
click at [1338, 631] on button "Çalıştır" at bounding box center [1344, 635] width 376 height 37
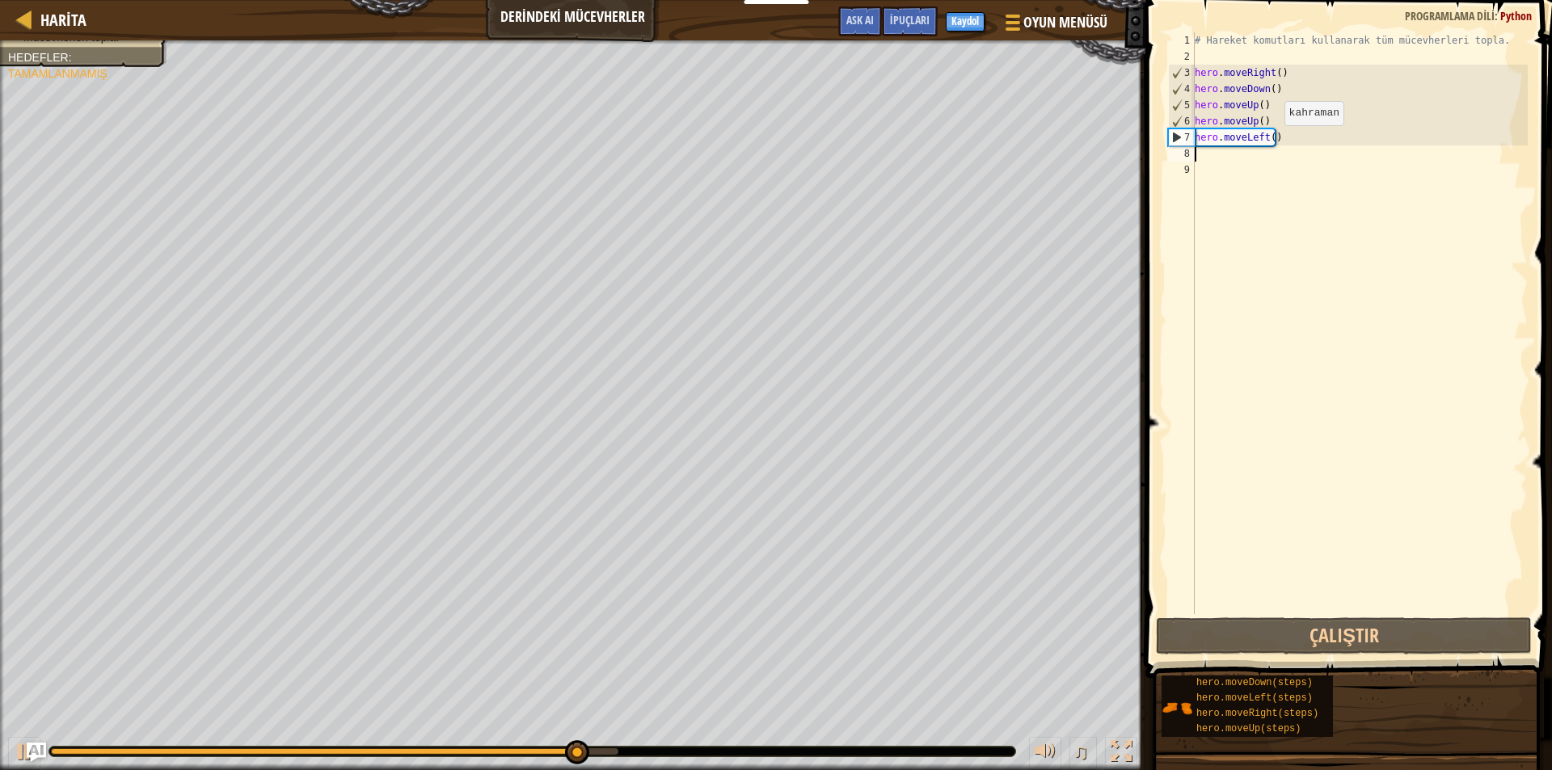
click at [1270, 141] on div "# Hareket komutları kullanarak tüm mücevherleri topla. hero . moveRight ( ) her…" at bounding box center [1359, 339] width 336 height 614
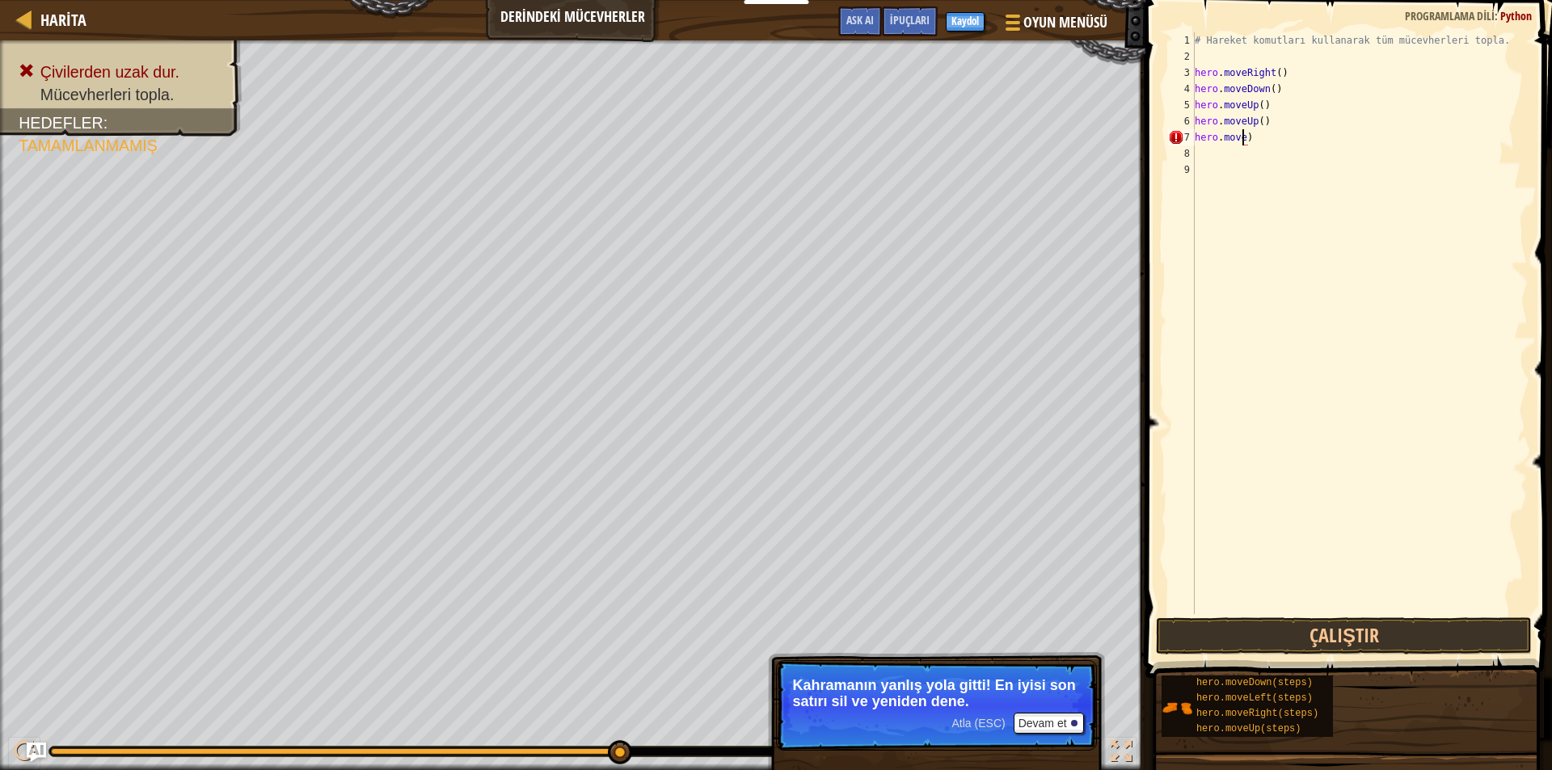
scroll to position [7, 4]
click at [1309, 151] on div "hero.moveR ight enter tuşuna bas" at bounding box center [1343, 183] width 305 height 73
type textarea "hero.moveRight()"
click at [1347, 630] on button "Çalıştır" at bounding box center [1344, 635] width 376 height 37
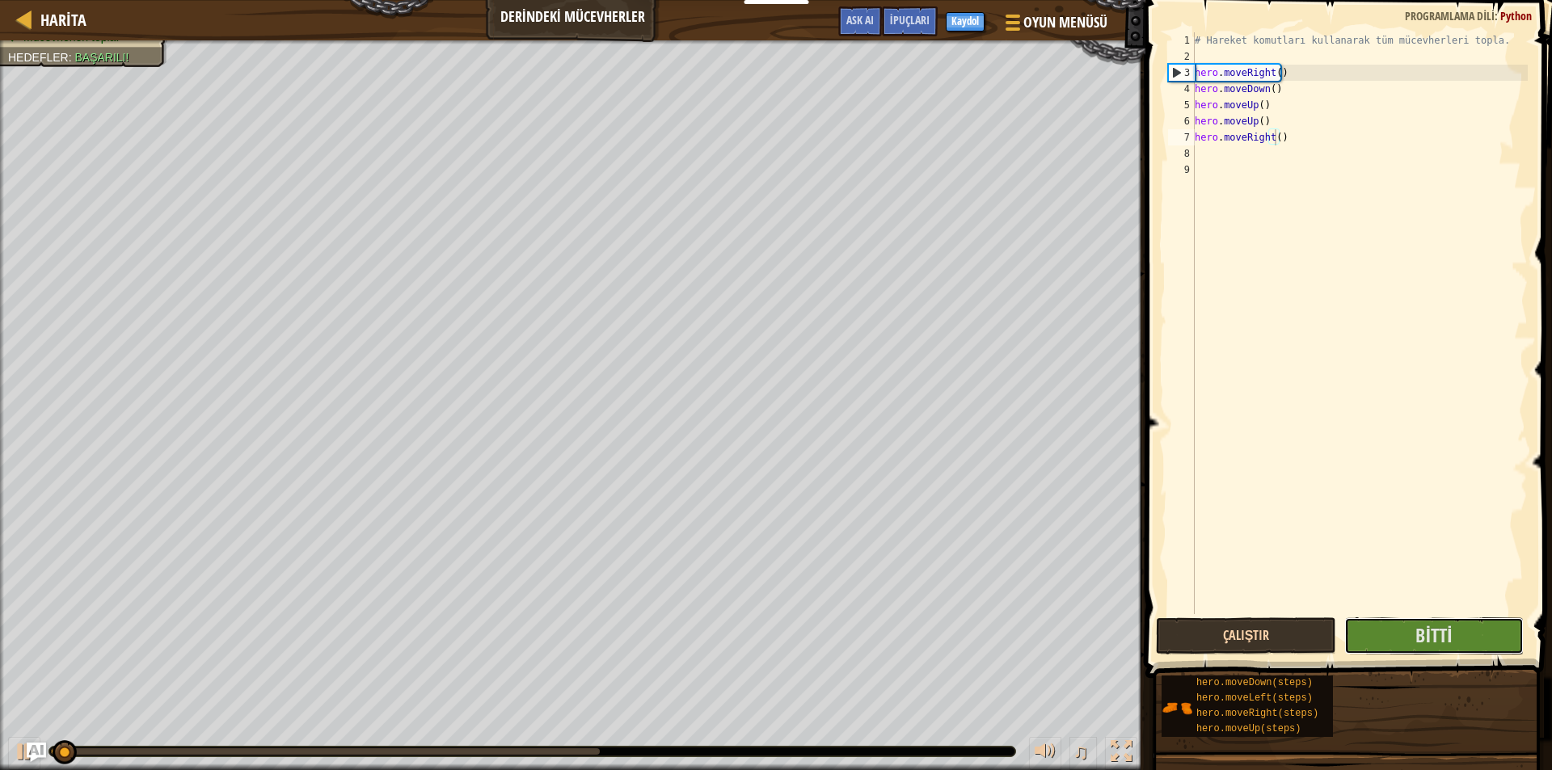
click at [1346, 630] on button "Bitti" at bounding box center [1434, 635] width 180 height 37
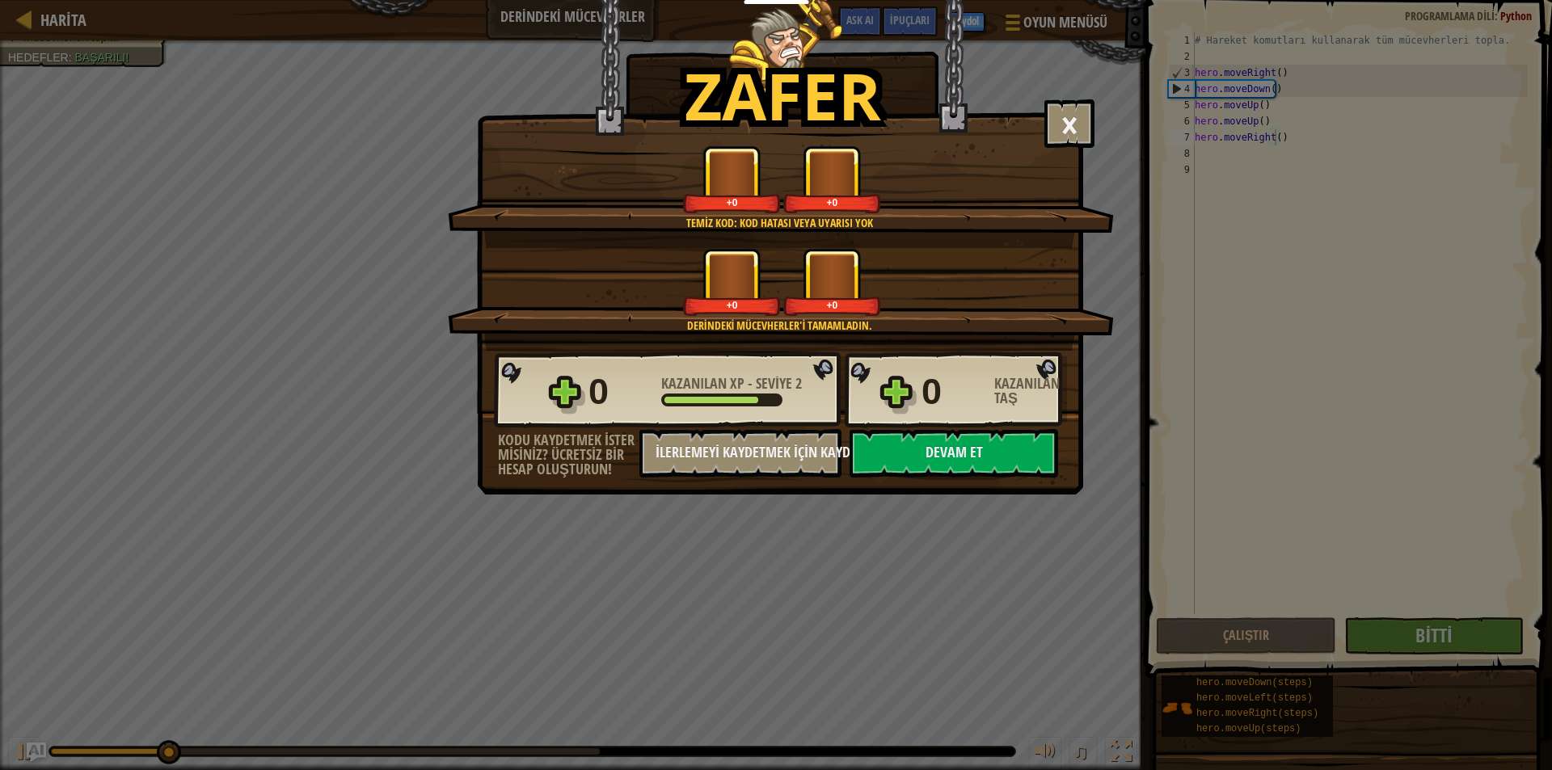
click at [1267, 564] on div "Zafer × Yakında bu mücevherlerin kullanımını göreceksin. Seviyeyi oyla: Temiz k…" at bounding box center [776, 385] width 1552 height 770
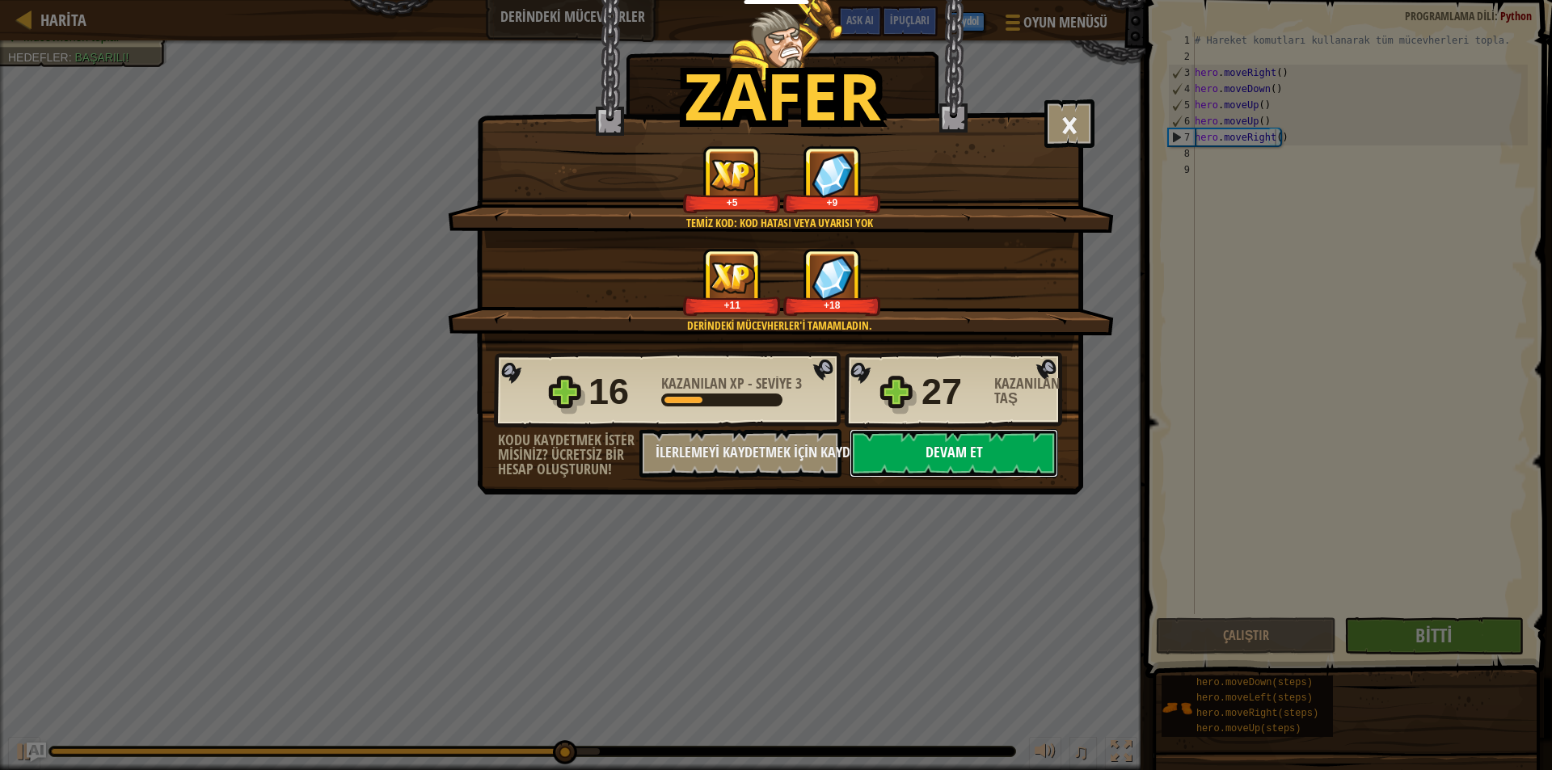
click at [1010, 459] on button "Devam et" at bounding box center [953, 453] width 208 height 48
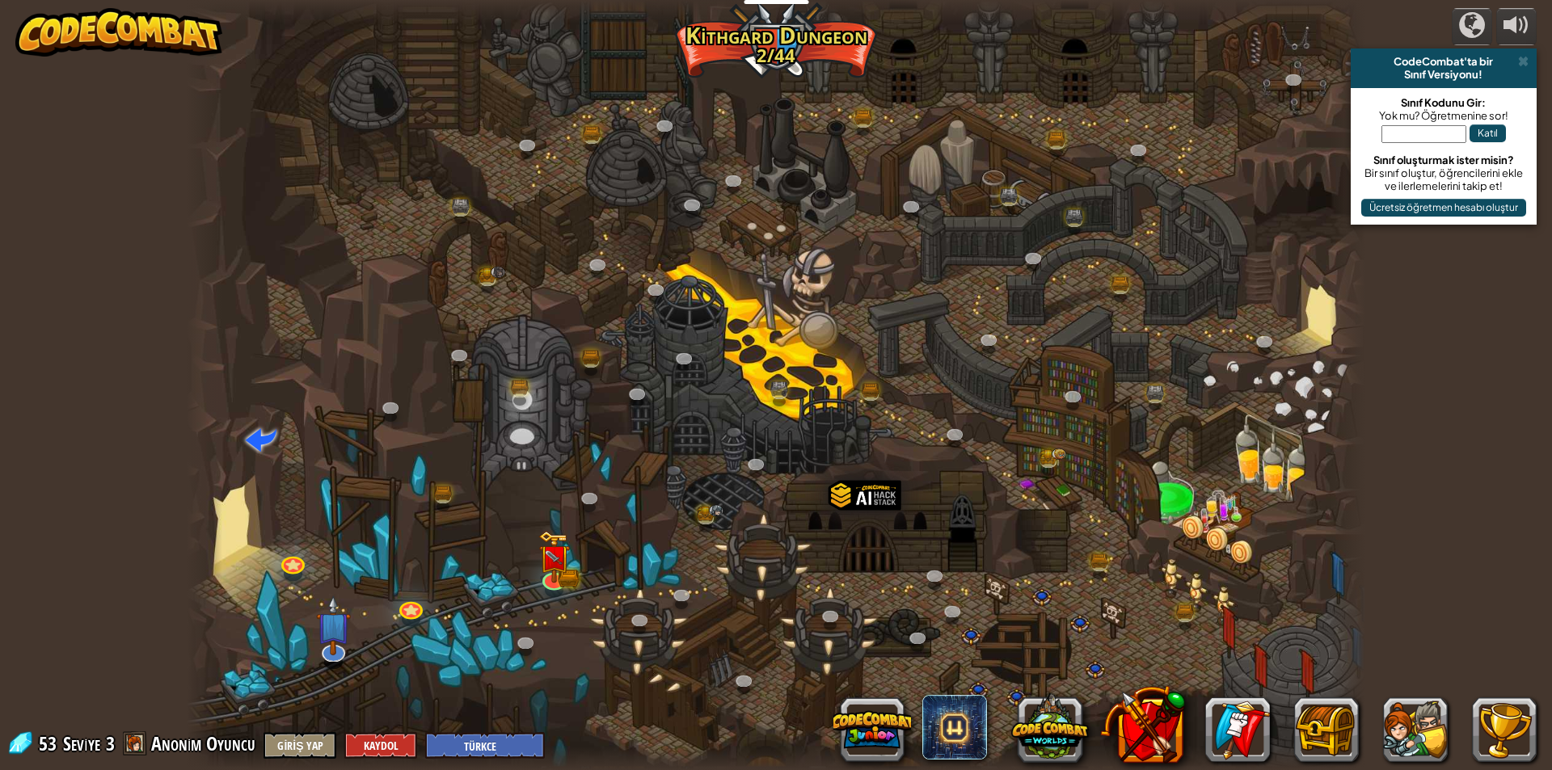
select select "tr"
drag, startPoint x: 571, startPoint y: 553, endPoint x: 574, endPoint y: 536, distance: 17.1
click at [573, 536] on div at bounding box center [776, 385] width 1178 height 770
click at [565, 559] on img at bounding box center [554, 543] width 32 height 69
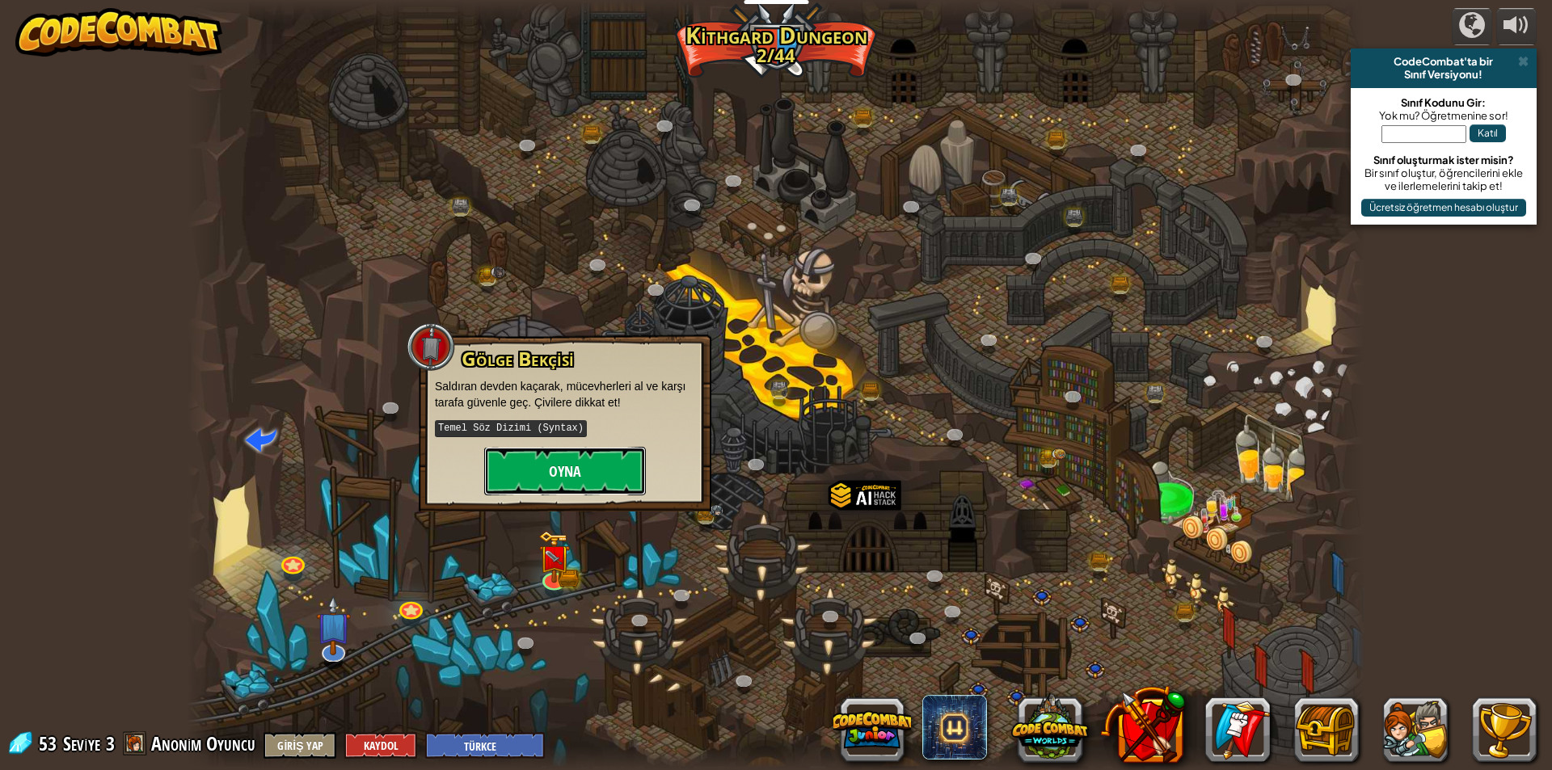
click at [565, 491] on button "Oyna" at bounding box center [565, 471] width 162 height 48
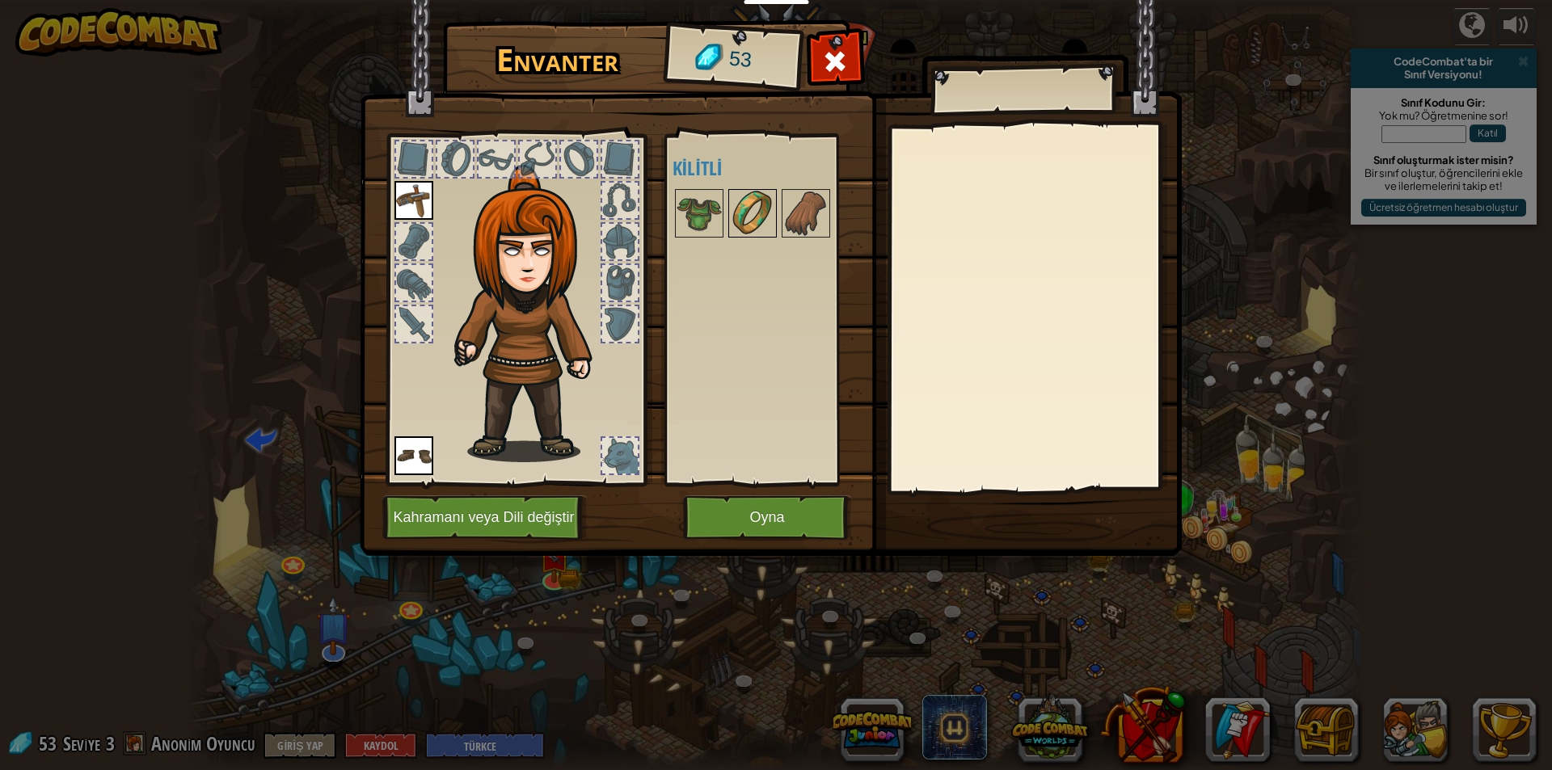
click at [764, 203] on img at bounding box center [752, 213] width 45 height 45
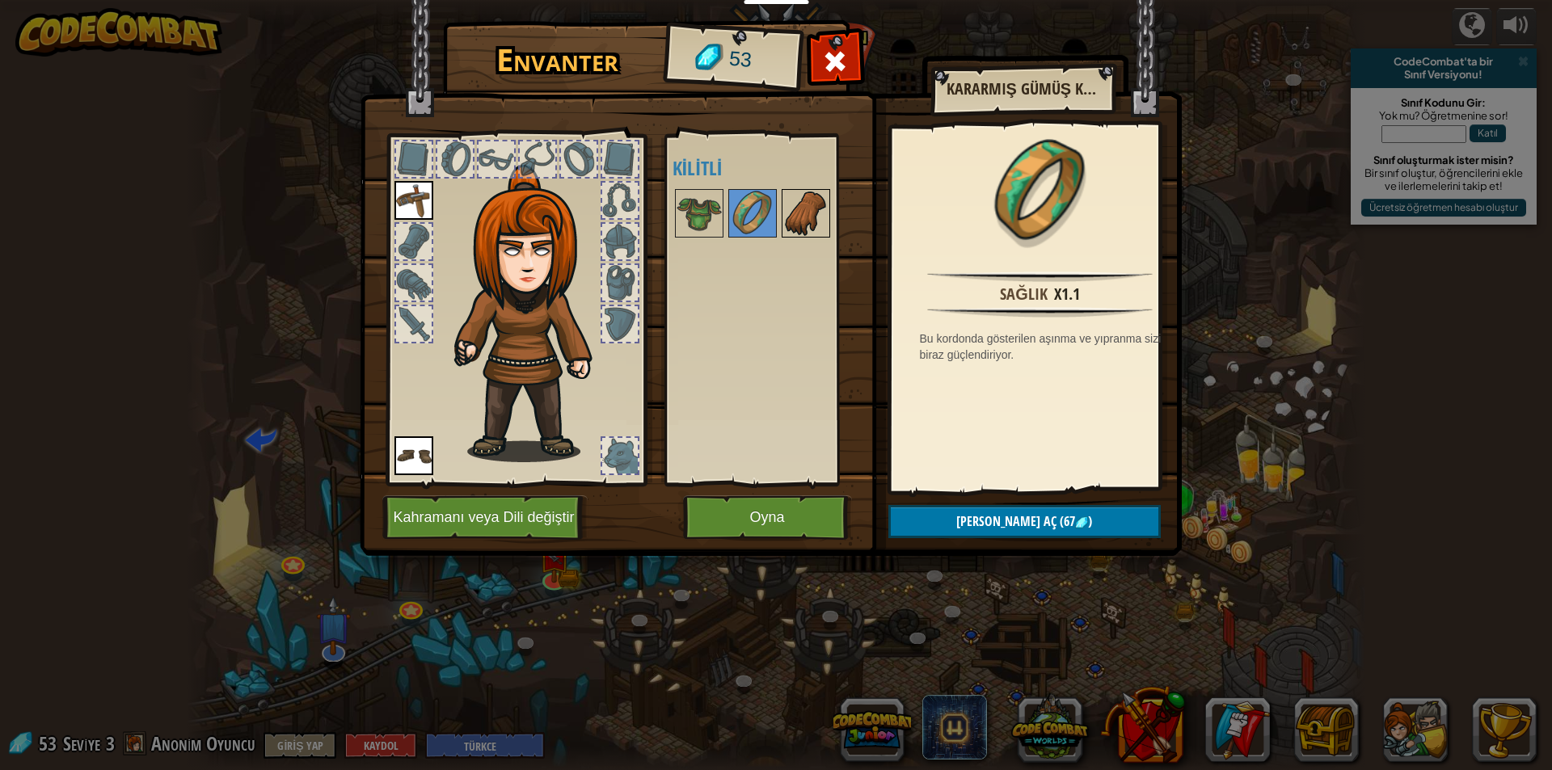
click at [802, 212] on img at bounding box center [805, 213] width 45 height 45
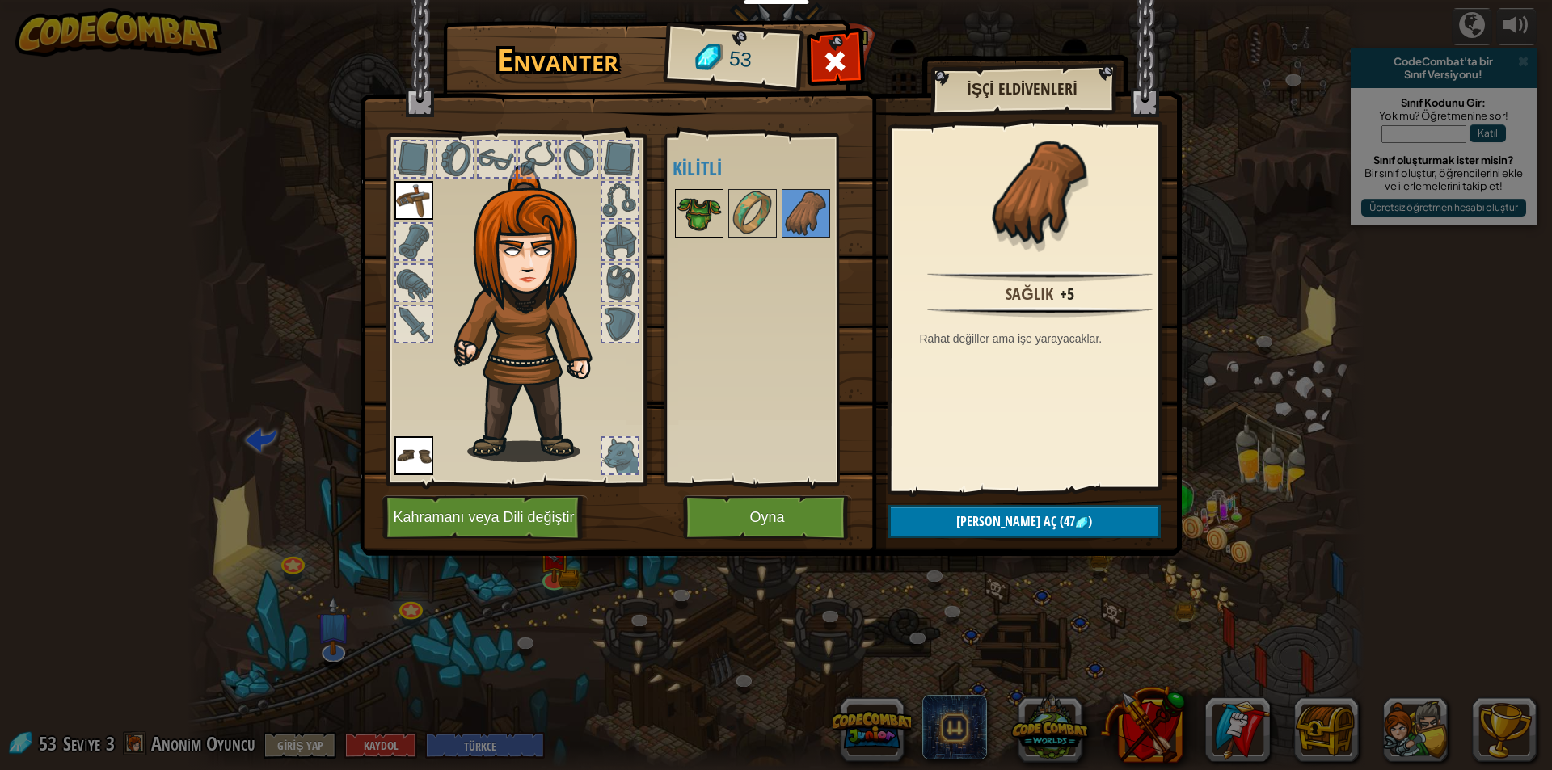
click at [718, 210] on img at bounding box center [698, 213] width 45 height 45
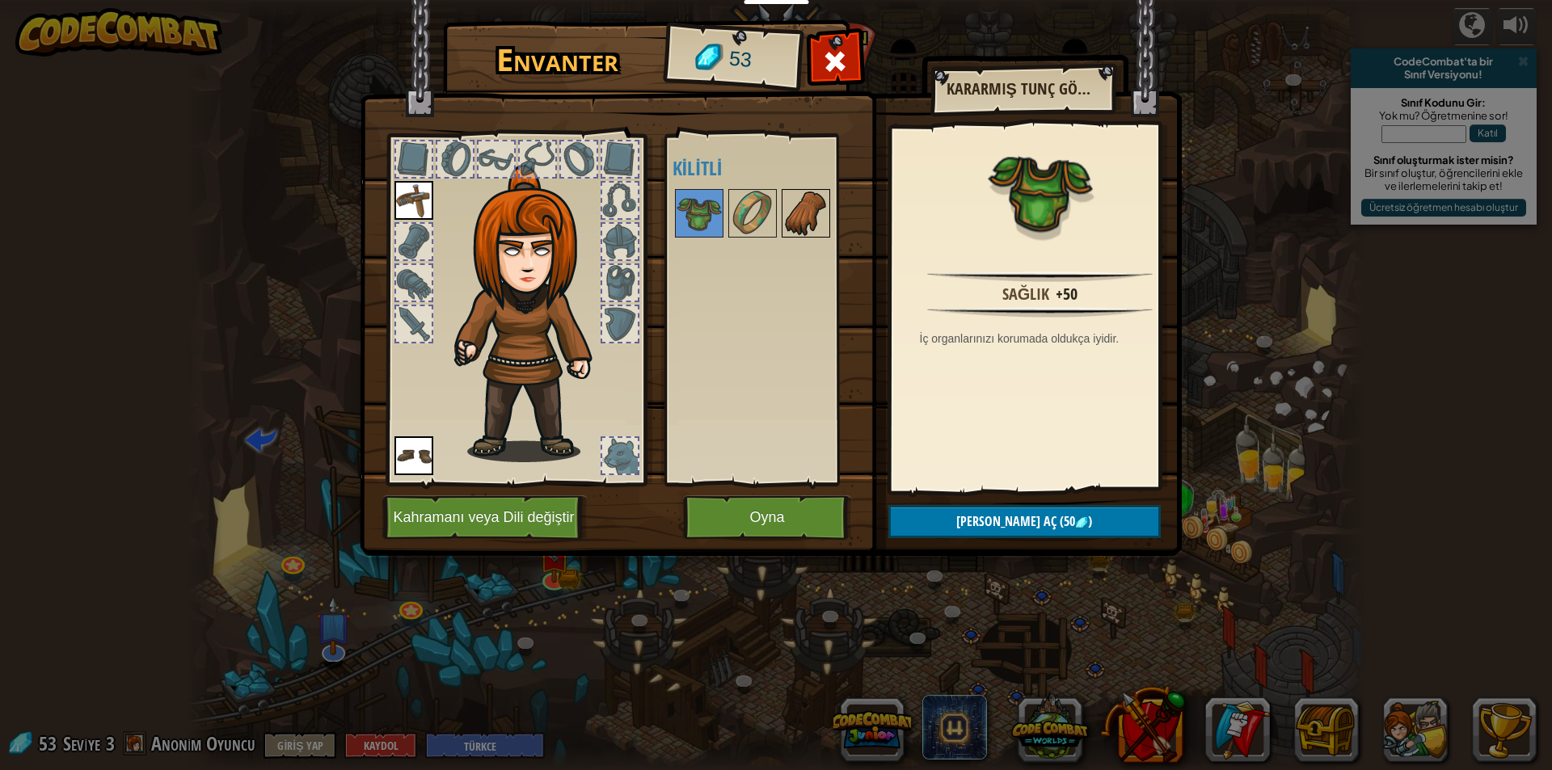
click at [801, 213] on img at bounding box center [805, 213] width 45 height 45
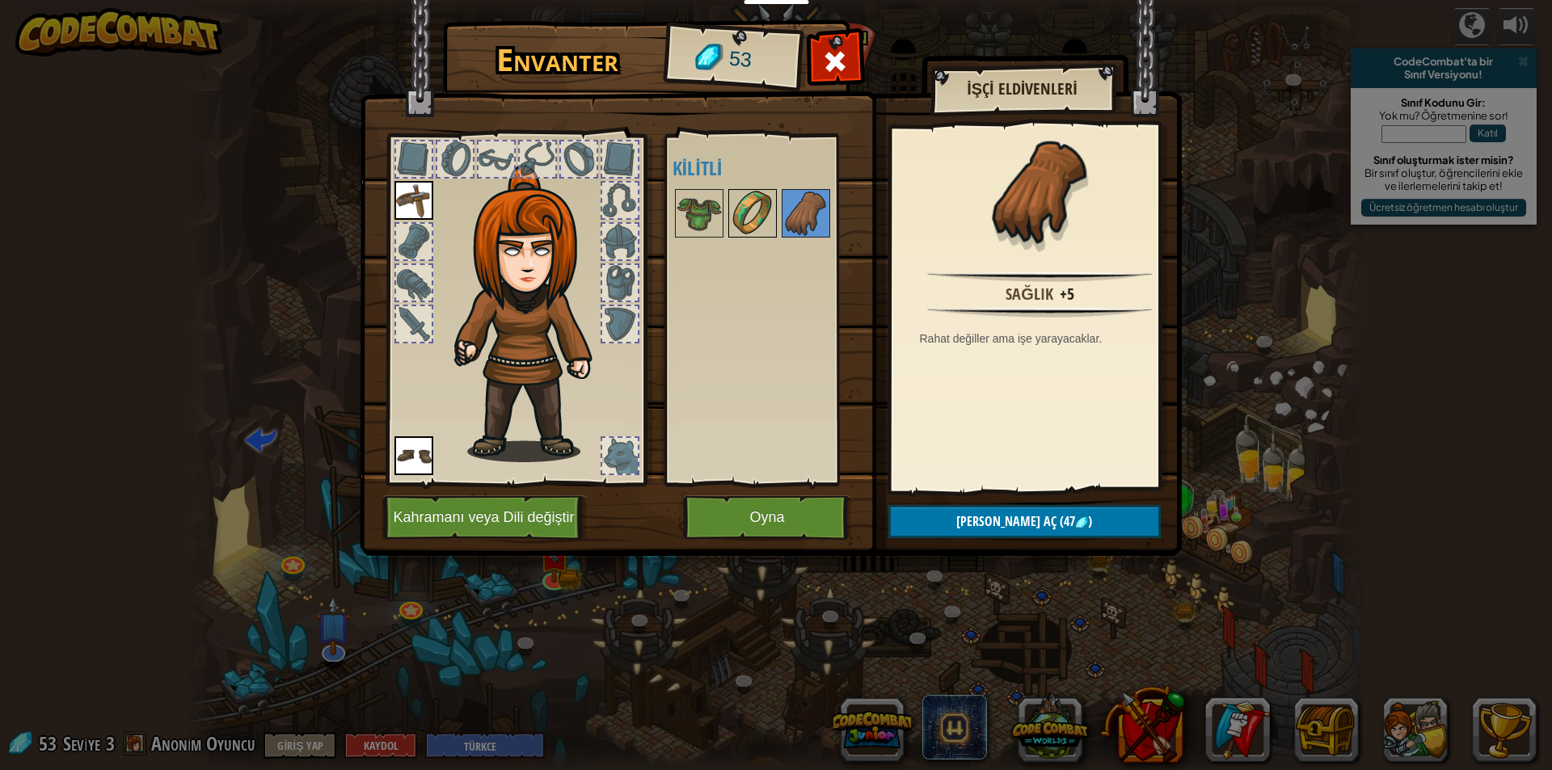
click at [764, 198] on img at bounding box center [752, 213] width 45 height 45
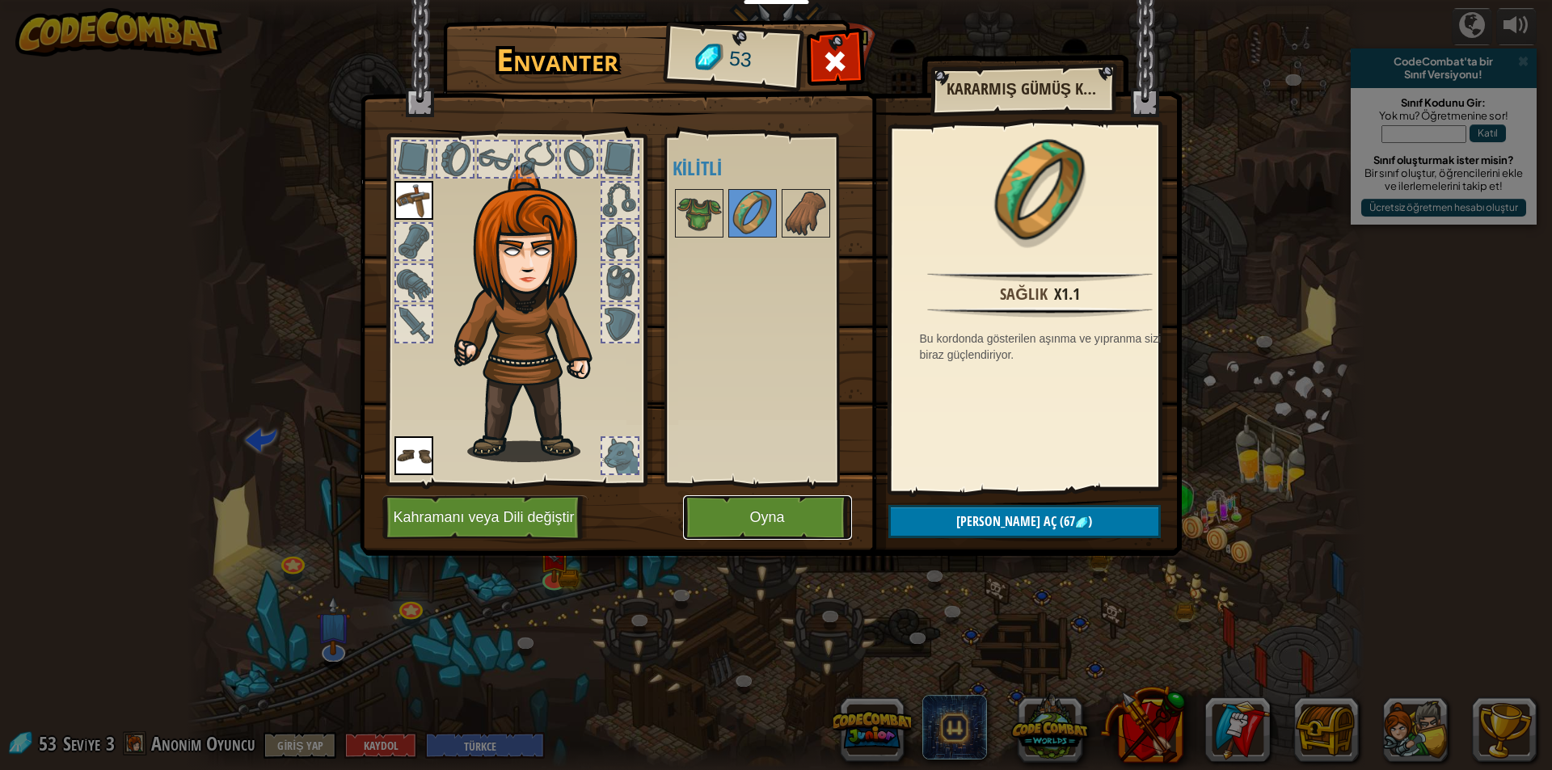
click at [725, 512] on button "Oyna" at bounding box center [767, 517] width 169 height 44
